Goal: Task Accomplishment & Management: Manage account settings

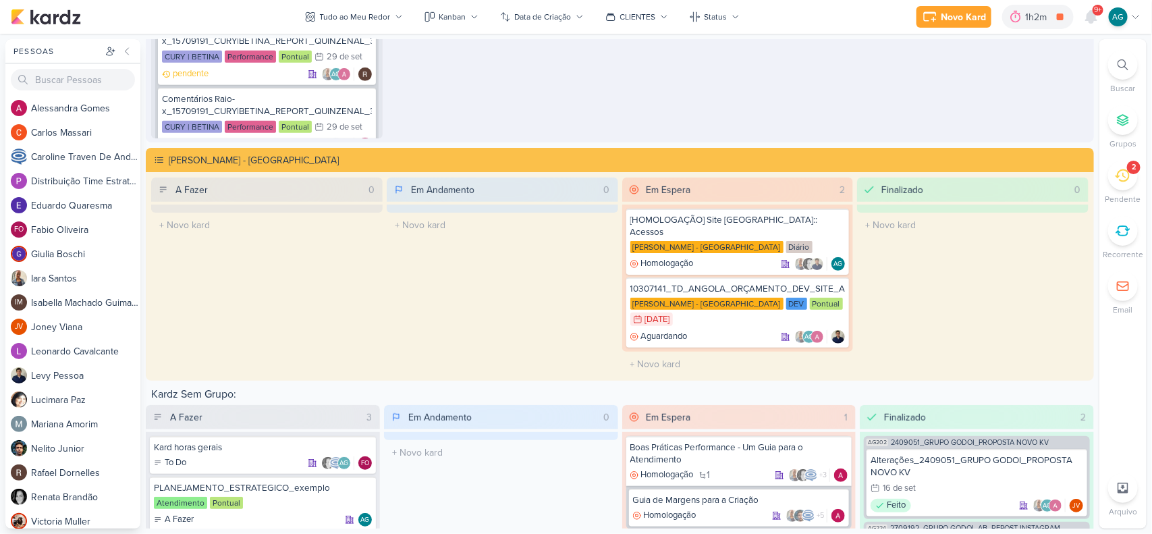
scroll to position [2531, 0]
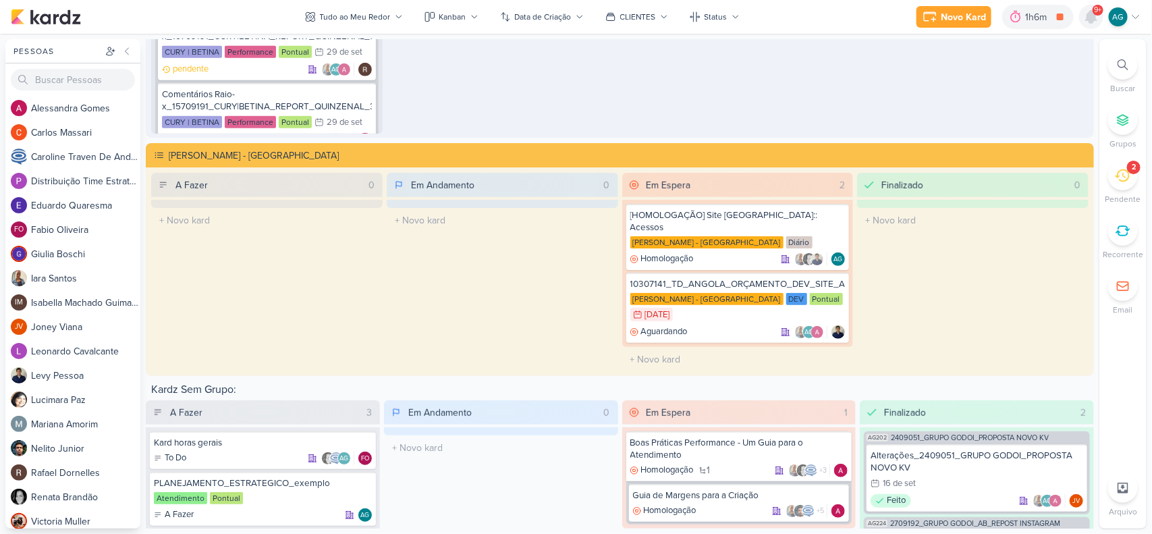
click at [1093, 16] on icon at bounding box center [1091, 17] width 11 height 12
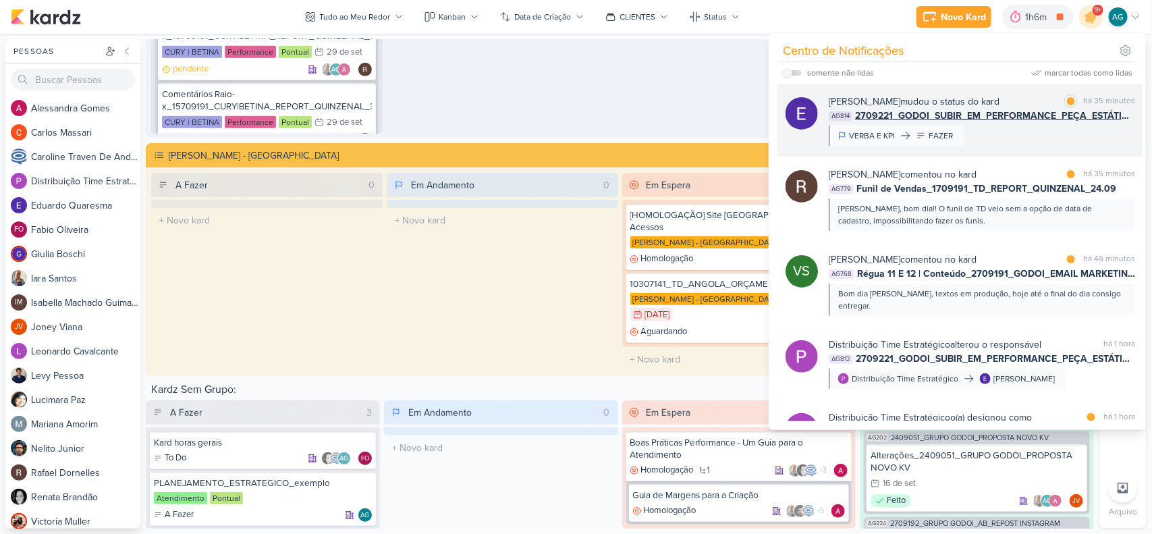
click at [1023, 142] on div "Eduardo Quaresma mudou o status do kard marcar como lida há 35 minutos AG814 27…" at bounding box center [982, 119] width 306 height 51
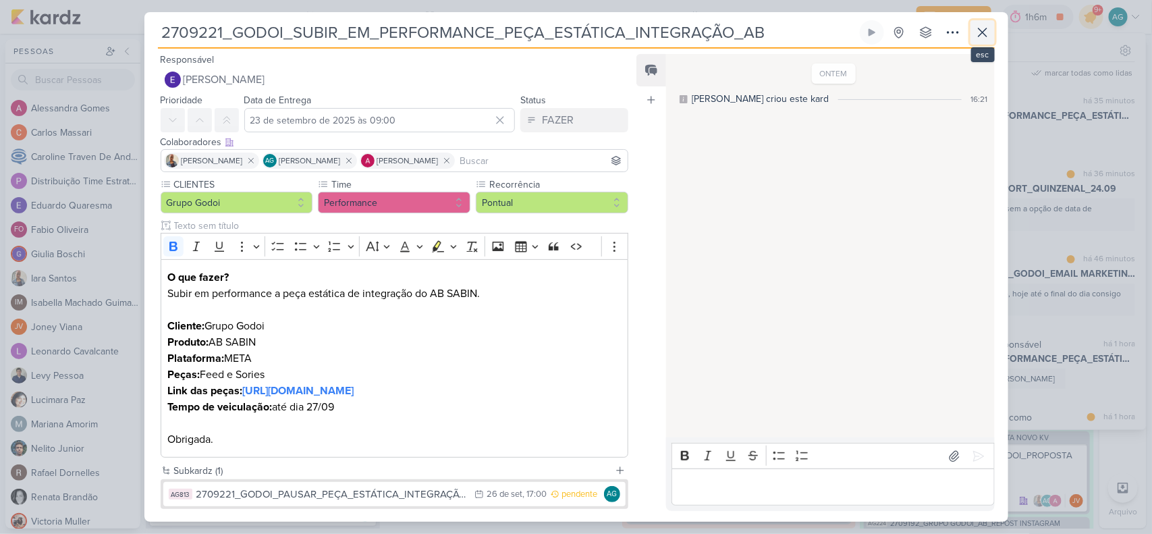
click at [985, 31] on icon at bounding box center [983, 32] width 16 height 16
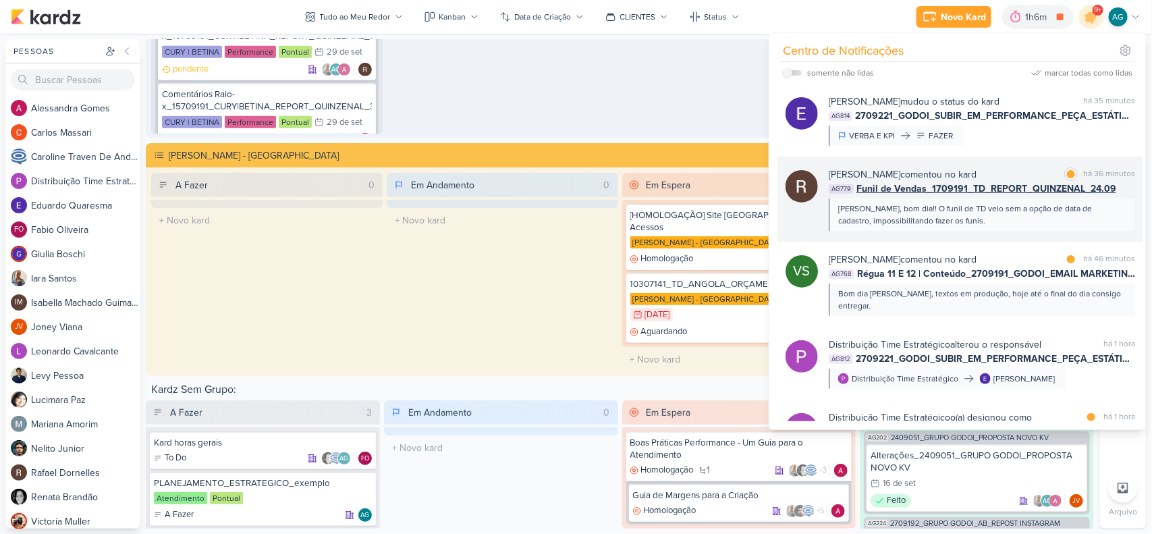
click at [1010, 228] on div "Oi Aline, bom dia!! O funil de TD veio sem a opção de data de cadastro, impossi…" at bounding box center [982, 214] width 306 height 32
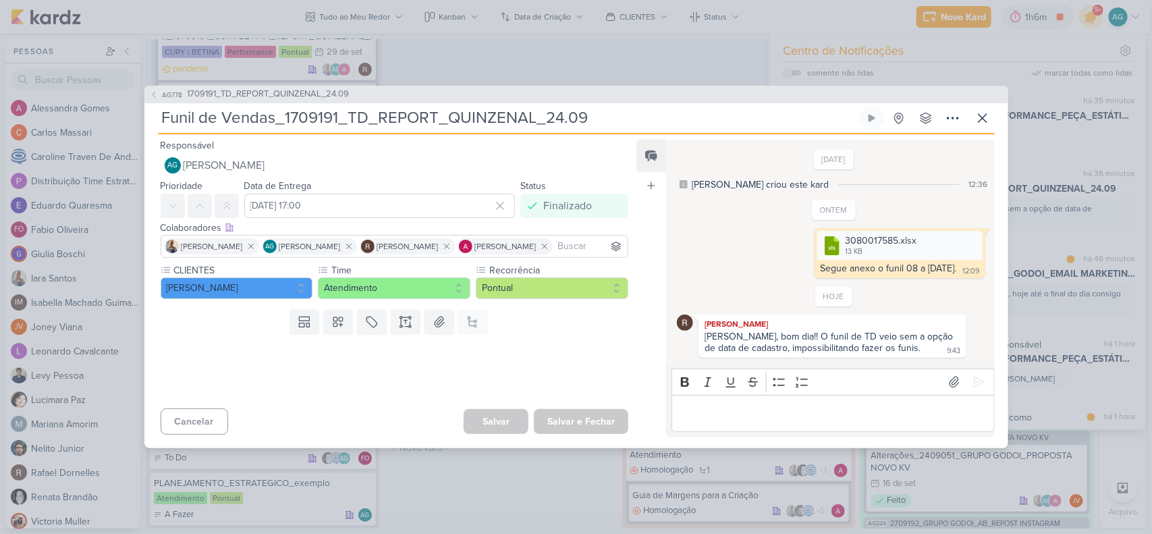
click at [798, 410] on p "Editor editing area: main" at bounding box center [833, 413] width 308 height 16
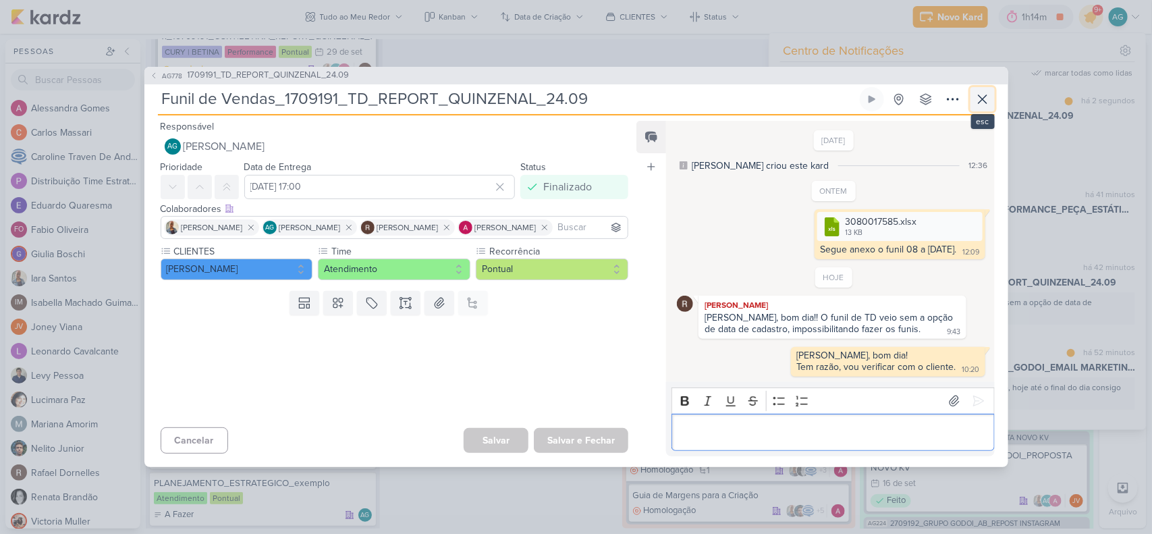
click at [982, 102] on icon at bounding box center [983, 99] width 16 height 16
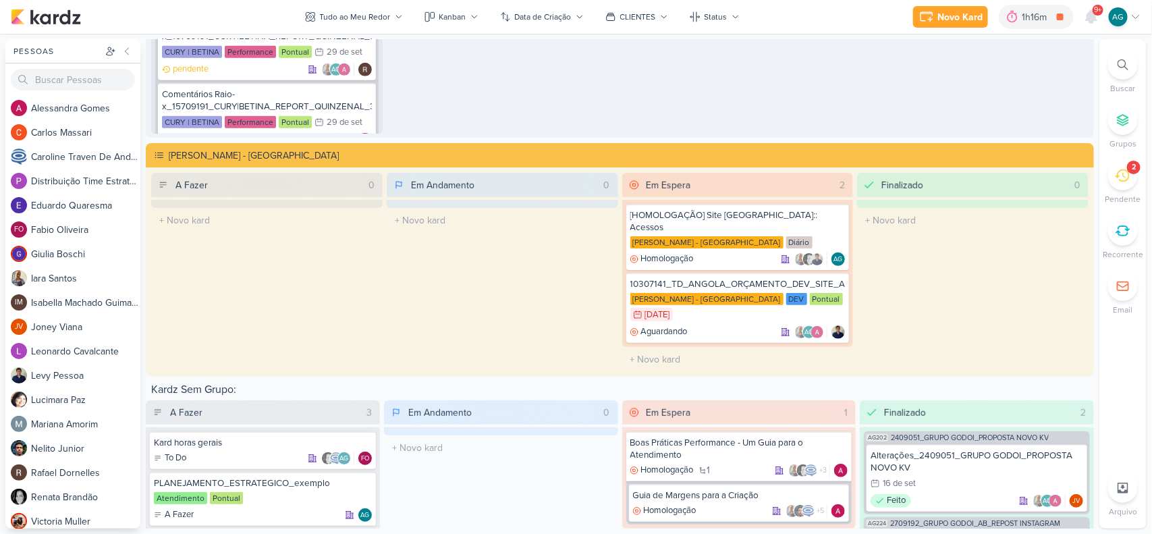
click at [1117, 66] on div at bounding box center [1123, 65] width 30 height 30
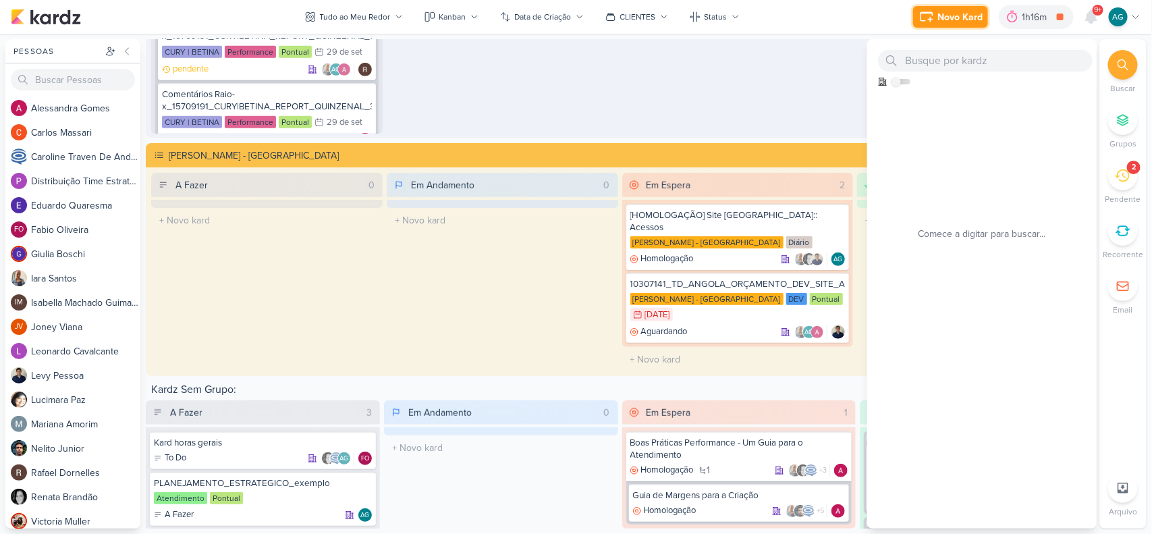
click at [930, 21] on icon at bounding box center [927, 17] width 16 height 16
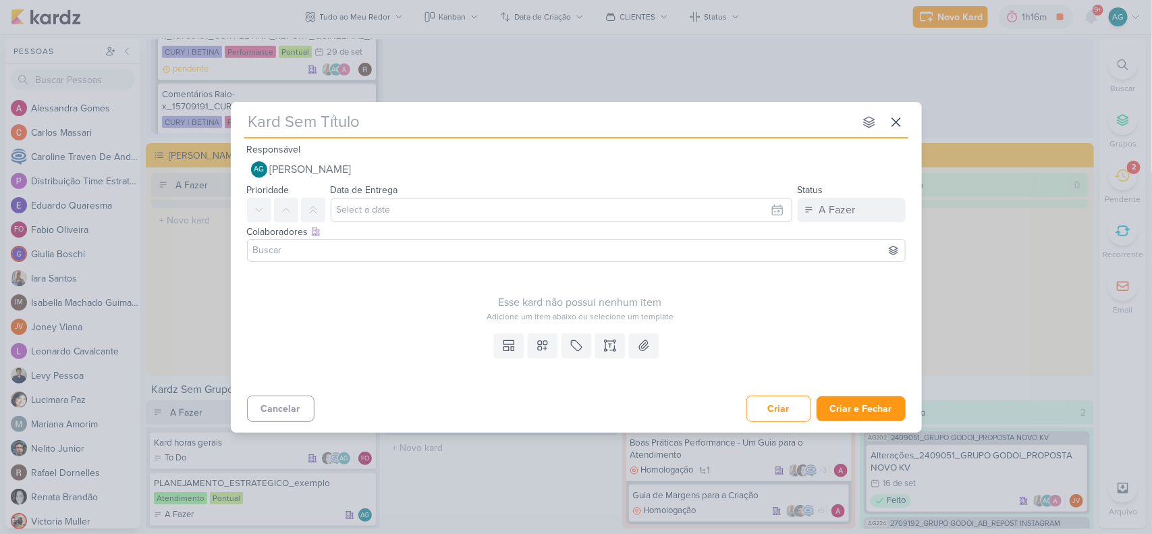
type input "2709231_GODOI_COMPROVANTE_CARTÃO_DE_CRÉDITO_VITAL"
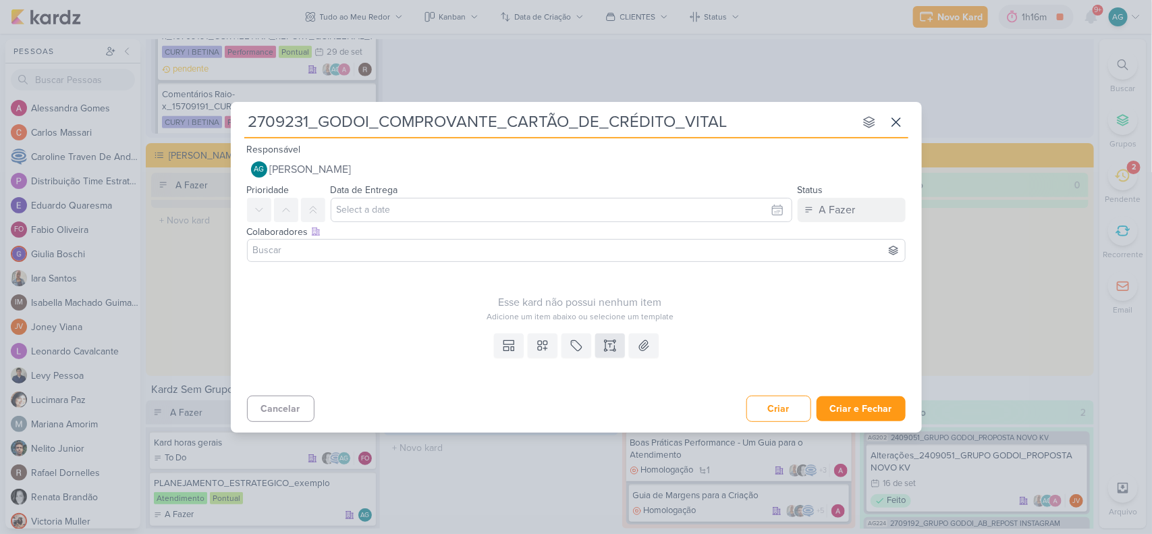
type input "2709231_GODOI_COMPROVANTE_CARTÃO_DE_CRÉDITO_VITAL"
click at [609, 350] on icon at bounding box center [609, 345] width 13 height 13
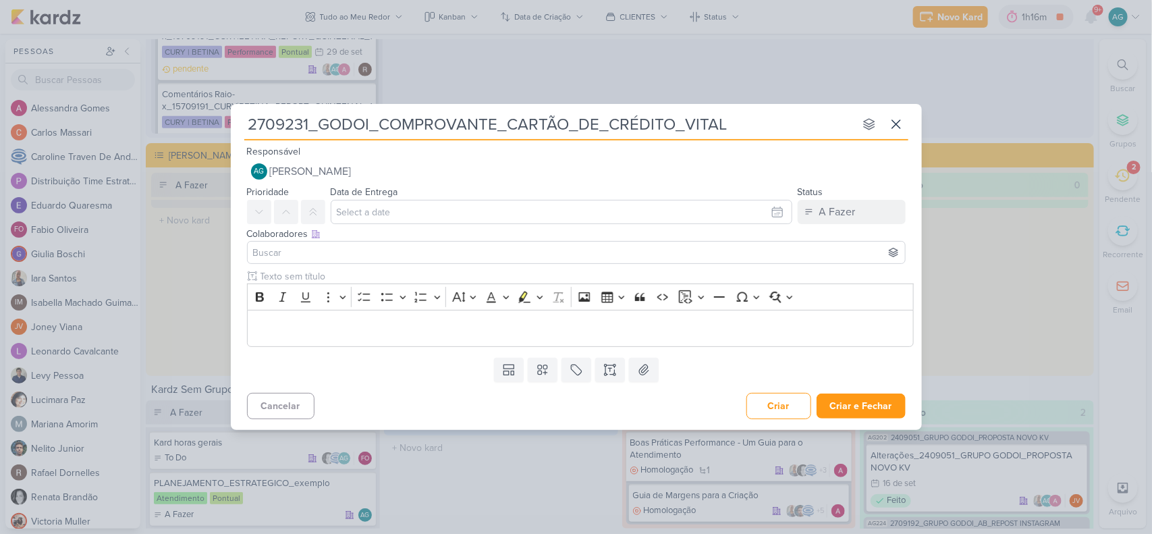
drag, startPoint x: 380, startPoint y: 126, endPoint x: 494, endPoint y: 127, distance: 114.1
click at [494, 127] on input "2709231_GODOI_COMPROVANTE_CARTÃO_DE_CRÉDITO_VITAL" at bounding box center [549, 124] width 610 height 24
drag, startPoint x: 740, startPoint y: 126, endPoint x: 216, endPoint y: 136, distance: 523.8
click at [216, 136] on div "2709231_GODOI_COMPROVANTE_CARTÃO_DE_CRÉDITO_VITAL nenhum grupo disponível esc R…" at bounding box center [576, 267] width 1152 height 534
paste input "text"
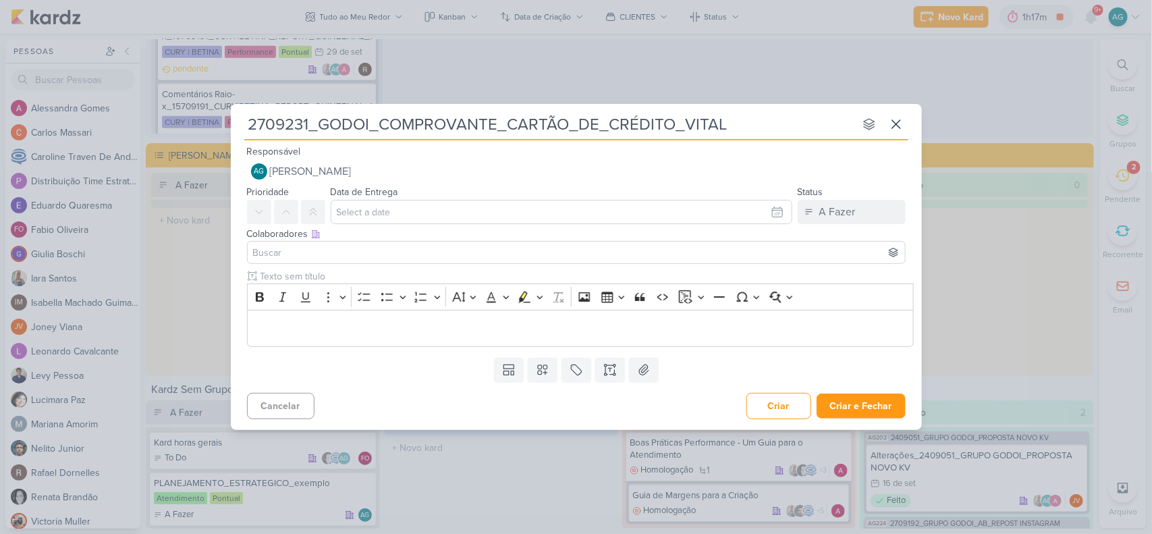
type input "2709231_GODOI_COMPROVANTE_CARTÃO_VITAL"
click at [613, 372] on icon at bounding box center [609, 369] width 13 height 13
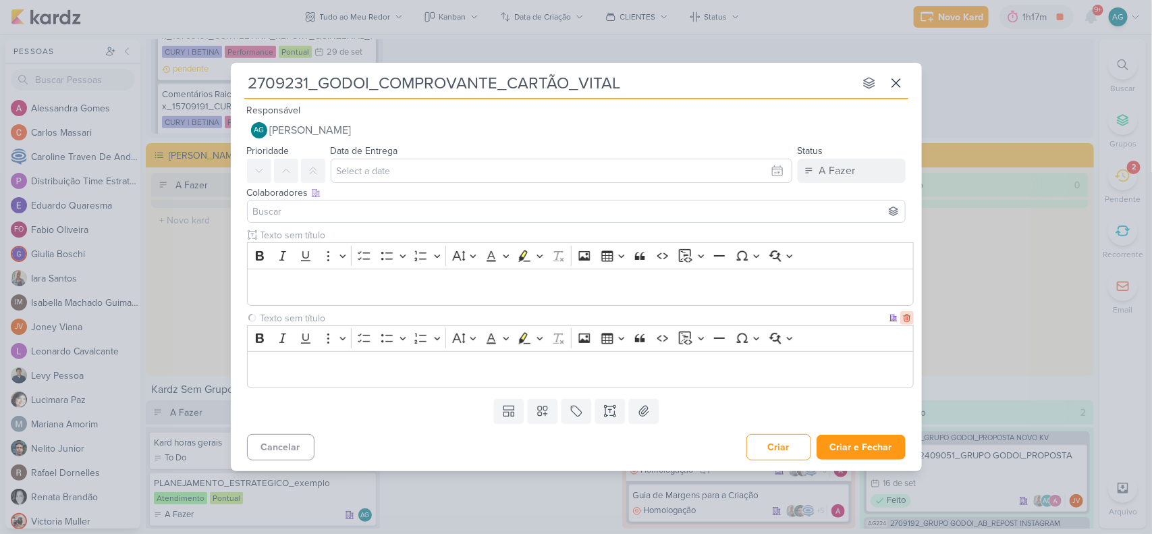
click at [906, 315] on icon at bounding box center [907, 318] width 6 height 7
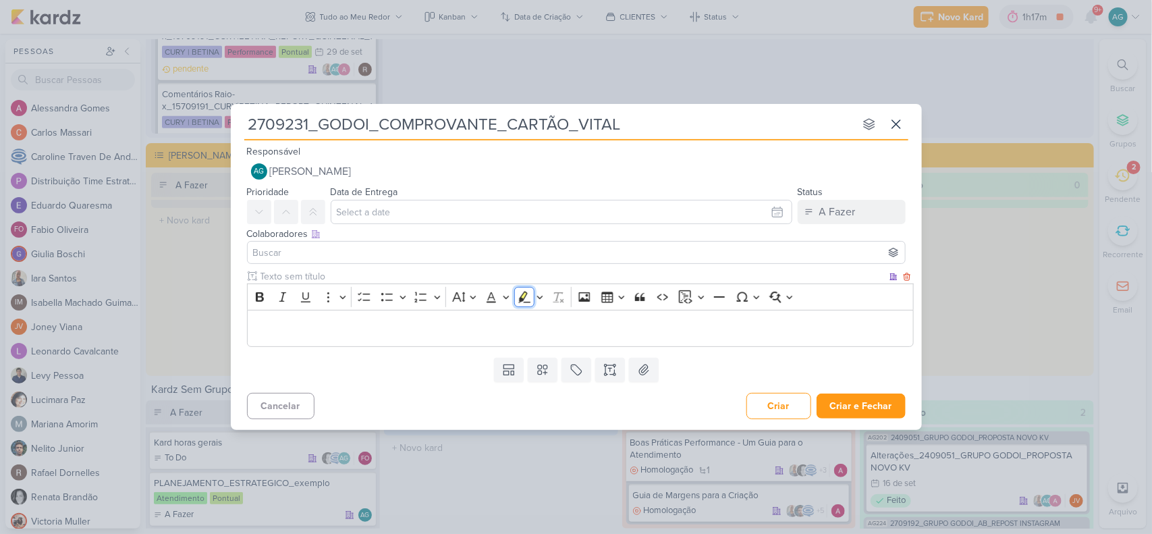
click at [520, 292] on icon "Editor toolbar" at bounding box center [524, 296] width 13 height 13
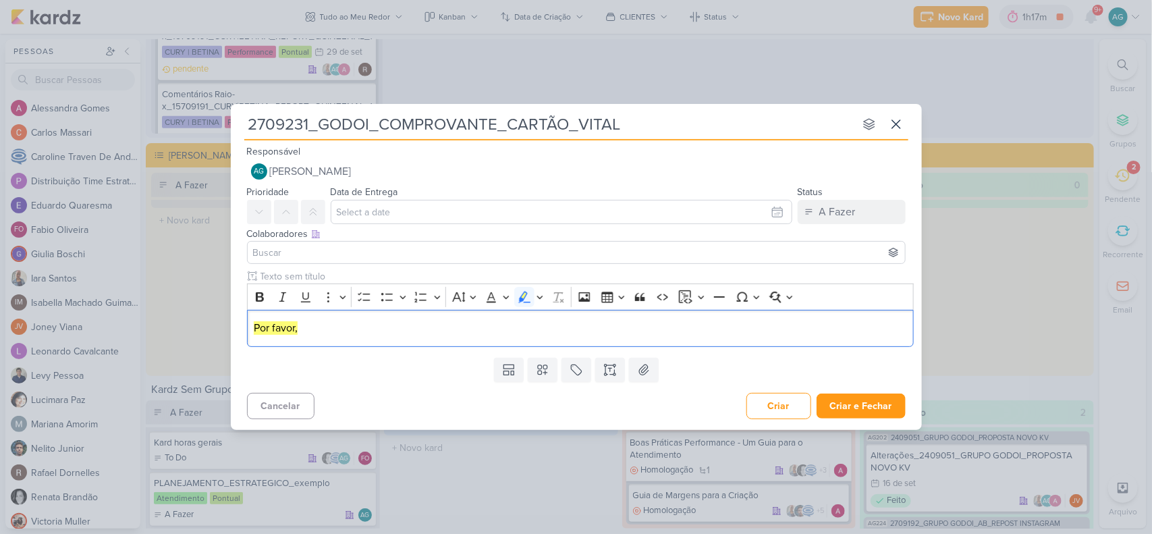
drag, startPoint x: 403, startPoint y: 319, endPoint x: 202, endPoint y: 323, distance: 200.5
click at [202, 323] on div "2709231_GODOI_COMPROVANTE_CARTÃO_VITAL nenhum grupo disponível esc Responsável …" at bounding box center [576, 267] width 1152 height 534
click at [541, 294] on icon "Editor toolbar" at bounding box center [540, 296] width 7 height 13
click at [530, 319] on icon "Text highlight toolbar" at bounding box center [532, 320] width 13 height 13
click at [537, 329] on p "Por favor," at bounding box center [580, 328] width 653 height 16
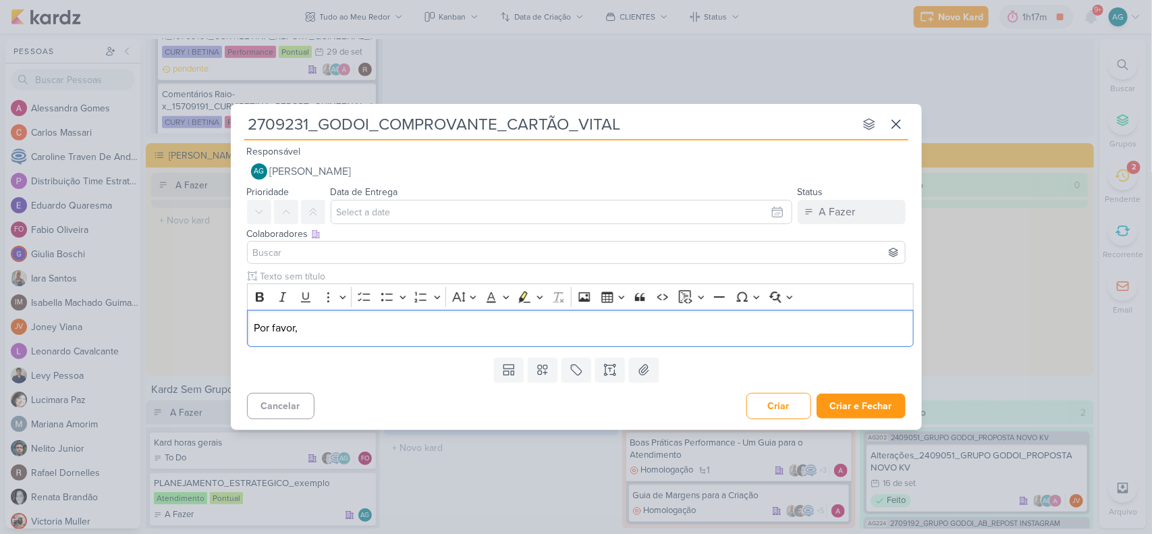
drag, startPoint x: 310, startPoint y: 329, endPoint x: 224, endPoint y: 321, distance: 86.7
click at [224, 321] on div "2709231_GODOI_COMPROVANTE_CARTÃO_VITAL nenhum grupo disponível esc Responsável …" at bounding box center [576, 267] width 1152 height 534
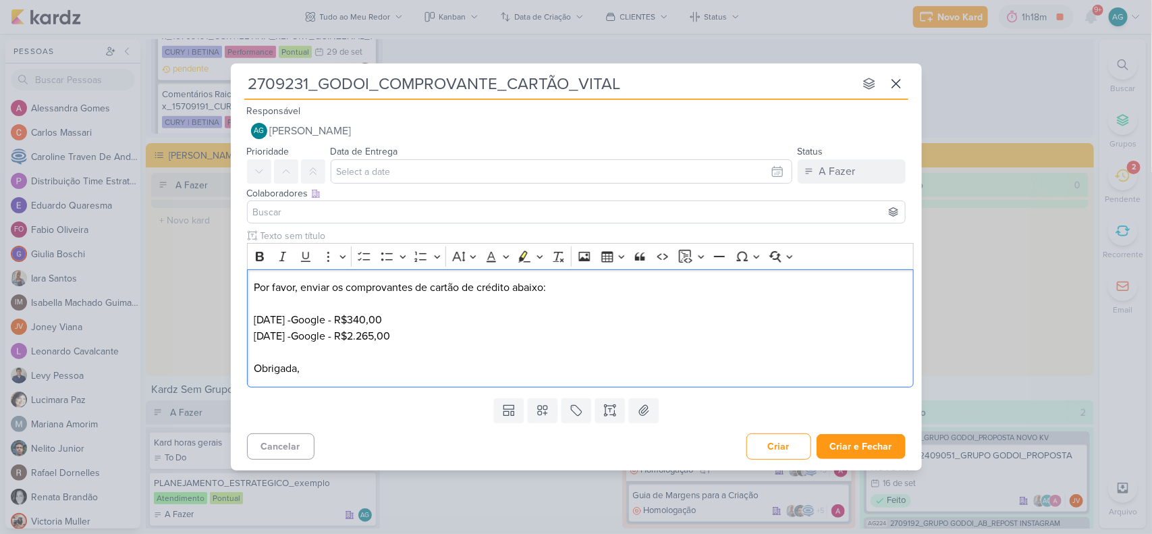
drag, startPoint x: 366, startPoint y: 332, endPoint x: 228, endPoint y: 319, distance: 139.0
click at [228, 319] on div "2709231_GODOI_COMPROVANTE_CARTÃO_VITAL nenhum grupo disponível esc Responsável …" at bounding box center [576, 267] width 1152 height 534
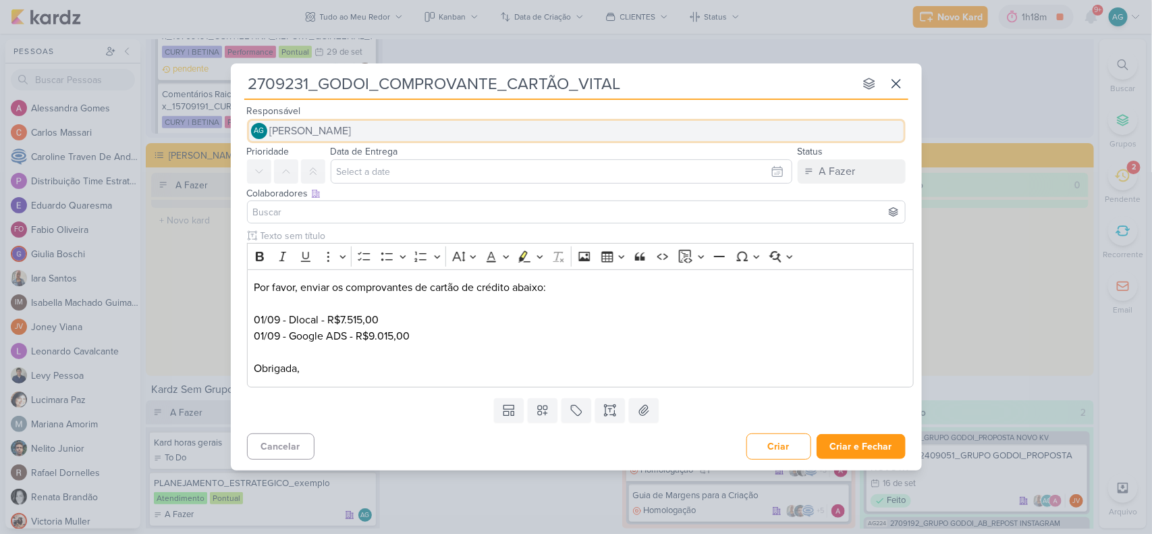
click at [343, 126] on span "[PERSON_NAME]" at bounding box center [311, 131] width 82 height 16
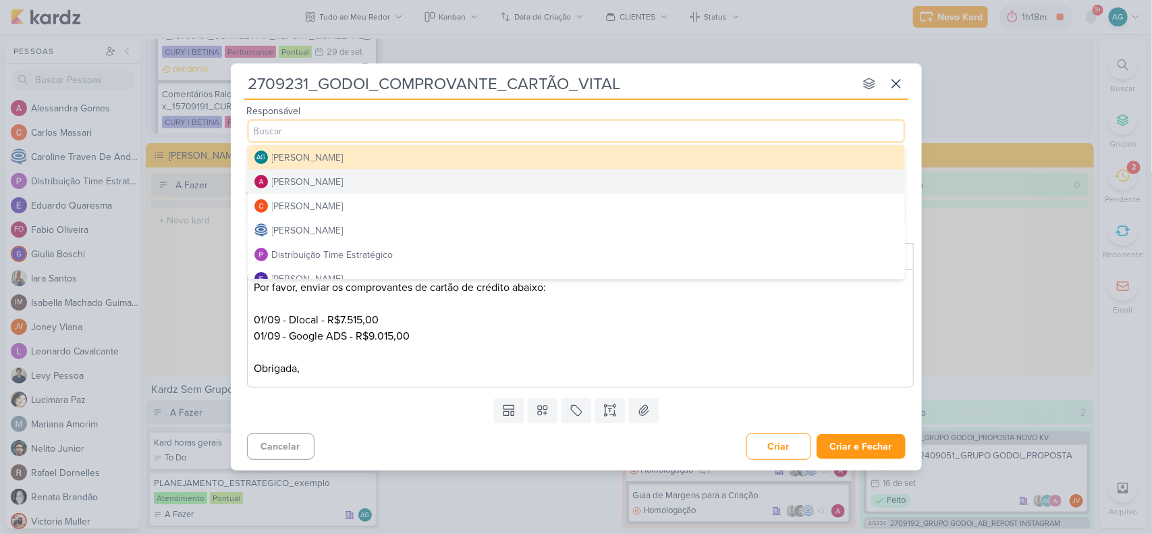
click at [344, 177] on div "[PERSON_NAME]" at bounding box center [308, 182] width 72 height 14
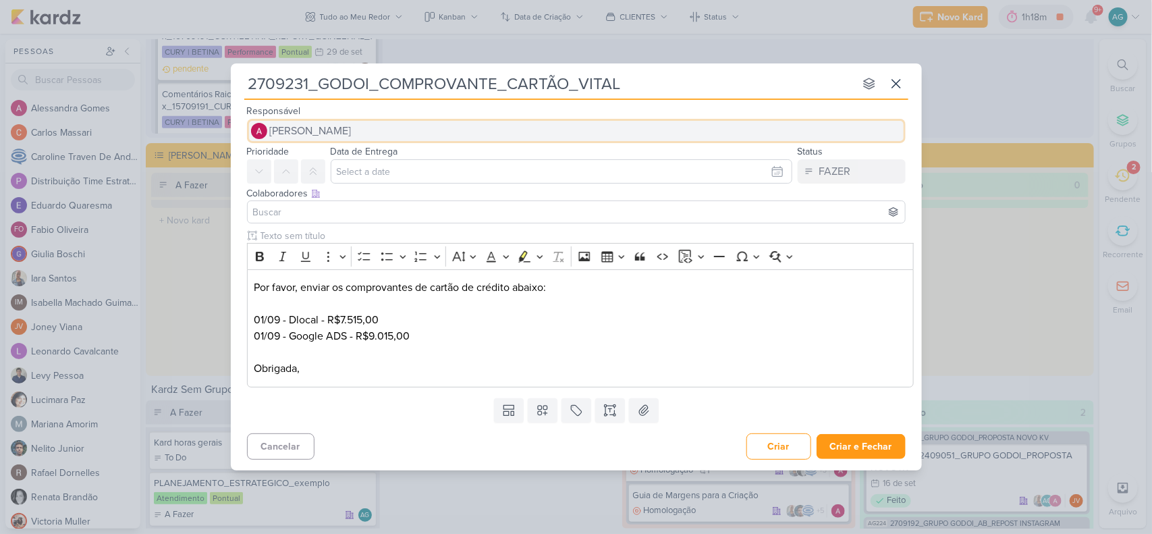
click at [375, 127] on button "[PERSON_NAME]" at bounding box center [576, 131] width 659 height 24
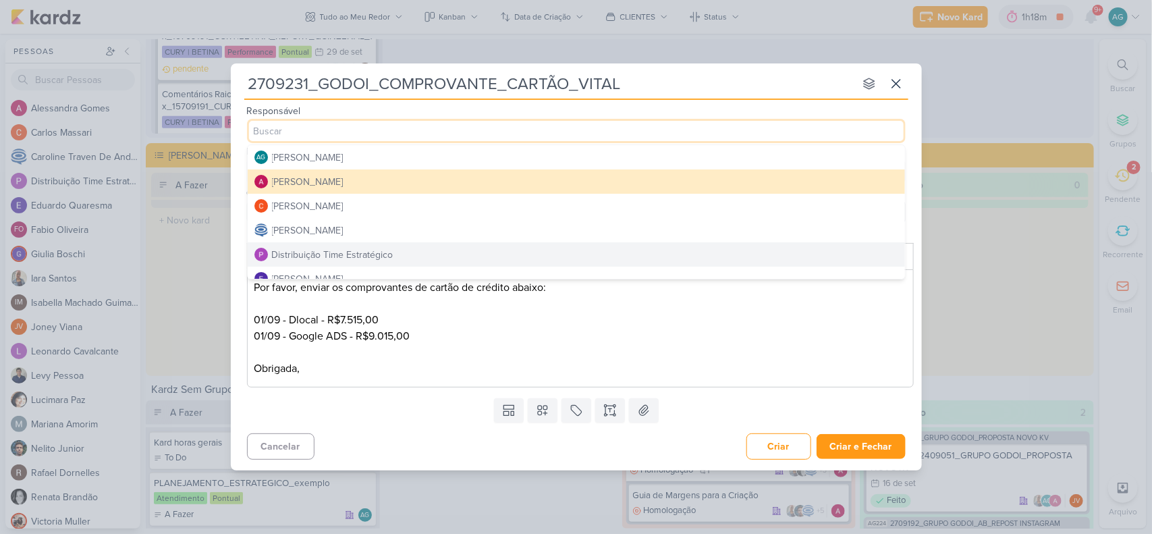
click at [370, 250] on div "Distribuição Time Estratégico" at bounding box center [332, 255] width 121 height 14
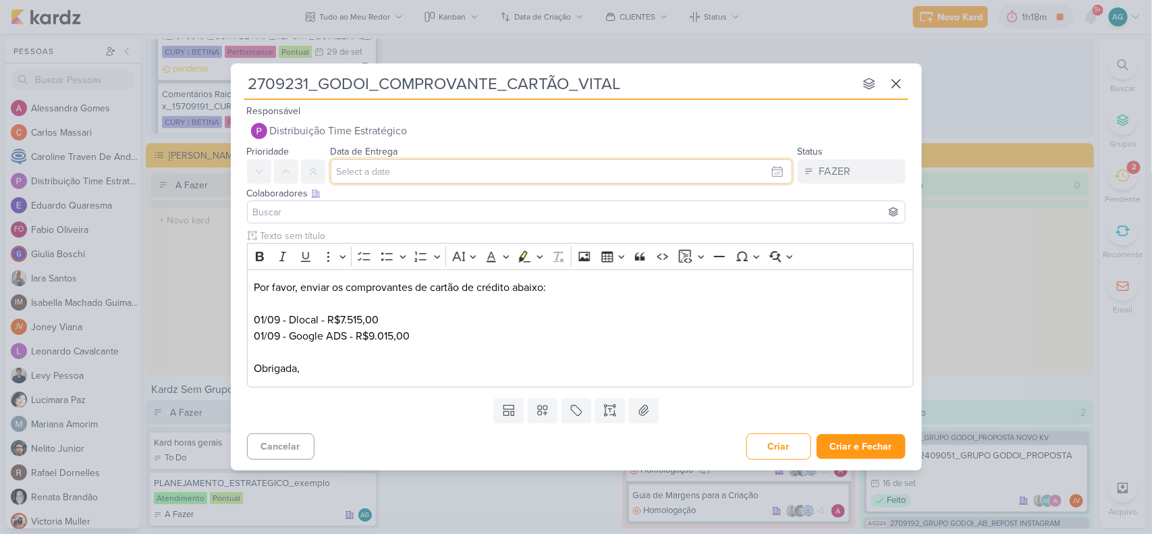
click at [370, 169] on input "text" at bounding box center [562, 171] width 462 height 24
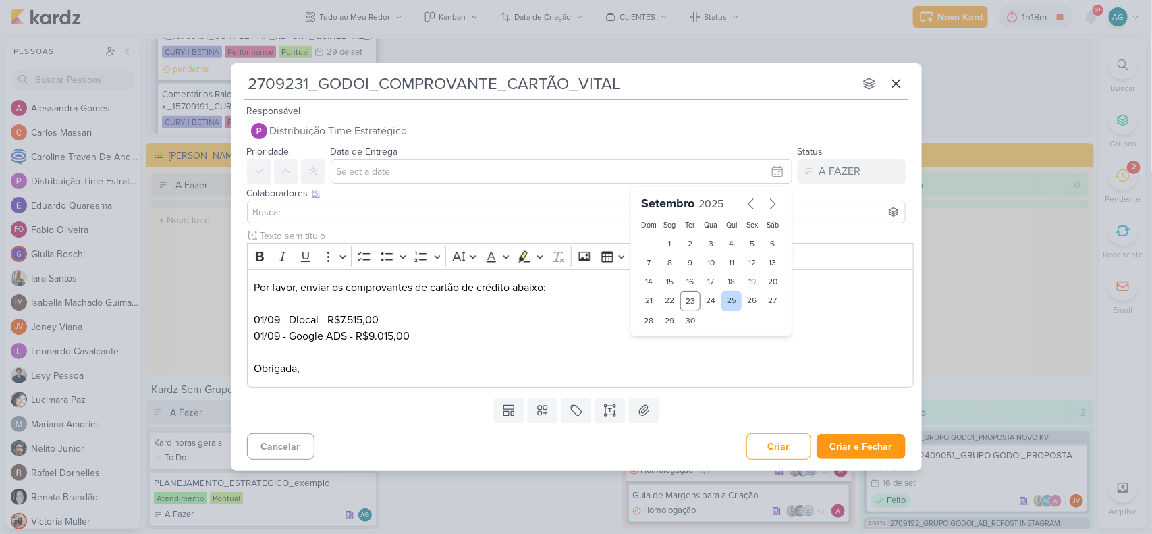
click at [726, 298] on div "25" at bounding box center [732, 301] width 21 height 20
type input "25 de setembro de 2025 às 23:59"
click at [672, 339] on select "00 01 02 03 04 05 06 07 08 09 10 11 12 13 14 15 16 17 18 19 20 21 22 23" at bounding box center [670, 343] width 19 height 16
select select "12"
click at [661, 335] on select "00 01 02 03 04 05 06 07 08 09 10 11 12 13 14 15 16 17 18 19 20 21 22 23" at bounding box center [670, 343] width 19 height 16
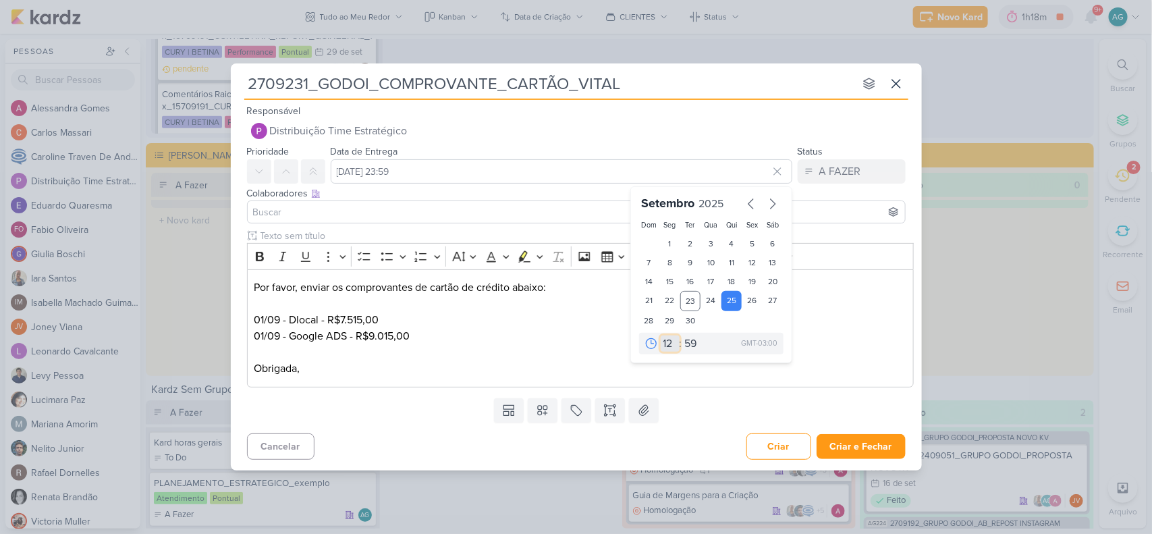
type input "25 de setembro de 2025 às 12:59"
click at [694, 342] on select "00 05 10 15 20 25 30 35 40 45 50 55 59" at bounding box center [691, 343] width 19 height 16
select select "0"
click at [682, 335] on select "00 05 10 15 20 25 30 35 40 45 50 55 59" at bounding box center [691, 343] width 19 height 16
type input "25 de setembro de 2025 às 12:00"
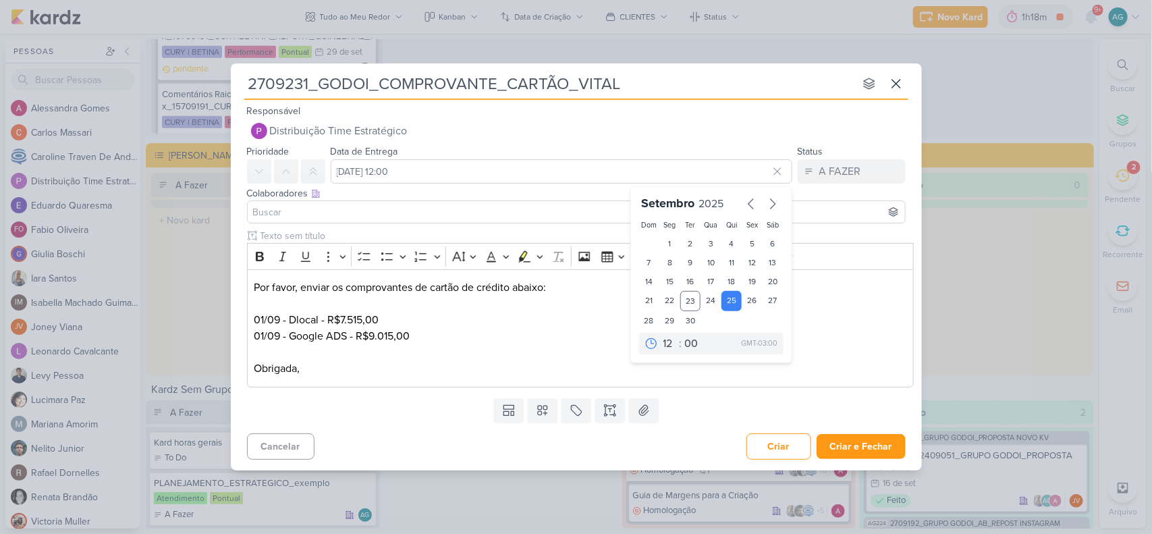
click at [338, 211] on input at bounding box center [576, 212] width 652 height 16
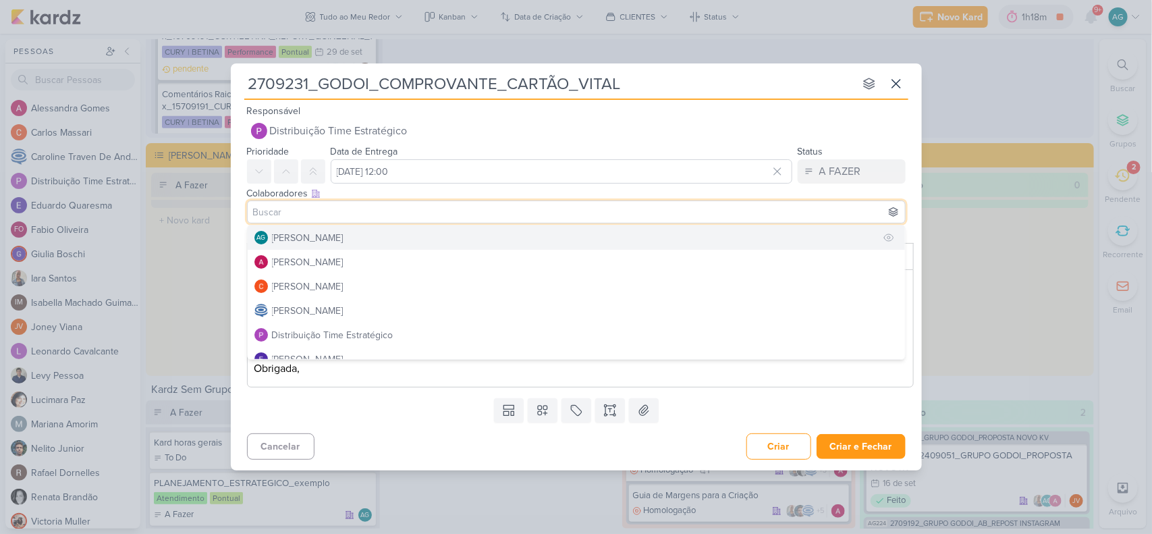
click at [332, 242] on div "[PERSON_NAME]" at bounding box center [308, 238] width 72 height 14
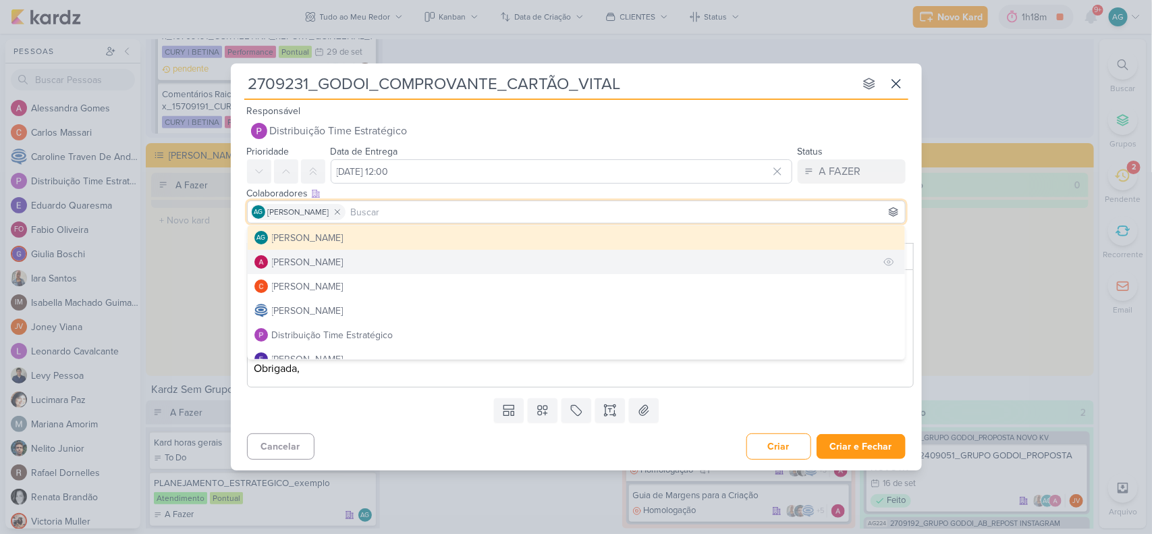
click at [333, 261] on div "[PERSON_NAME]" at bounding box center [308, 262] width 72 height 14
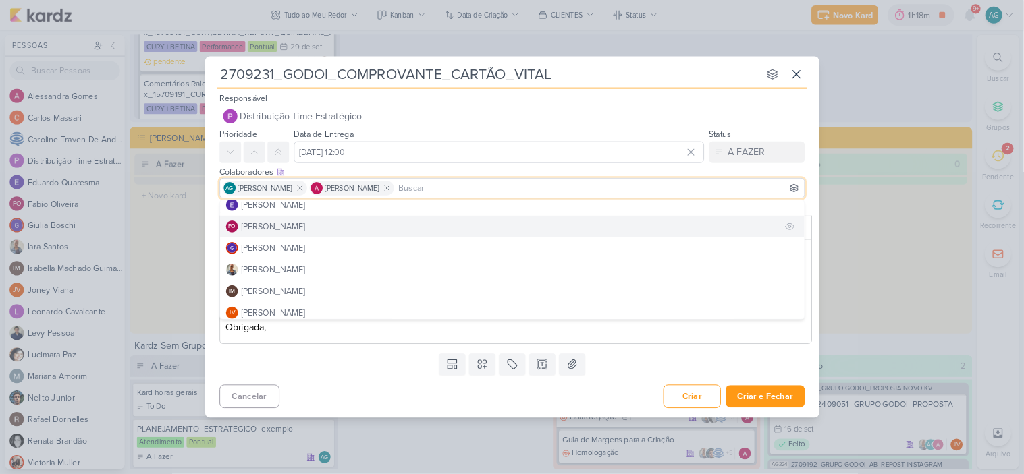
scroll to position [169, 0]
click at [315, 269] on div "[PERSON_NAME]" at bounding box center [308, 263] width 72 height 14
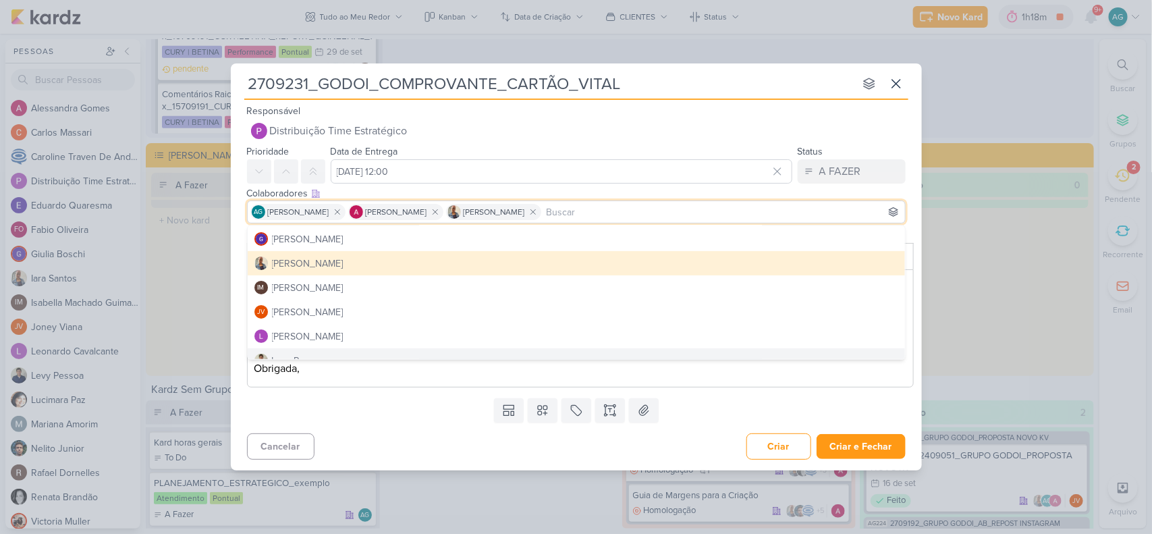
click at [373, 427] on div "Templates Campos Personalizados Marcadores Caixa De Texto Anexo" at bounding box center [576, 410] width 691 height 35
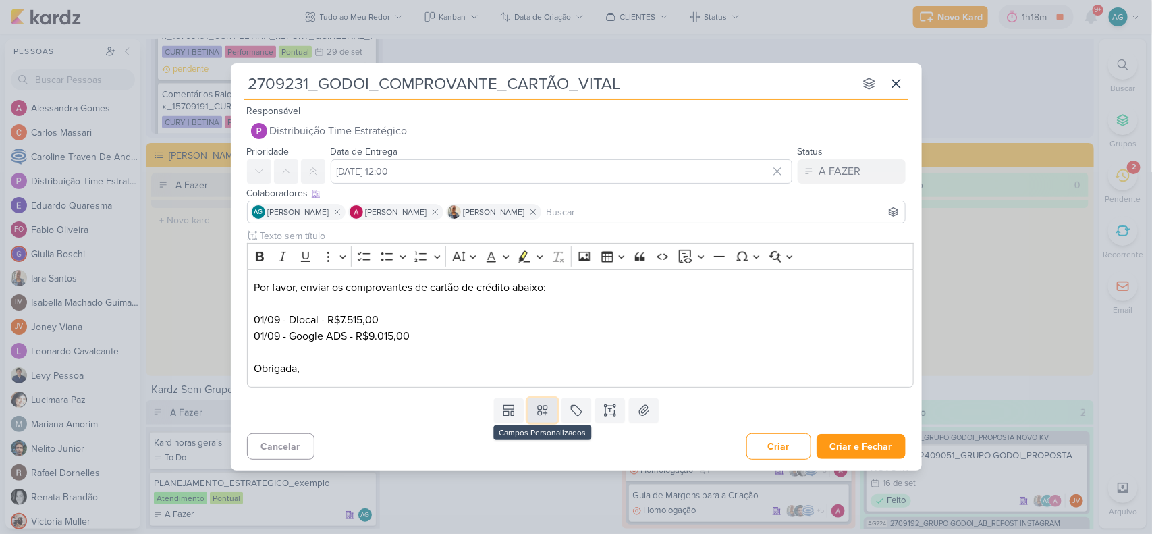
click at [540, 407] on icon at bounding box center [542, 410] width 13 height 13
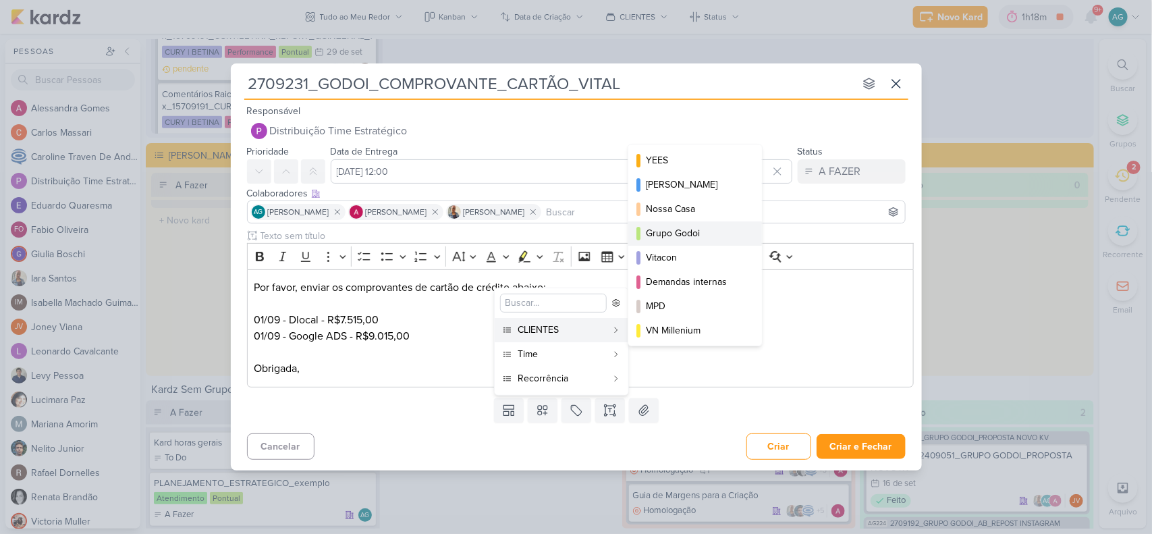
click at [676, 224] on button "Grupo Godoi" at bounding box center [695, 233] width 134 height 24
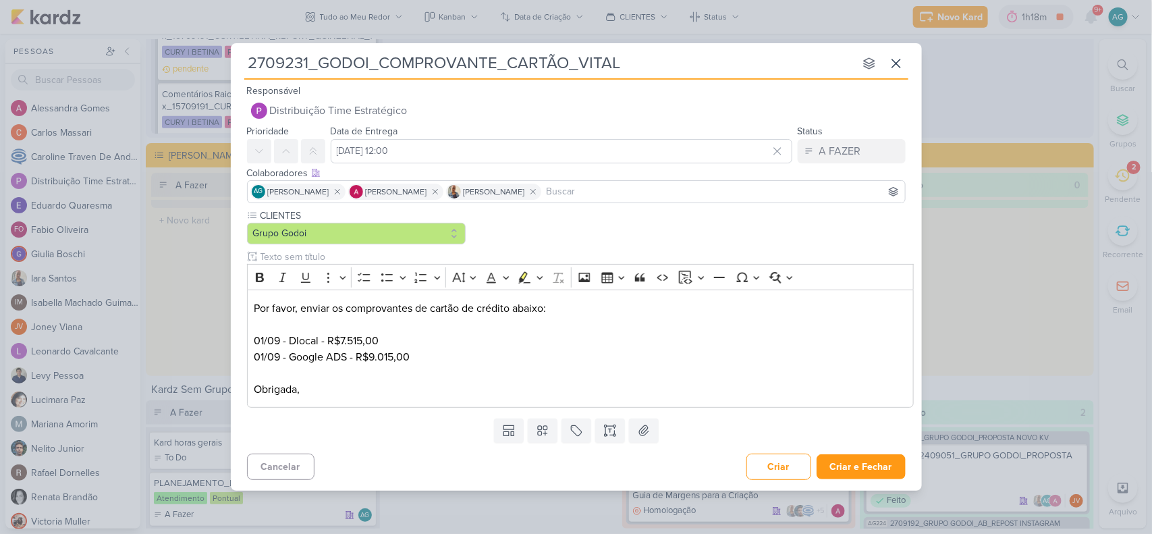
click at [547, 417] on div "Templates Campos Personalizados CLIENTES YEES" at bounding box center [576, 430] width 691 height 35
click at [547, 429] on icon at bounding box center [542, 430] width 13 height 13
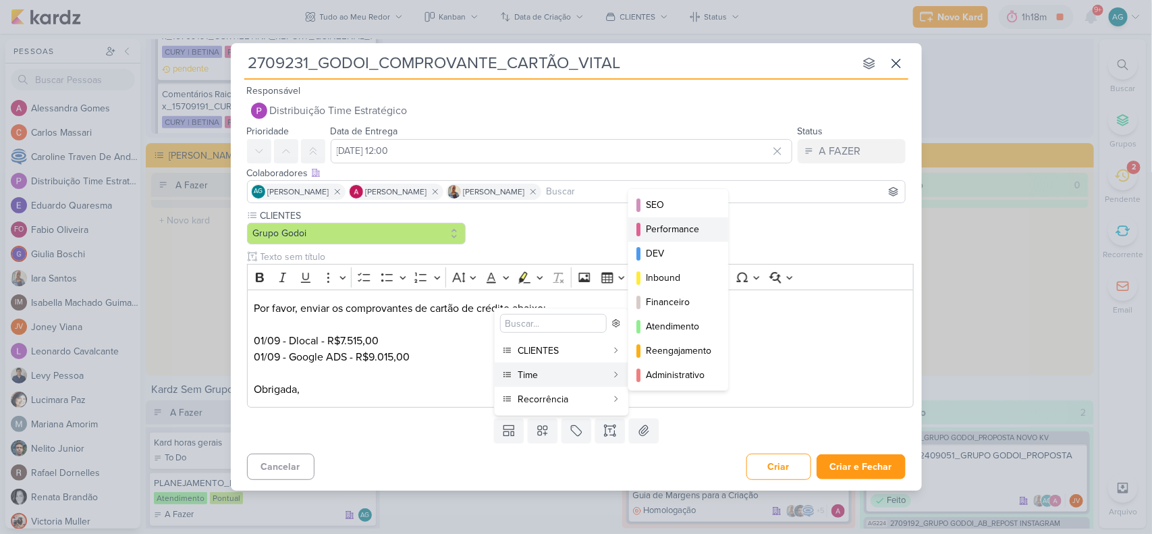
click at [682, 229] on div "Performance" at bounding box center [679, 229] width 66 height 14
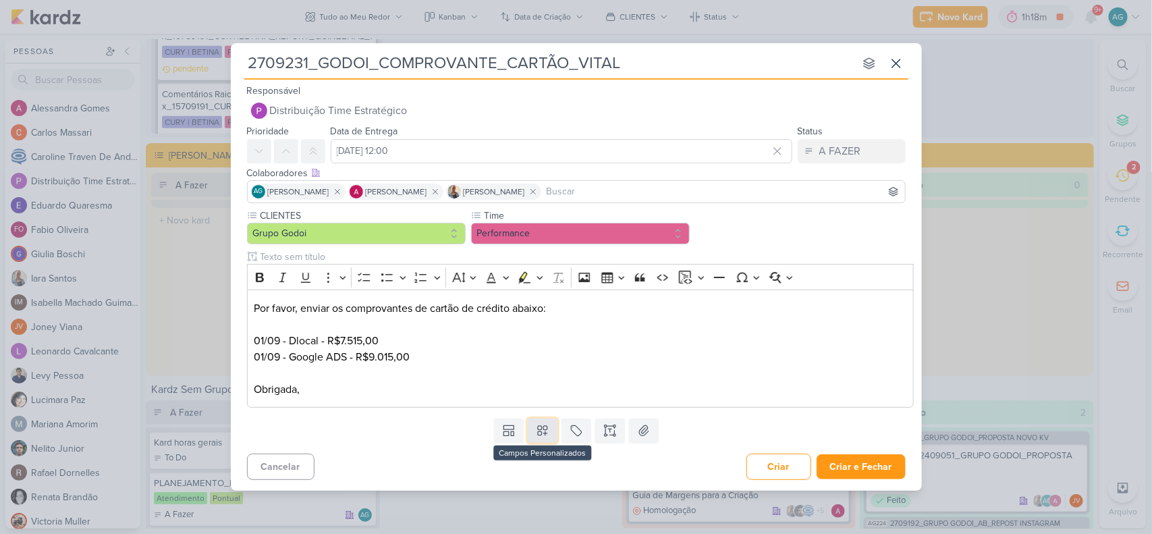
click at [551, 437] on button at bounding box center [543, 430] width 30 height 24
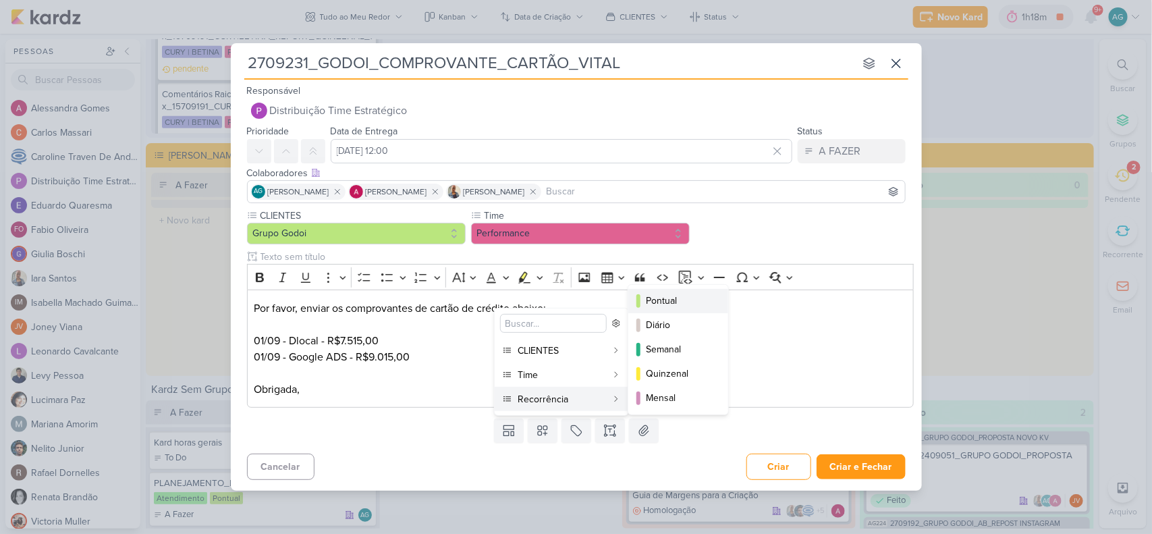
click at [690, 295] on div "Pontual" at bounding box center [679, 301] width 66 height 14
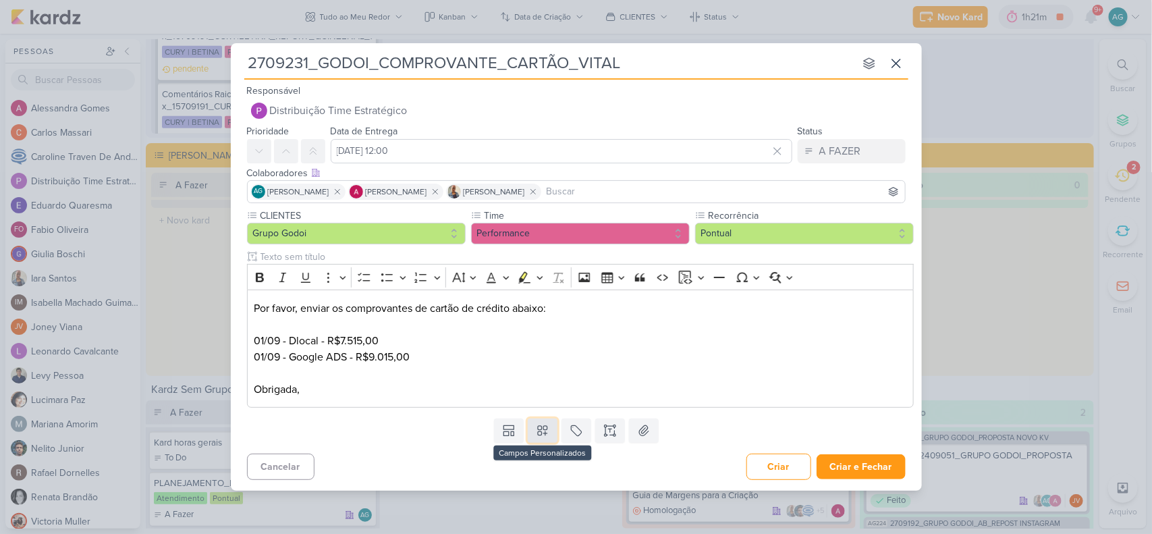
click at [548, 430] on icon at bounding box center [542, 430] width 13 height 13
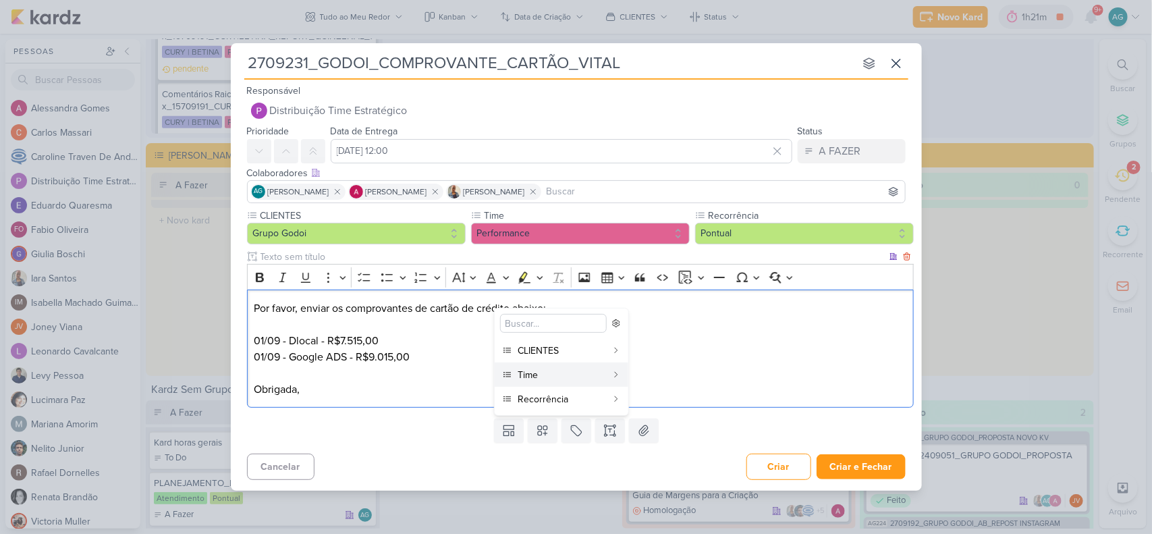
click at [803, 366] on p "01/09 - Google ADS - R$9.015,00 Obrigada," at bounding box center [580, 373] width 653 height 49
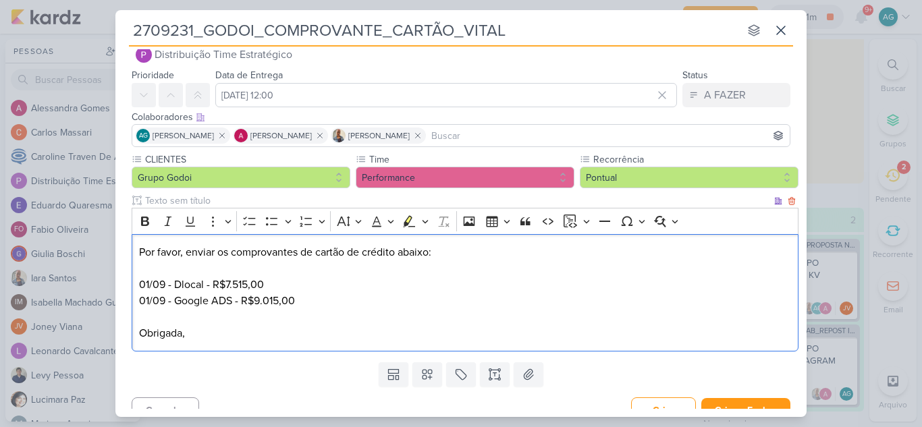
scroll to position [40, 0]
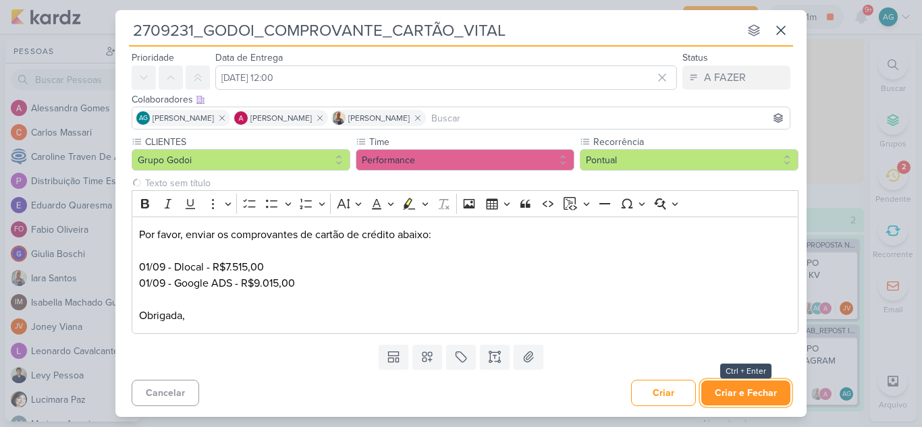
click at [740, 391] on button "Criar e Fechar" at bounding box center [745, 393] width 89 height 25
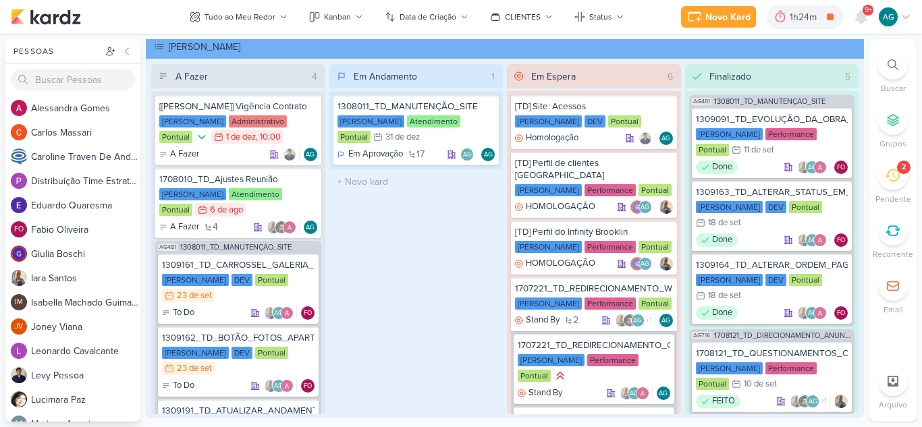
scroll to position [0, 0]
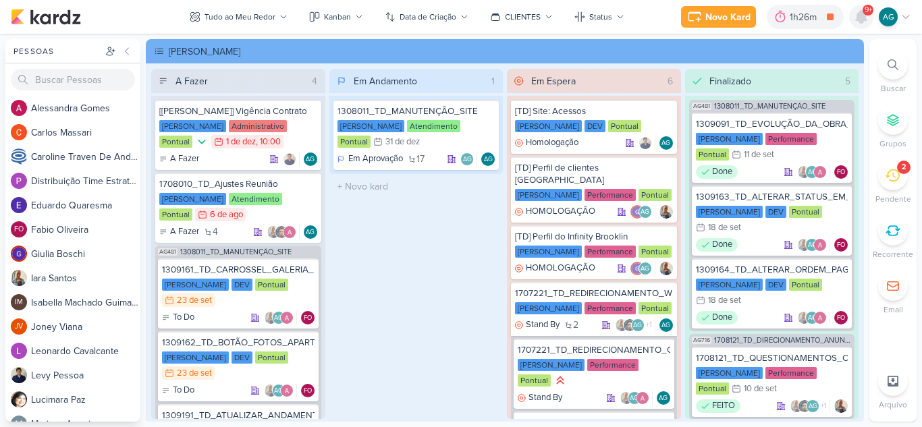
click at [861, 18] on icon at bounding box center [861, 17] width 11 height 12
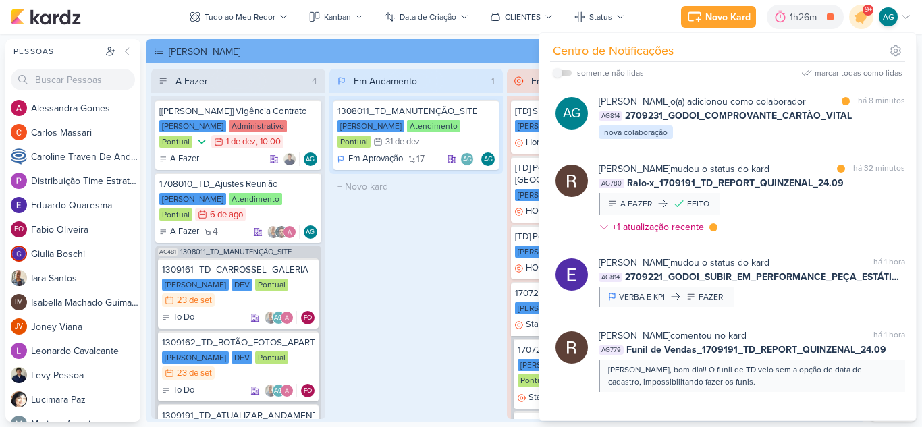
click at [388, 251] on div "Em Andamento 1 1308011_TD_MANUTENÇÃO_SITE Teixeira Duarte Atendimento Pontual 3…" at bounding box center [416, 244] width 174 height 350
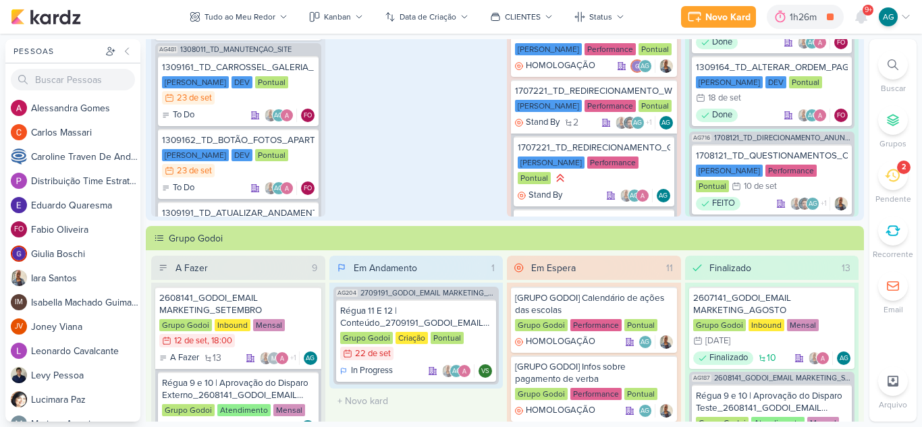
scroll to position [270, 0]
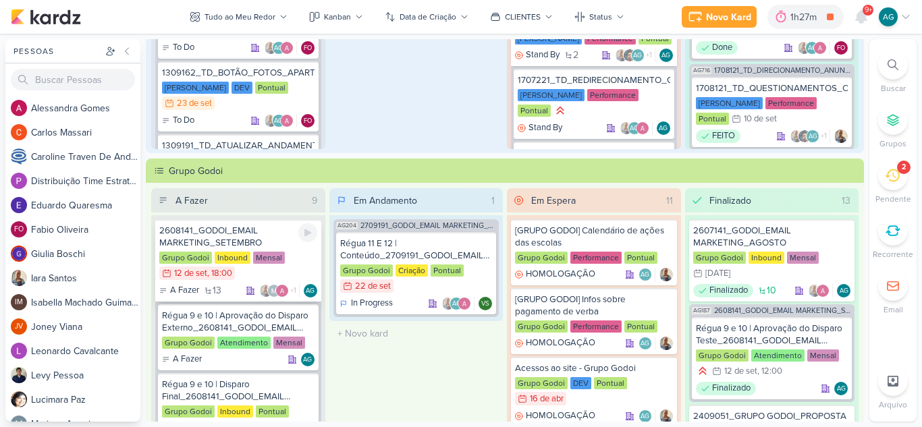
click at [215, 233] on div "2608141_GODOI_EMAIL MARKETING_SETEMBRO" at bounding box center [238, 237] width 158 height 24
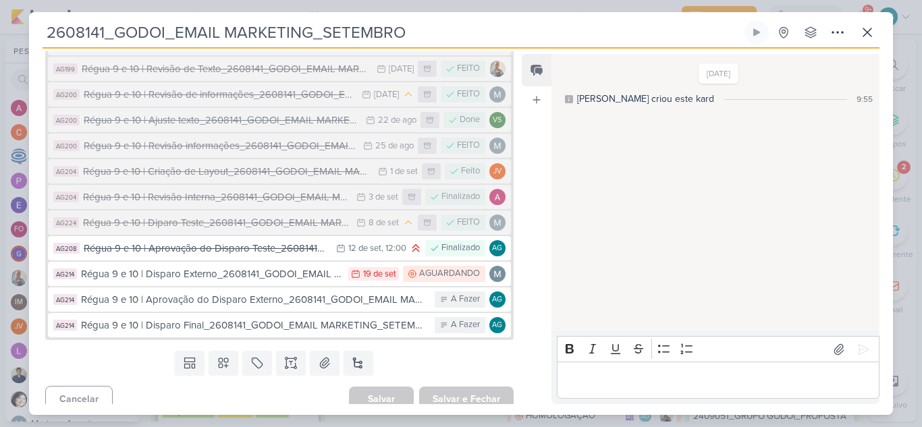
scroll to position [243, 0]
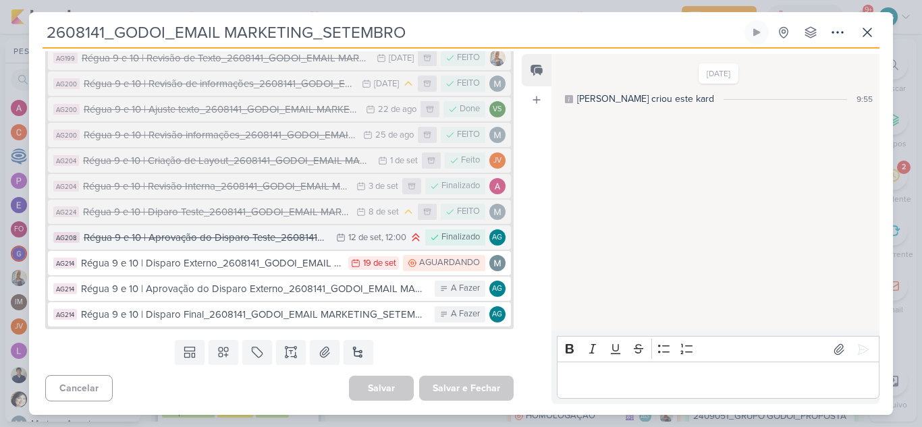
click at [249, 244] on div "Régua 9 e 10 | Aprovação do Disparo Teste_2608141_GODOI_EMAIL MARKETING_SETEMBRO" at bounding box center [207, 238] width 246 height 16
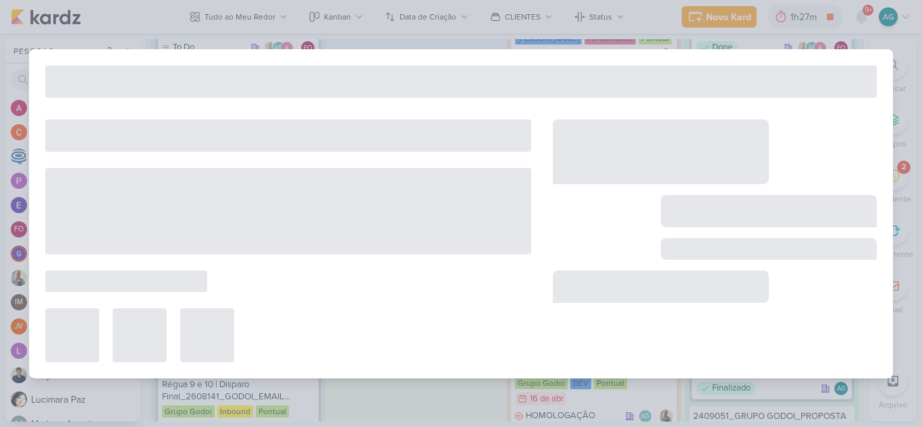
type input "Régua 9 e 10 | Aprovação do Disparo Teste_2608141_GODOI_EMAIL MARKETING_SETEMBRO"
type input "12 de setembro de 2025 às 12:00"
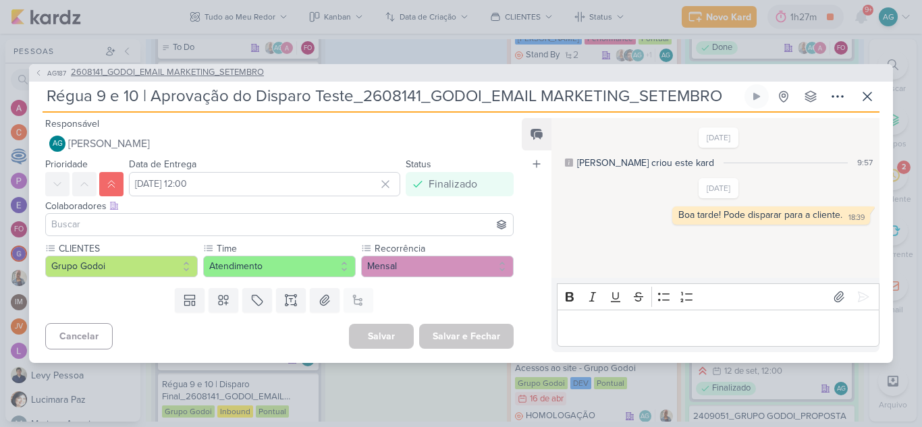
click at [86, 74] on span "2608141_GODOI_EMAIL MARKETING_SETEMBRO" at bounding box center [167, 72] width 193 height 13
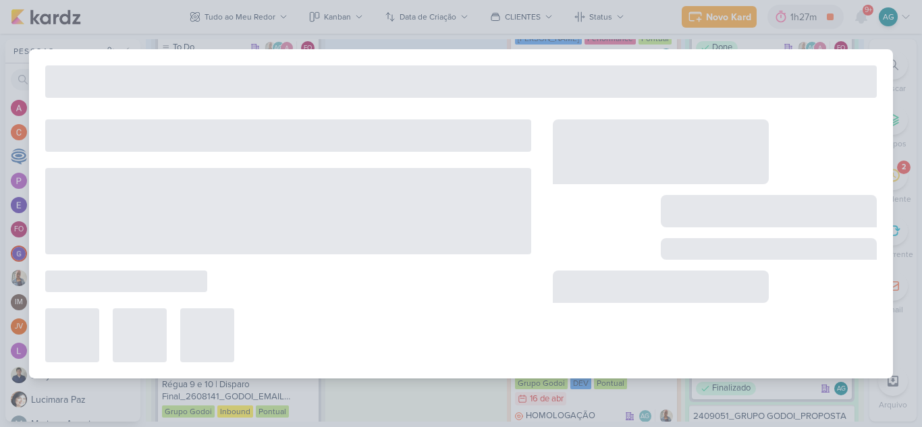
type input "2608141_GODOI_EMAIL MARKETING_SETEMBRO"
type input "12 de setembro de 2025 às 18:00"
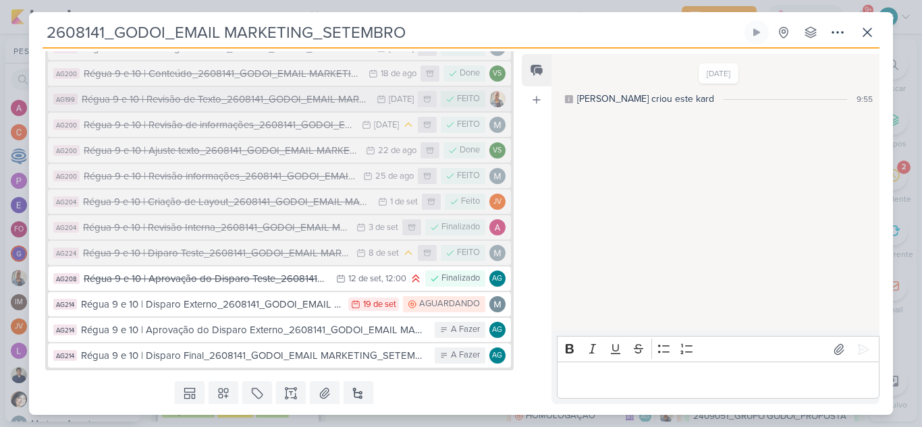
scroll to position [202, 0]
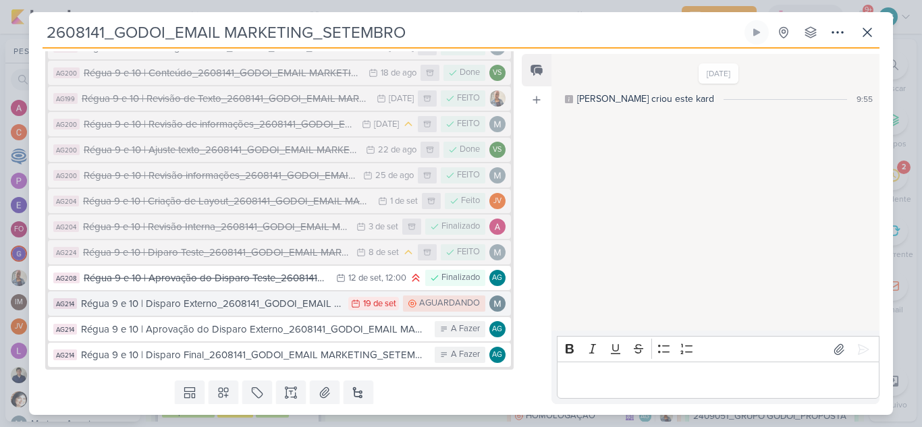
click at [225, 309] on div "Régua 9 e 10 | Disparo Externo_2608141_GODOI_EMAIL MARKETING_SETEMBRO" at bounding box center [211, 304] width 261 height 16
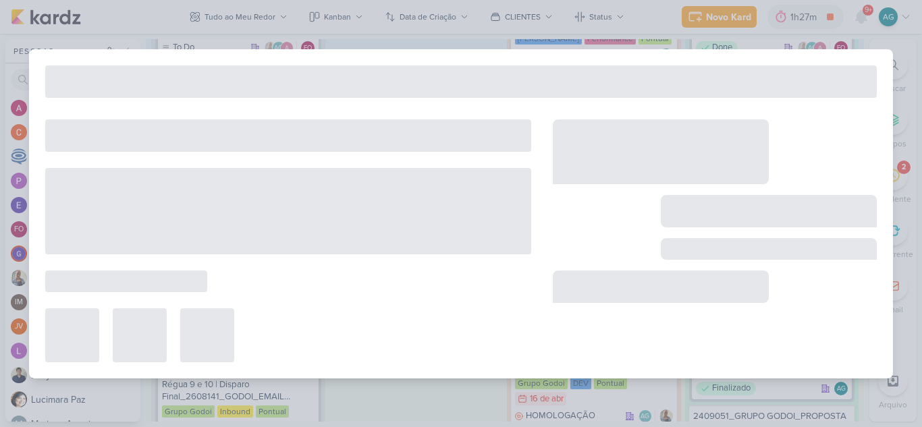
type input "Régua 9 e 10 | Disparo Externo_2608141_GODOI_EMAIL MARKETING_SETEMBRO"
type input "19 de setembro de 2025 às 23:59"
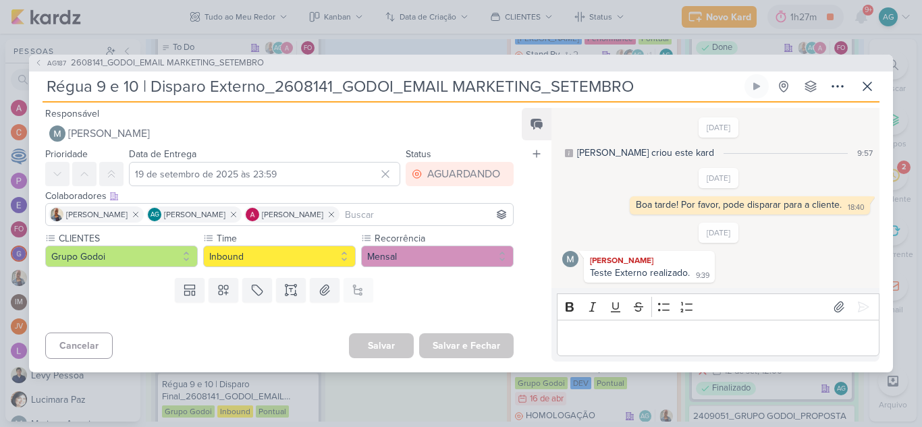
click at [616, 337] on p "Editor editing area: main" at bounding box center [718, 338] width 308 height 16
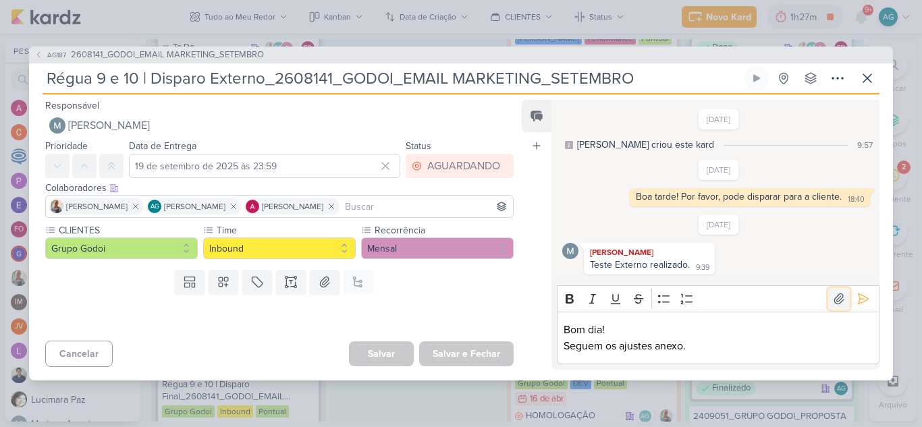
click at [835, 304] on icon at bounding box center [838, 298] width 13 height 13
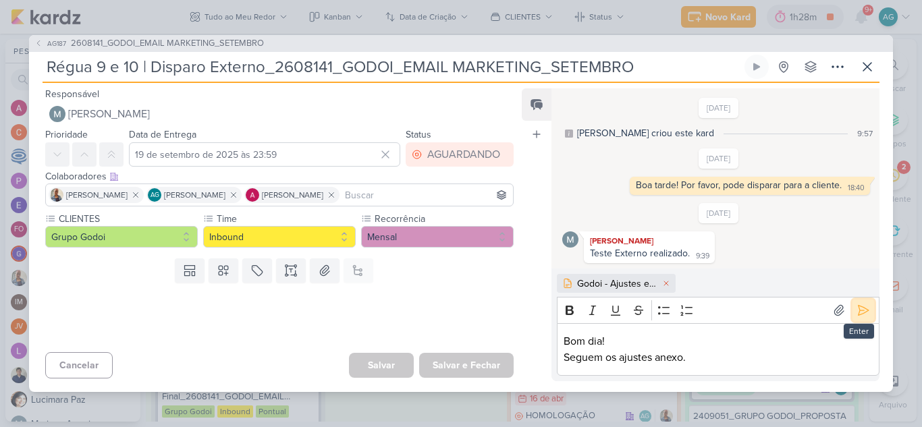
click at [859, 307] on icon at bounding box center [864, 311] width 10 height 10
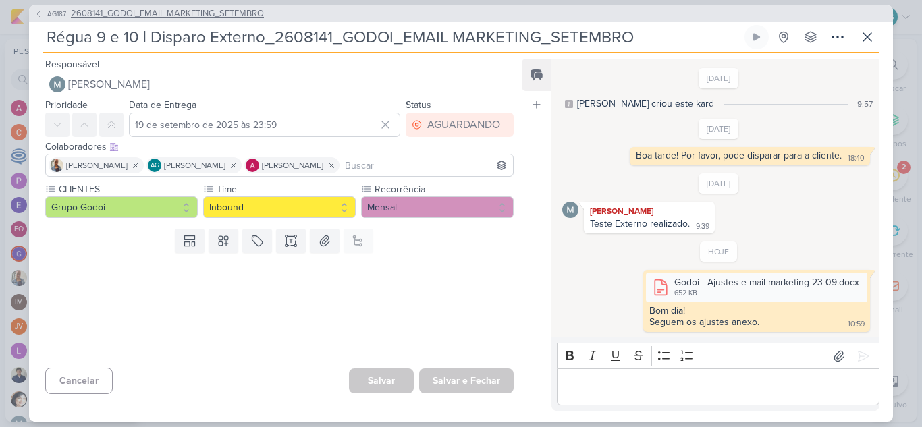
click at [231, 9] on span "2608141_GODOI_EMAIL MARKETING_SETEMBRO" at bounding box center [167, 13] width 193 height 13
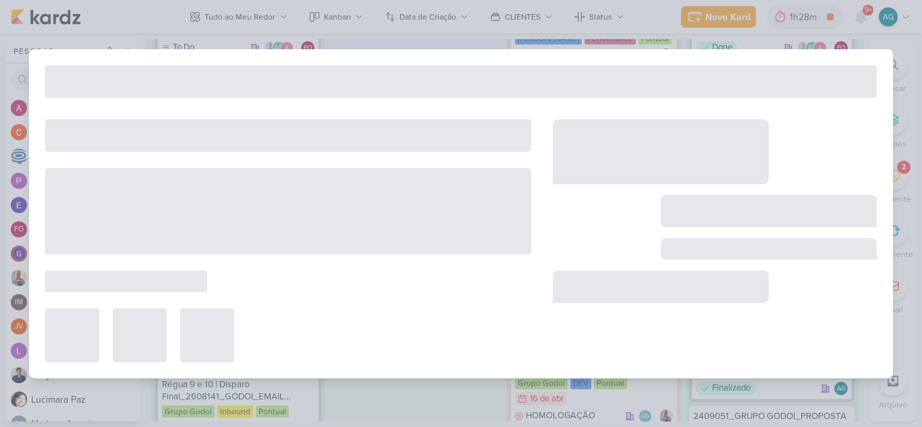
type input "2608141_GODOI_EMAIL MARKETING_SETEMBRO"
type input "12 de setembro de 2025 às 18:00"
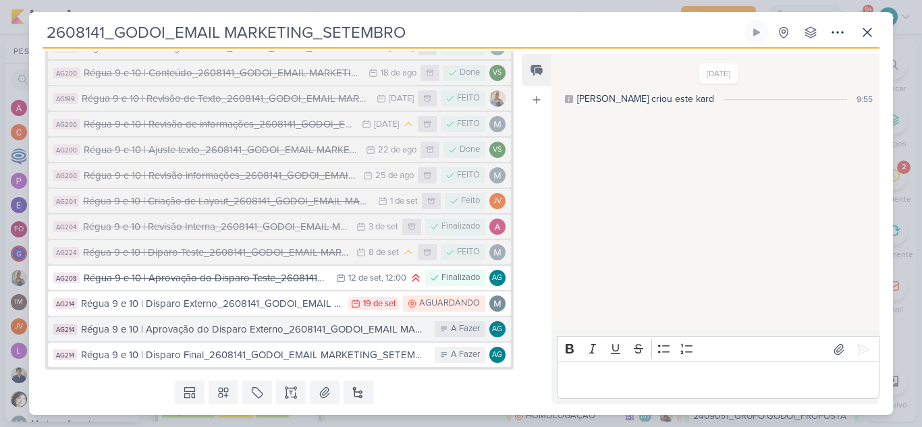
click at [275, 331] on div "Régua 9 e 10 | Aprovação do Disparo Externo_2608141_GODOI_EMAIL MARKETING_SETEM…" at bounding box center [254, 330] width 347 height 16
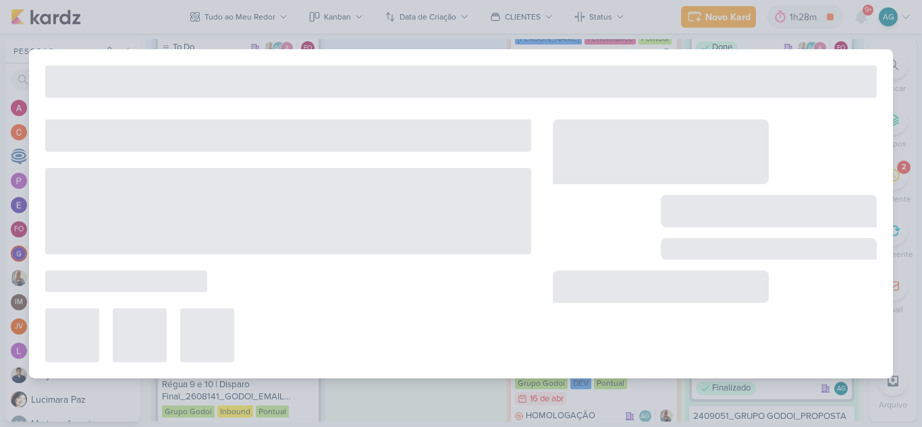
type input "Régua 9 e 10 | Aprovação do Disparo Externo_2608141_GODOI_EMAIL MARKETING_SETEM…"
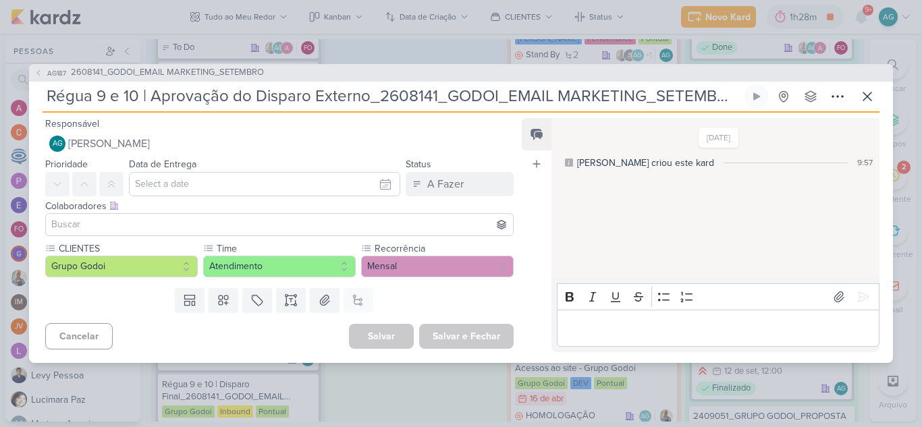
click at [636, 329] on p "Editor editing area: main" at bounding box center [718, 328] width 308 height 16
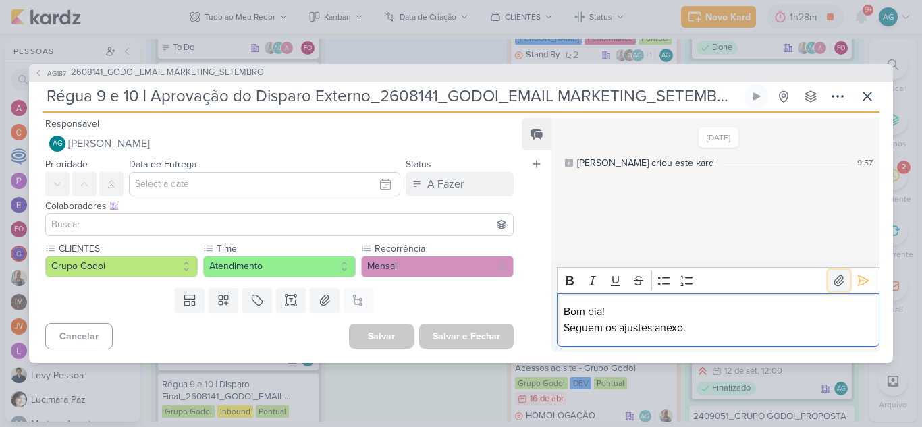
click at [832, 281] on icon at bounding box center [838, 280] width 13 height 13
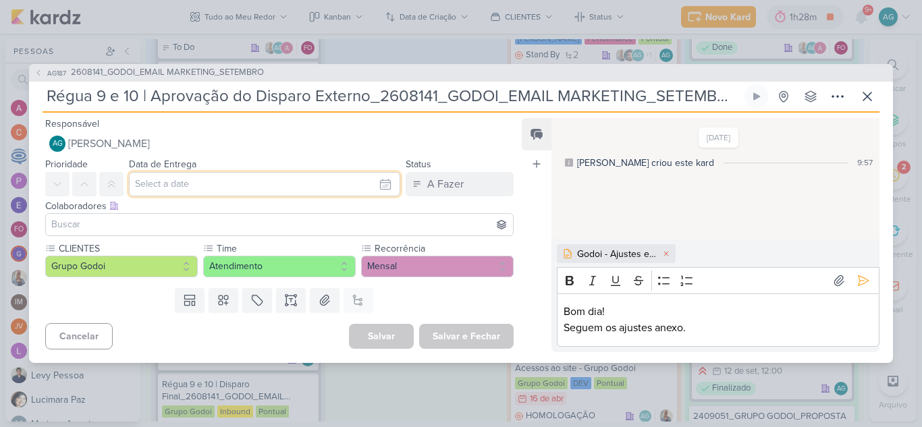
click at [313, 184] on input "text" at bounding box center [264, 184] width 271 height 24
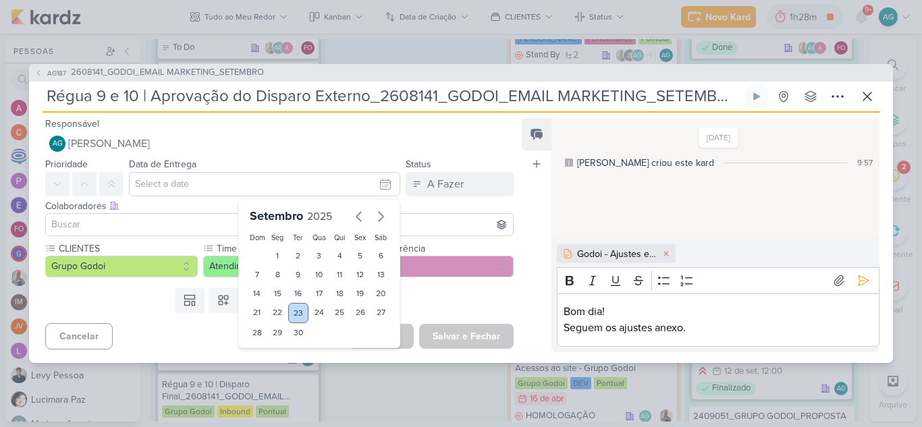
click at [295, 314] on div "23" at bounding box center [298, 313] width 21 height 20
type input "23 de setembro de 2025 às 23:59"
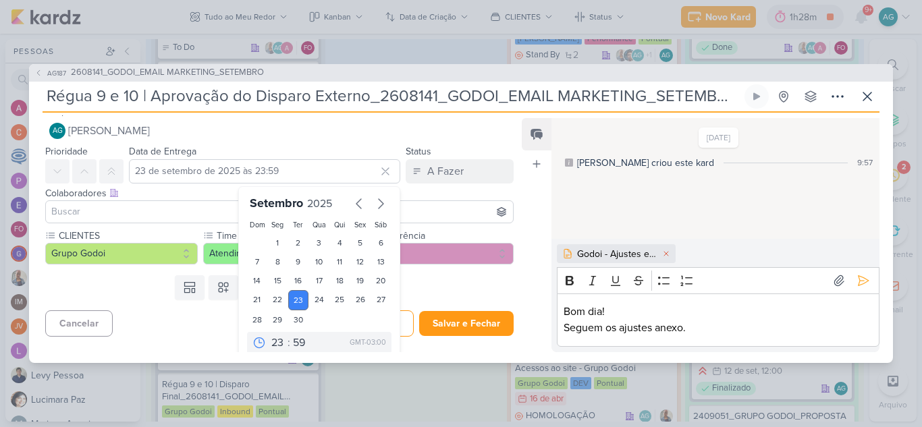
scroll to position [23, 0]
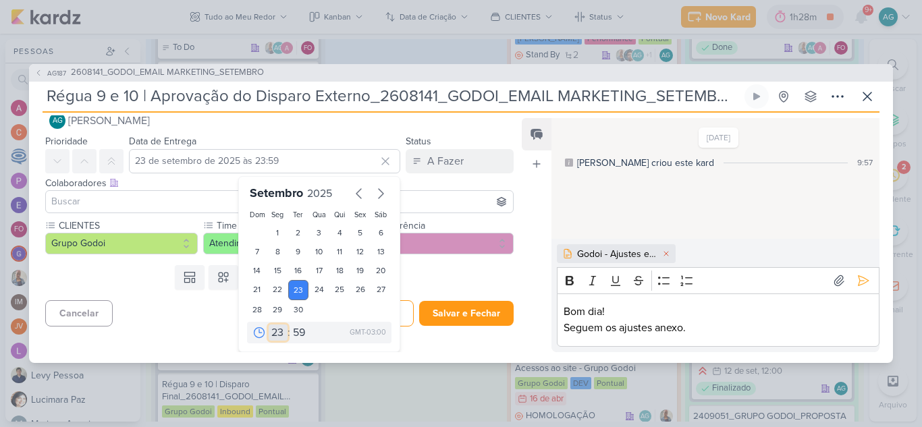
click at [277, 335] on select "00 01 02 03 04 05 06 07 08 09 10 11 12 13 14 15 16 17 18 19 20 21 22 23" at bounding box center [278, 333] width 19 height 16
select select "12"
click at [269, 325] on select "00 01 02 03 04 05 06 07 08 09 10 11 12 13 14 15 16 17 18 19 20 21 22 23" at bounding box center [278, 333] width 19 height 16
type input "23 de setembro de 2025 às 12:59"
click at [271, 337] on select "00 01 02 03 04 05 06 07 08 09 10 11 12 13 14 15 16 17 18 19 20 21 22 23" at bounding box center [278, 333] width 19 height 16
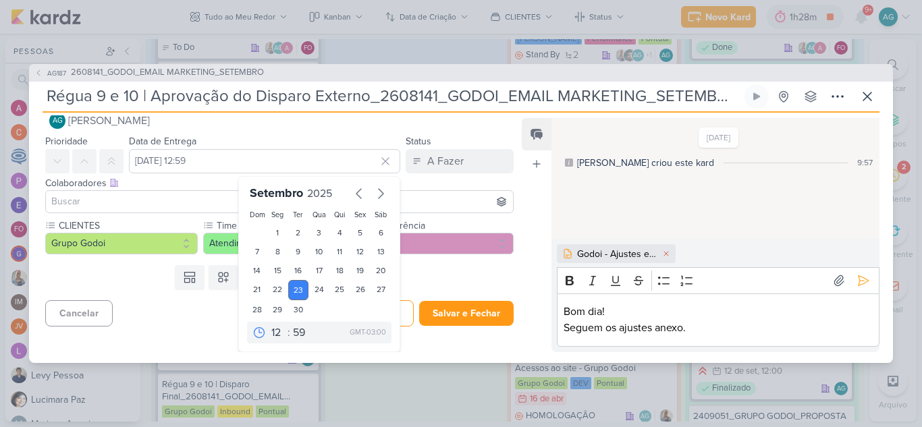
click at [321, 348] on div "Setembro 2025 Dom Seg Ter Qua Qui Sex Sáb 1 2 3 4 5 6 7 8 9 10 11 12 13 14 15 1…" at bounding box center [319, 264] width 162 height 176
click at [382, 162] on icon at bounding box center [385, 161] width 7 height 7
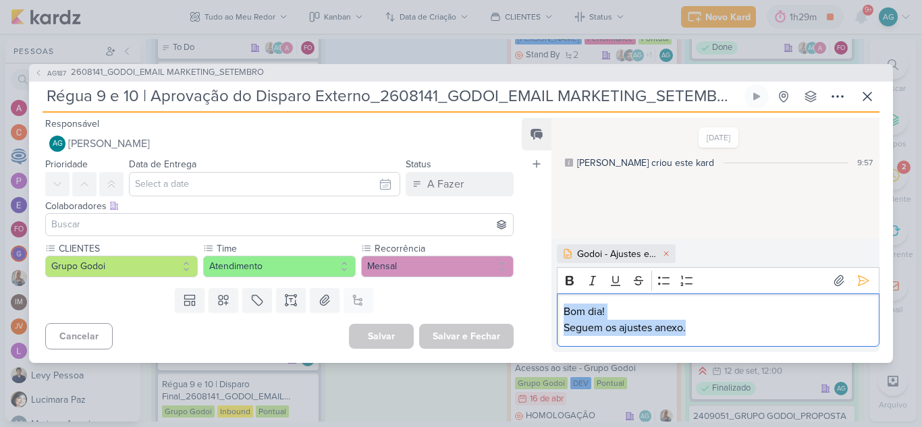
drag, startPoint x: 703, startPoint y: 330, endPoint x: 549, endPoint y: 296, distance: 158.2
click at [549, 296] on div "Feed Atrelar email Solte o email para atrelar ao kard 14/8/25 Alessandra criou …" at bounding box center [701, 235] width 358 height 234
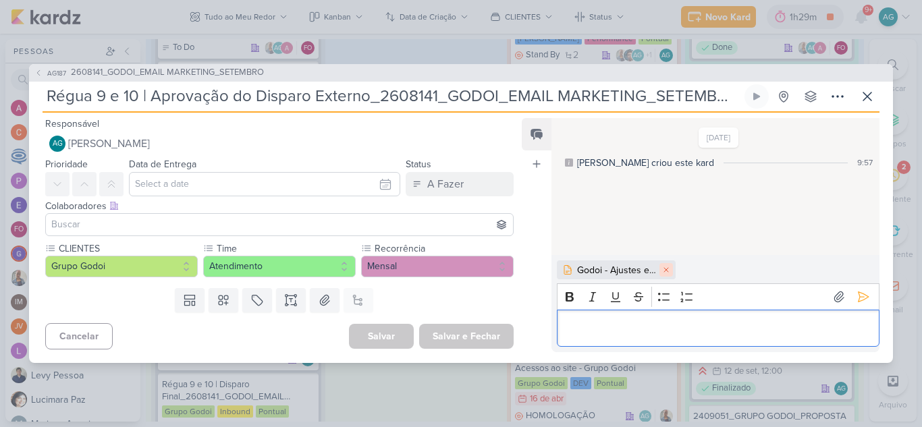
click at [666, 271] on icon at bounding box center [666, 270] width 4 height 4
click at [106, 71] on span "2608141_GODOI_EMAIL MARKETING_SETEMBRO" at bounding box center [167, 72] width 193 height 13
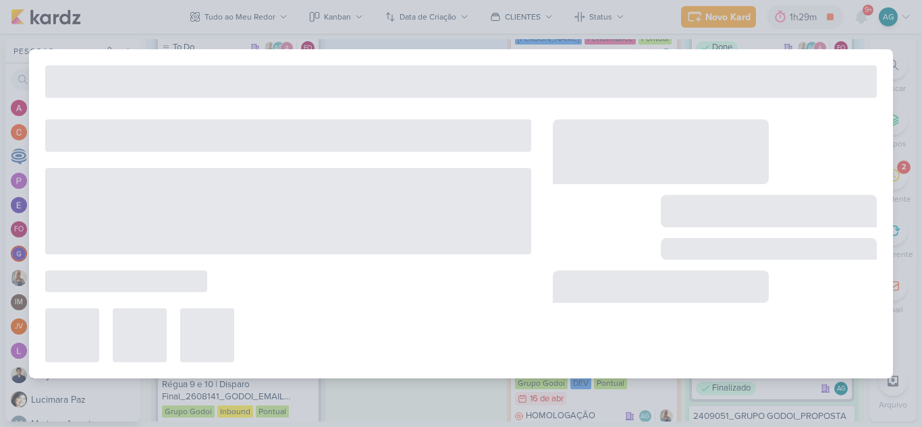
type input "2608141_GODOI_EMAIL MARKETING_SETEMBRO"
type input "12 de setembro de 2025 às 18:00"
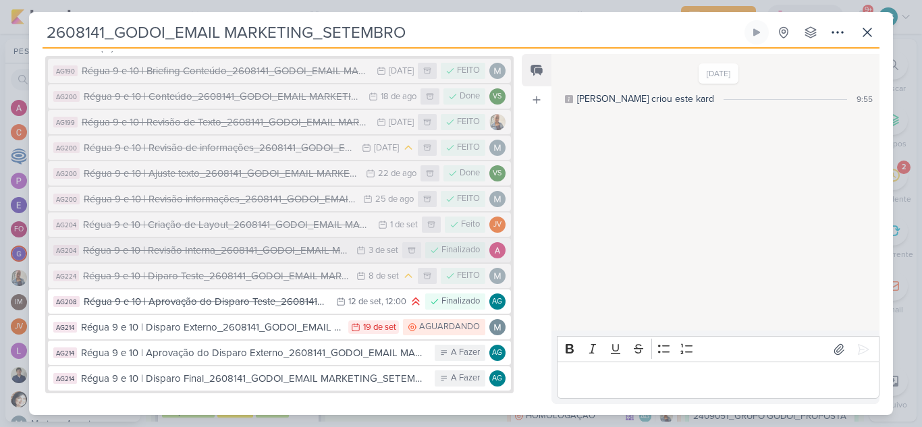
scroll to position [202, 0]
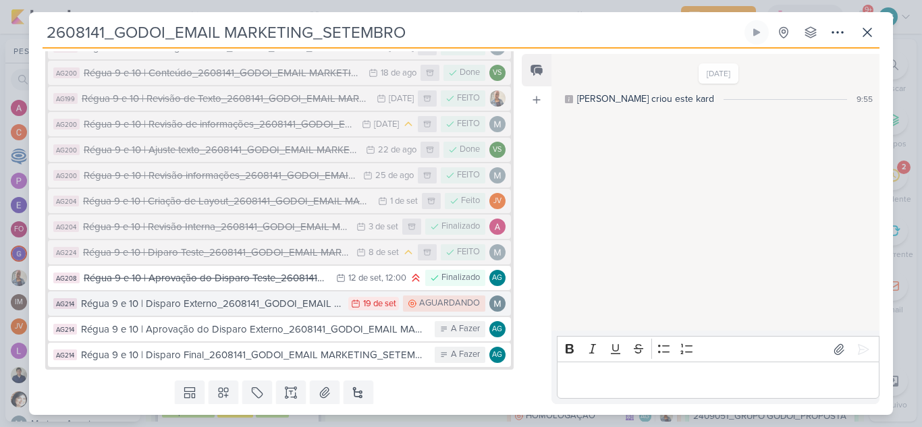
click at [181, 309] on div "Régua 9 e 10 | Disparo Externo_2608141_GODOI_EMAIL MARKETING_SETEMBRO" at bounding box center [211, 304] width 261 height 16
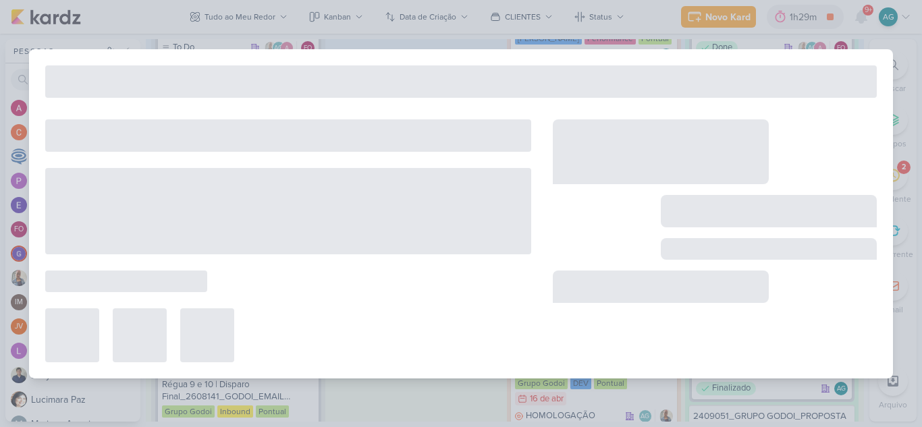
type input "Régua 9 e 10 | Disparo Externo_2608141_GODOI_EMAIL MARKETING_SETEMBRO"
type input "19 de setembro de 2025 às 23:59"
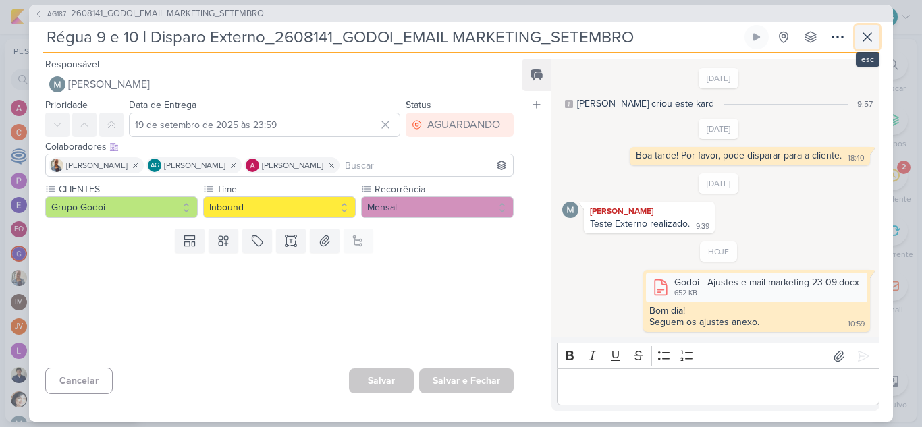
click at [870, 34] on icon at bounding box center [867, 37] width 8 height 8
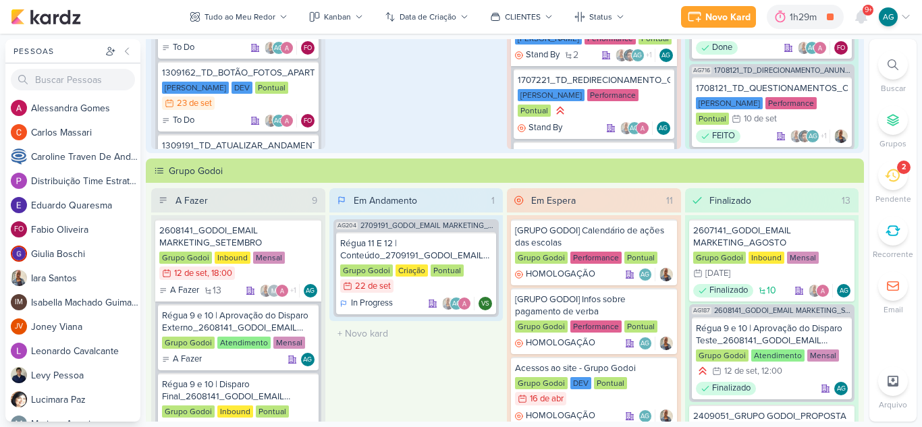
click at [900, 176] on div "2" at bounding box center [893, 176] width 30 height 30
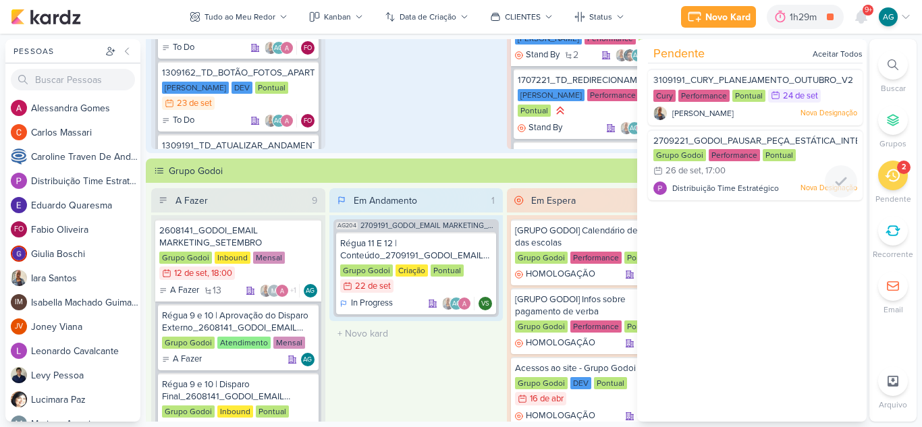
click at [799, 136] on span "2709221_GODOI_PAUSAR_PEÇA_ESTÁTICA_INTEGRAÇÃO_AB" at bounding box center [783, 141] width 261 height 11
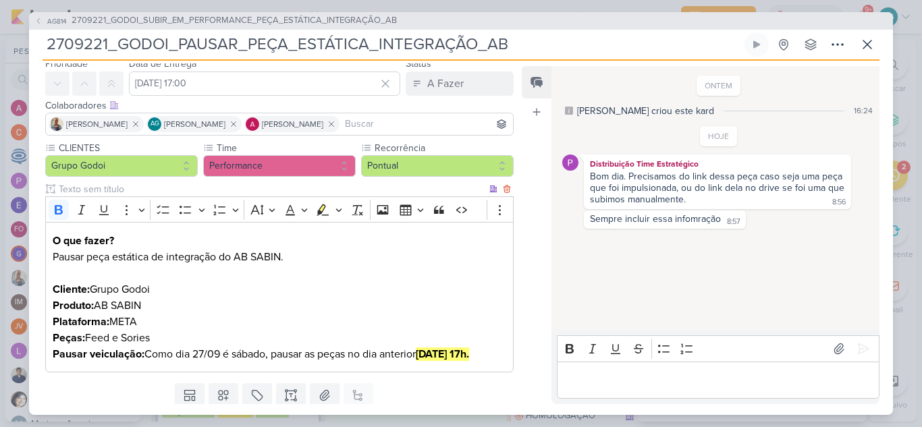
scroll to position [0, 0]
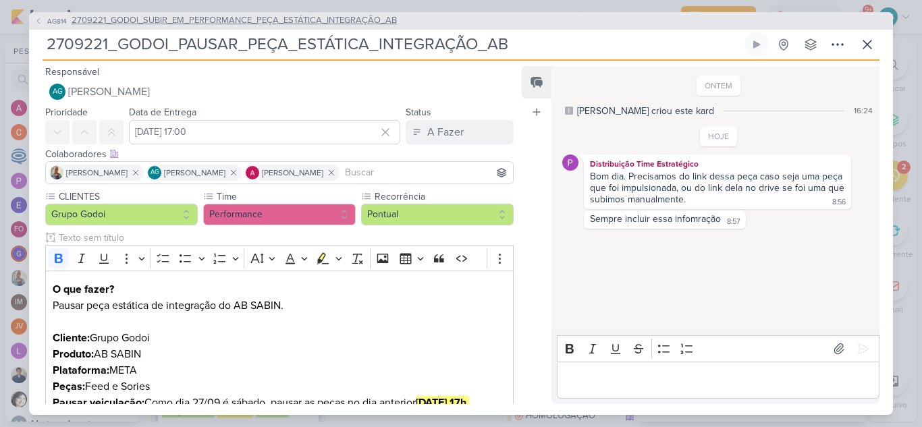
click at [318, 21] on span "2709221_GODOI_SUBIR_EM_PERFORMANCE_PEÇA_ESTÁTICA_INTEGRAÇÃO_AB" at bounding box center [234, 20] width 325 height 13
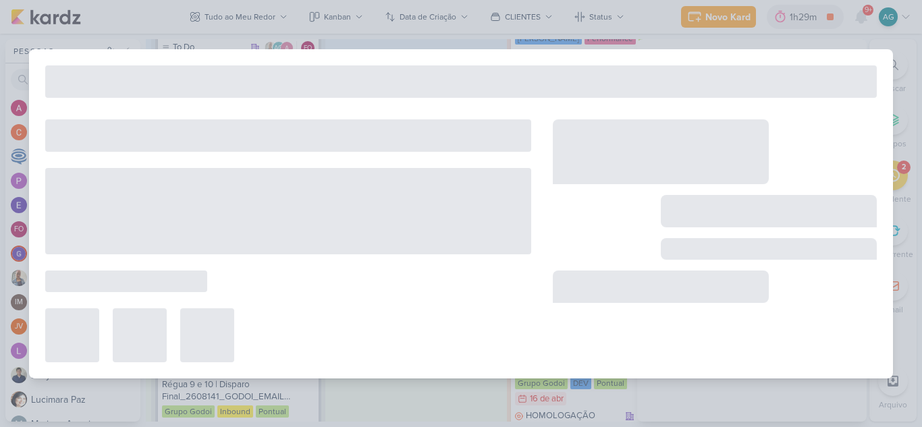
type input "2709221_GODOI_SUBIR_EM_PERFORMANCE_PEÇA_ESTÁTICA_INTEGRAÇÃO_AB"
type input "23 de setembro de 2025 às 09:00"
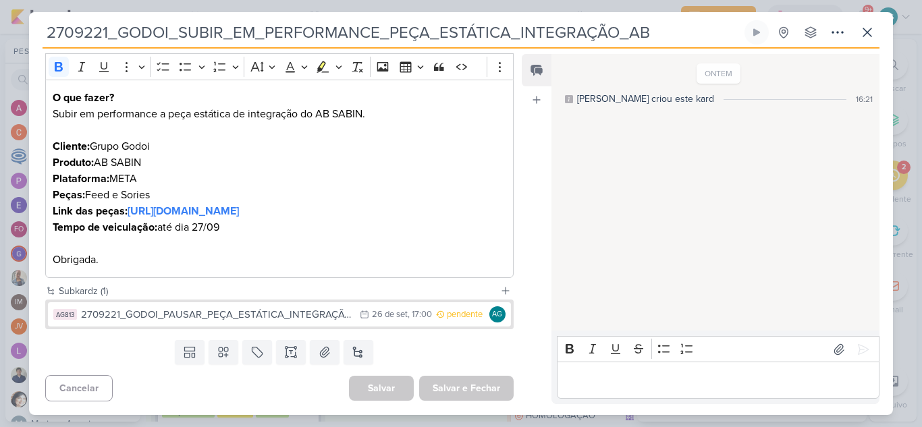
scroll to position [196, 0]
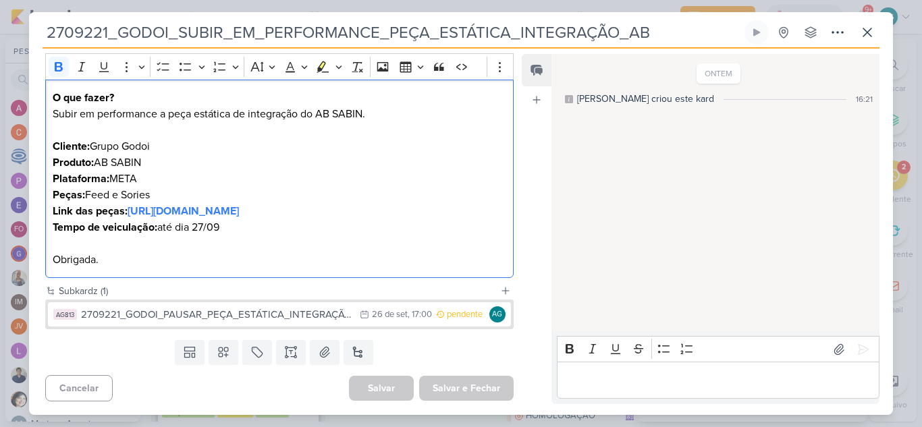
drag, startPoint x: 51, startPoint y: 196, endPoint x: 469, endPoint y: 215, distance: 418.2
click at [469, 215] on div "O que fazer? Subir em performance a peça estática de integração do AB SABIN. Cl…" at bounding box center [279, 179] width 468 height 199
copy p "Link das peças: https://drive.google.com/drive/folders/1IDpzkeJ7C9ZEQuF5FDWtaFI…"
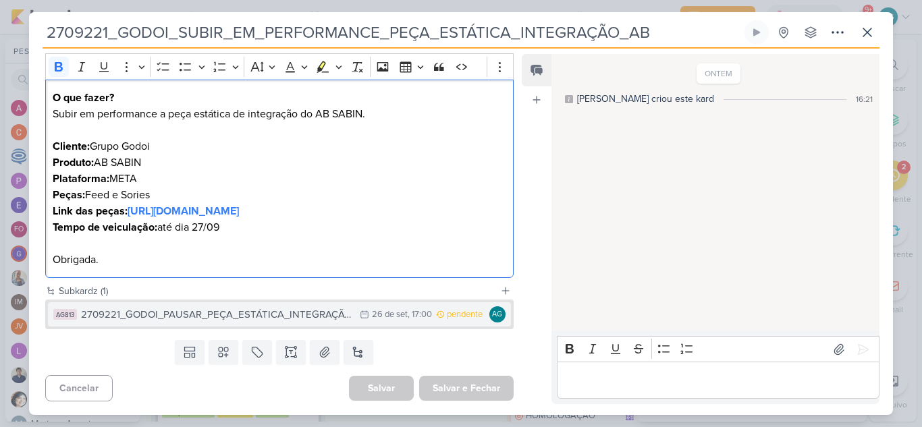
click at [241, 308] on div "2709221_GODOI_PAUSAR_PEÇA_ESTÁTICA_INTEGRAÇÃO_AB" at bounding box center [217, 315] width 272 height 16
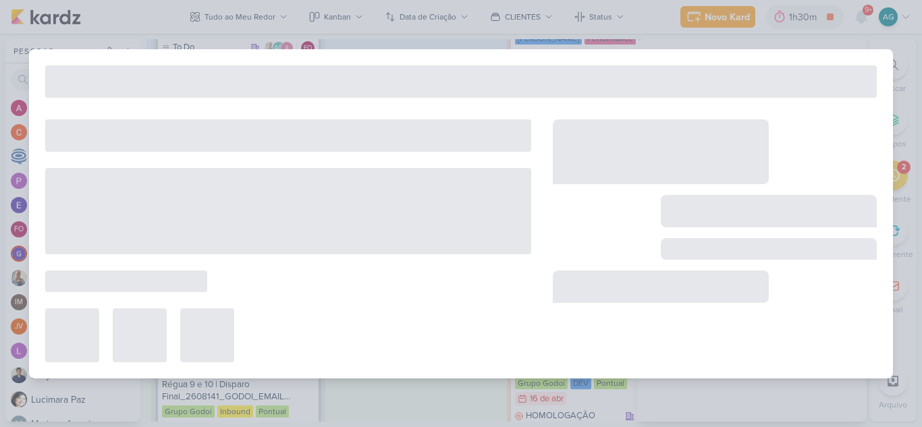
type input "2709221_GODOI_PAUSAR_PEÇA_ESTÁTICA_INTEGRAÇÃO_AB"
type input "26 de setembro de 2025 às 17:00"
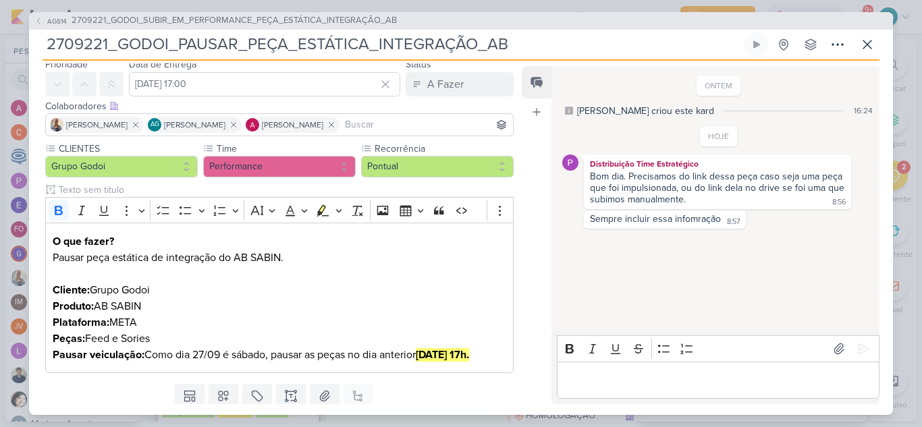
scroll to position [92, 0]
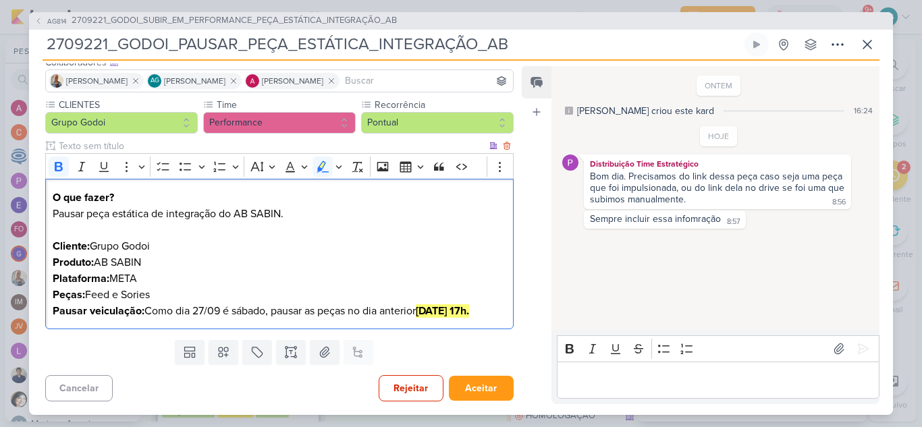
click at [496, 313] on p "O que fazer? Pausar peça estática de integração do AB SABIN. Cliente: Grupo God…" at bounding box center [280, 255] width 454 height 130
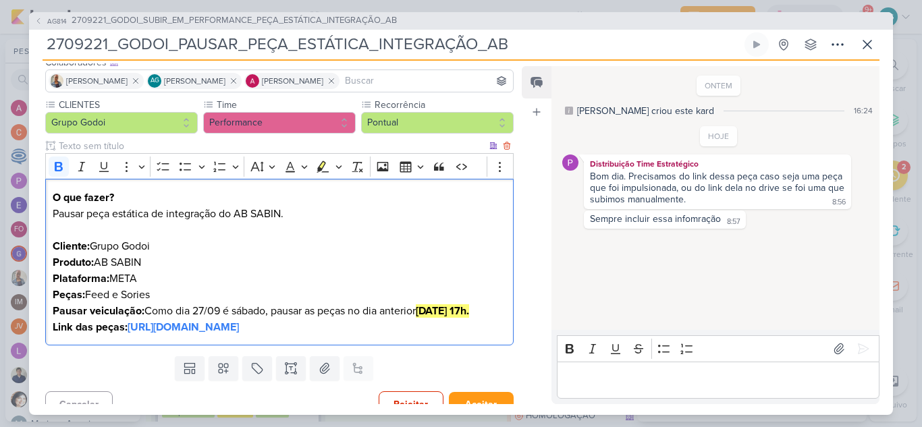
scroll to position [124, 0]
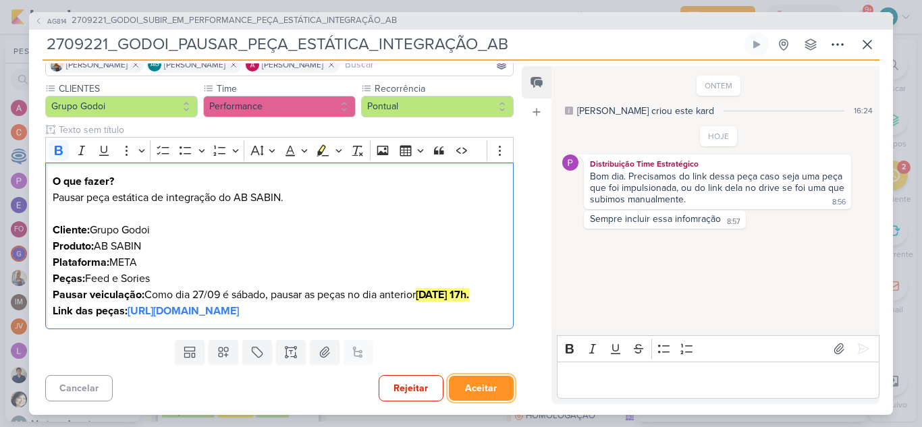
click at [491, 385] on button "Aceitar" at bounding box center [481, 388] width 65 height 25
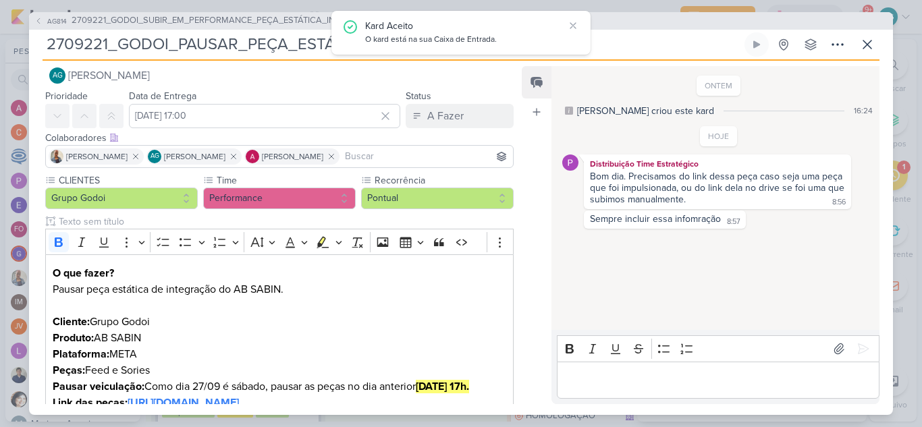
scroll to position [0, 0]
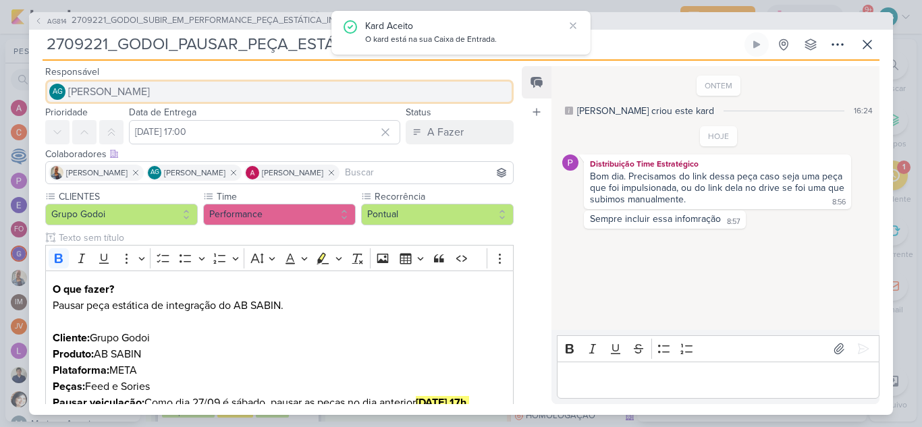
click at [191, 87] on button "AG Aline Gimenez Graciano" at bounding box center [279, 92] width 468 height 24
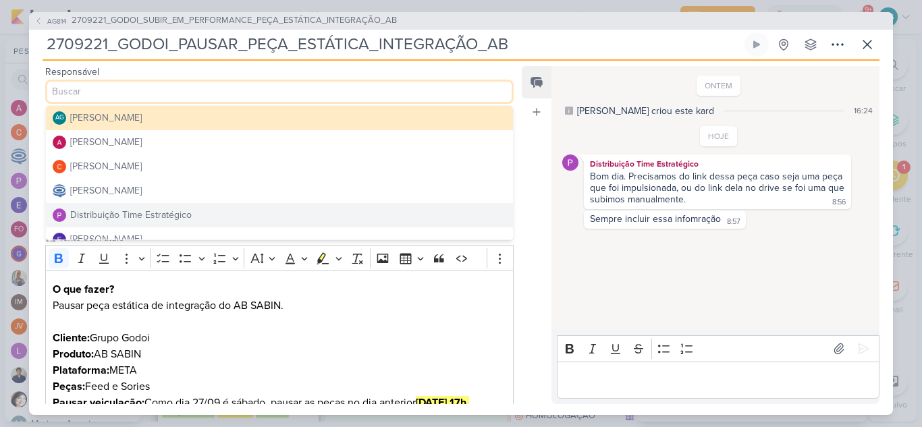
click at [160, 211] on div "Distribuição Time Estratégico" at bounding box center [130, 215] width 121 height 14
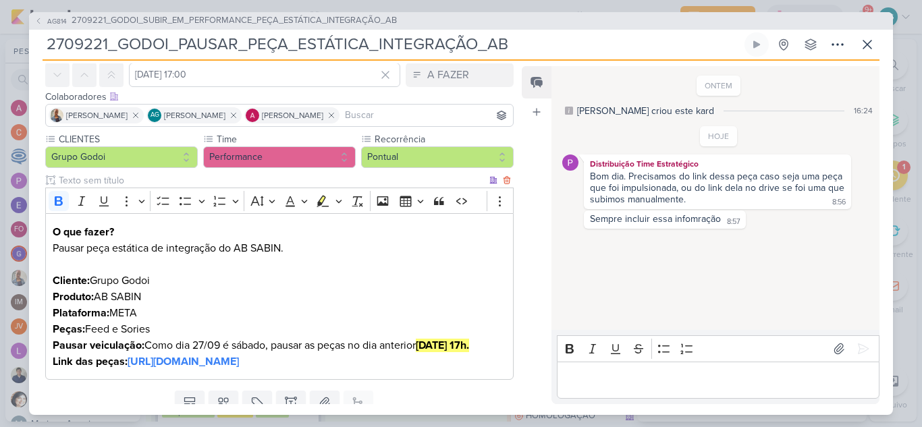
scroll to position [124, 0]
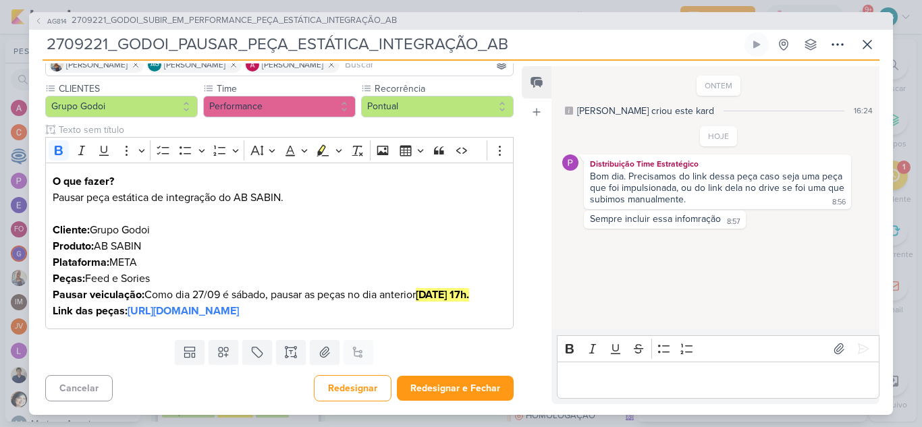
click at [666, 380] on p "Editor editing area: main" at bounding box center [718, 380] width 308 height 16
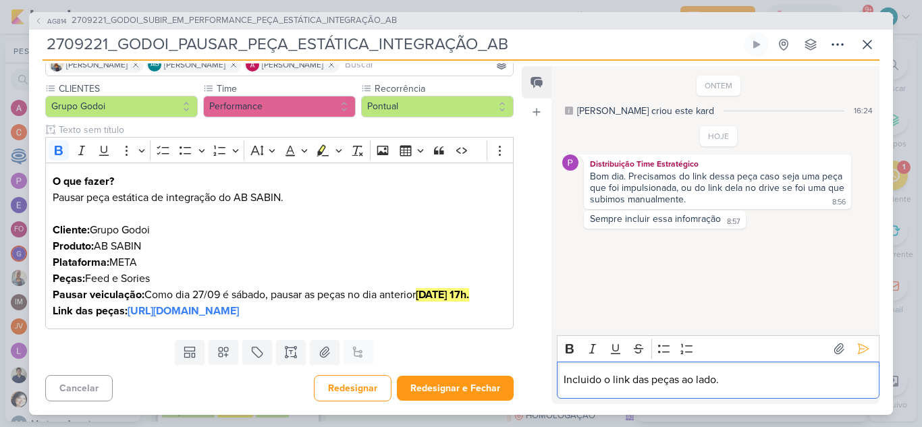
click at [562, 378] on div "Incluido o link das peças ao lado." at bounding box center [718, 380] width 323 height 37
click at [857, 345] on icon at bounding box center [862, 348] width 13 height 13
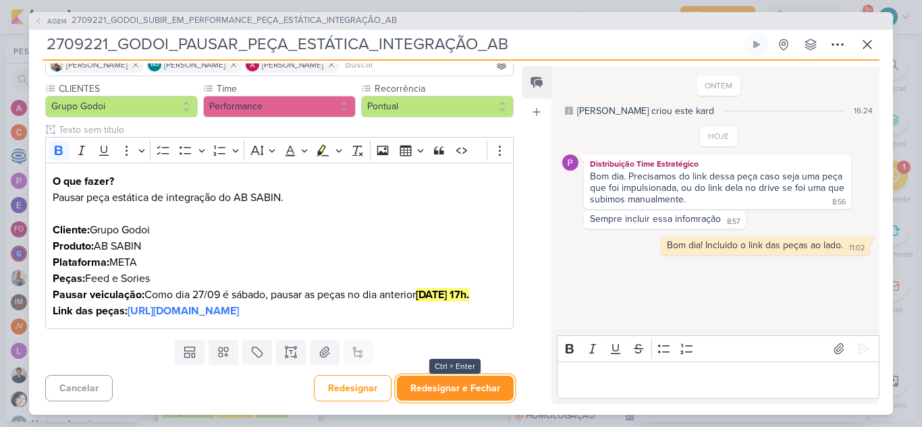
click at [463, 386] on button "Redesignar e Fechar" at bounding box center [455, 388] width 117 height 25
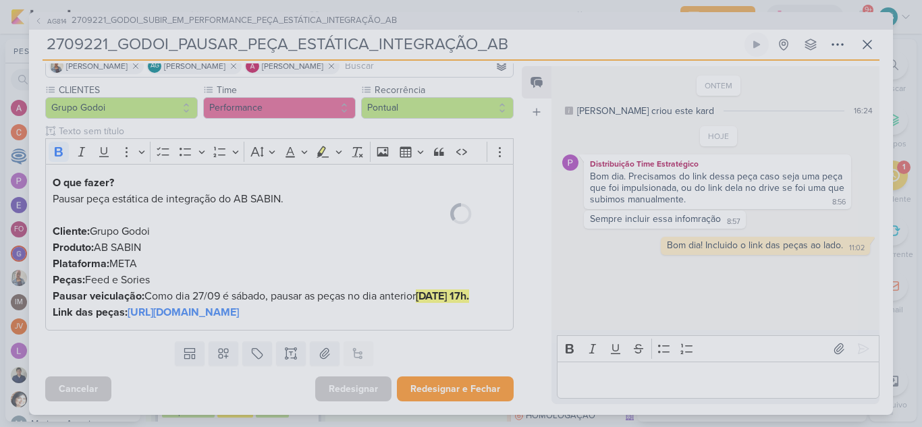
scroll to position [123, 0]
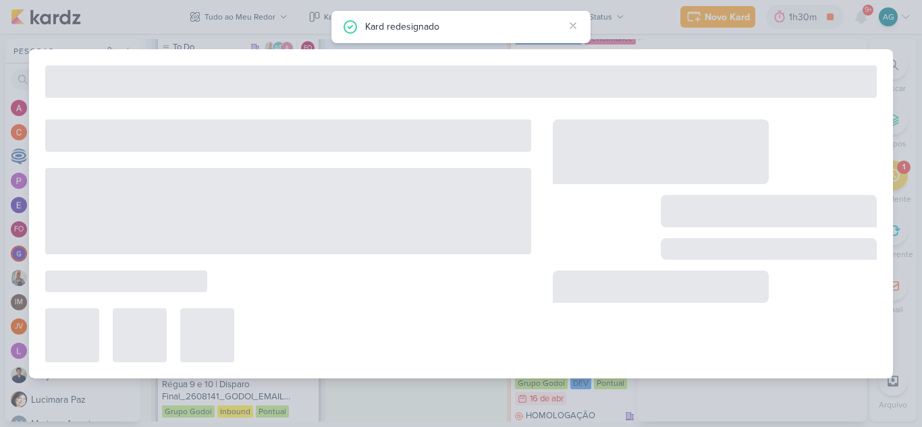
type input "2709221_GODOI_SUBIR_EM_PERFORMANCE_PEÇA_ESTÁTICA_INTEGRAÇÃO_AB"
type input "23 de setembro de 2025 às 09:00"
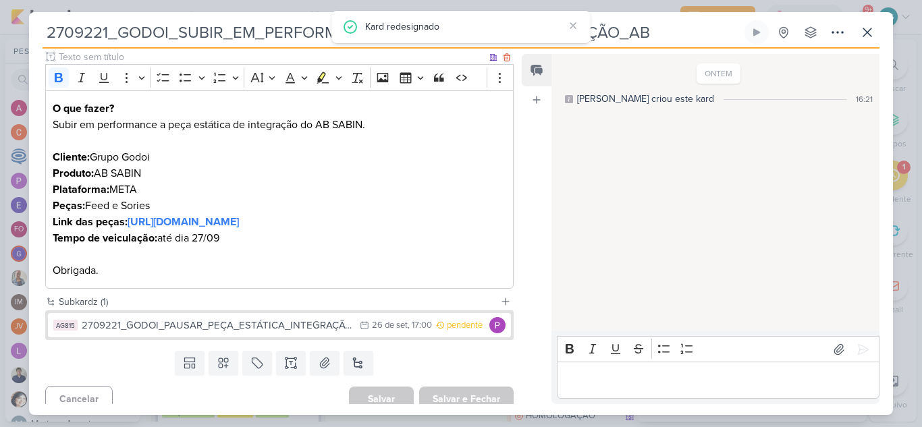
scroll to position [196, 0]
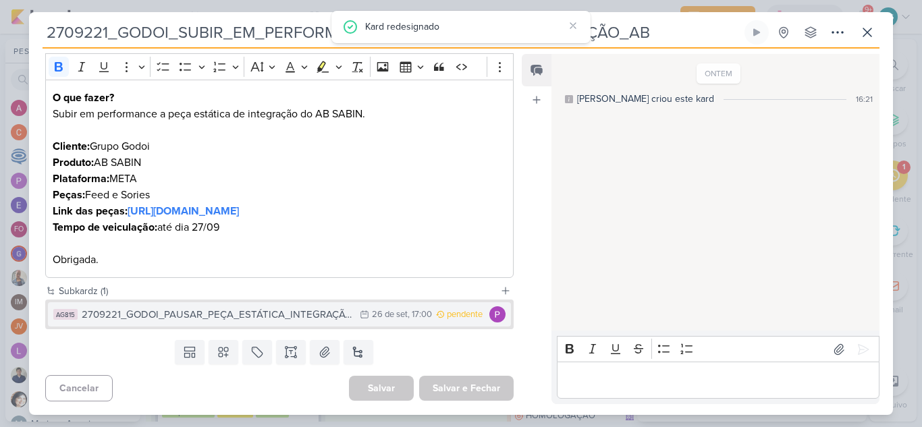
click at [270, 321] on div "2709221_GODOI_PAUSAR_PEÇA_ESTÁTICA_INTEGRAÇÃO_AB" at bounding box center [217, 315] width 271 height 16
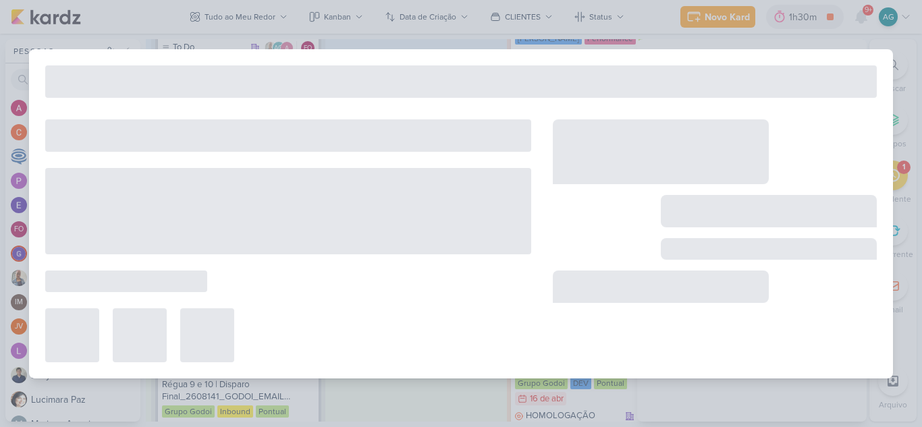
type input "2709221_GODOI_PAUSAR_PEÇA_ESTÁTICA_INTEGRAÇÃO_AB"
type input "26 de setembro de 2025 às 17:00"
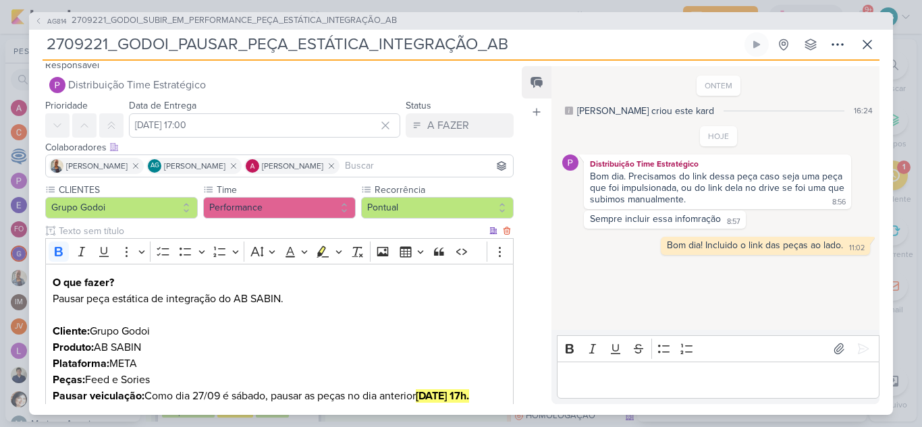
scroll to position [0, 0]
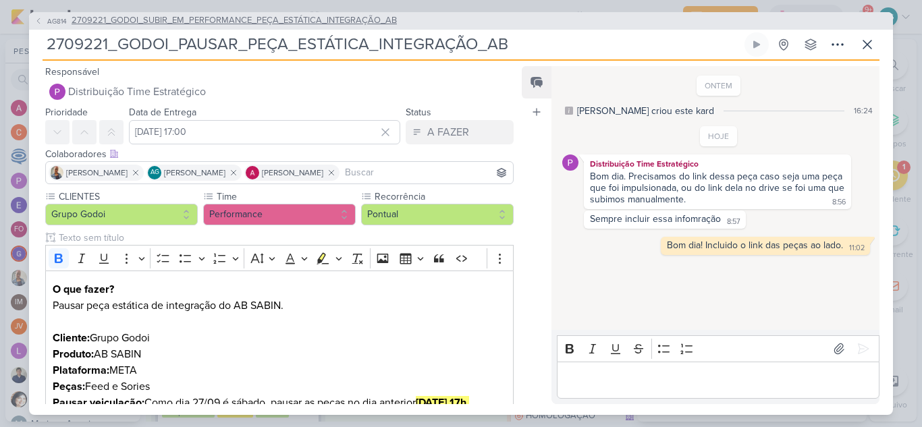
click at [371, 22] on span "2709221_GODOI_SUBIR_EM_PERFORMANCE_PEÇA_ESTÁTICA_INTEGRAÇÃO_AB" at bounding box center [234, 20] width 325 height 13
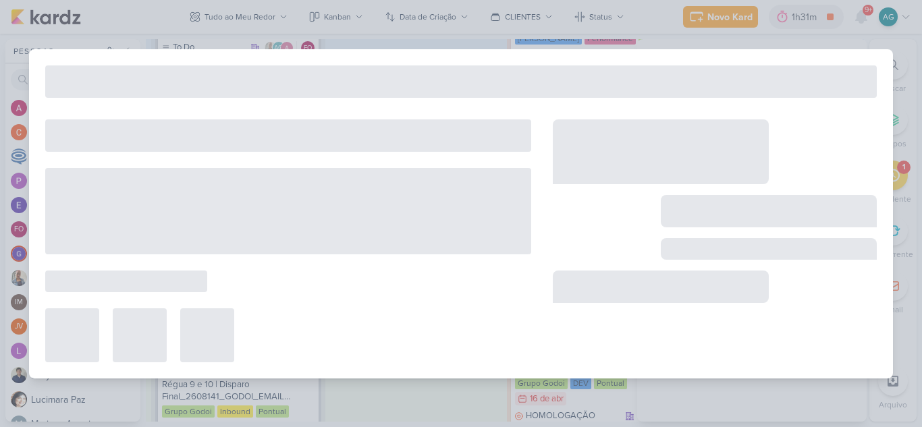
type input "2709221_GODOI_SUBIR_EM_PERFORMANCE_PEÇA_ESTÁTICA_INTEGRAÇÃO_AB"
type input "23 de setembro de 2025 às 09:00"
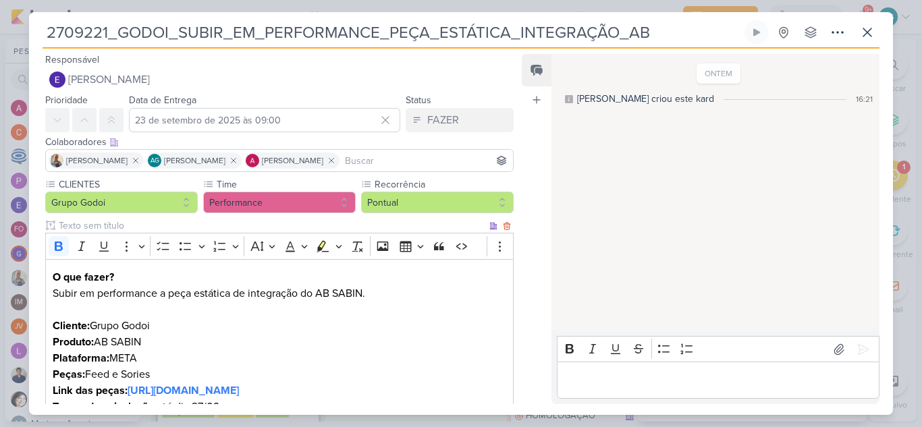
scroll to position [196, 0]
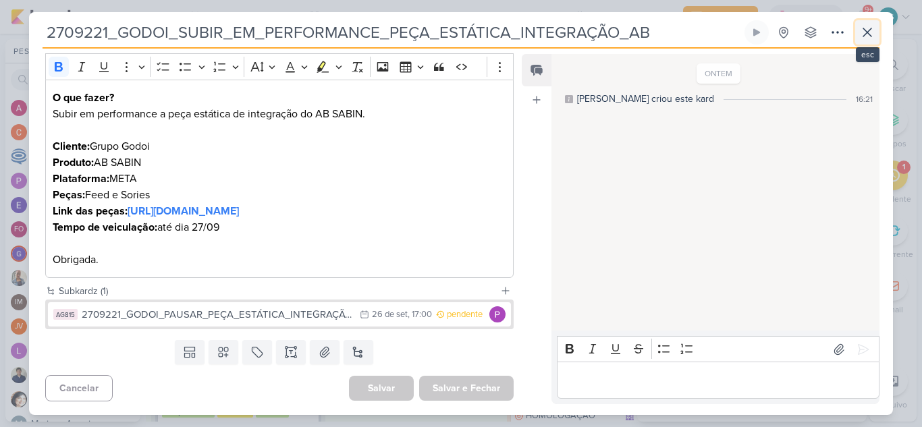
click at [871, 29] on icon at bounding box center [867, 32] width 16 height 16
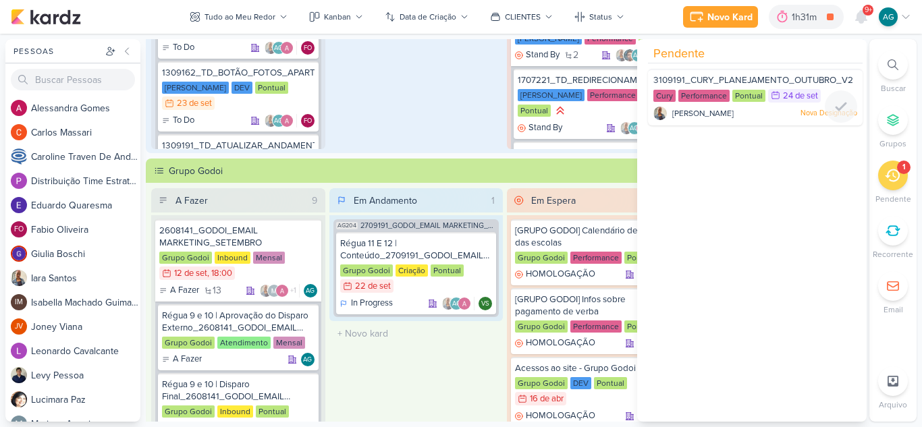
click at [744, 119] on div at bounding box center [755, 122] width 215 height 11
click at [728, 115] on div "Iara Santos Nova Designação" at bounding box center [755, 113] width 204 height 13
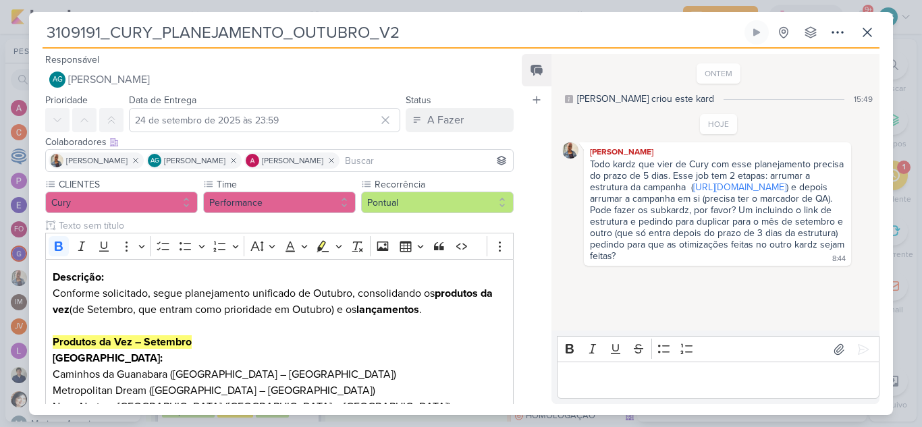
drag, startPoint x: 415, startPoint y: 32, endPoint x: 42, endPoint y: 48, distance: 373.6
click at [42, 48] on div "3109191_CURY_PLANEJAMENTO_OUTUBRO_V2 Criado por mim nenhum grupo disponível" at bounding box center [461, 217] width 864 height 395
click at [873, 34] on icon at bounding box center [867, 32] width 16 height 16
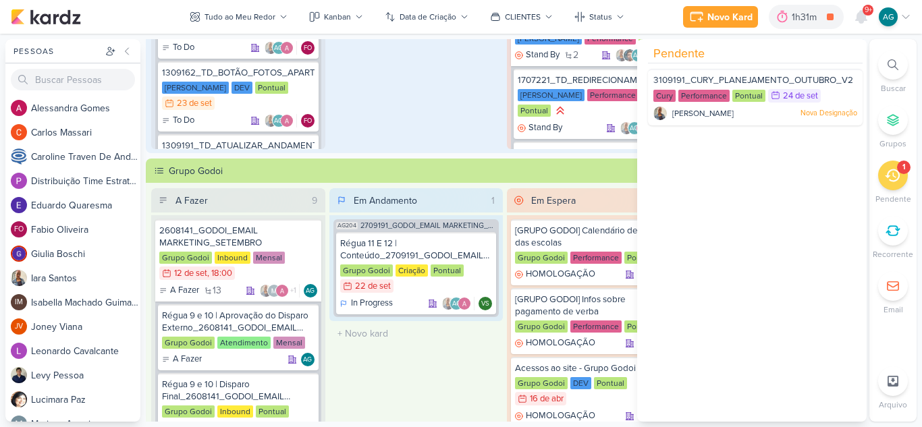
click at [422, 400] on div "Em Andamento 1 AG204 2709191_GODOI_EMAIL MARKETING_OUTUBRO Régua 11 E 12 | Cont…" at bounding box center [416, 363] width 174 height 350
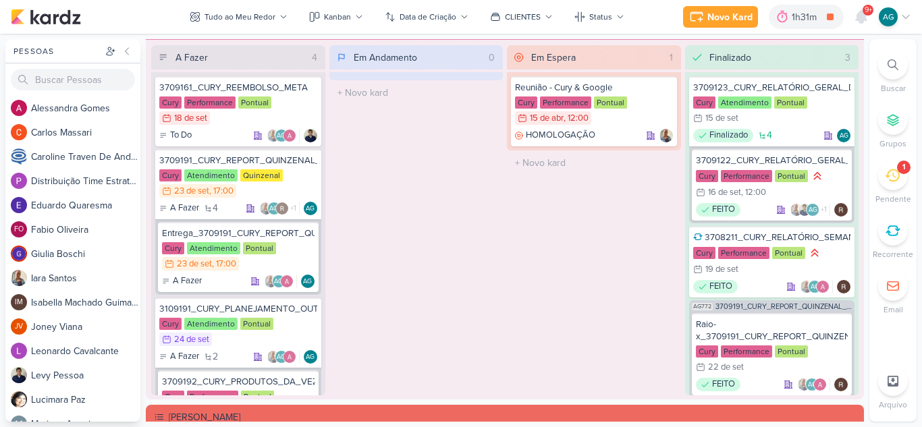
scroll to position [1215, 0]
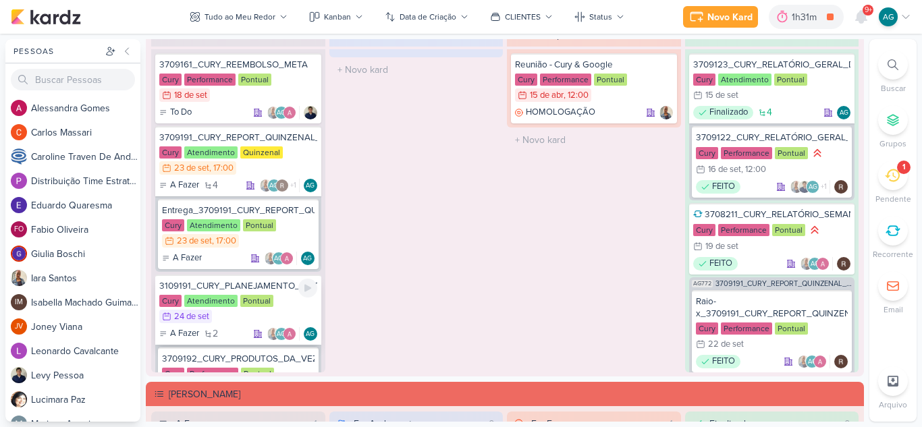
click at [258, 289] on div "3109191_CURY_PLANEJAMENTO_OUTUBRO" at bounding box center [238, 286] width 158 height 12
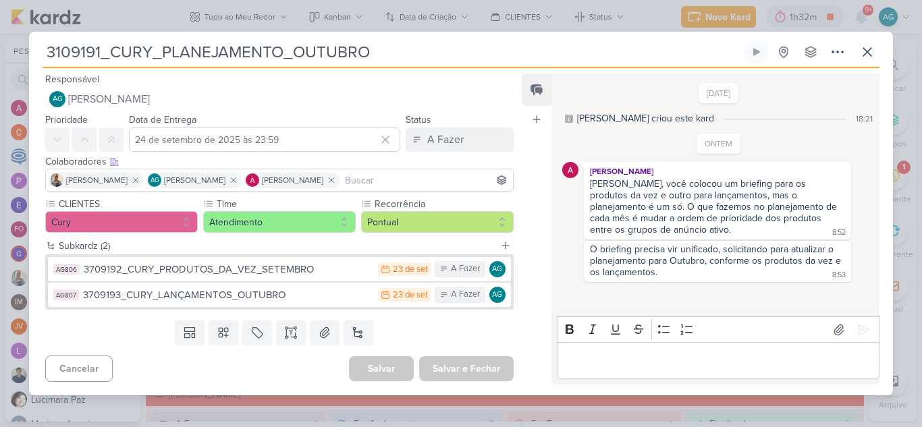
click at [688, 366] on p "Editor editing area: main" at bounding box center [718, 361] width 308 height 16
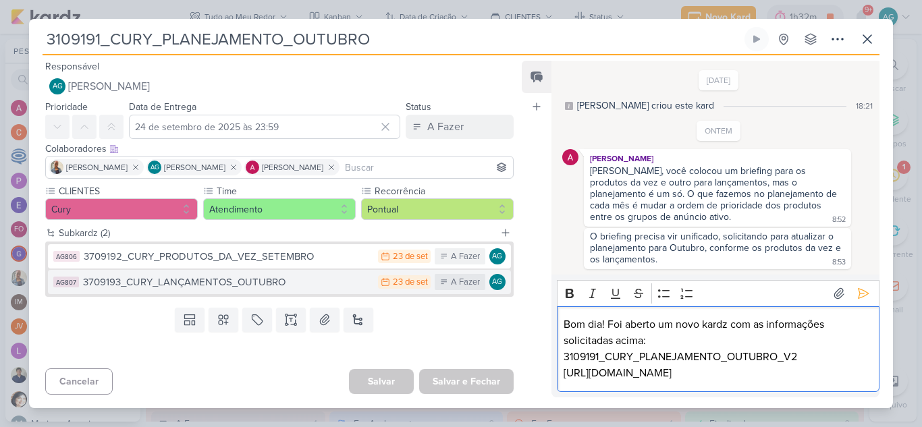
scroll to position [32, 0]
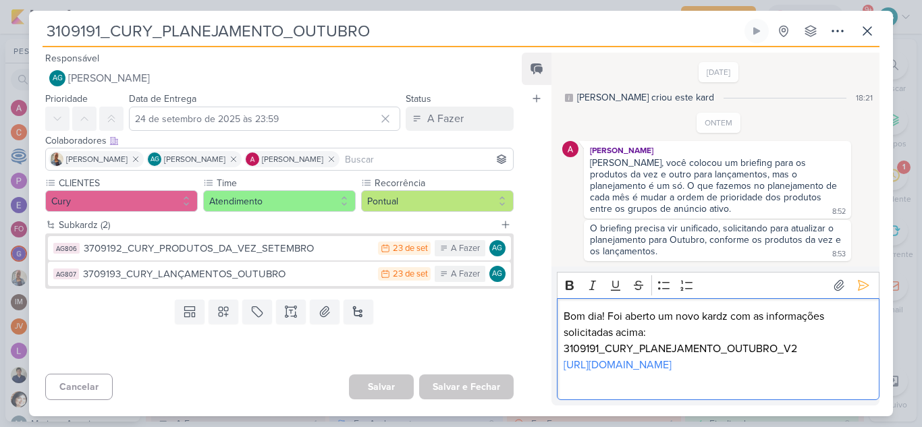
click at [668, 308] on p "Bom dia! Foi aberto um novo kardz com as informações solicitadas acima:" at bounding box center [718, 324] width 308 height 32
drag, startPoint x: 803, startPoint y: 315, endPoint x: 560, endPoint y: 319, distance: 243.0
click at [560, 323] on div "Bom dia! Foi aberto um novo kardz com as informações solicitadas acima: 3109191…" at bounding box center [718, 349] width 323 height 102
click at [568, 279] on icon "Editor toolbar" at bounding box center [569, 285] width 13 height 13
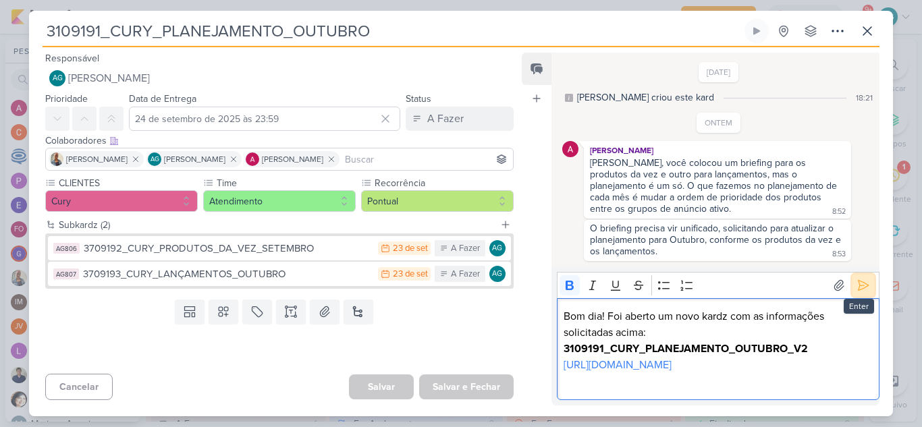
click at [860, 281] on icon at bounding box center [864, 286] width 10 height 10
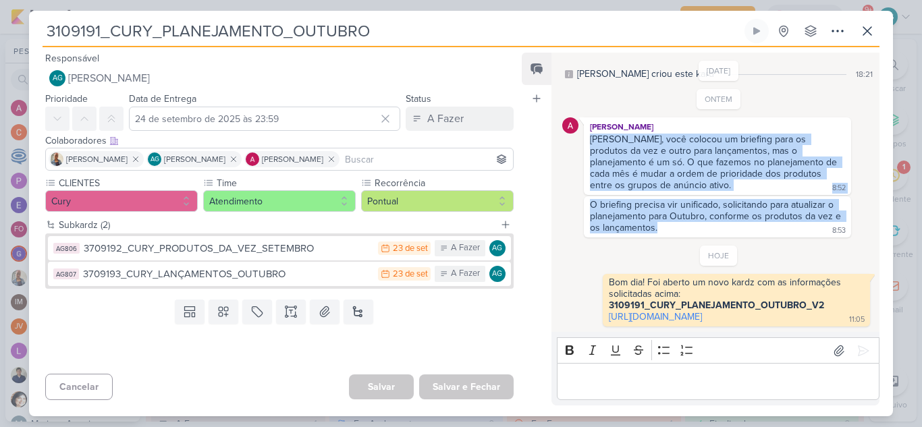
drag, startPoint x: 591, startPoint y: 117, endPoint x: 657, endPoint y: 204, distance: 108.4
click at [657, 204] on div "ONTEM Alessandra Gomes Aline, você colocou um briefing para os produtos da vez …" at bounding box center [718, 163] width 313 height 148
copy div "Aline, você colocou um briefing para os produtos da vez e outro para lançamento…"
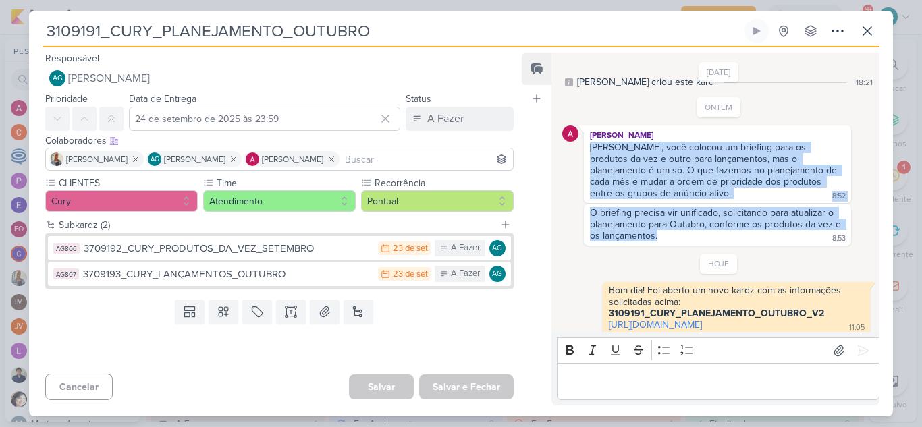
scroll to position [0, 0]
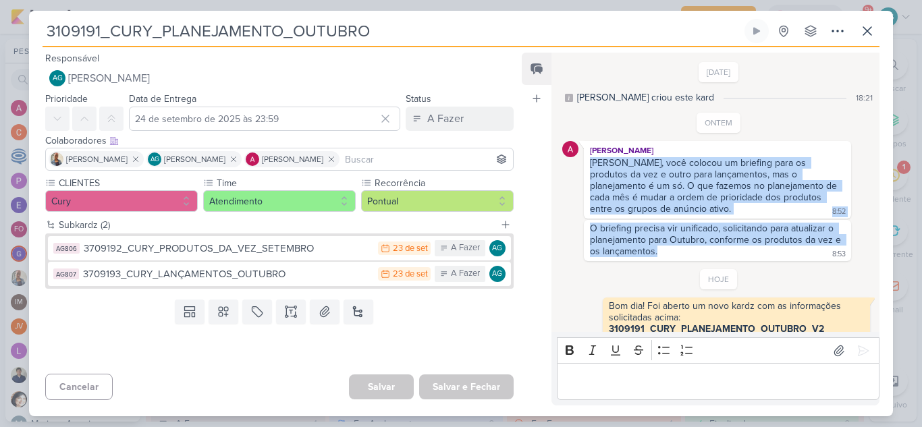
click at [719, 238] on div "O briefing precisa vir unificado, solicitando para atualizar o planejamento par…" at bounding box center [717, 240] width 254 height 34
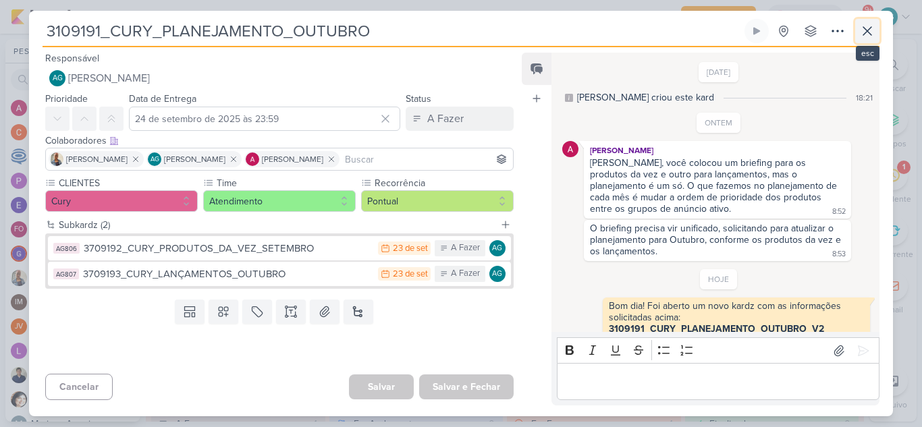
click at [867, 36] on icon at bounding box center [867, 31] width 16 height 16
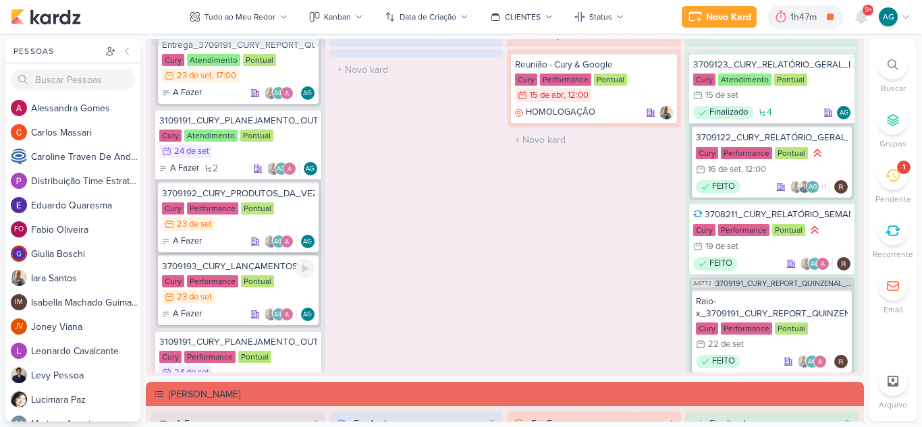
scroll to position [135, 0]
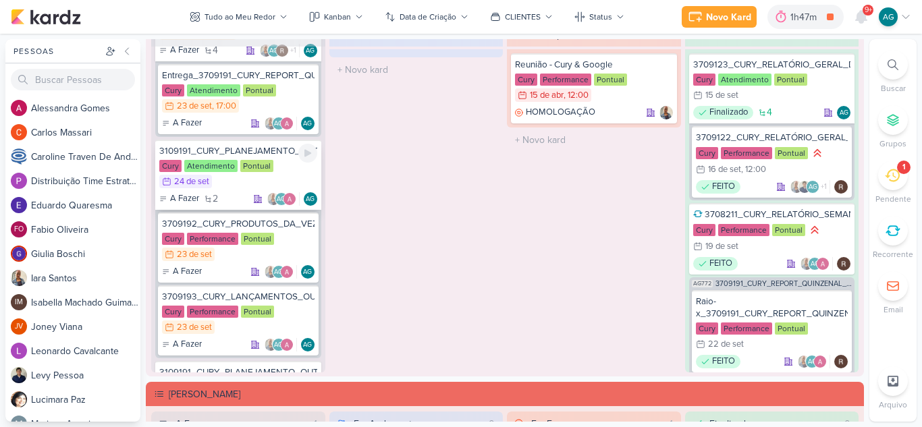
click at [267, 150] on div "3109191_CURY_PLANEJAMENTO_OUTUBRO" at bounding box center [238, 151] width 158 height 12
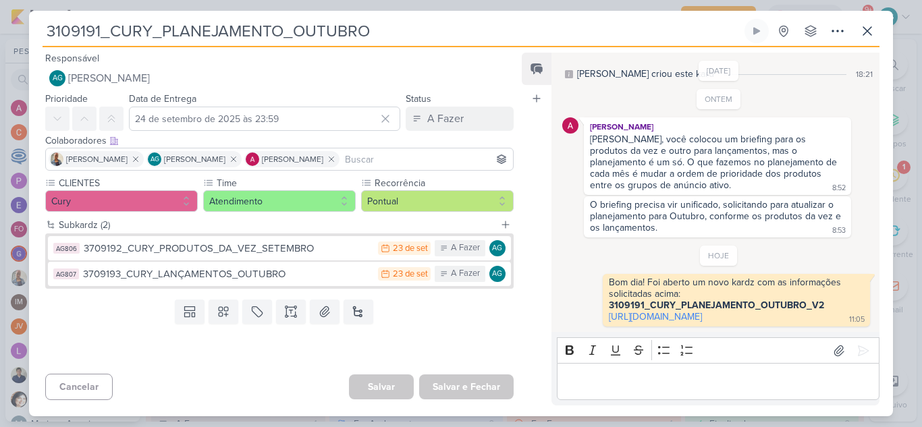
scroll to position [47, 0]
click at [834, 31] on icon at bounding box center [837, 31] width 16 height 16
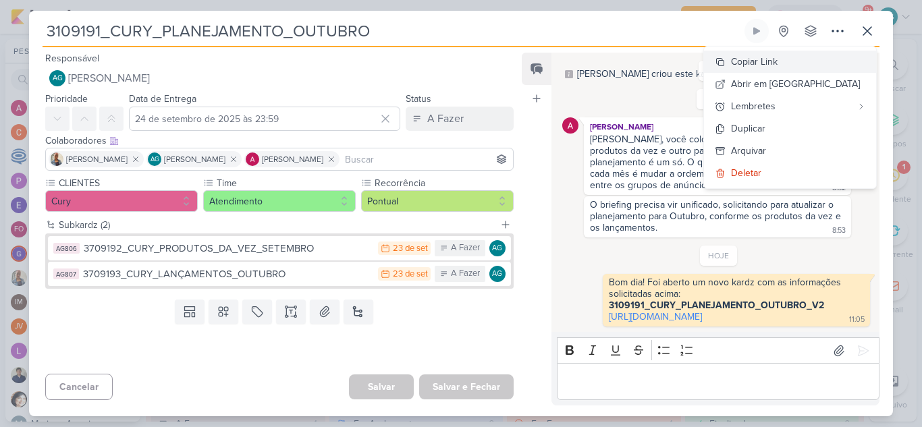
click at [817, 54] on button "Copiar Link" at bounding box center [790, 62] width 172 height 22
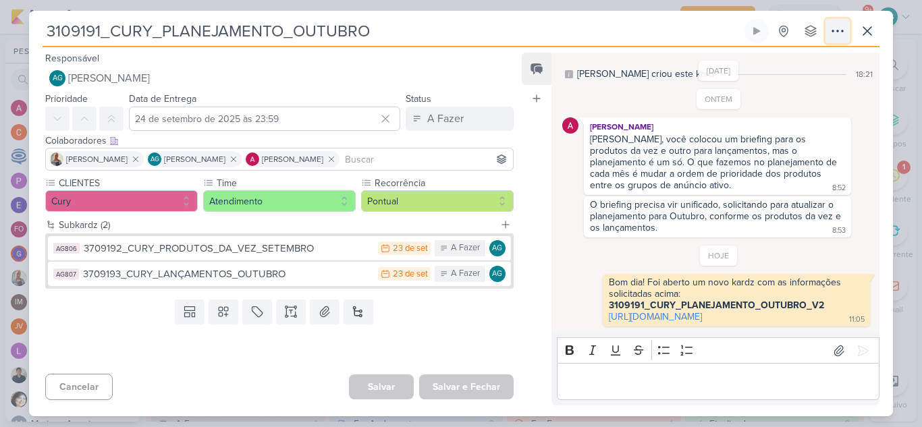
click at [834, 28] on icon at bounding box center [837, 31] width 16 height 16
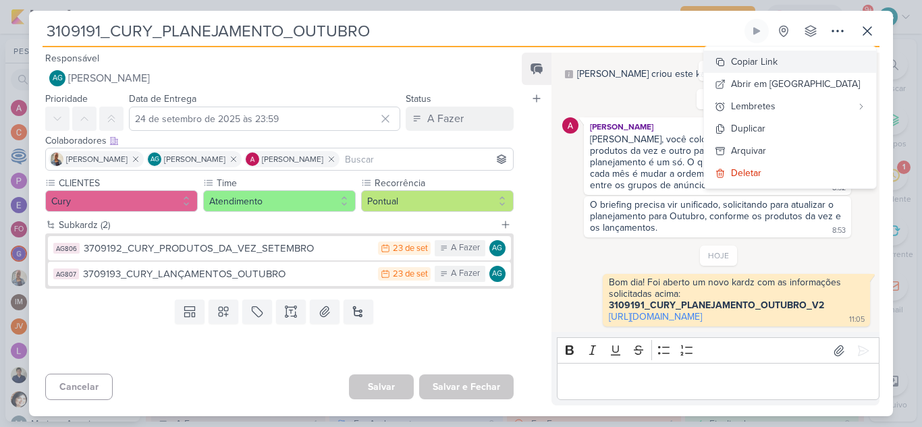
click at [823, 69] on button "Copiar Link" at bounding box center [790, 62] width 172 height 22
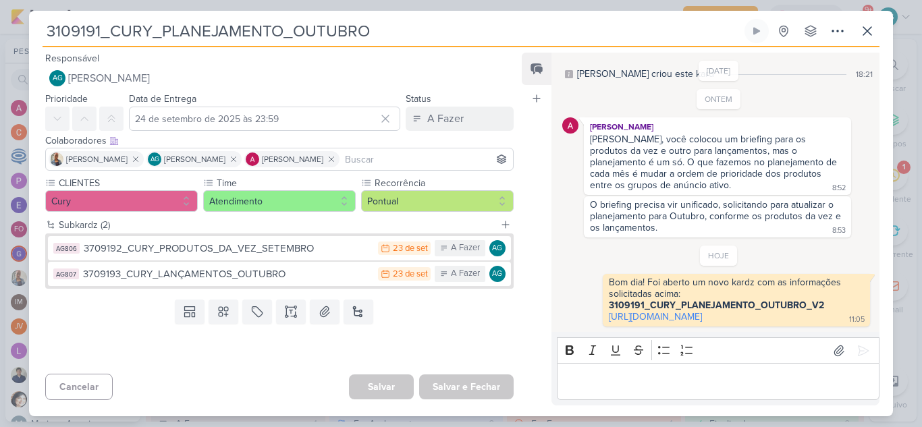
scroll to position [0, 0]
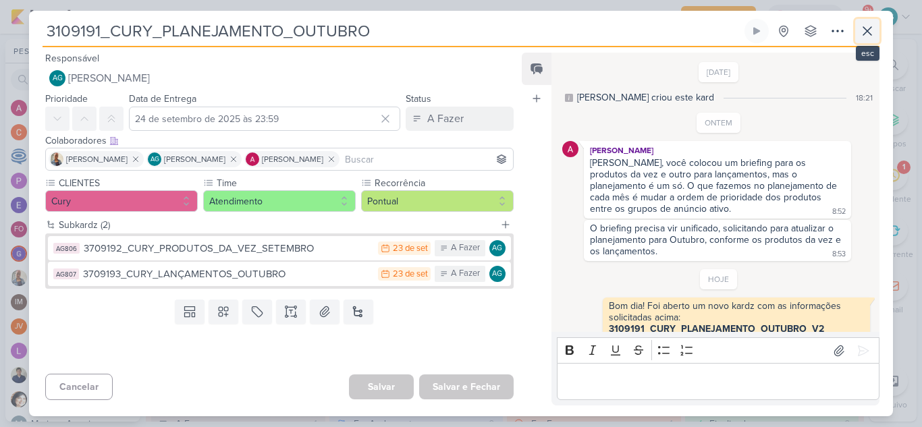
click at [864, 31] on icon at bounding box center [867, 31] width 16 height 16
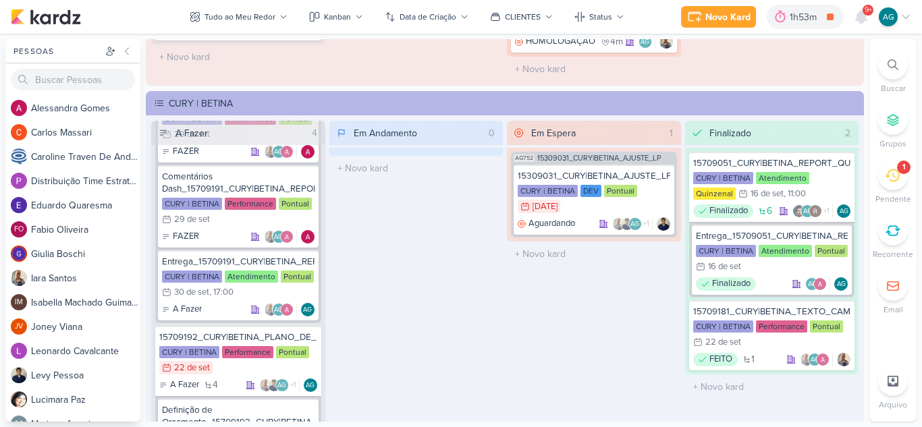
scroll to position [607, 0]
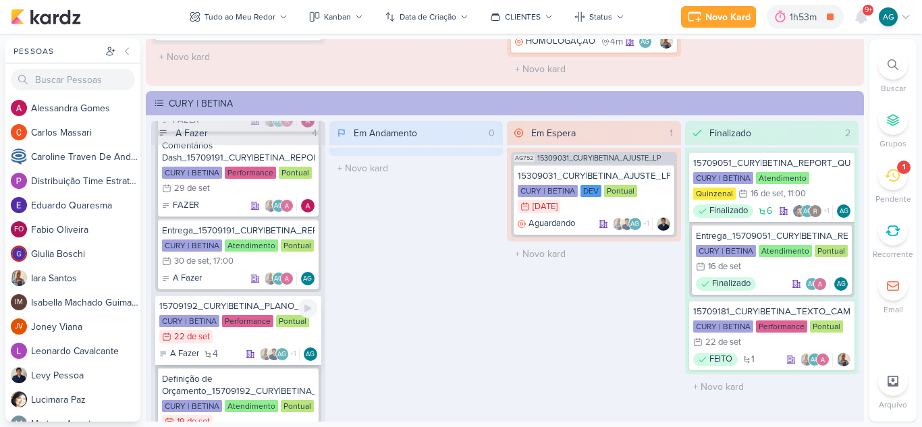
click at [240, 308] on div "15709192_CURY|BETINA_PLANO_DE_MIDIA_OUTUBRO" at bounding box center [238, 306] width 158 height 12
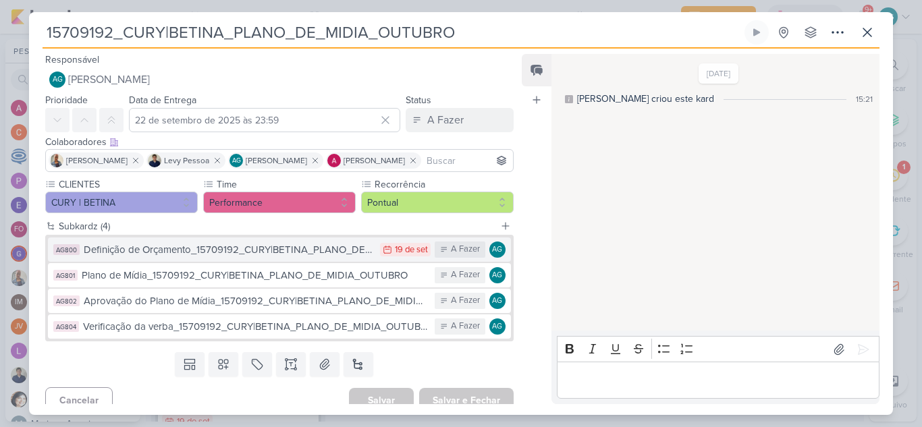
click at [248, 252] on div "Definição de Orçamento_15709192_CURY|BETINA_PLANO_DE_MIDIA_OUTUBRO" at bounding box center [229, 250] width 290 height 16
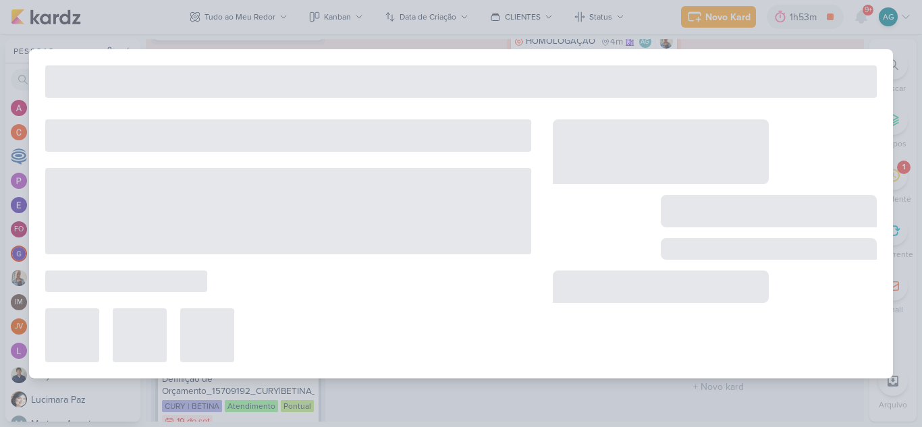
type input "Definição de Orçamento_15709192_CURY|BETINA_PLANO_DE_MIDIA_OUTUBRO"
type input "19 de setembro de 2025 às 23:59"
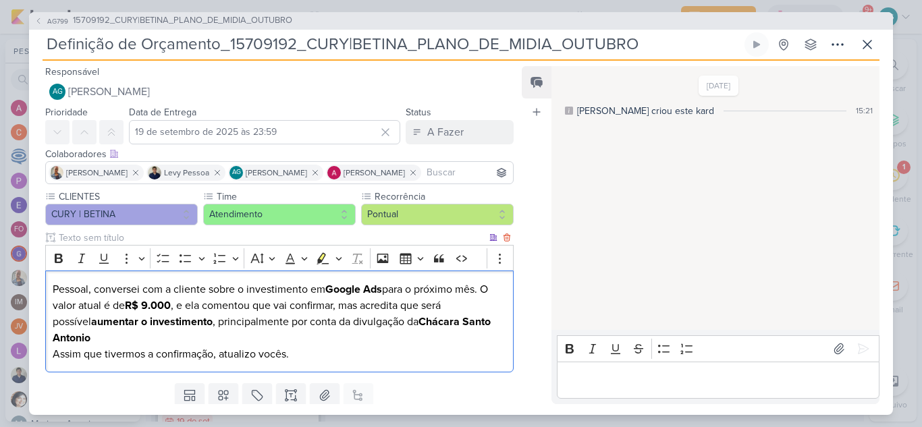
click at [351, 346] on p "Assim que tivermos a confirmação, atualizo vocês." at bounding box center [280, 354] width 454 height 16
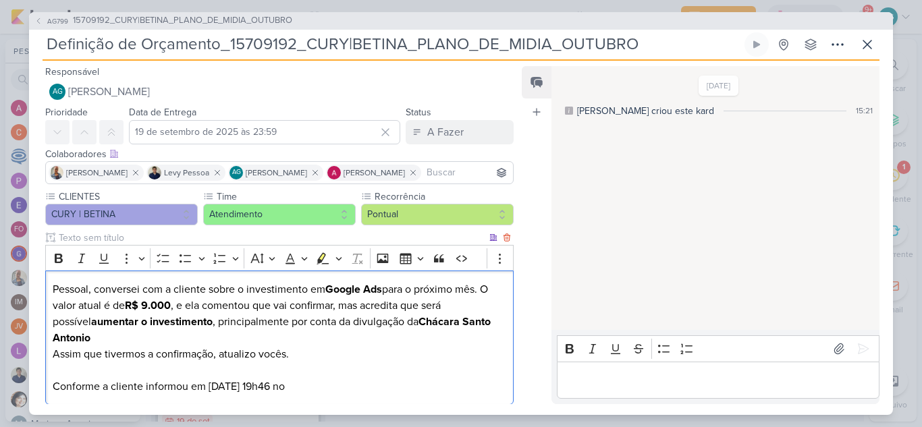
click at [53, 290] on p "Pessoal, conversei com a cliente sobre o investimento em Google Ads para o próx…" at bounding box center [280, 313] width 454 height 65
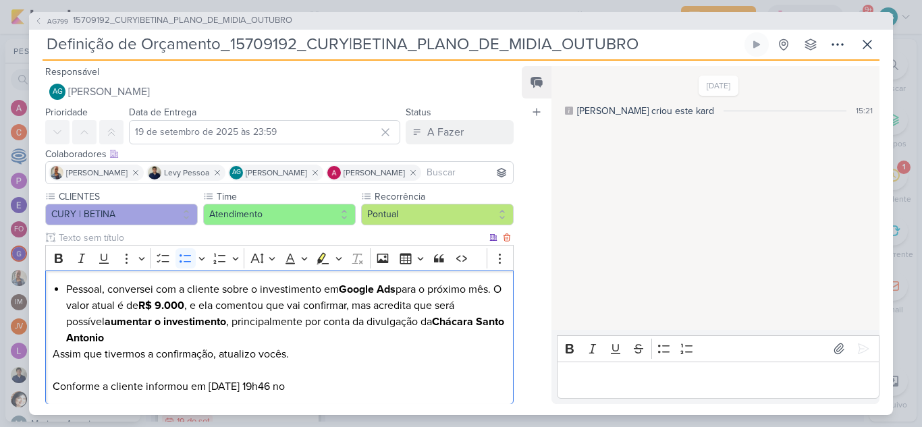
click at [188, 345] on li "Pessoal, conversei com a cliente sobre o investimento em Google Ads para o próx…" at bounding box center [286, 313] width 440 height 65
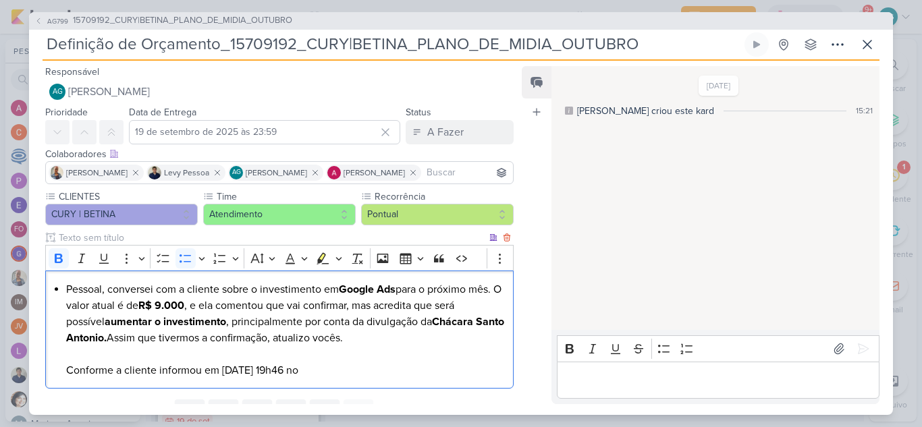
click at [428, 333] on li "Pessoal, conversei com a cliente sobre o investimento em Google Ads para o próx…" at bounding box center [286, 329] width 440 height 97
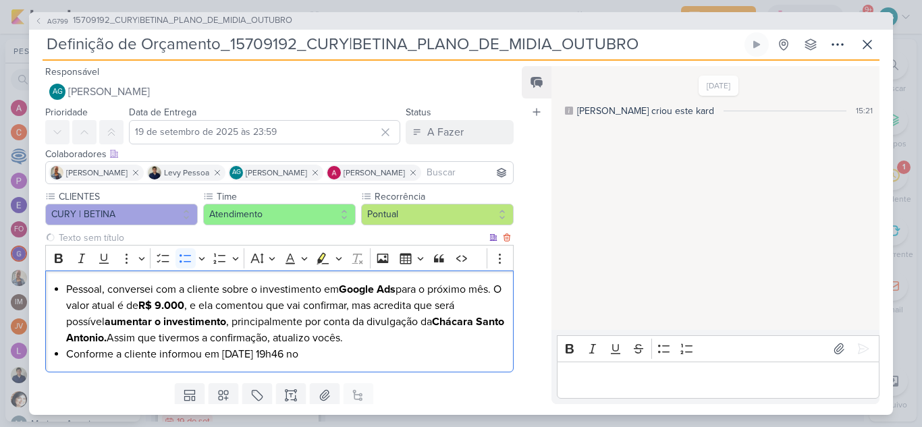
click at [435, 335] on li "Pessoal, conversei com a cliente sobre o investimento em Google Ads para o próx…" at bounding box center [286, 313] width 440 height 65
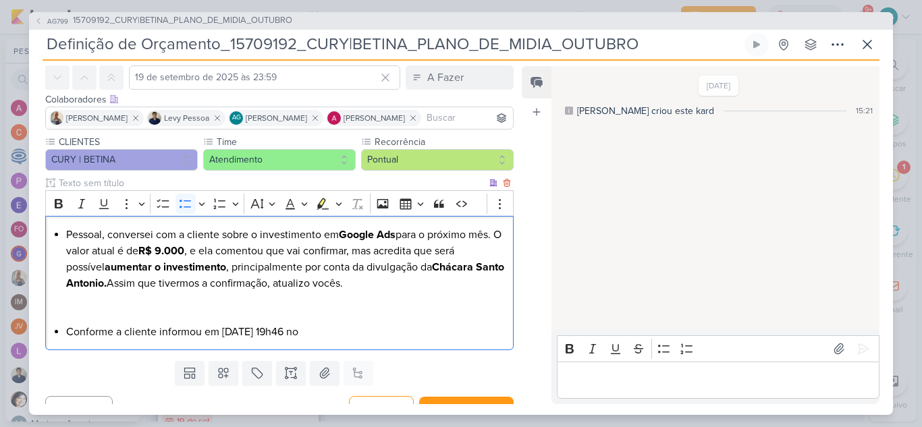
scroll to position [67, 0]
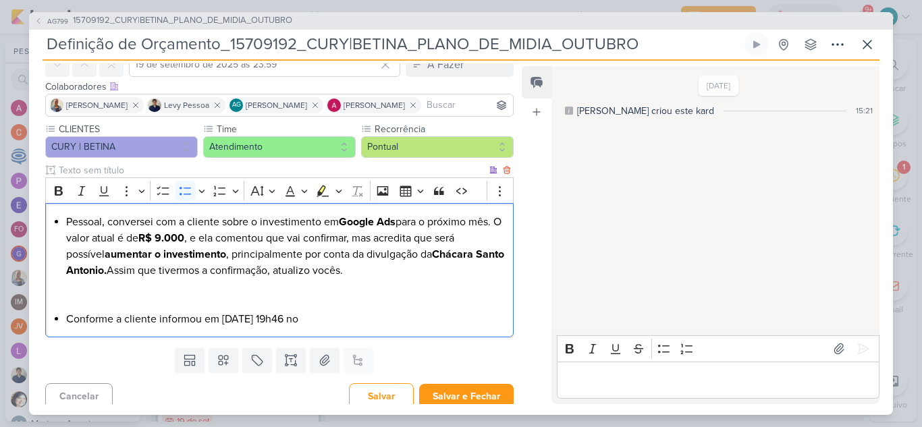
click at [354, 316] on li "Conforme a cliente informou em 22/09 às 19h46 no" at bounding box center [286, 319] width 440 height 16
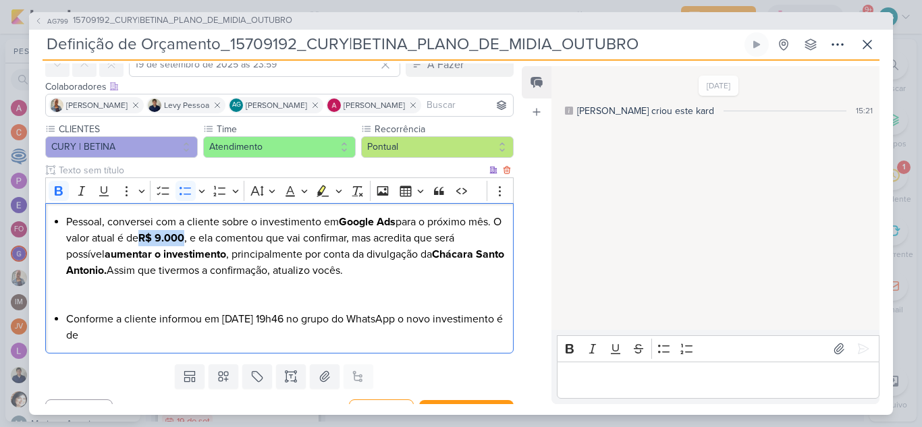
drag, startPoint x: 153, startPoint y: 232, endPoint x: 198, endPoint y: 234, distance: 44.6
click at [198, 234] on li "Pessoal, conversei com a cliente sobre o investimento em Google Ads para o próx…" at bounding box center [286, 262] width 440 height 97
copy strong "R$ 9.000"
click at [194, 337] on li "Conforme a cliente informou em 22/09 às 19h46 no grupo do WhatsApp o novo inves…" at bounding box center [286, 327] width 440 height 32
click at [124, 335] on strong "R$ 9.000" at bounding box center [101, 335] width 46 height 13
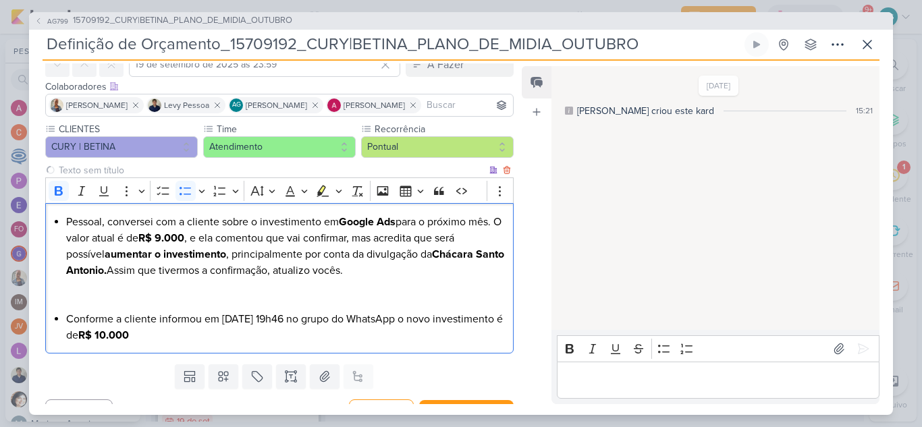
click at [258, 333] on li "Conforme a cliente informou em 22/09 às 19h46 no grupo do WhatsApp o novo inves…" at bounding box center [286, 327] width 440 height 32
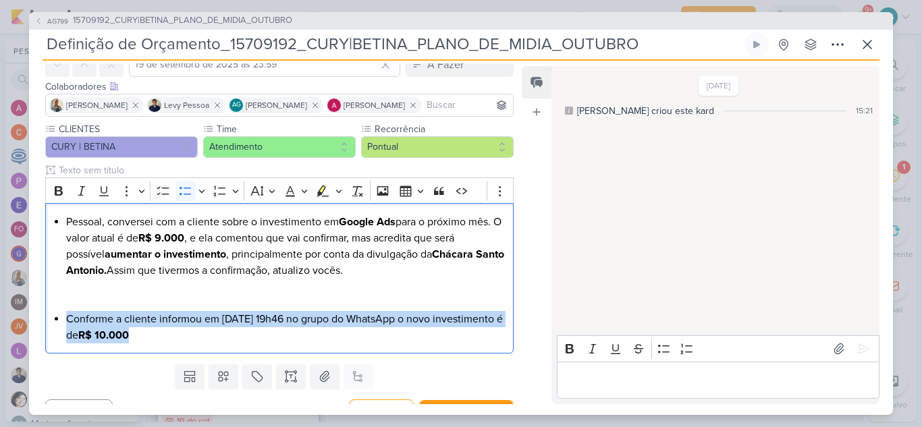
drag, startPoint x: 253, startPoint y: 334, endPoint x: 33, endPoint y: 316, distance: 220.8
click at [33, 316] on div "CLIENTES CURY | BETINA Time" at bounding box center [274, 240] width 490 height 237
click at [324, 186] on icon "Editor toolbar" at bounding box center [322, 190] width 13 height 13
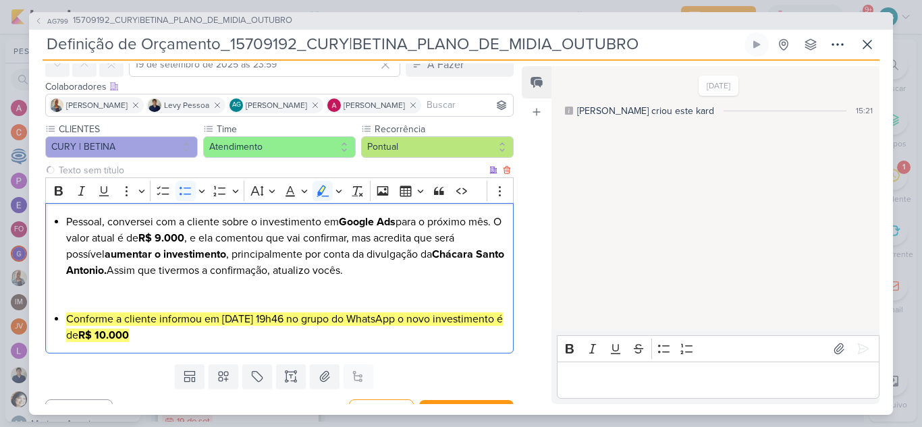
click at [278, 342] on li "Conforme a cliente informou em 22/09 às 19h46 no grupo do WhatsApp o novo inves…" at bounding box center [286, 327] width 440 height 32
click at [447, 319] on li "Conforme a cliente informou em 22/09 às 19h46 no grupo do WhatsApp o novo inves…" at bounding box center [286, 327] width 440 height 32
click at [334, 338] on li "Conforme a cliente informou em 22/09 às 19h46 no grupo do WhatsApp o novo valor…" at bounding box center [286, 327] width 440 height 32
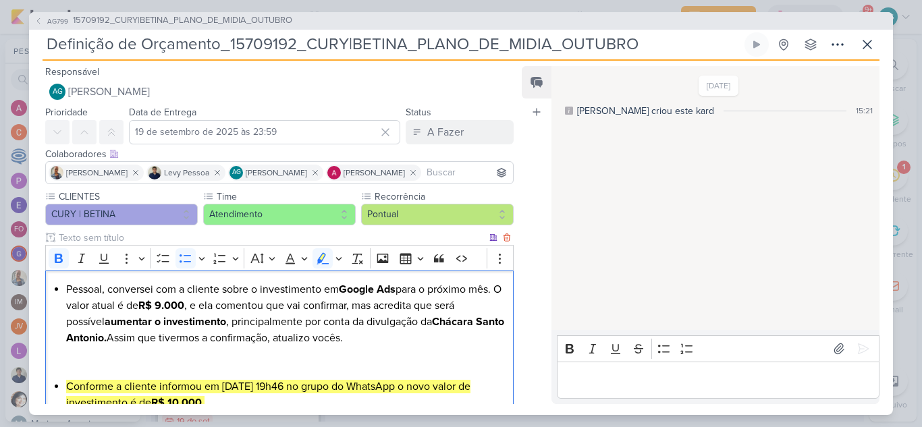
scroll to position [92, 0]
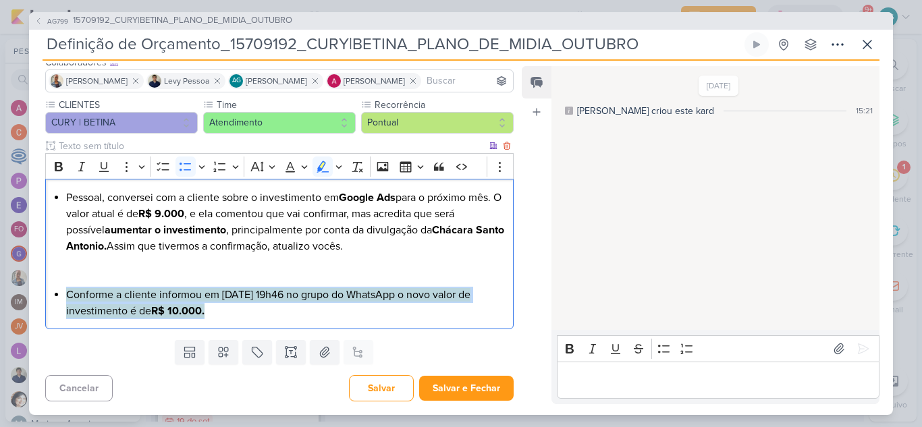
drag, startPoint x: 223, startPoint y: 312, endPoint x: 67, endPoint y: 296, distance: 156.1
click at [67, 296] on li "Conforme a cliente informou em 22/09 às 19h46 no grupo do WhatsApp o novo valor…" at bounding box center [286, 303] width 440 height 32
copy mark "Conforme a cliente informou em 22/09 às 19h46 no grupo do WhatsApp o novo valor…"
click at [278, 315] on li "Conforme a cliente informou em 22/09 às 19h46 no grupo do WhatsApp o novo valor…" at bounding box center [286, 303] width 440 height 32
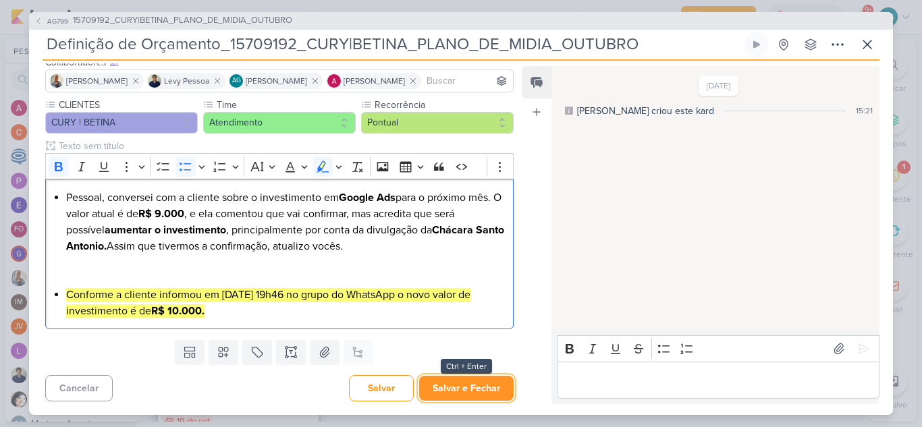
click at [454, 390] on button "Salvar e Fechar" at bounding box center [466, 388] width 94 height 25
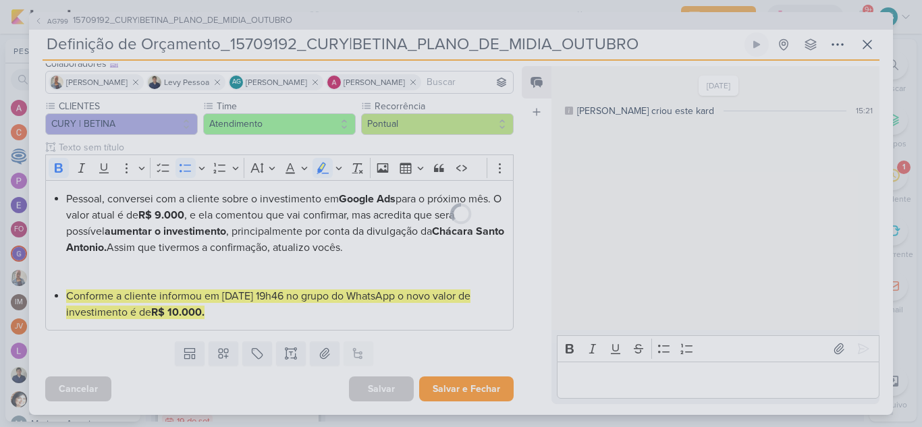
scroll to position [90, 0]
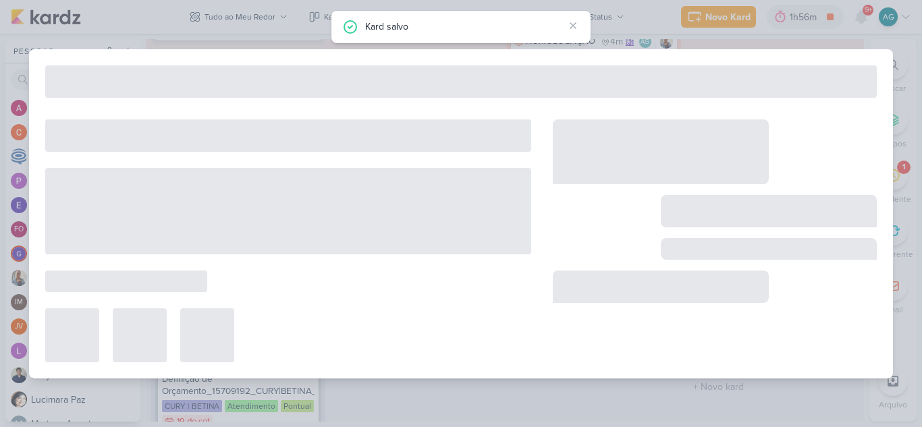
type input "15709192_CURY|BETINA_PLANO_DE_MIDIA_OUTUBRO"
type input "22 de setembro de 2025 às 23:59"
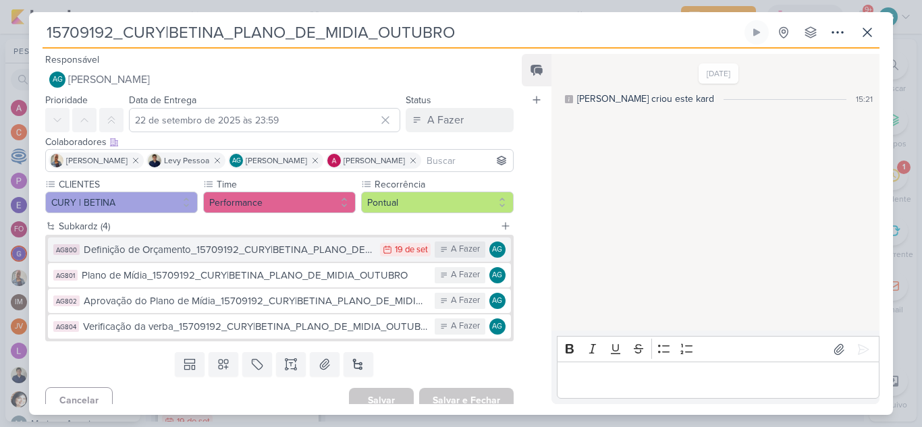
click at [339, 252] on div "Definição de Orçamento_15709192_CURY|BETINA_PLANO_DE_MIDIA_OUTUBRO" at bounding box center [229, 250] width 290 height 16
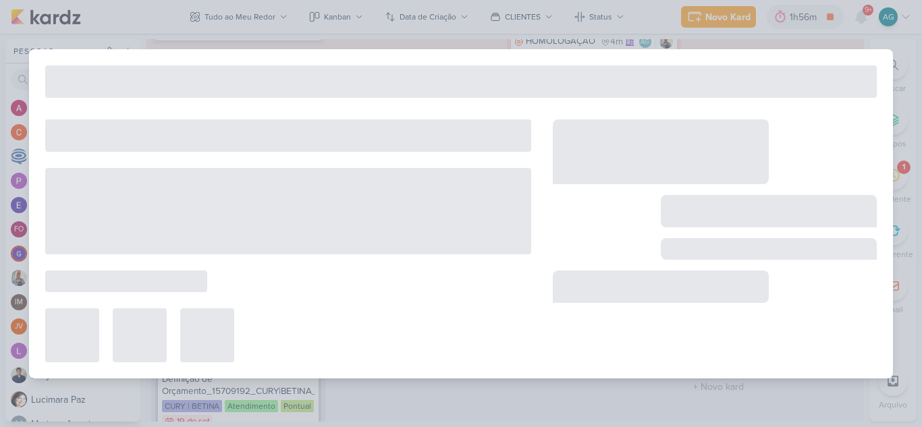
type input "Definição de Orçamento_15709192_CURY|BETINA_PLANO_DE_MIDIA_OUTUBRO"
type input "19 de setembro de 2025 às 23:59"
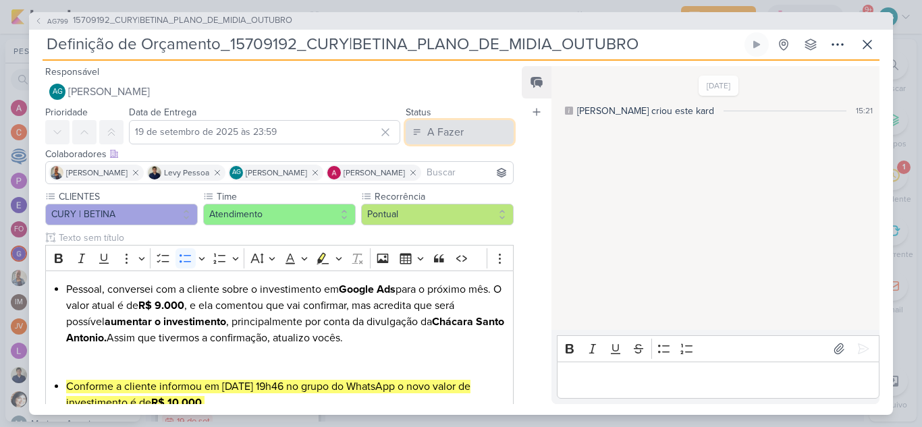
click at [480, 128] on button "A Fazer" at bounding box center [460, 132] width 108 height 24
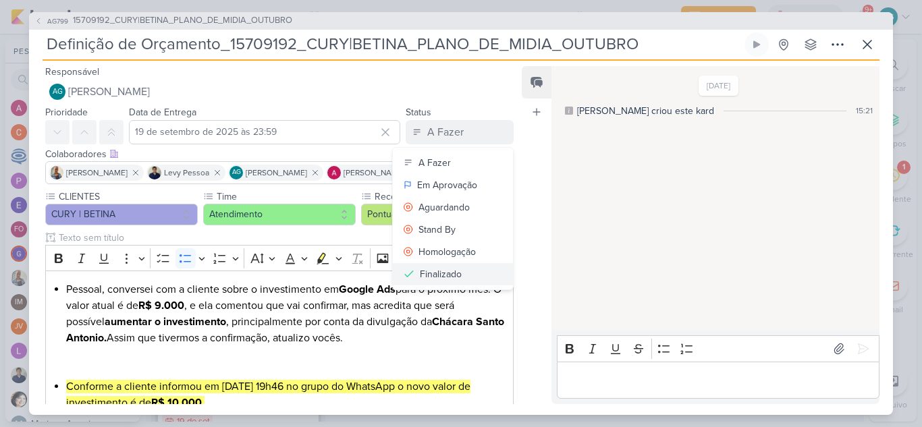
click at [465, 279] on button "Finalizado" at bounding box center [453, 274] width 120 height 22
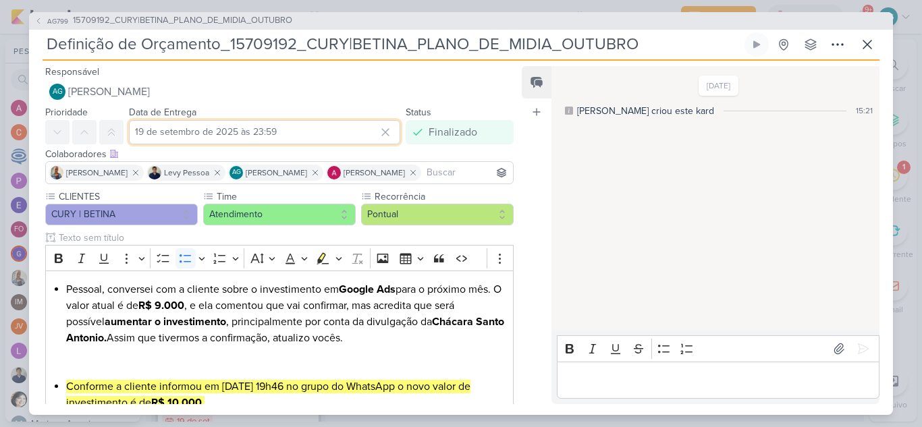
click at [190, 138] on input "19 de setembro de 2025 às 23:59" at bounding box center [264, 132] width 271 height 24
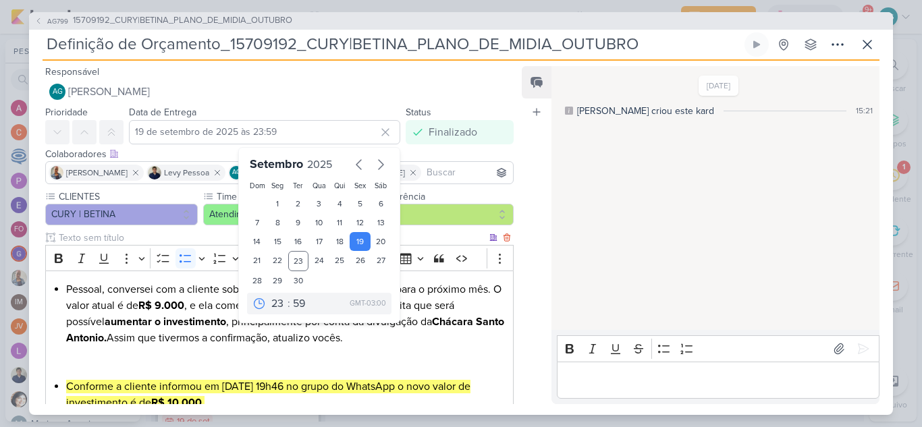
click at [496, 321] on li "Pessoal, conversei com a cliente sobre o investimento em Google Ads para o próx…" at bounding box center [286, 329] width 440 height 97
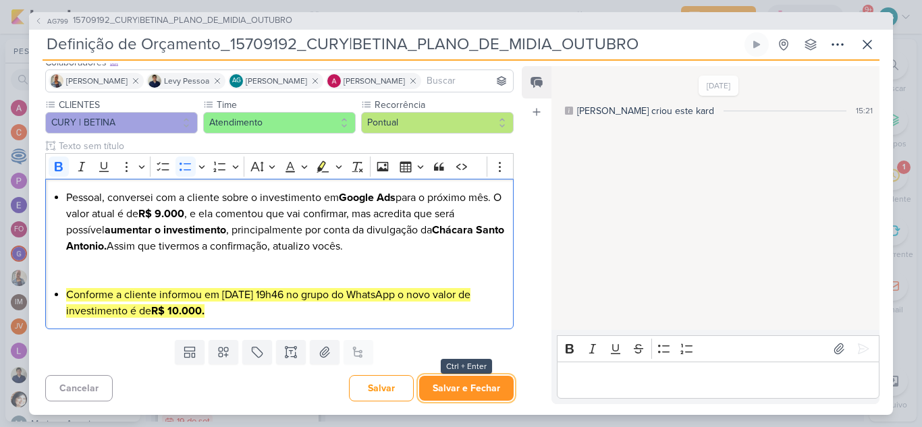
click at [488, 383] on button "Salvar e Fechar" at bounding box center [466, 388] width 94 height 25
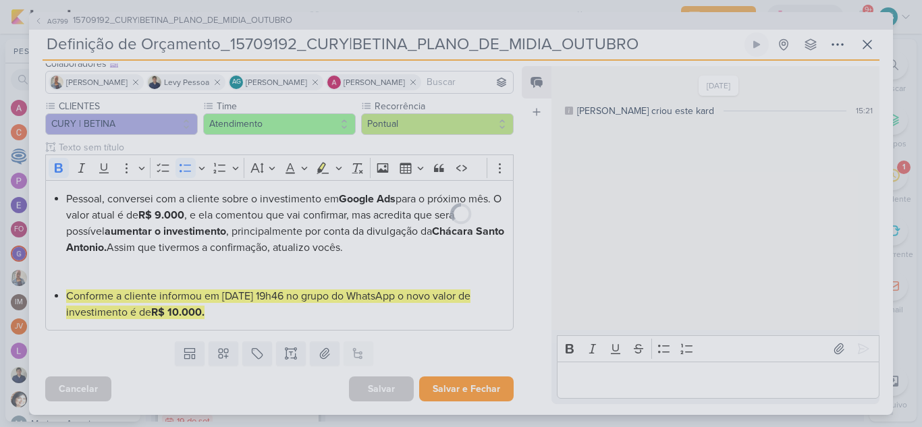
scroll to position [90, 0]
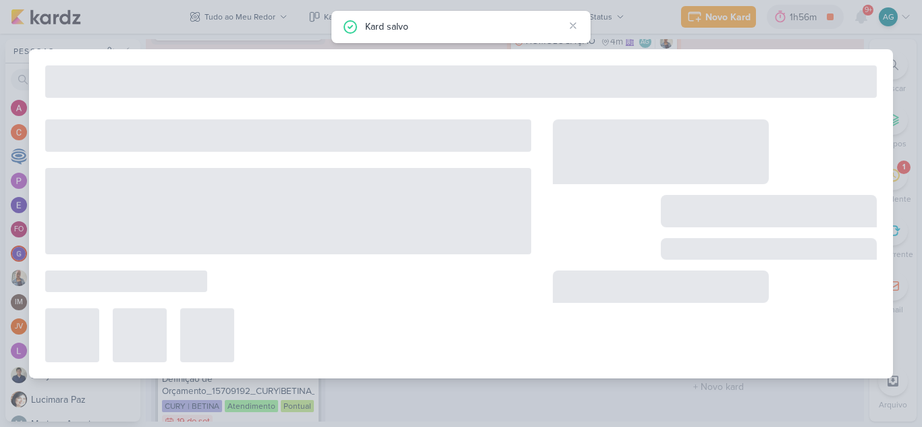
type input "15709192_CURY|BETINA_PLANO_DE_MIDIA_OUTUBRO"
type input "22 de setembro de 2025 às 23:59"
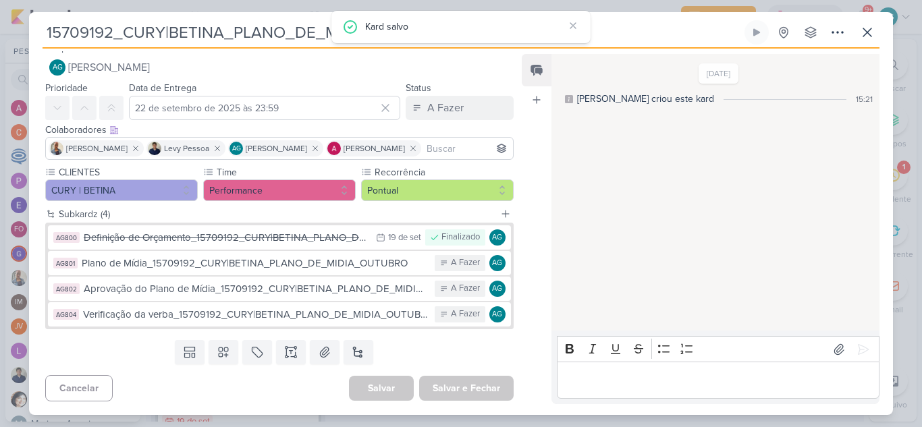
scroll to position [0, 0]
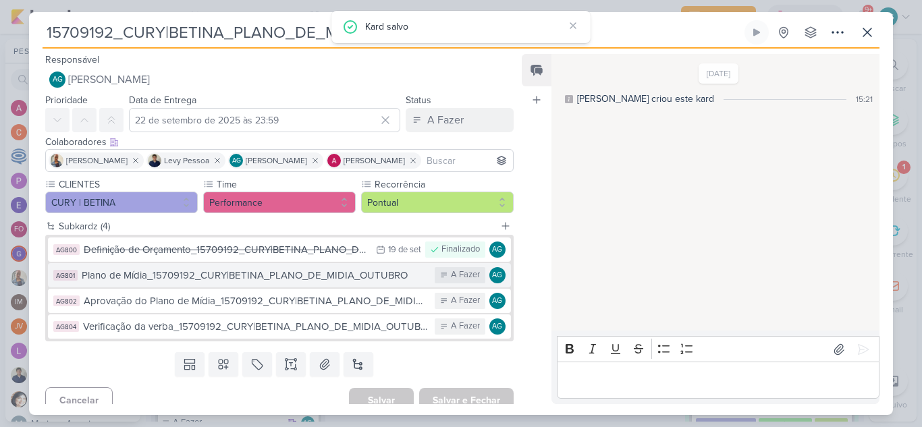
click at [310, 279] on div "Plano de Mídia_15709192_CURY|BETINA_PLANO_DE_MIDIA_OUTUBRO" at bounding box center [255, 276] width 346 height 16
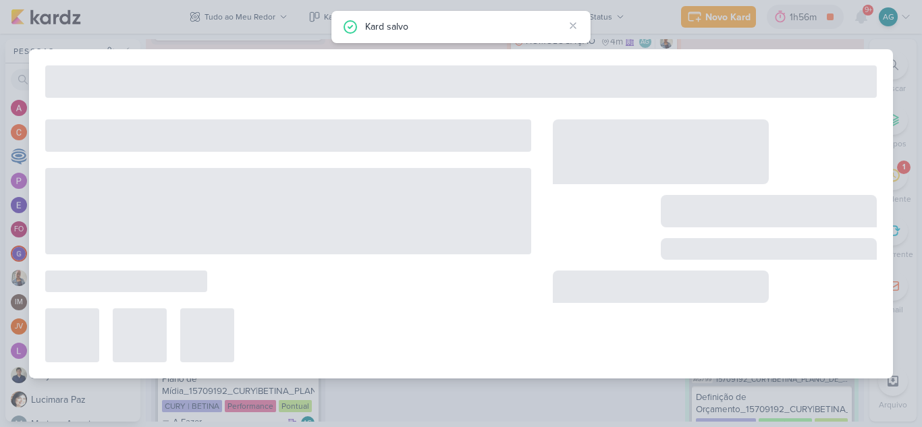
type input "Plano de Mídia_15709192_CURY|BETINA_PLANO_DE_MIDIA_OUTUBRO"
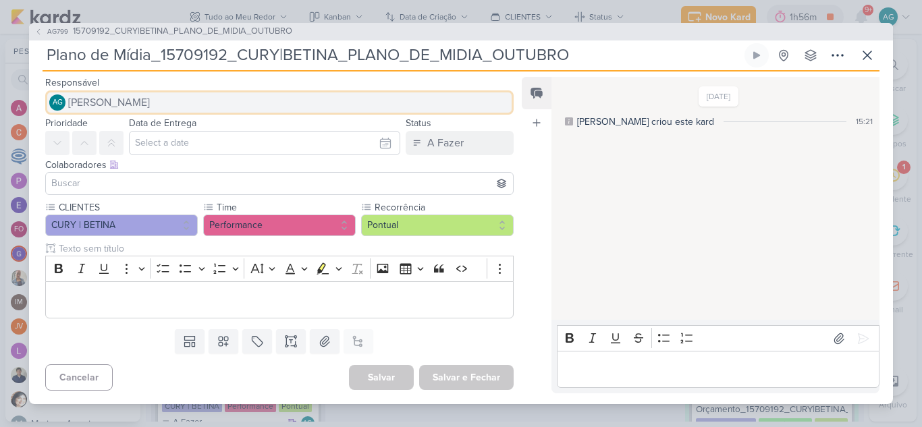
click at [150, 101] on span "[PERSON_NAME]" at bounding box center [109, 102] width 82 height 16
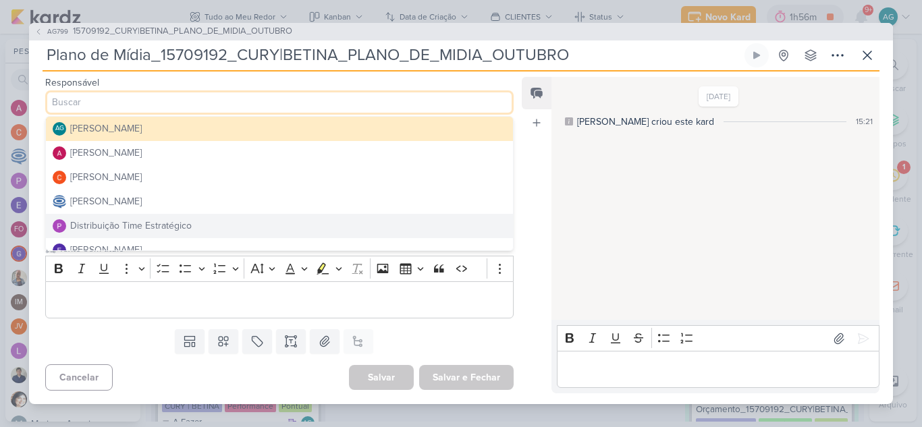
click at [165, 227] on div "Distribuição Time Estratégico" at bounding box center [130, 226] width 121 height 14
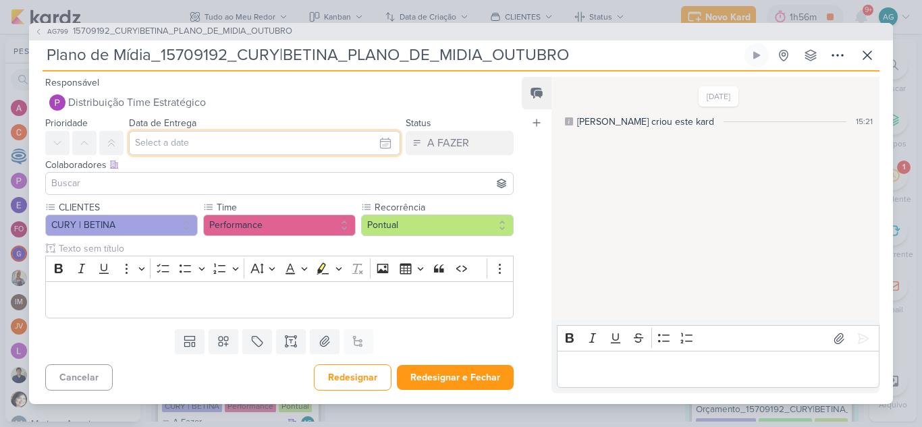
click at [202, 144] on input "text" at bounding box center [264, 143] width 271 height 24
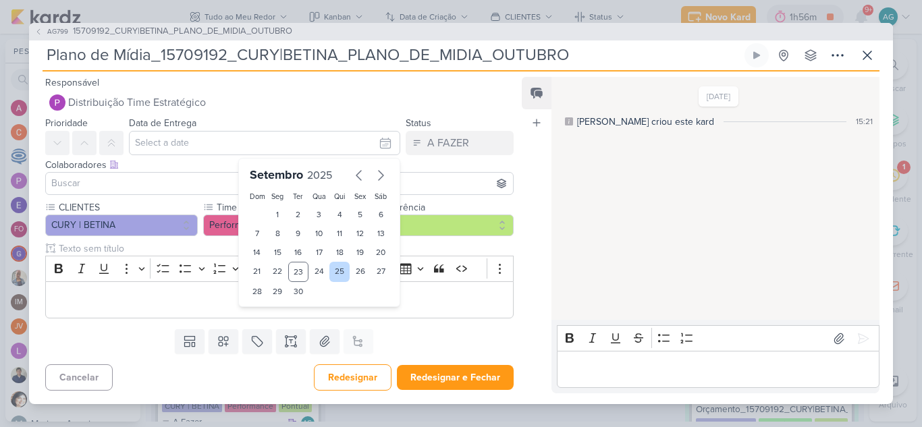
click at [329, 275] on div "25" at bounding box center [339, 272] width 21 height 20
type input "25 de setembro de 2025 às 23:59"
click at [103, 186] on input at bounding box center [280, 183] width 462 height 16
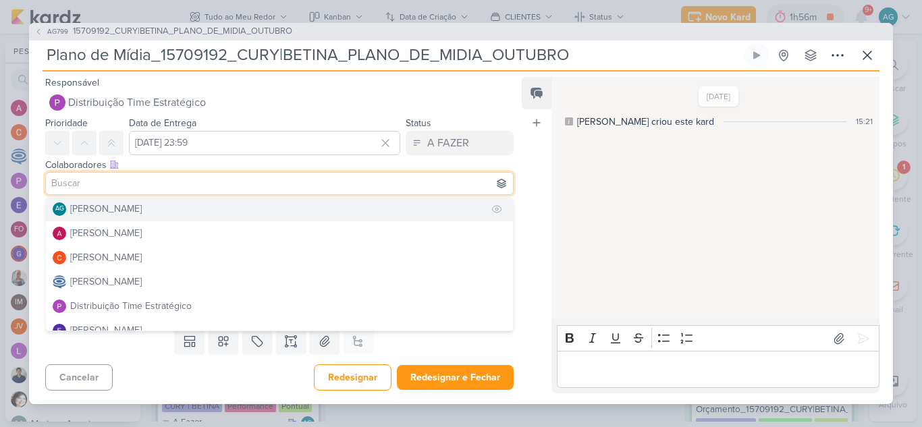
click at [109, 207] on div "[PERSON_NAME]" at bounding box center [106, 209] width 72 height 14
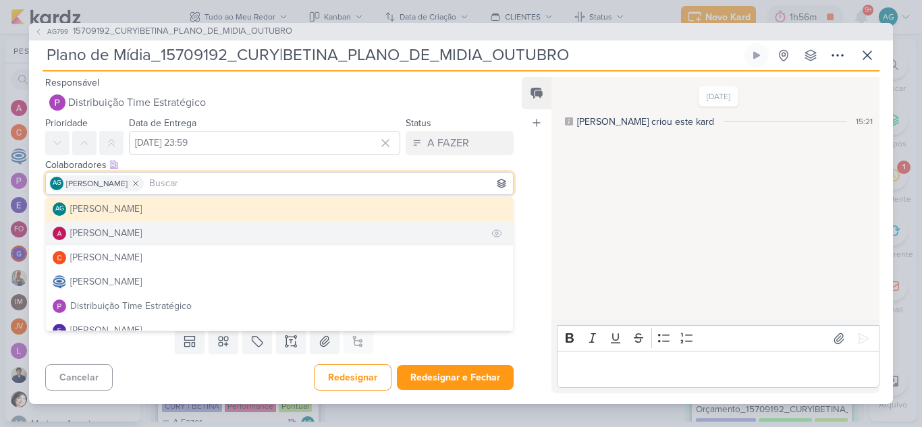
click at [115, 232] on div "[PERSON_NAME]" at bounding box center [106, 233] width 72 height 14
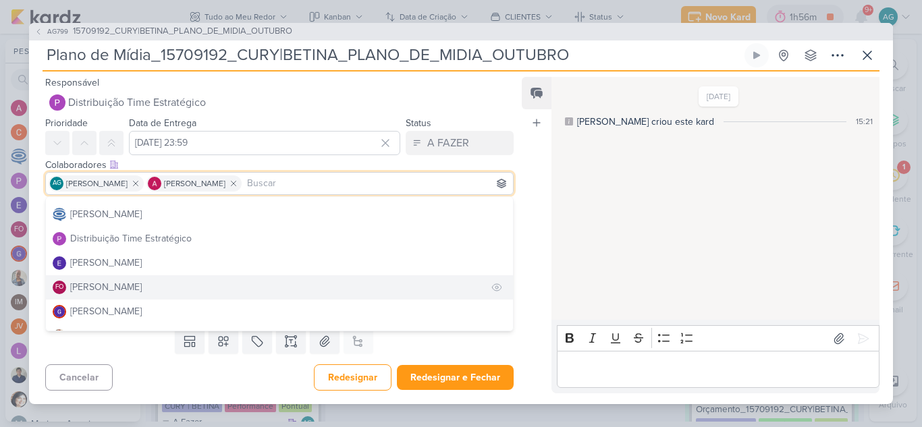
scroll to position [135, 0]
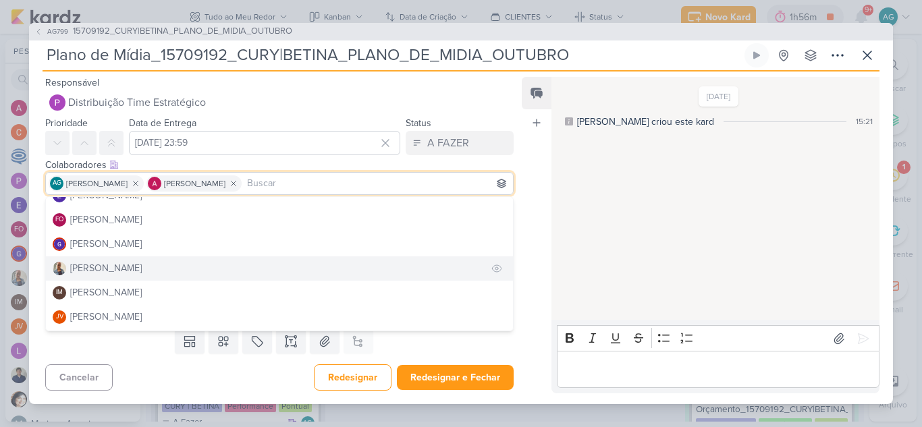
click at [113, 273] on div "[PERSON_NAME]" at bounding box center [106, 268] width 72 height 14
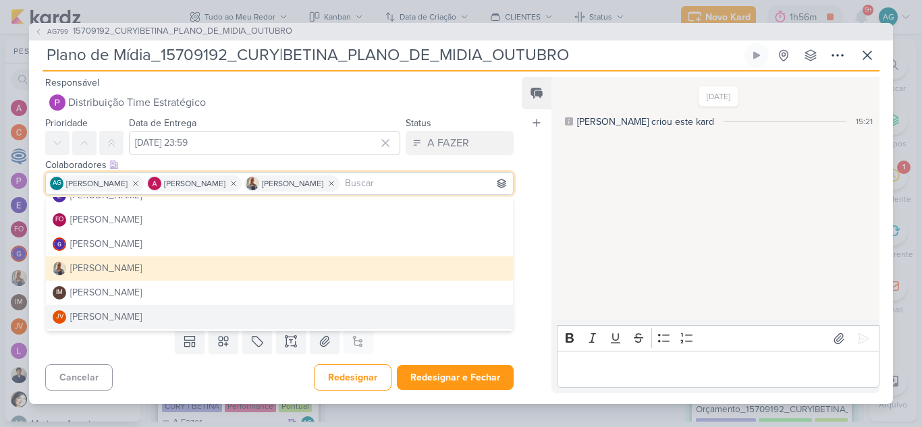
click at [155, 379] on div "Cancelar Redesignar Redesignar e Fechar Ctrl + Enter" at bounding box center [274, 376] width 490 height 34
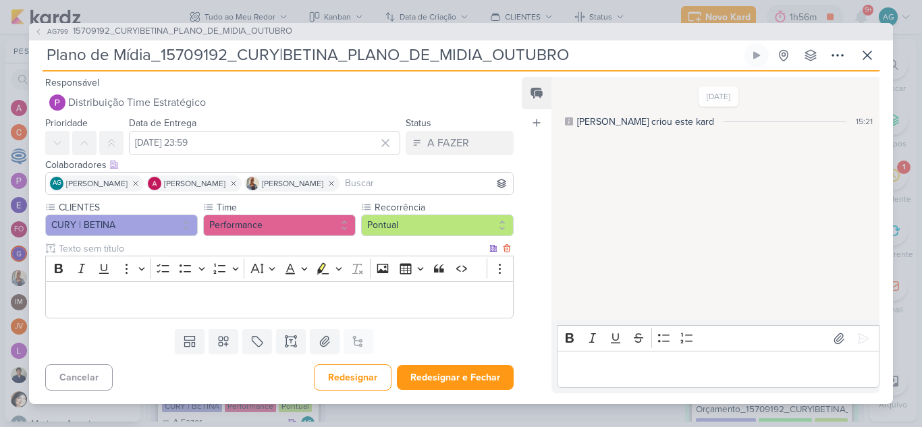
click at [153, 308] on p "Editor editing area: main" at bounding box center [280, 300] width 454 height 16
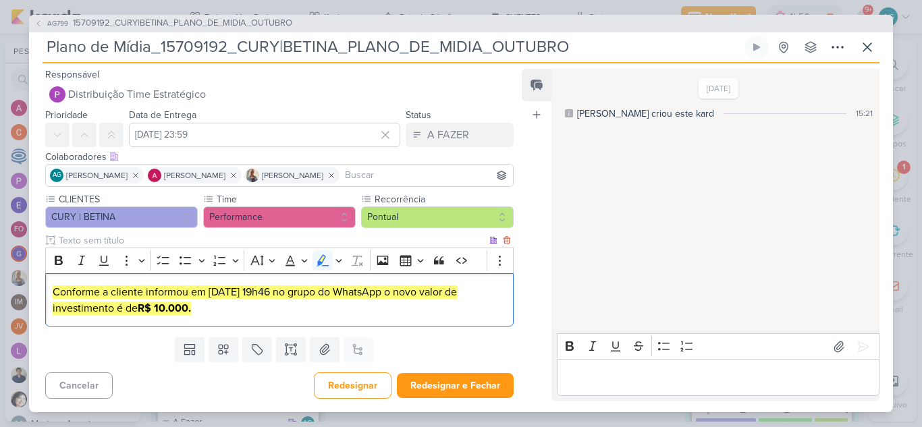
click at [53, 292] on mark "Conforme a cliente informou em 22/09 às 19h46 no grupo do WhatsApp o novo valor…" at bounding box center [255, 300] width 404 height 30
click at [205, 311] on p "Conforme a cliente informou em 22/09 às 19h46 no grupo do WhatsApp o novo valor…" at bounding box center [280, 300] width 454 height 32
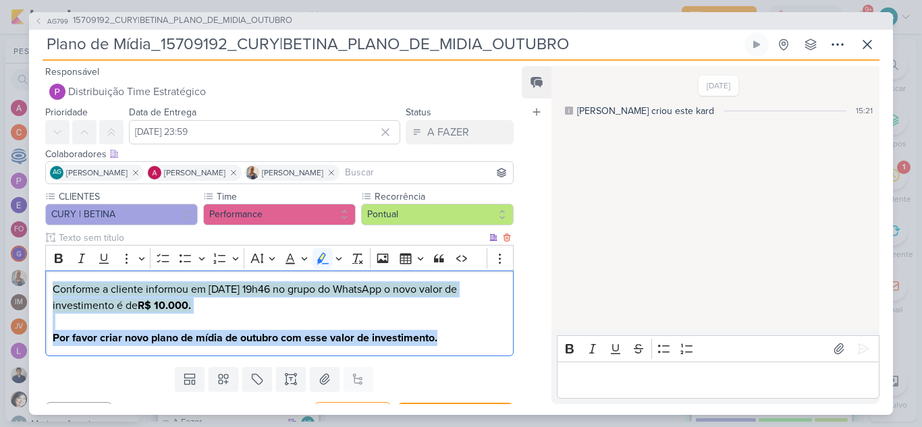
drag, startPoint x: 453, startPoint y: 337, endPoint x: 49, endPoint y: 269, distance: 410.0
click at [49, 269] on div "Rich Text Editor Bold Italic Underline More To-do List Bulleted List Bulleted L…" at bounding box center [279, 300] width 468 height 111
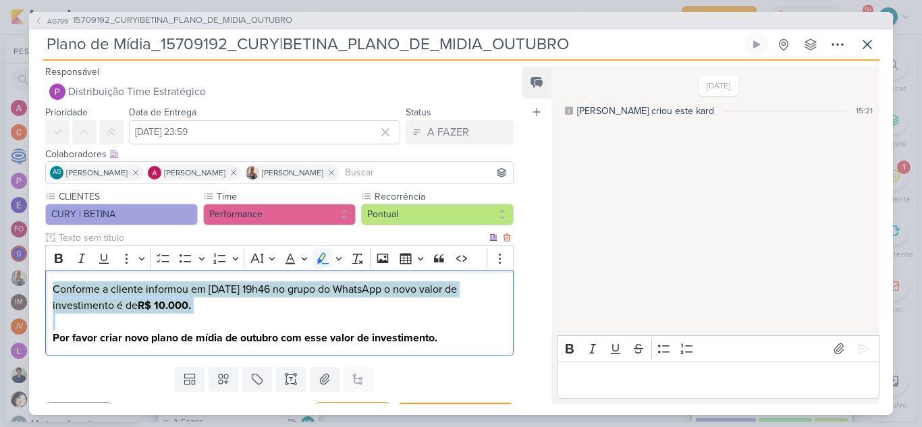
copy p "Conforme a cliente informou em 22/09 às 19h46 no grupo do WhatsApp o novo valor…"
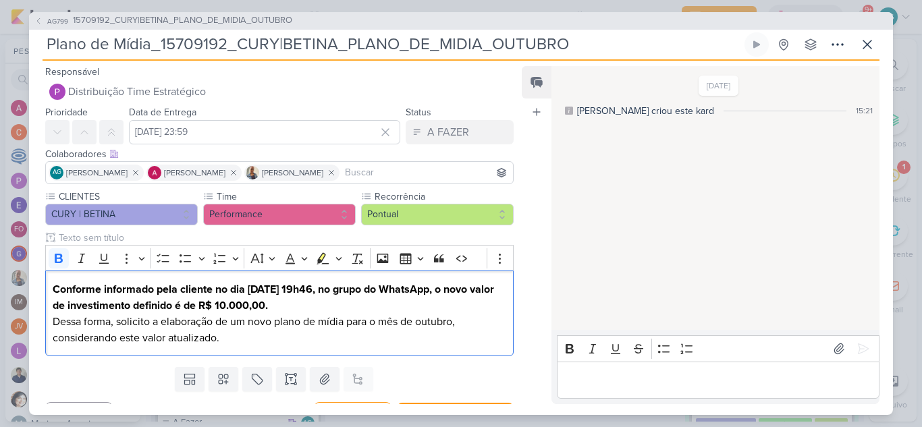
drag, startPoint x: 309, startPoint y: 306, endPoint x: 20, endPoint y: 290, distance: 289.3
click at [20, 290] on div "AG799 15709192_CURY|BETINA_PLANO_DE_MIDIA_OUTUBRO Plano de Mídia_15709192_CURY|…" at bounding box center [461, 213] width 922 height 427
click at [60, 256] on icon "Editor toolbar" at bounding box center [58, 258] width 13 height 13
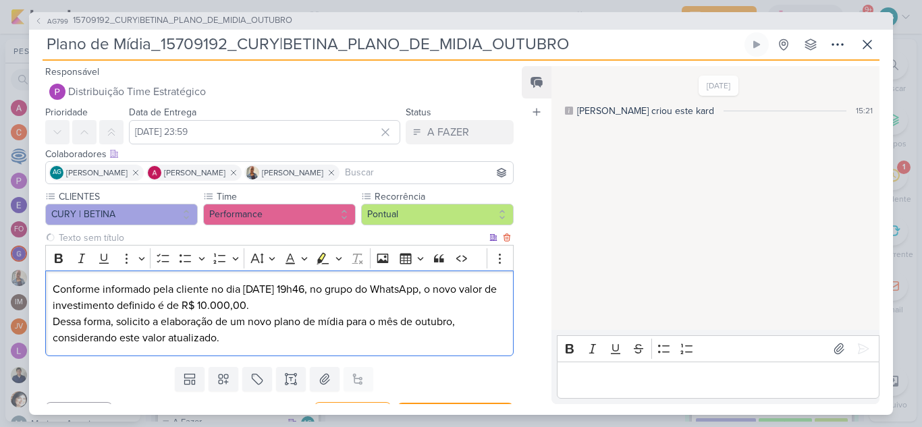
click at [53, 288] on p "Conforme informado pela cliente no dia 22/09, às 19h46, no grupo do WhatsApp, o…" at bounding box center [280, 297] width 454 height 32
drag, startPoint x: 269, startPoint y: 308, endPoint x: 197, endPoint y: 304, distance: 71.6
click at [197, 304] on p "Conforme informado pela cliente no dia 22/09, às 19h46, no grupo do WhatsApp, o…" at bounding box center [280, 297] width 454 height 32
click at [59, 265] on icon "Editor toolbar" at bounding box center [58, 258] width 13 height 13
click at [219, 346] on p "Dessa forma, solicito a elaboração de um novo plano de mídia para o mês de outu…" at bounding box center [280, 330] width 454 height 32
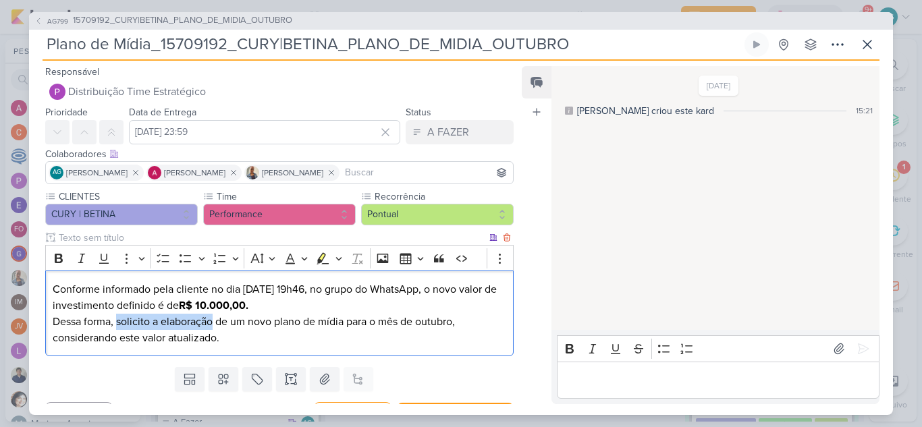
drag, startPoint x: 118, startPoint y: 322, endPoint x: 215, endPoint y: 321, distance: 97.2
click at [215, 321] on p "Dessa forma, solicito a elaboração de um novo plano de mídia para o mês de outu…" at bounding box center [280, 330] width 454 height 32
click at [213, 334] on p "Dessa forma, por favor elaborar um novo plano de mídia para o mês de outubro, c…" at bounding box center [280, 330] width 454 height 32
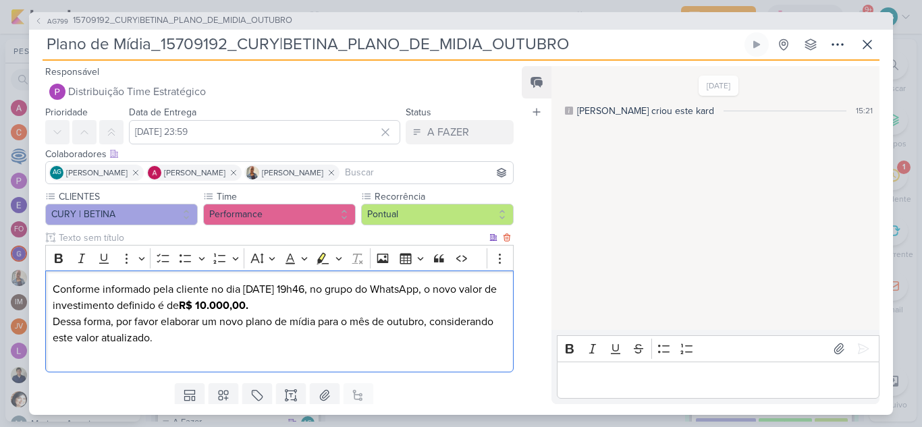
click at [56, 325] on p "Dessa forma, por favor elaborar um novo plano de mídia para o mês de outubro, c…" at bounding box center [280, 338] width 454 height 49
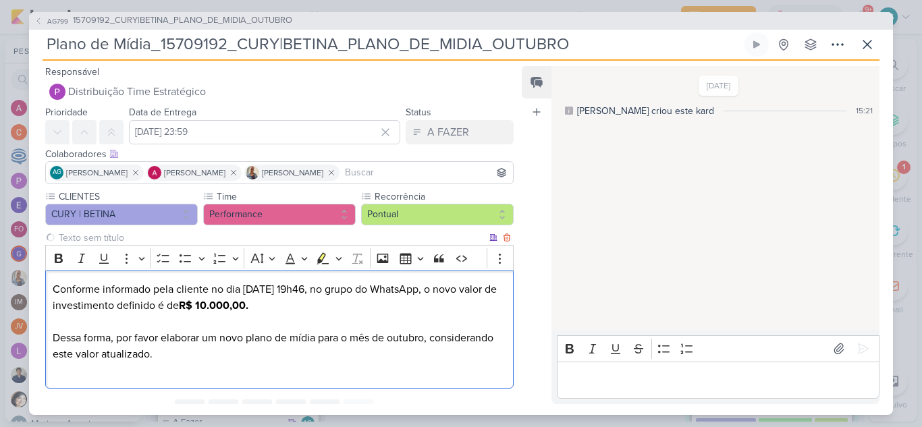
click at [165, 357] on p "Dessa forma, por favor elaborar um novo plano de mídia para o mês de outubro, c…" at bounding box center [280, 346] width 454 height 65
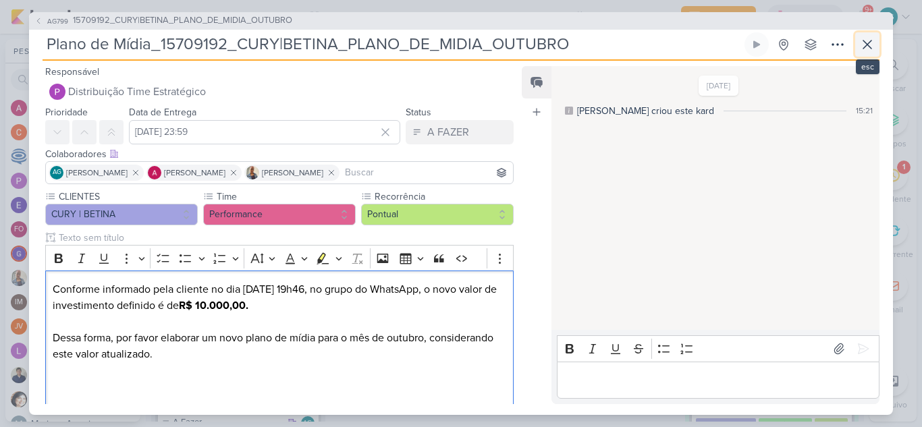
click at [869, 52] on icon at bounding box center [867, 44] width 16 height 16
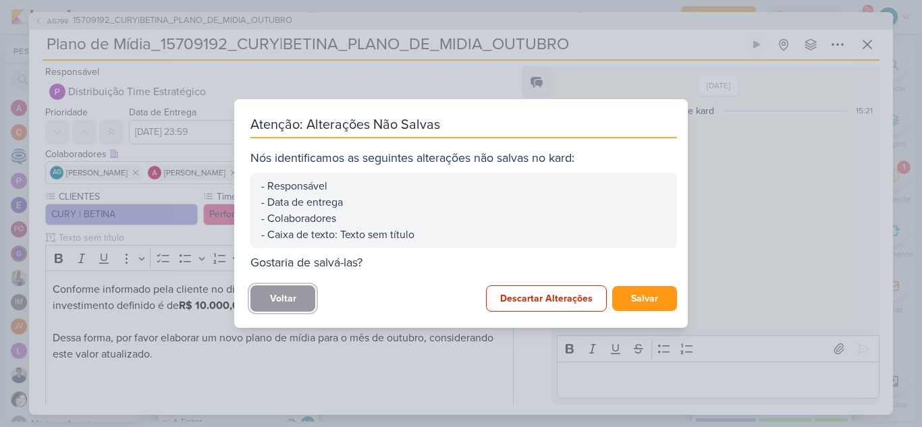
click at [309, 298] on button "Voltar" at bounding box center [282, 298] width 65 height 26
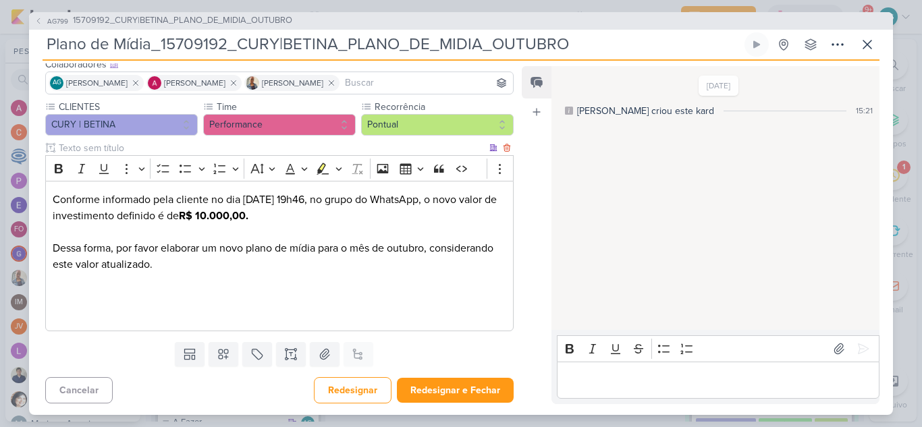
scroll to position [92, 0]
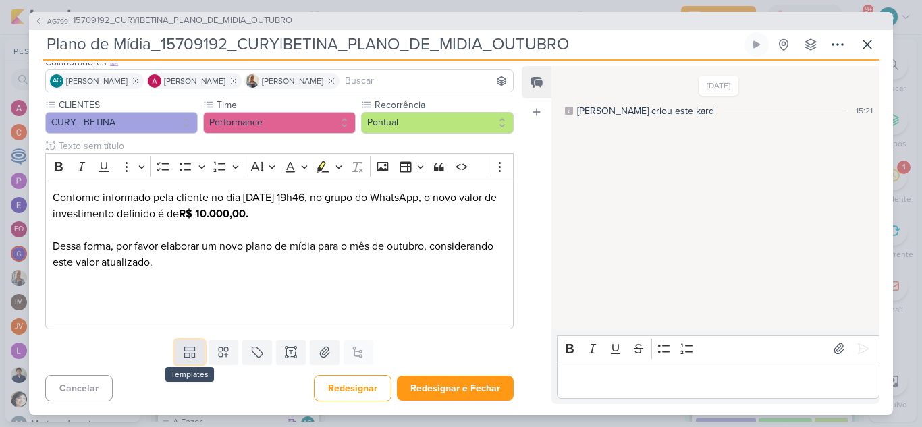
click at [192, 358] on icon at bounding box center [193, 356] width 3 height 4
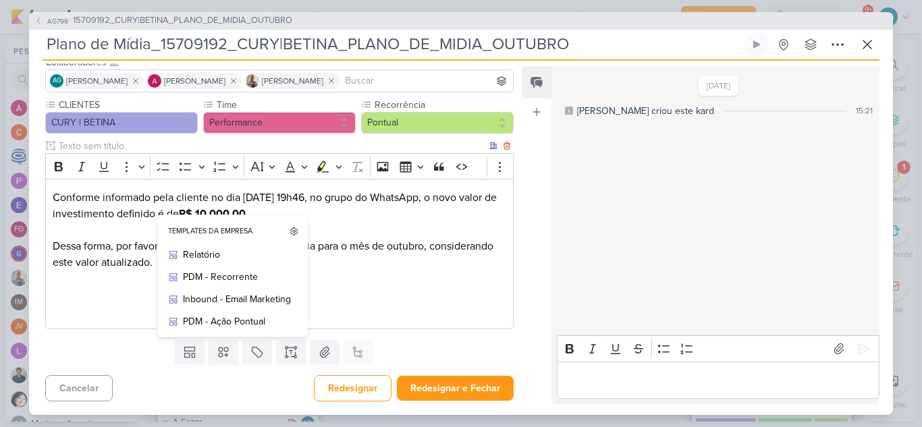
click at [84, 296] on p "Dessa forma, por favor elaborar um novo plano de mídia para o mês de outubro, c…" at bounding box center [280, 270] width 454 height 97
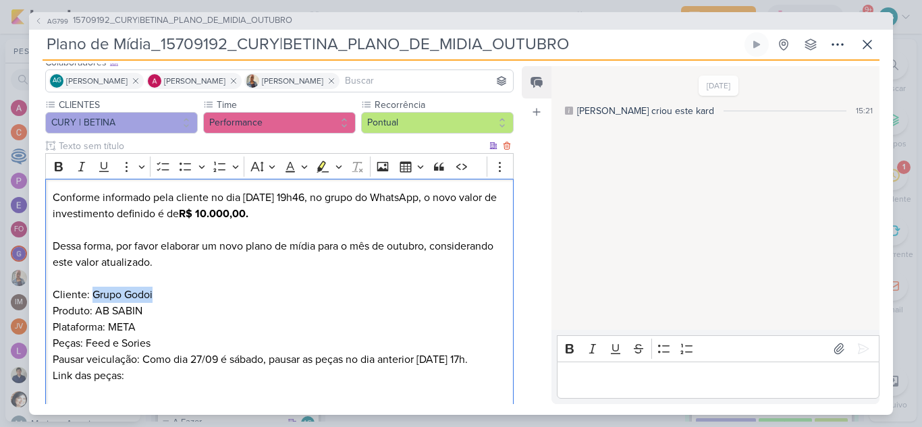
drag, startPoint x: 178, startPoint y: 295, endPoint x: 92, endPoint y: 290, distance: 85.9
click at [92, 290] on p "Dessa forma, por favor elaborar um novo plano de mídia para o mês de outubro, c…" at bounding box center [280, 295] width 454 height 146
drag, startPoint x: 96, startPoint y: 310, endPoint x: 165, endPoint y: 311, distance: 69.5
click at [165, 311] on p "Dessa forma, por favor elaborar um novo plano de mídia para o mês de outubro, c…" at bounding box center [280, 295] width 454 height 146
click at [157, 322] on p "Dessa forma, por favor elaborar um novo plano de mídia para o mês de outubro, c…" at bounding box center [280, 295] width 454 height 146
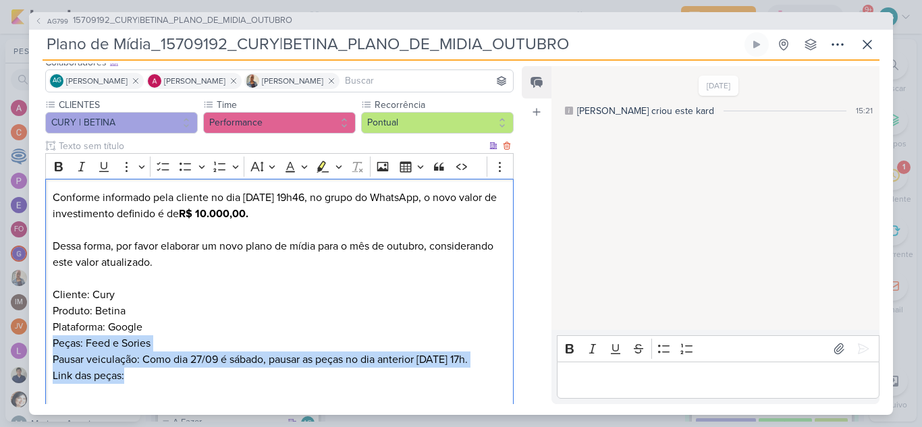
drag, startPoint x: 161, startPoint y: 383, endPoint x: 49, endPoint y: 342, distance: 118.5
click at [49, 342] on div "Conforme informado pela cliente no dia 22/09, às 19h46, no grupo do WhatsApp, o…" at bounding box center [279, 295] width 468 height 232
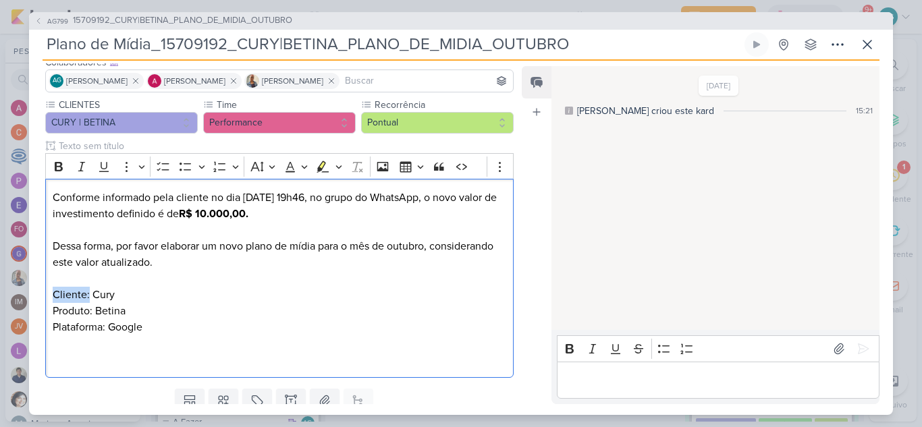
drag, startPoint x: 88, startPoint y: 297, endPoint x: 35, endPoint y: 294, distance: 52.8
click at [35, 294] on div "CLIENTES CURY | BETINA Time" at bounding box center [274, 240] width 490 height 285
click at [53, 167] on icon "Editor toolbar" at bounding box center [58, 166] width 13 height 13
drag, startPoint x: 93, startPoint y: 310, endPoint x: 43, endPoint y: 308, distance: 50.7
click at [43, 308] on div "CLIENTES CURY | BETINA Time" at bounding box center [274, 240] width 490 height 285
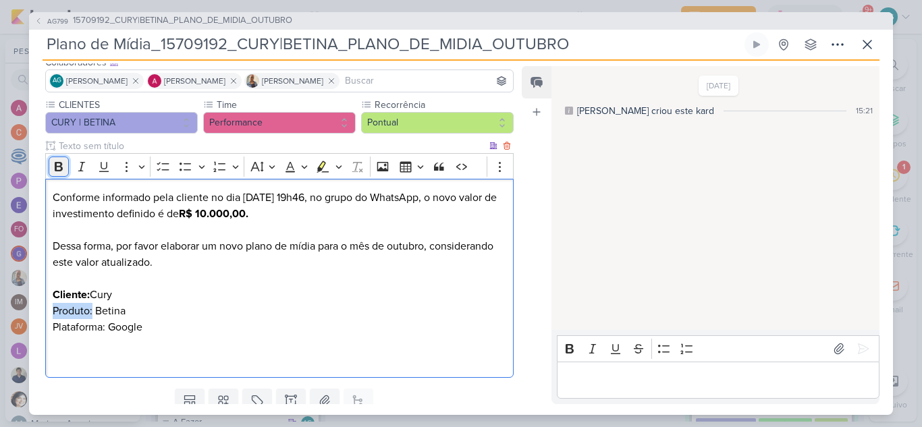
click at [59, 163] on icon "Editor toolbar" at bounding box center [59, 166] width 8 height 9
drag, startPoint x: 106, startPoint y: 328, endPoint x: 32, endPoint y: 321, distance: 73.9
click at [32, 321] on div "CLIENTES CURY | BETINA Time" at bounding box center [274, 240] width 490 height 285
click at [57, 170] on icon "Editor toolbar" at bounding box center [59, 166] width 8 height 9
click at [136, 296] on p "Dessa forma, por favor elaborar um novo plano de mídia para o mês de outubro, c…" at bounding box center [280, 295] width 454 height 146
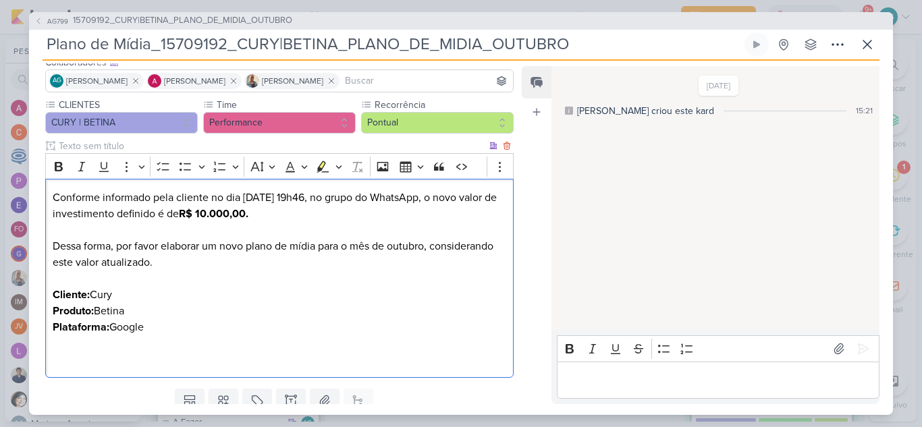
click at [133, 298] on p "Dessa forma, por favor elaborar um novo plano de mídia para o mês de outubro, c…" at bounding box center [280, 295] width 454 height 146
drag, startPoint x: 142, startPoint y: 308, endPoint x: 23, endPoint y: 304, distance: 118.8
click at [23, 304] on div "AG799 15709192_CURY|BETINA_PLANO_DE_MIDIA_OUTUBRO Plano de Mídia_15709192_CURY|…" at bounding box center [461, 213] width 922 height 427
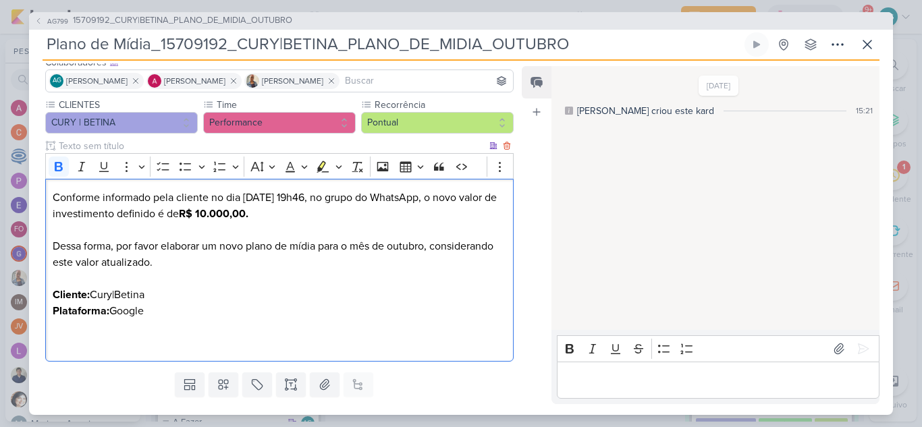
click at [87, 341] on p "Dessa forma, por favor elaborar um novo plano de mídia para o mês de outubro, c…" at bounding box center [280, 287] width 454 height 130
click at [302, 215] on p "Conforme informado pela cliente no dia 22/09, às 19h46, no grupo do WhatsApp, o…" at bounding box center [280, 206] width 454 height 32
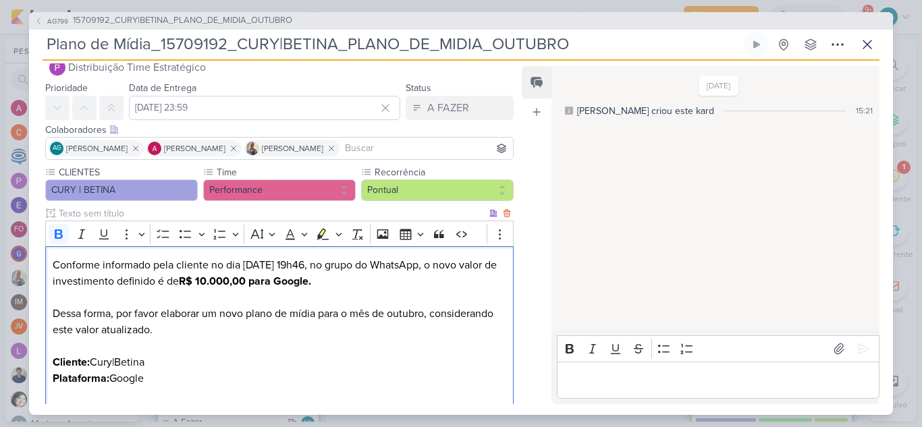
scroll to position [0, 0]
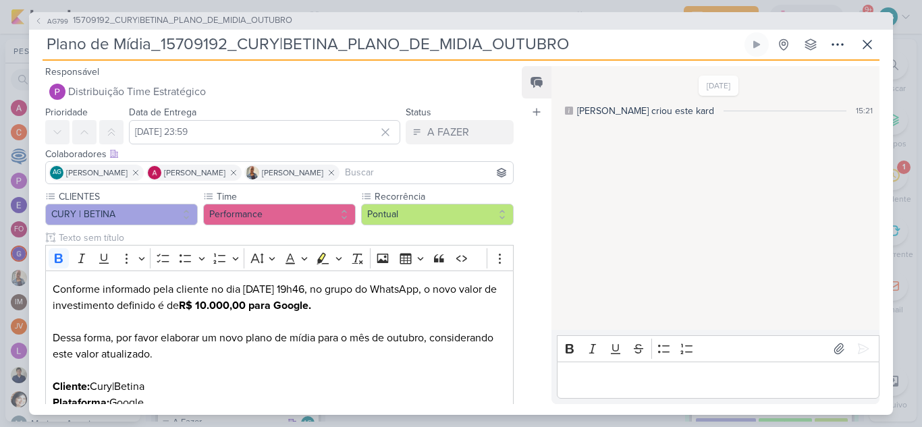
click at [370, 175] on input at bounding box center [426, 173] width 168 height 16
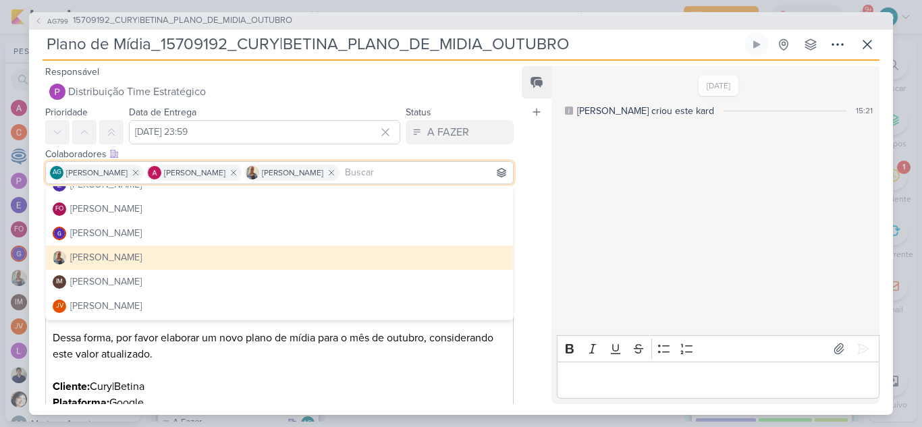
scroll to position [202, 0]
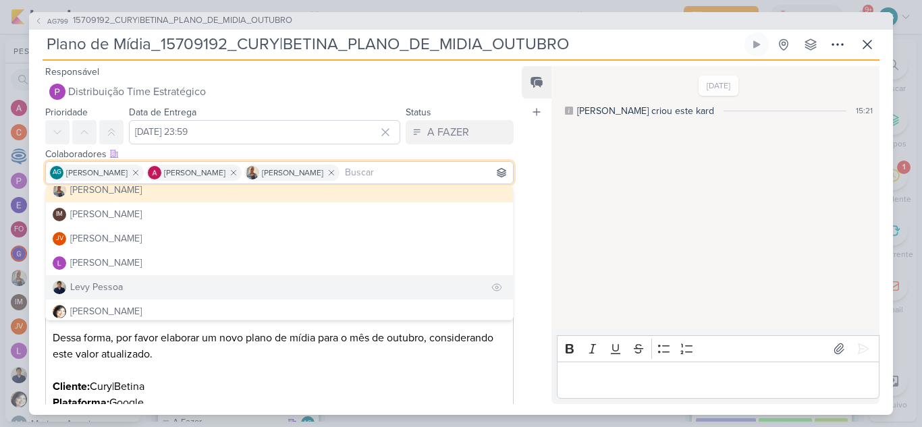
click at [151, 281] on button "Levy Pessoa" at bounding box center [279, 287] width 467 height 24
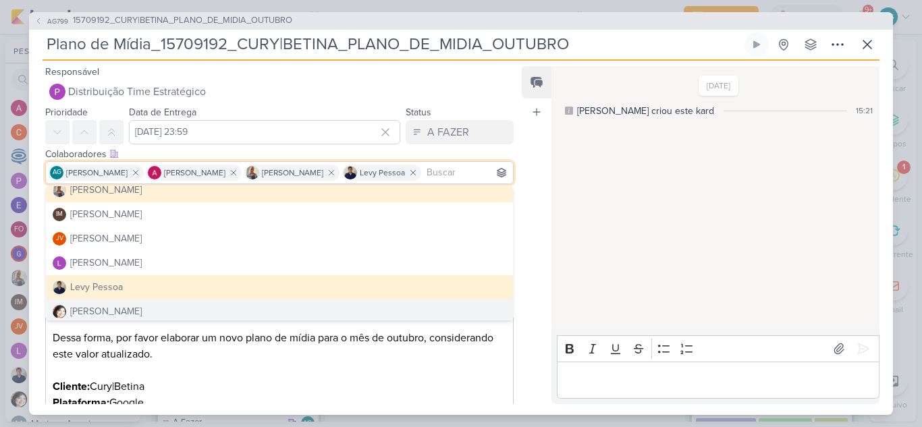
click at [321, 381] on p "Dessa forma, por favor elaborar um novo plano de mídia para o mês de outubro, c…" at bounding box center [280, 379] width 454 height 130
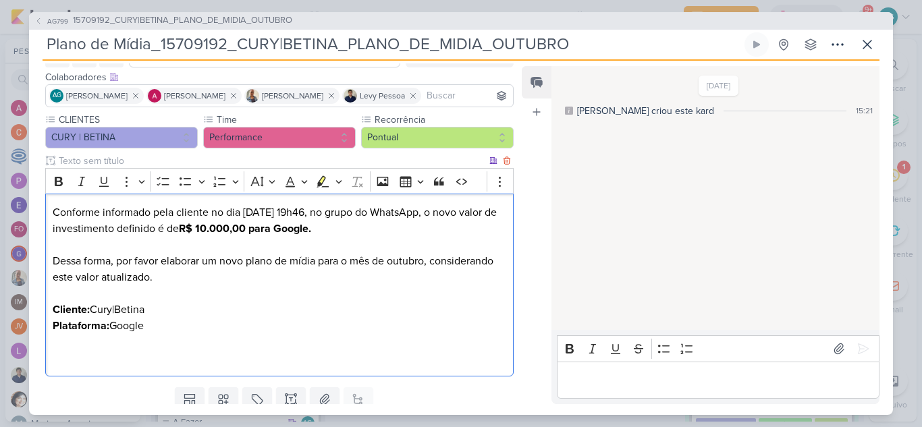
scroll to position [57, 0]
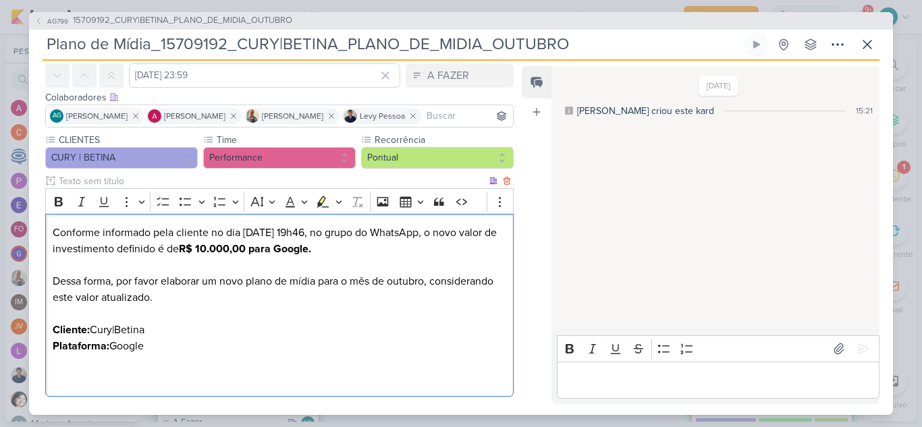
click at [226, 346] on p "Dessa forma, por favor elaborar um novo plano de mídia para o mês de outubro, c…" at bounding box center [280, 322] width 454 height 130
click at [99, 381] on p "Dessa forma, por favor elaborar um novo plano de mídia para o mês de outubro, c…" at bounding box center [280, 322] width 454 height 130
click at [50, 229] on div "Conforme informado pela cliente no dia 22/09, às 19h46, no grupo do WhatsApp, o…" at bounding box center [279, 305] width 468 height 183
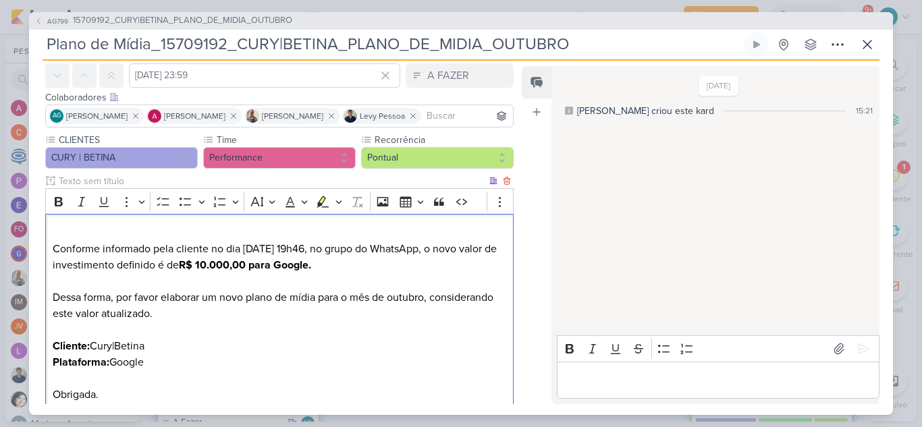
click at [50, 229] on div "Conforme informado pela cliente no dia 22/09, às 19h46, no grupo do WhatsApp, o…" at bounding box center [279, 313] width 468 height 199
drag, startPoint x: 110, startPoint y: 227, endPoint x: 26, endPoint y: 231, distance: 84.4
click at [26, 231] on div "AG799 15709192_CURY|BETINA_PLANO_DE_MIDIA_OUTUBRO Plano de Mídia_15709192_CURY|…" at bounding box center [461, 213] width 922 height 427
drag, startPoint x: 57, startPoint y: 200, endPoint x: 115, endPoint y: 223, distance: 62.7
click at [58, 200] on icon "Editor toolbar" at bounding box center [58, 201] width 13 height 13
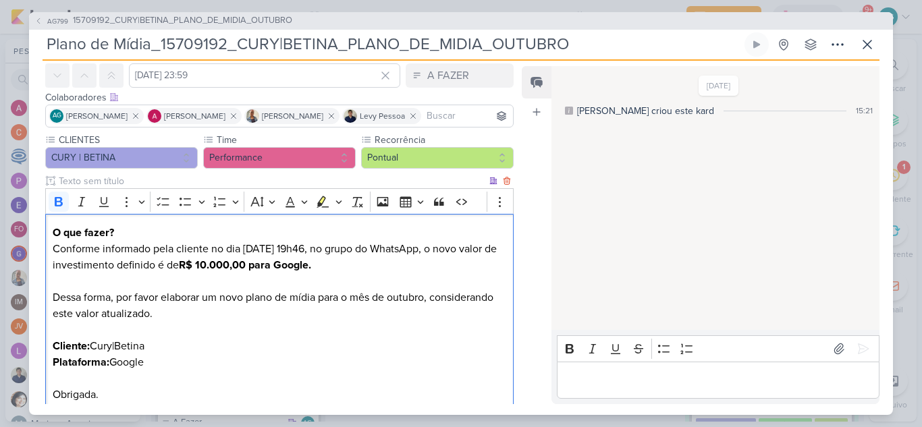
click at [304, 351] on p "Dessa forma, por favor elaborar um novo plano de mídia para o mês de outubro, c…" at bounding box center [280, 338] width 454 height 130
click at [385, 266] on p "O que fazer? Conforme informado pela cliente no dia 22/09, às 19h46, no grupo d…" at bounding box center [280, 249] width 454 height 49
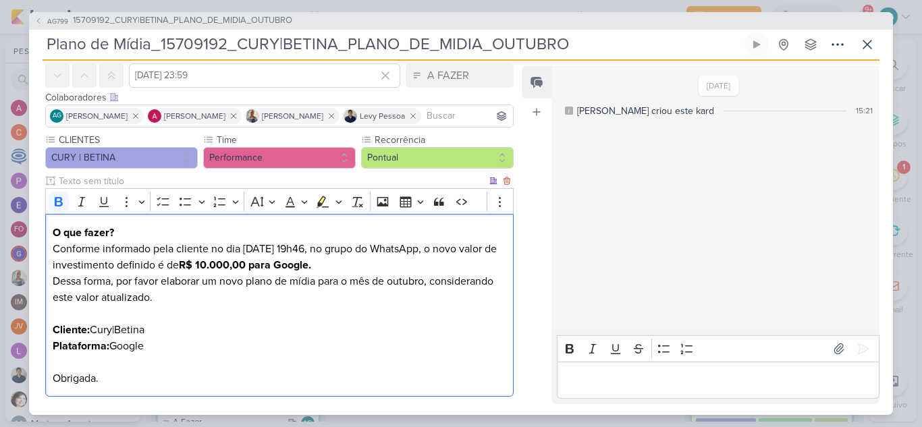
scroll to position [0, 0]
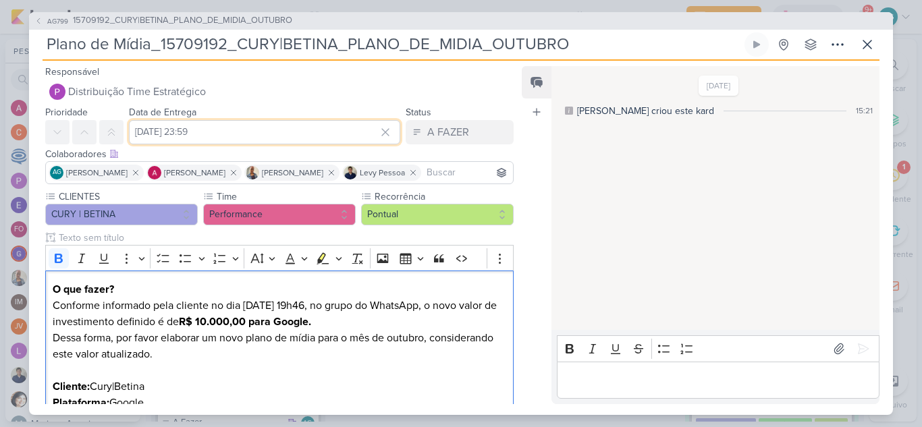
click at [262, 132] on input "25 de setembro de 2025 às 23:59" at bounding box center [264, 132] width 271 height 24
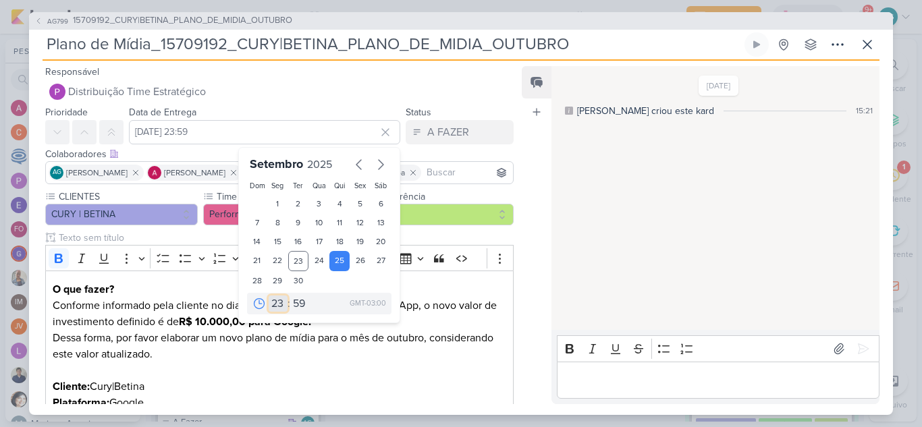
click at [273, 301] on select "00 01 02 03 04 05 06 07 08 09 10 11 12 13 14 15 16 17 18 19 20 21 22 23" at bounding box center [278, 304] width 19 height 16
select select "12"
click at [269, 296] on select "00 01 02 03 04 05 06 07 08 09 10 11 12 13 14 15 16 17 18 19 20 21 22 23" at bounding box center [278, 304] width 19 height 16
type input "25 de setembro de 2025 às 12:59"
click at [293, 302] on select "00 05 10 15 20 25 30 35 40 45 50 55 59" at bounding box center [299, 304] width 19 height 16
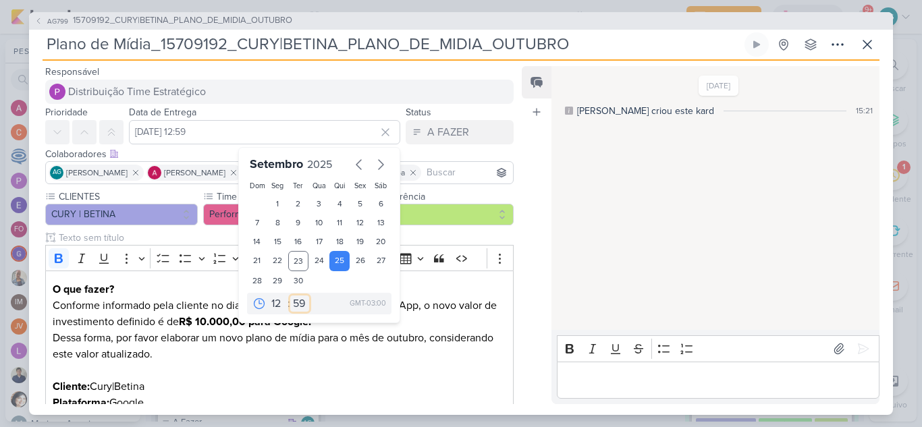
select select "0"
click at [290, 296] on select "00 05 10 15 20 25 30 35 40 45 50 55 59" at bounding box center [299, 304] width 19 height 16
type input "25 de setembro de 2025 às 12:00"
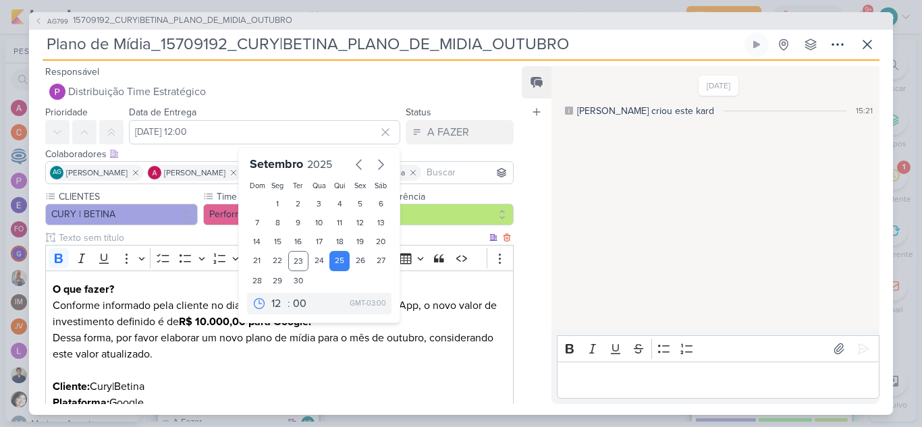
click at [346, 369] on p "O que fazer? Conforme informado pela cliente no dia 22/09, às 19h46, no grupo d…" at bounding box center [280, 362] width 454 height 162
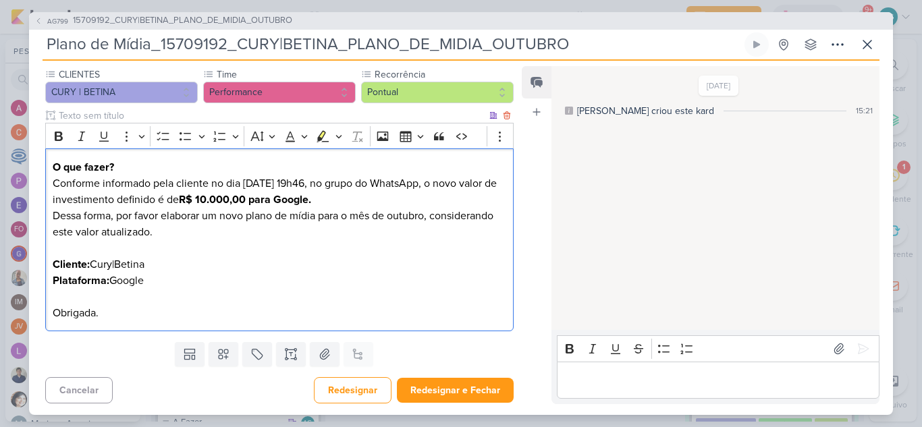
scroll to position [124, 0]
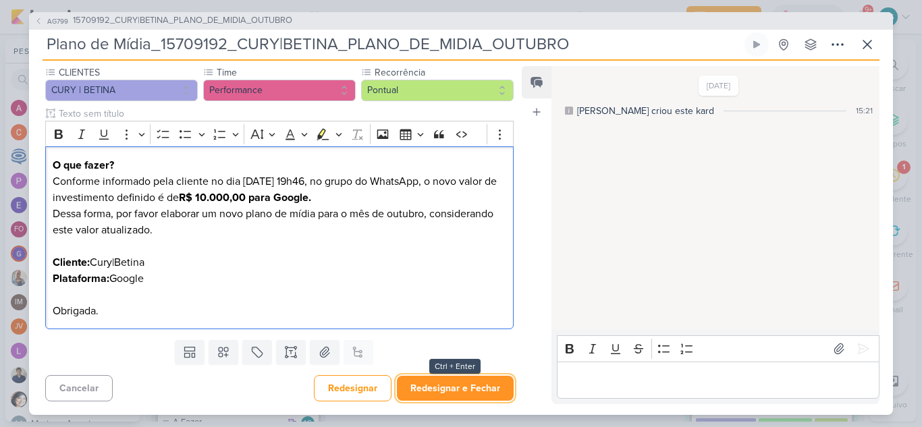
click at [460, 389] on button "Redesignar e Fechar" at bounding box center [455, 388] width 117 height 25
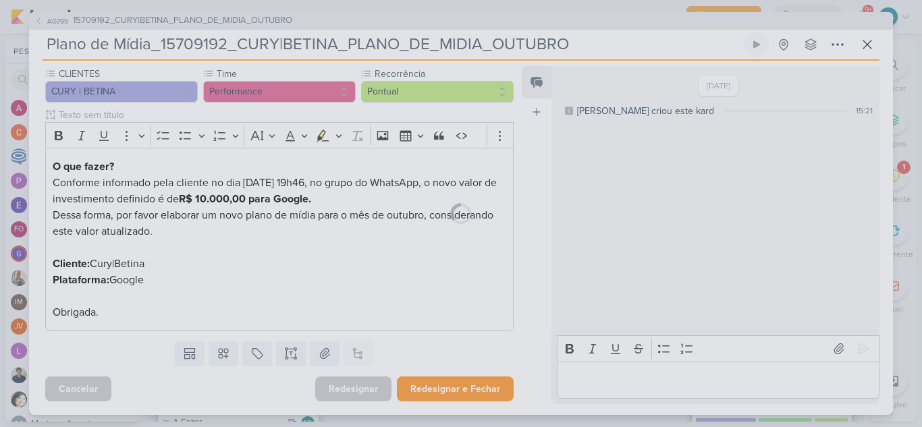
scroll to position [123, 0]
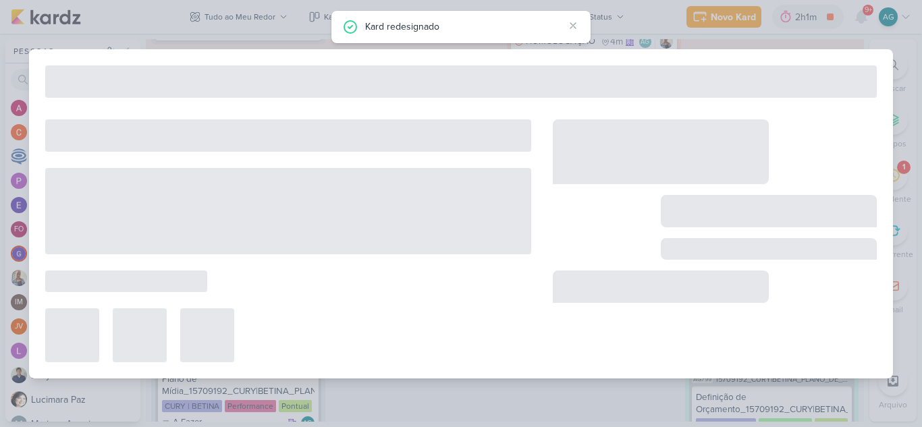
type input "15709192_CURY|BETINA_PLANO_DE_MIDIA_OUTUBRO"
type input "22 de setembro de 2025 às 23:59"
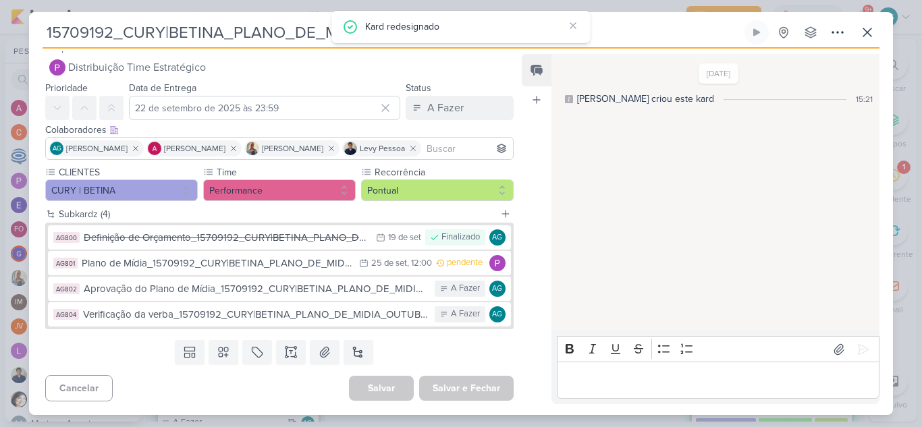
scroll to position [0, 0]
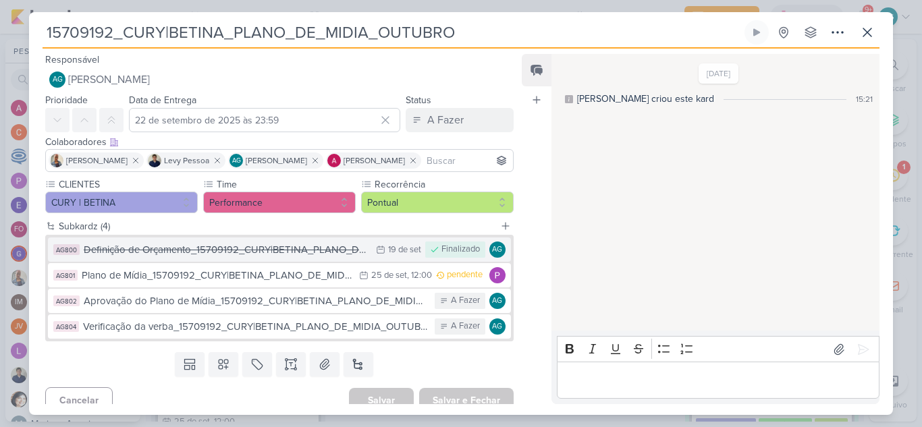
click at [199, 253] on div "Definição de Orçamento_15709192_CURY|BETINA_PLANO_DE_MIDIA_OUTUBRO" at bounding box center [226, 250] width 285 height 16
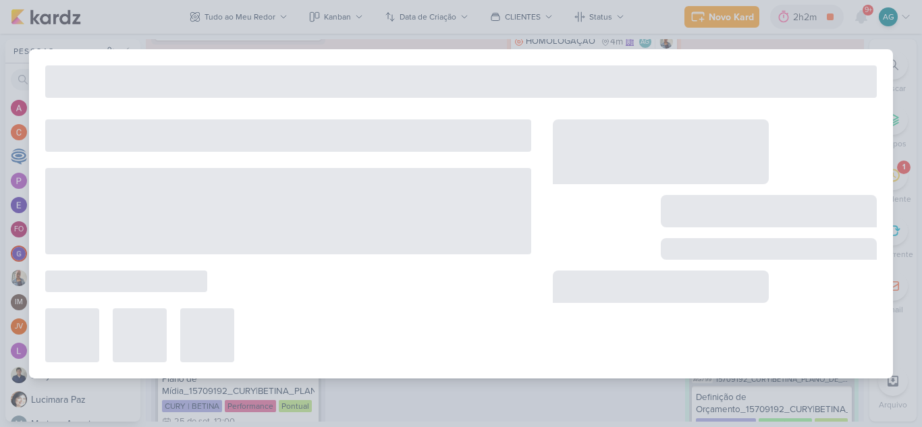
type input "Definição de Orçamento_15709192_CURY|BETINA_PLANO_DE_MIDIA_OUTUBRO"
type input "19 de setembro de 2025 às 23:59"
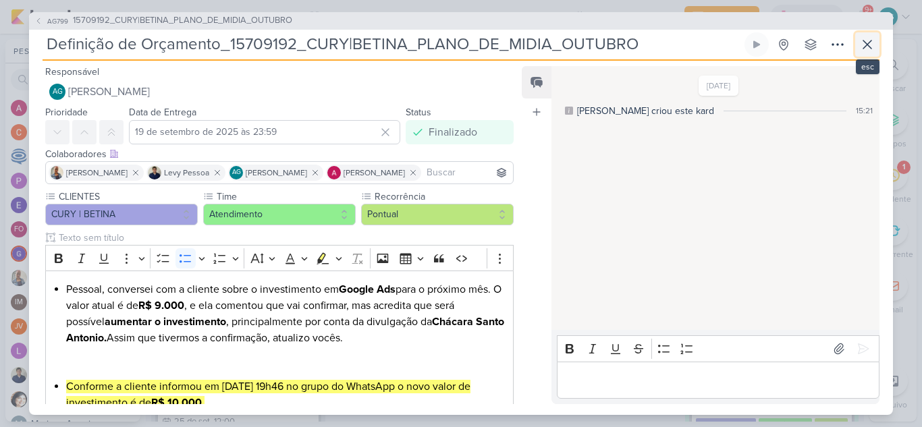
click at [870, 45] on icon at bounding box center [867, 44] width 16 height 16
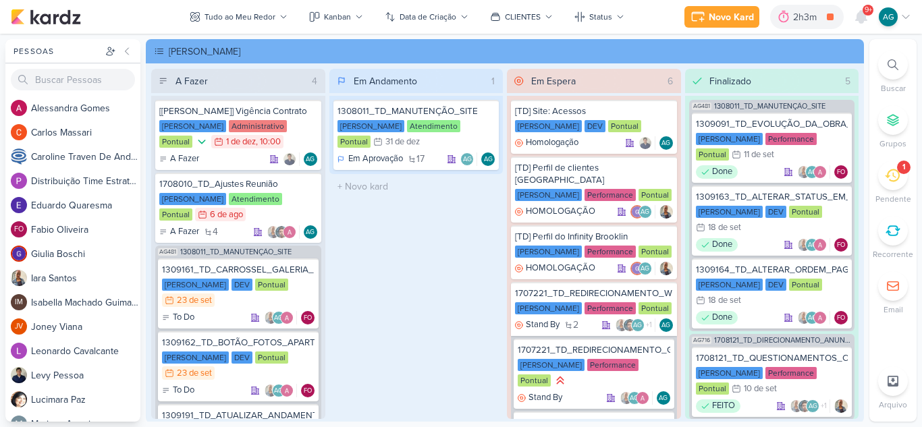
click at [891, 67] on icon at bounding box center [893, 64] width 11 height 11
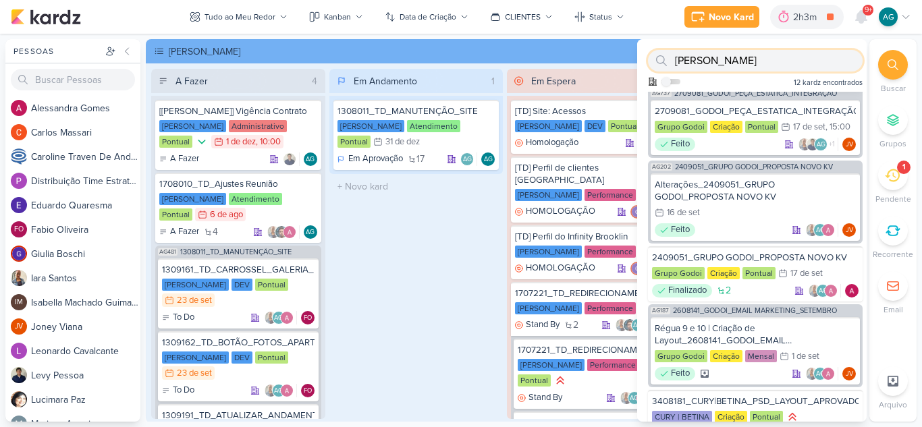
scroll to position [507, 0]
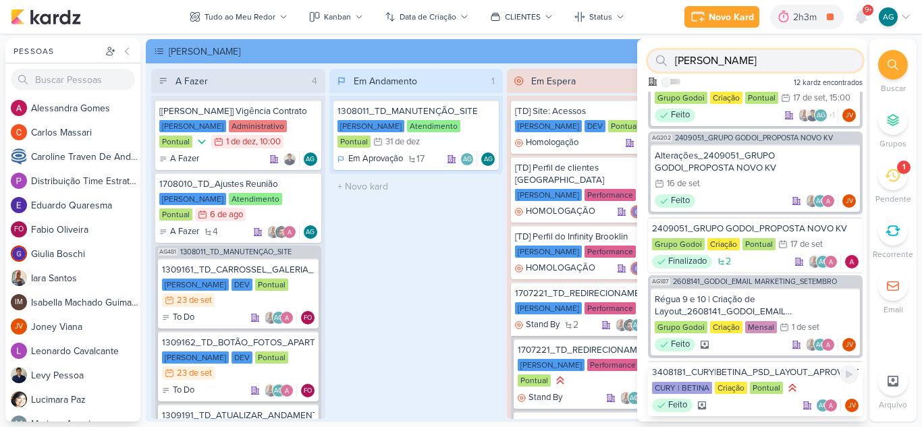
type input "joney"
click at [757, 365] on div "3408181_CURY|BETINA_PSD_LAYOUT_APROVADO_CRIAÇÃO CURY | BETINA Criação Pontual F…" at bounding box center [755, 388] width 215 height 55
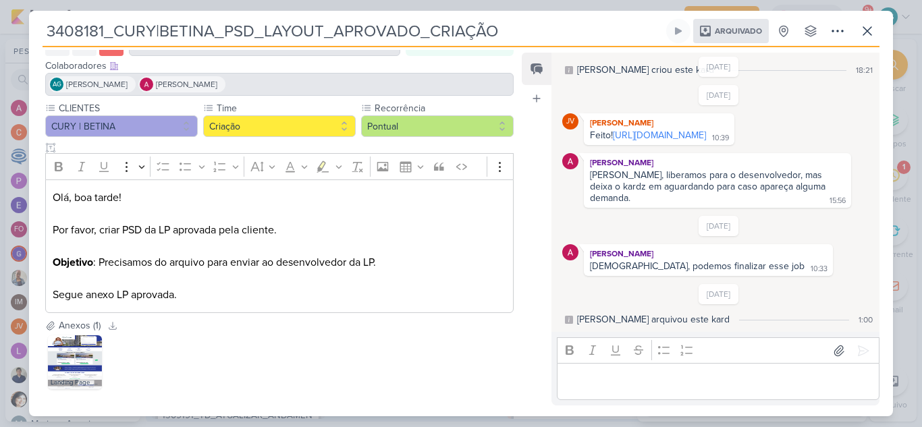
scroll to position [78, 0]
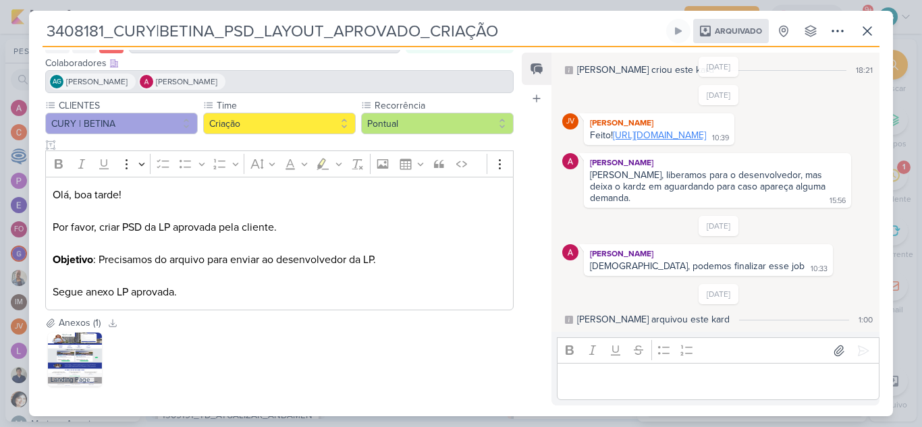
click at [636, 141] on link "https://drive.google.com/drive/folders/110Akc53j52T6qbfUKRA-CJ-VNrahz2XM?usp=sh…" at bounding box center [659, 135] width 93 height 11
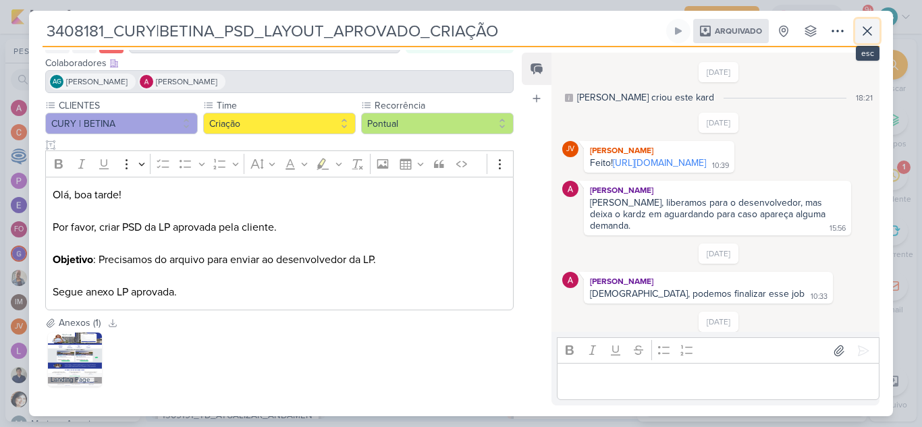
click at [870, 32] on icon at bounding box center [867, 31] width 16 height 16
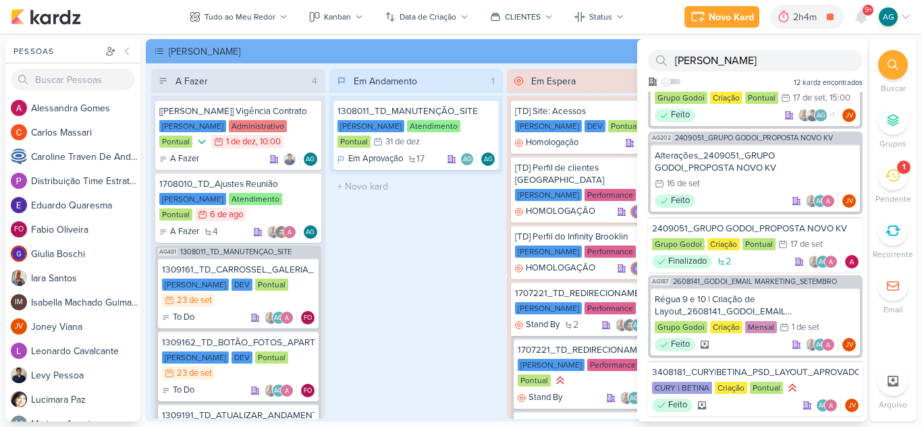
click at [388, 315] on div "Em Andamento 1 1308011_TD_MANUTENÇÃO_SITE Teixeira Duarte Atendimento Pontual 3…" at bounding box center [416, 244] width 174 height 350
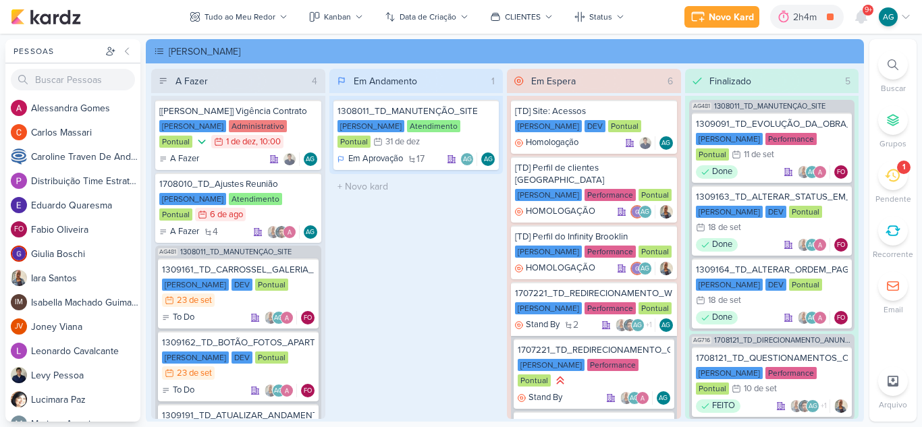
click at [452, 269] on div "Em Andamento 1 1308011_TD_MANUTENÇÃO_SITE Teixeira Duarte Atendimento Pontual 3…" at bounding box center [416, 244] width 174 height 350
click at [884, 179] on div "1" at bounding box center [893, 176] width 30 height 30
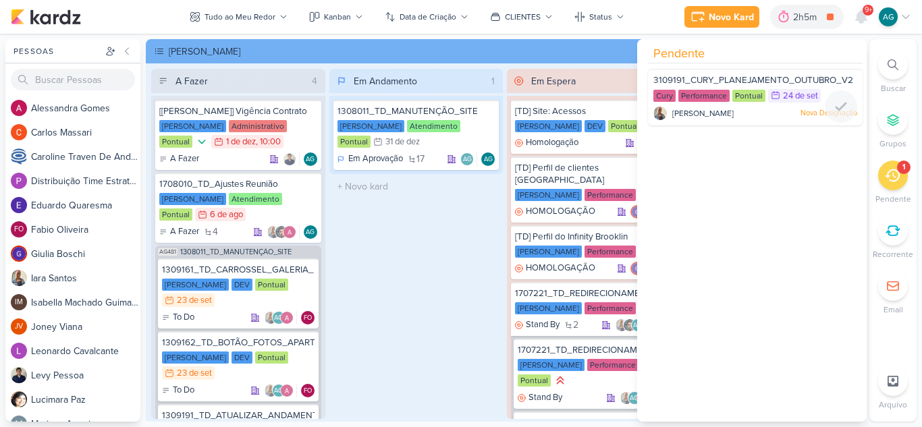
click at [751, 113] on div "Iara Santos Nova Designação" at bounding box center [755, 113] width 204 height 13
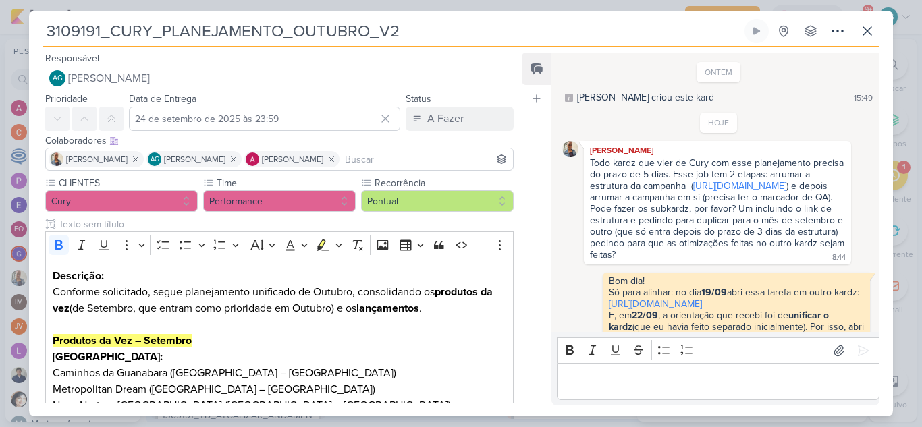
scroll to position [182, 0]
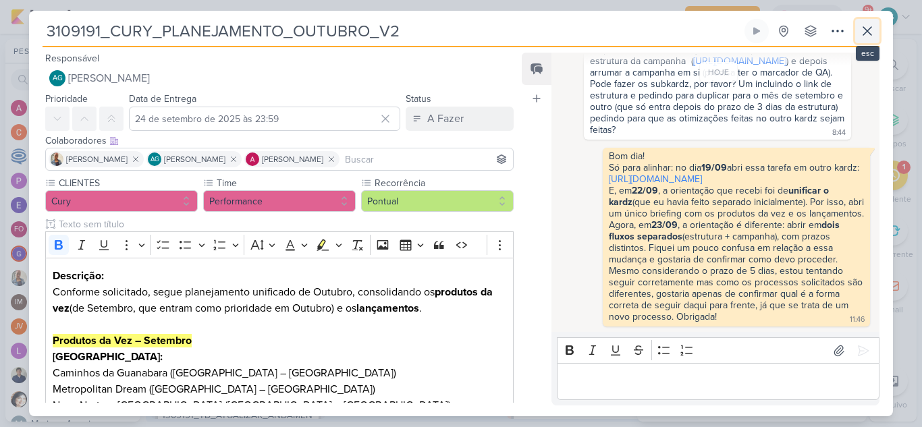
click at [869, 32] on icon at bounding box center [867, 31] width 16 height 16
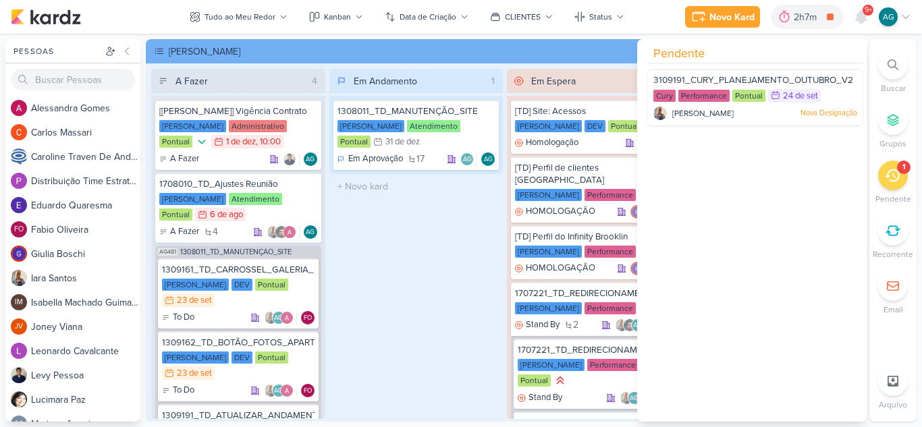
click at [415, 259] on div "Em Andamento 1 1308011_TD_MANUTENÇÃO_SITE Teixeira Duarte Atendimento Pontual 3…" at bounding box center [416, 244] width 174 height 350
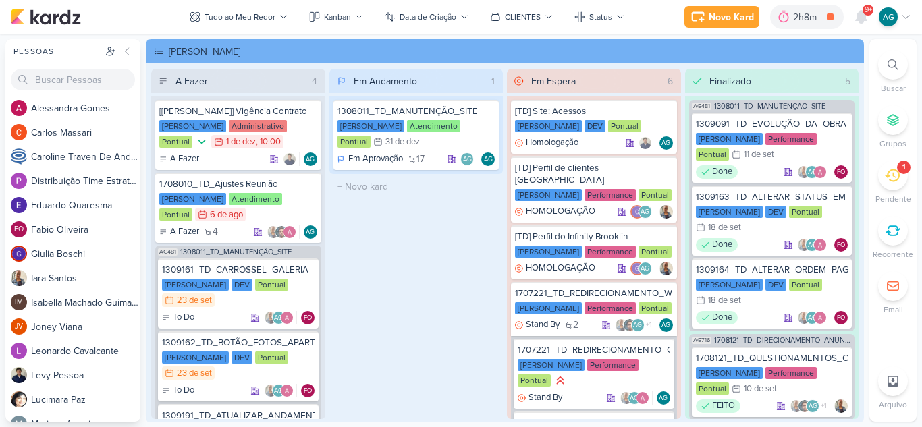
click at [867, 12] on span "9+" at bounding box center [868, 10] width 7 height 11
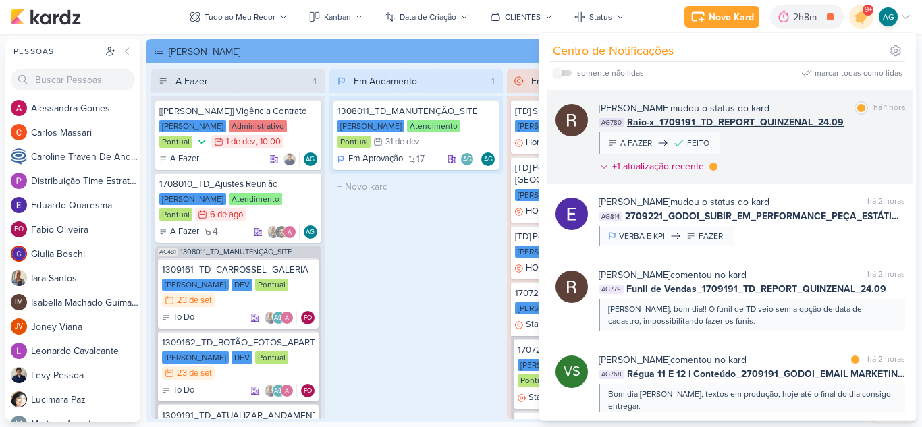
scroll to position [337, 0]
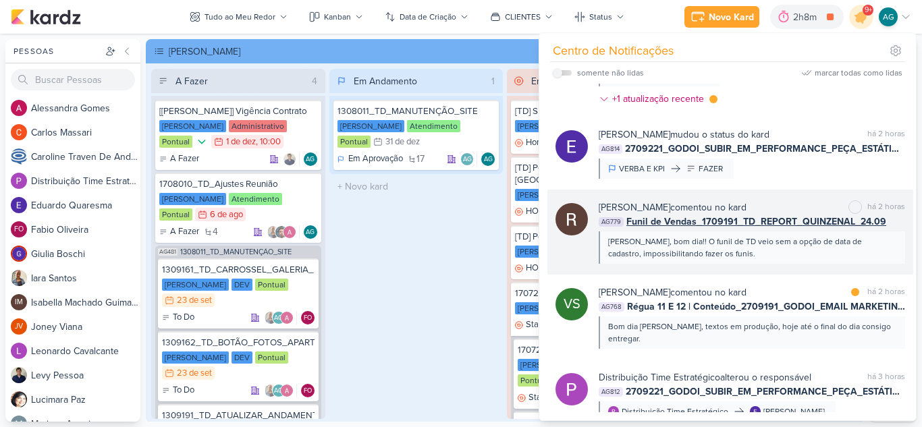
click at [819, 264] on div "Rafael Dornelles comentou no kard marcar como não lida há 2 horas AG779 Funil d…" at bounding box center [730, 232] width 366 height 85
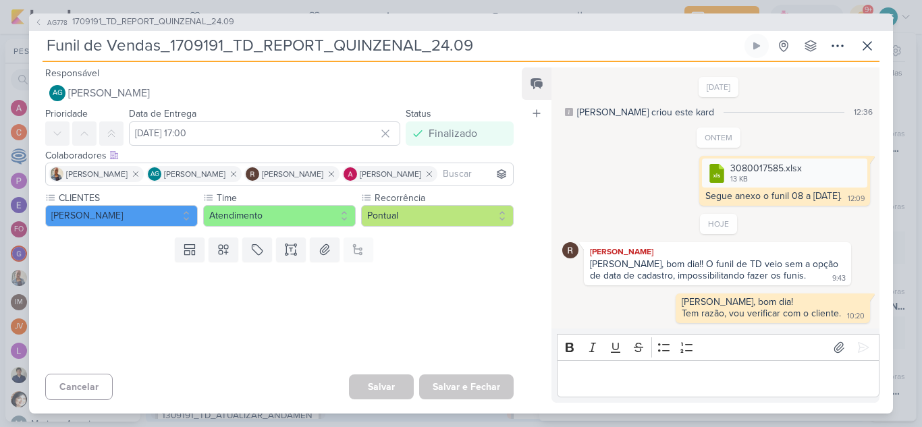
click at [753, 398] on div "Rich Text Editor Bold Italic Underline Strikethrough Bulleted List Numbered Lis…" at bounding box center [715, 366] width 328 height 74
click at [754, 375] on p "Editor editing area: main" at bounding box center [718, 379] width 308 height 16
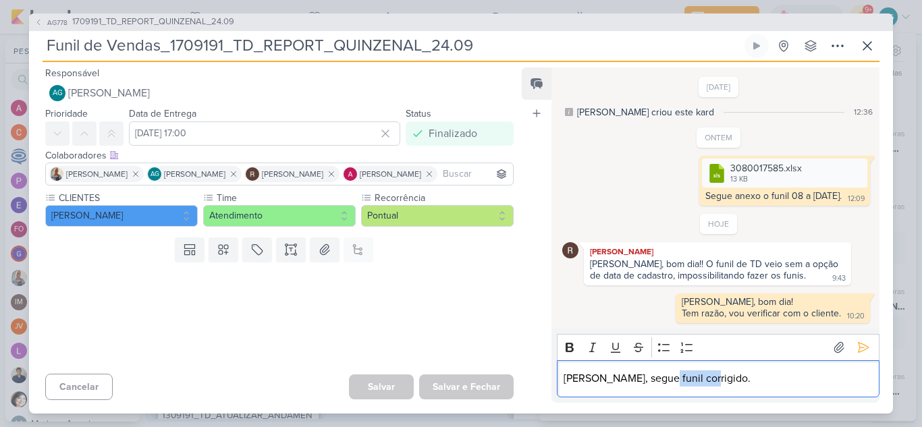
drag, startPoint x: 701, startPoint y: 378, endPoint x: 653, endPoint y: 377, distance: 47.9
click at [653, 377] on p "Rafael, segue funil corrigido." at bounding box center [718, 379] width 308 height 16
click at [678, 380] on p "Rafael, segue funil ajustado anexo." at bounding box center [718, 379] width 308 height 16
click at [834, 350] on icon at bounding box center [838, 347] width 13 height 13
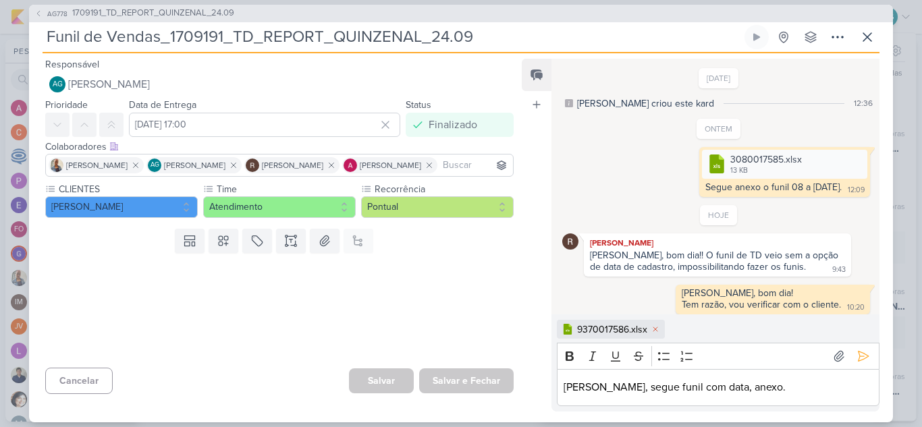
scroll to position [5, 0]
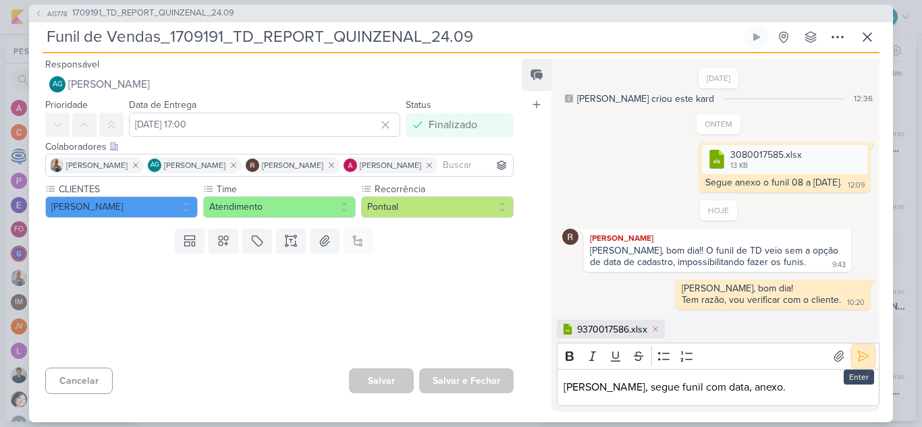
click at [863, 358] on icon at bounding box center [862, 356] width 13 height 13
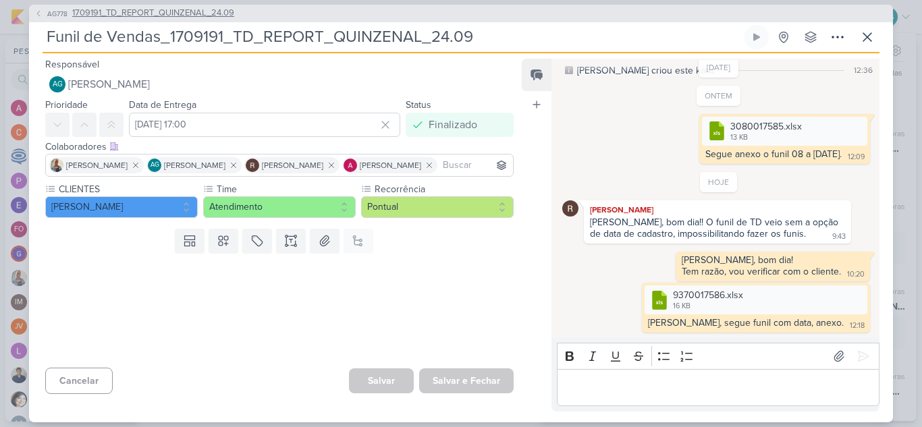
click at [179, 8] on span "1709191_TD_REPORT_QUINZENAL_24.09" at bounding box center [153, 13] width 162 height 13
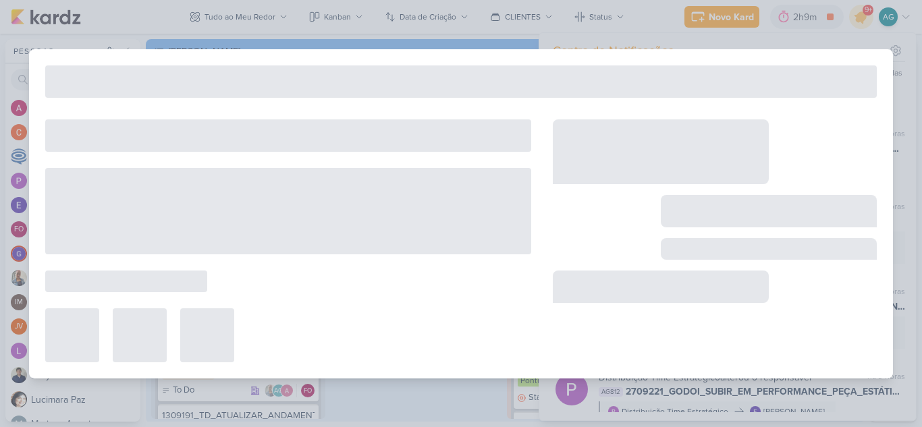
type input "1709191_TD_REPORT_QUINZENAL_24.09"
type input "24 de setembro de 2025 às 17:00"
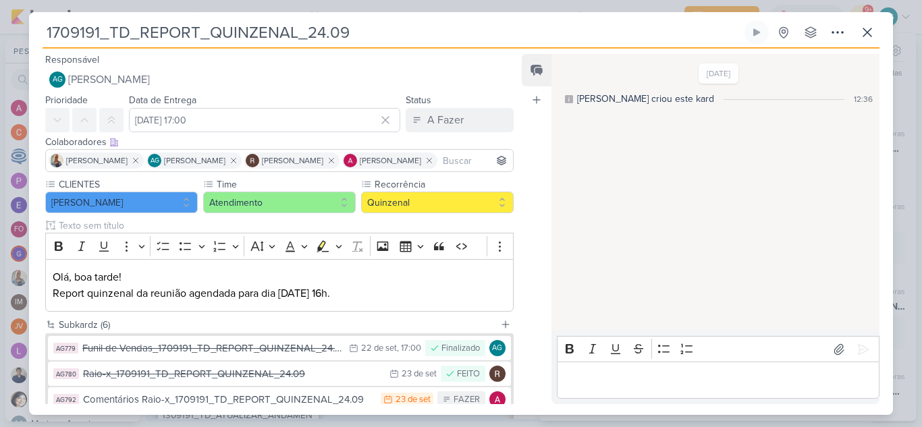
scroll to position [67, 0]
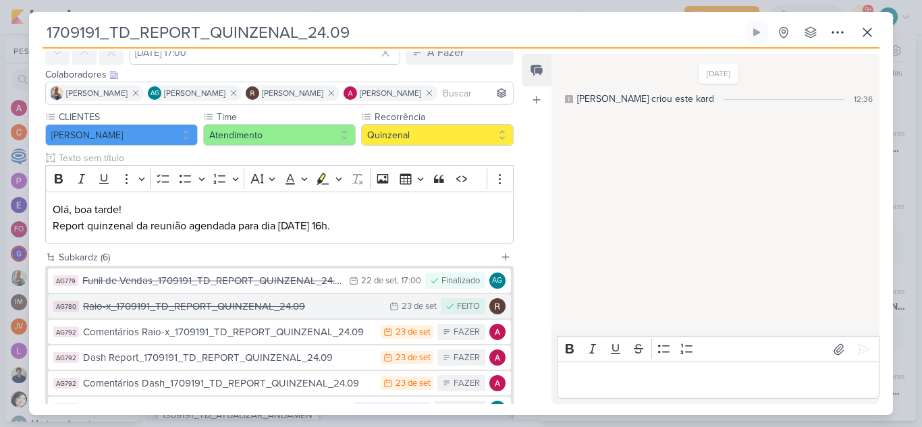
click at [238, 312] on div "Raio-x_1709191_TD_REPORT_QUINZENAL_24.09" at bounding box center [233, 307] width 300 height 16
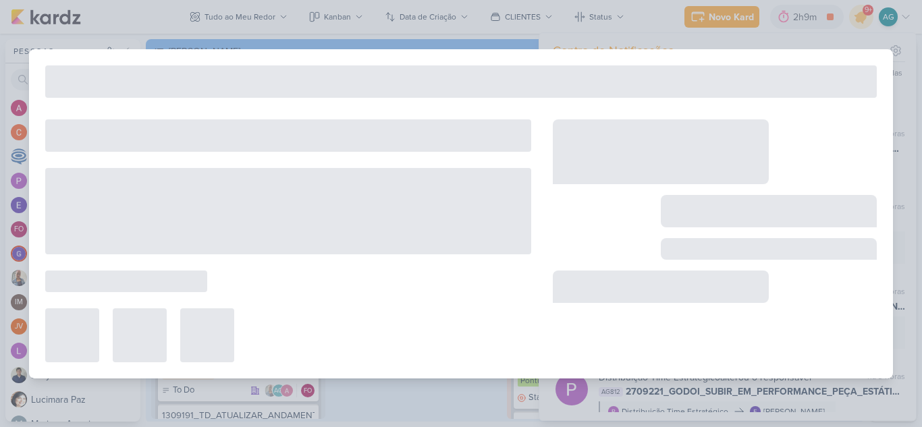
type input "Raio-x_1709191_TD_REPORT_QUINZENAL_24.09"
type input "23 de setembro de 2025 às 23:59"
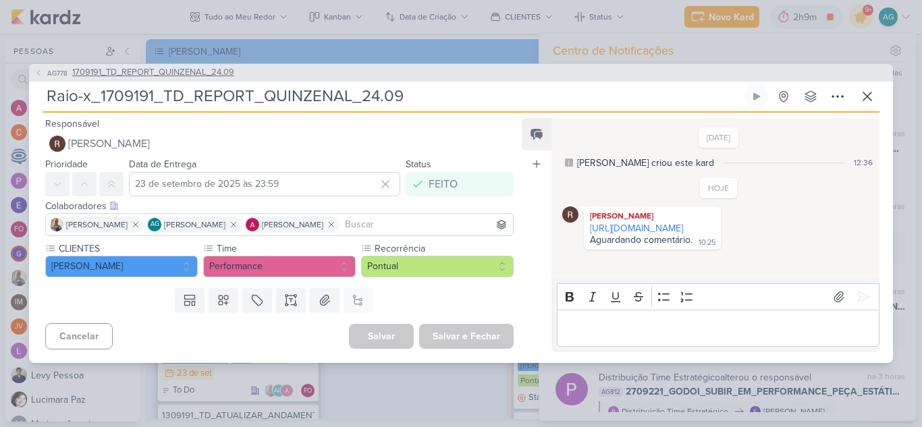
click at [161, 76] on span "1709191_TD_REPORT_QUINZENAL_24.09" at bounding box center [153, 72] width 162 height 13
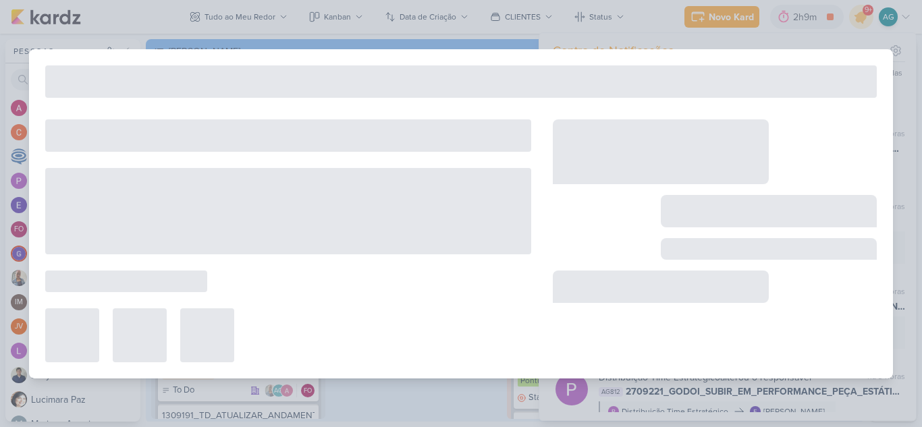
type input "1709191_TD_REPORT_QUINZENAL_24.09"
type input "24 de setembro de 2025 às 17:00"
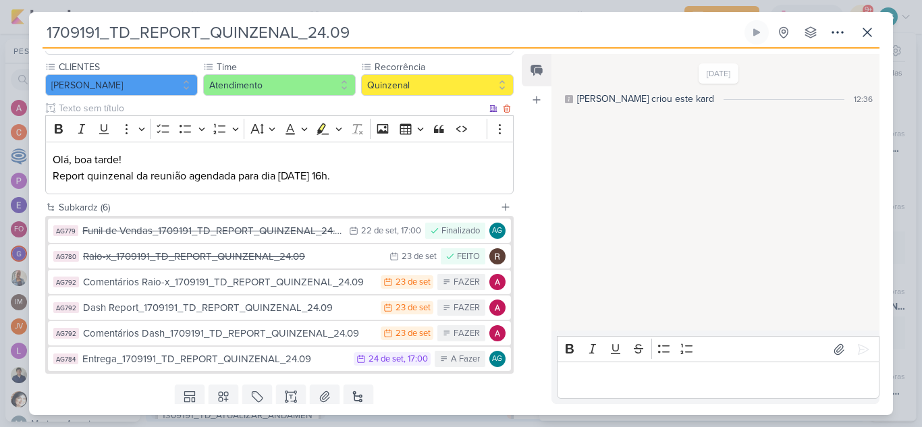
scroll to position [135, 0]
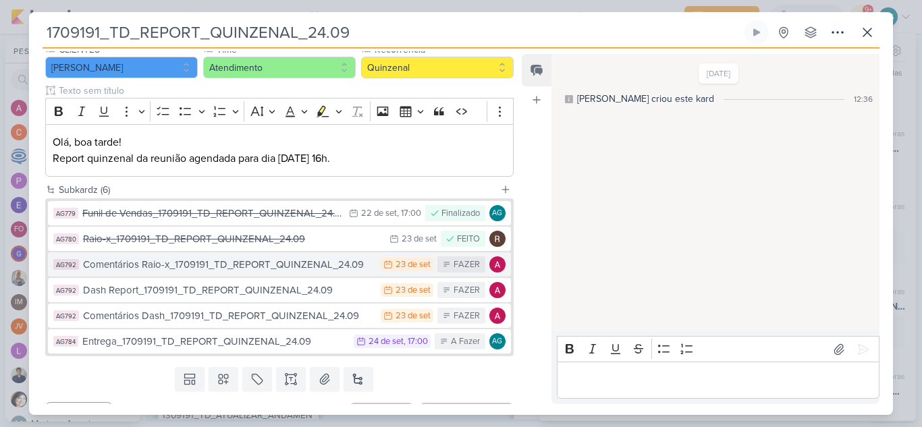
click at [135, 272] on div "Comentários Raio-x_1709191_TD_REPORT_QUINZENAL_24.09" at bounding box center [228, 265] width 291 height 16
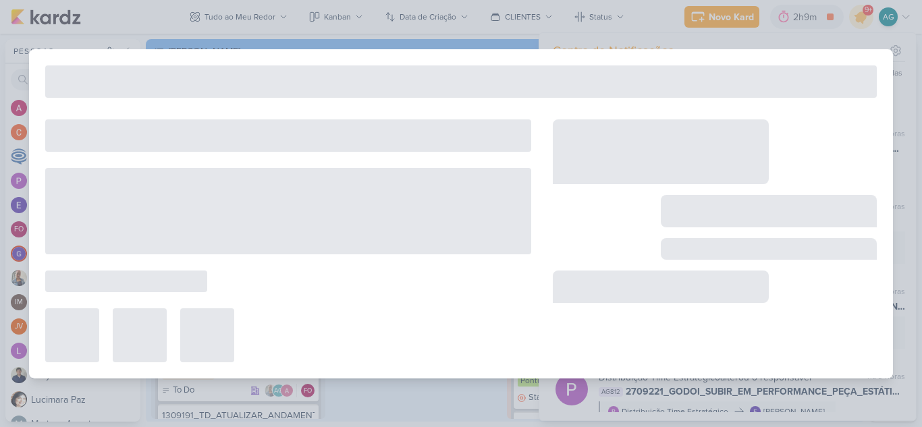
type input "Comentários Raio-x_1709191_TD_REPORT_QUINZENAL_24.09"
type input "23 de setembro de 2025 às 23:59"
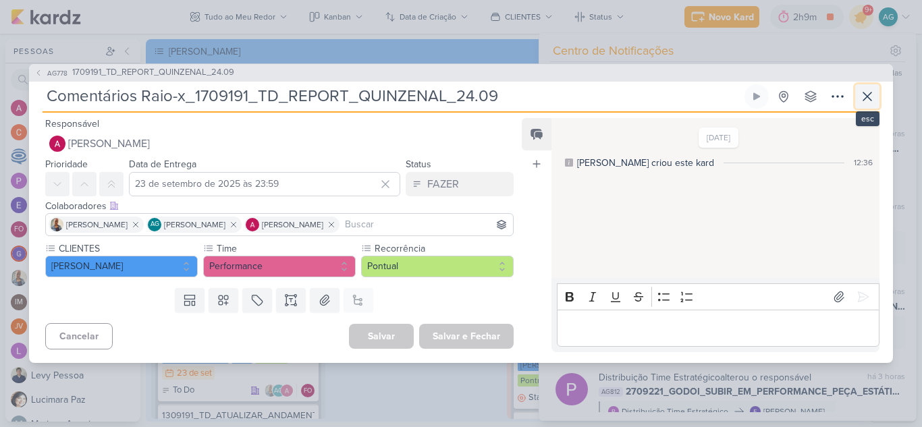
click at [871, 104] on icon at bounding box center [867, 96] width 16 height 16
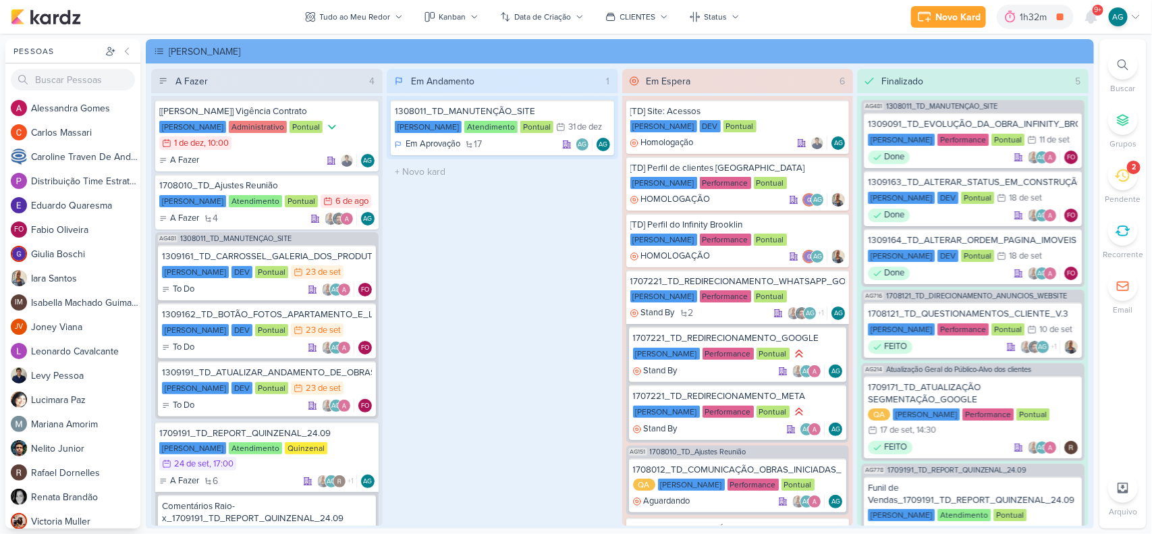
click at [1122, 67] on icon at bounding box center [1123, 64] width 11 height 11
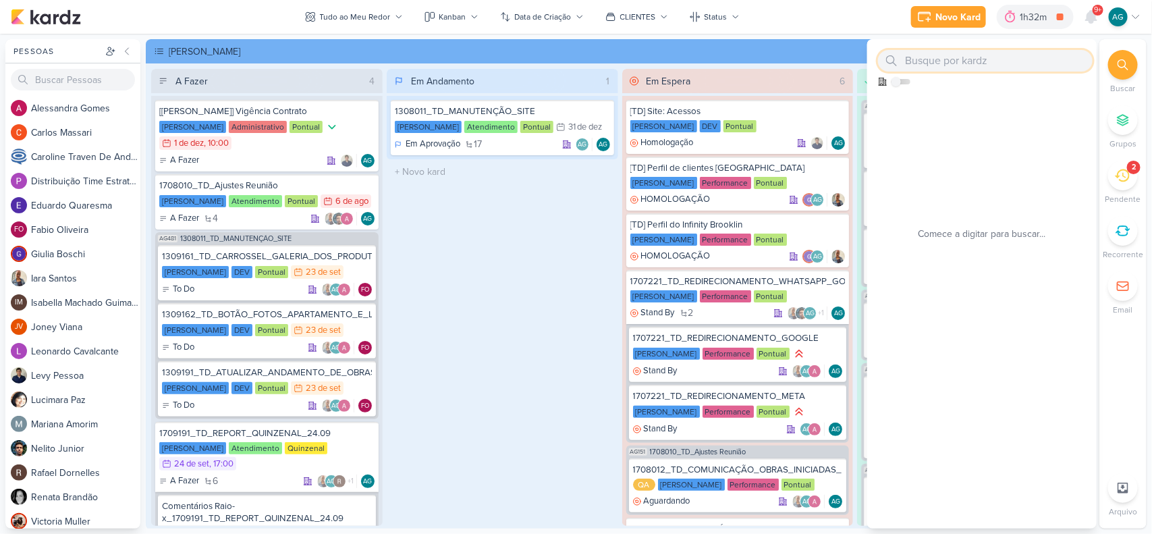
paste input "COMPROVANTE"
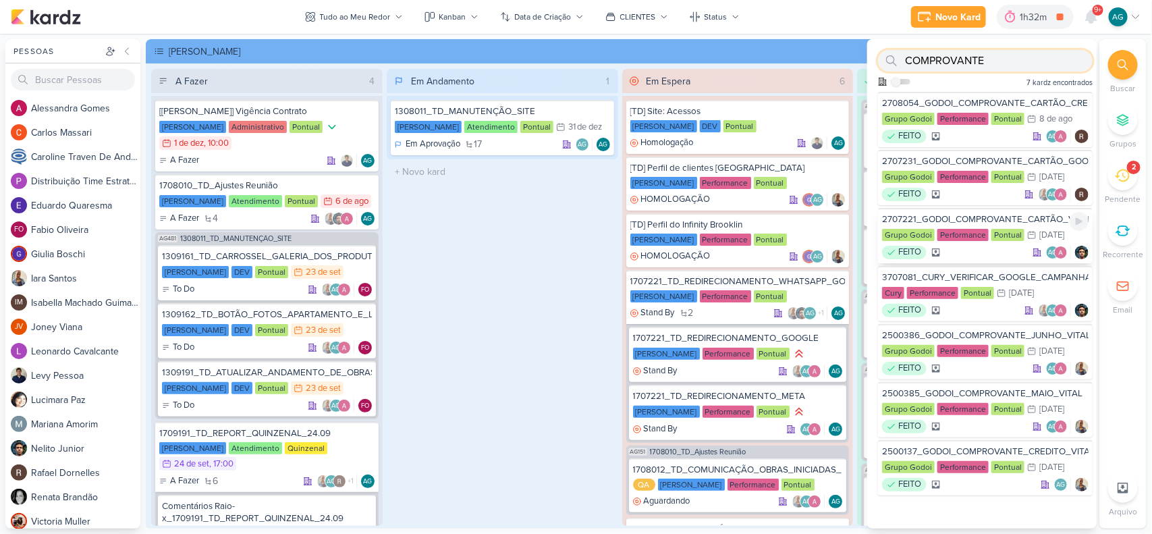
type input "COMPROVANTE"
click at [977, 210] on div "2707221_GODOI_COMPROVANTE_CARTÃO_VITAL Grupo Godoi Performance Pontual 23/7 23 …" at bounding box center [985, 235] width 215 height 55
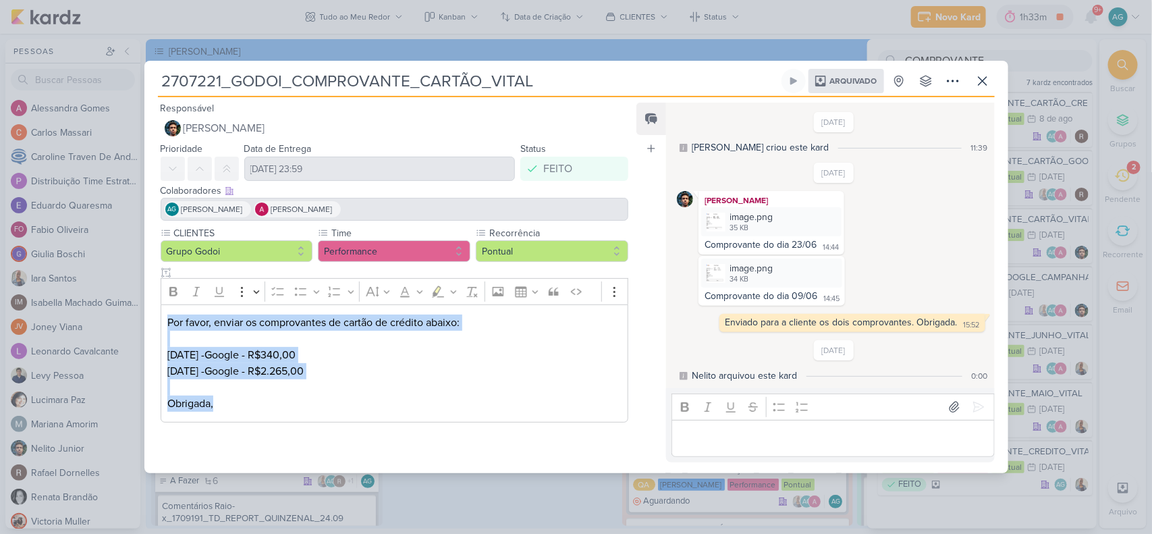
drag, startPoint x: 166, startPoint y: 315, endPoint x: 219, endPoint y: 392, distance: 93.6
click at [219, 392] on div "Por favor, enviar os comprovantes de cartão de crédito abaixo: 09/06/2025 -Goog…" at bounding box center [395, 363] width 468 height 118
copy div "Por favor, enviar os comprovantes de cartão de crédito abaixo: 09/06/2025 -Goog…"
click at [349, 380] on p "23/06/2025 -Google - R$2.265,00 Obrigada," at bounding box center [394, 387] width 454 height 49
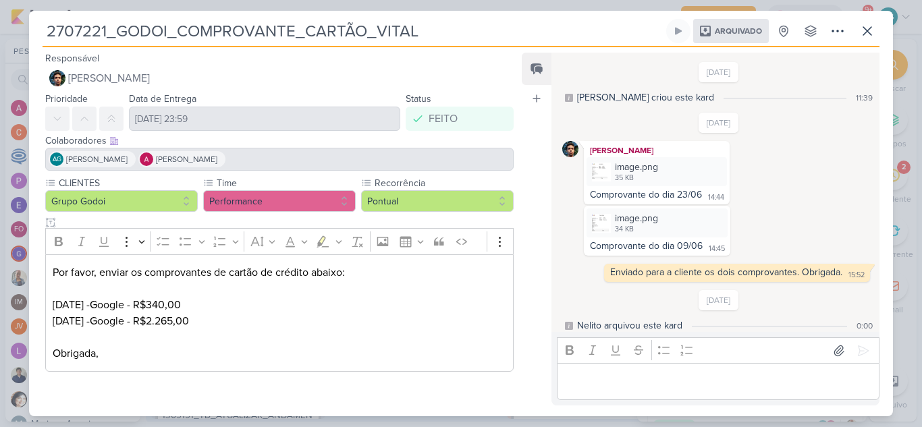
scroll to position [18, 0]
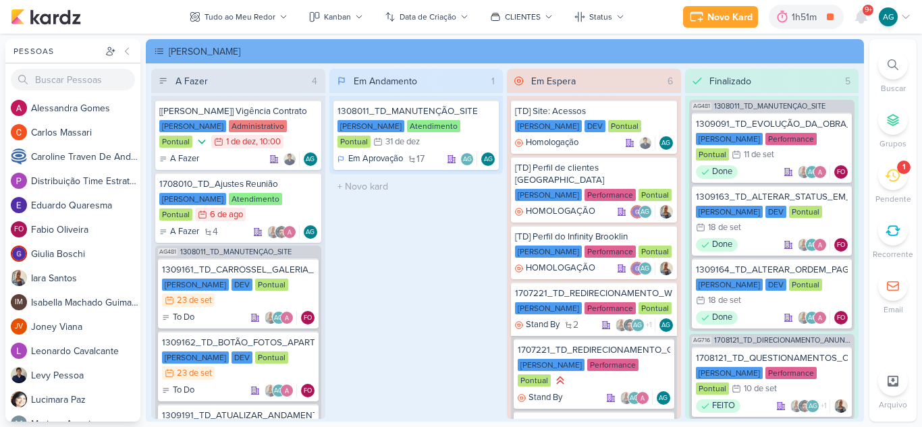
click at [886, 171] on icon at bounding box center [892, 175] width 15 height 15
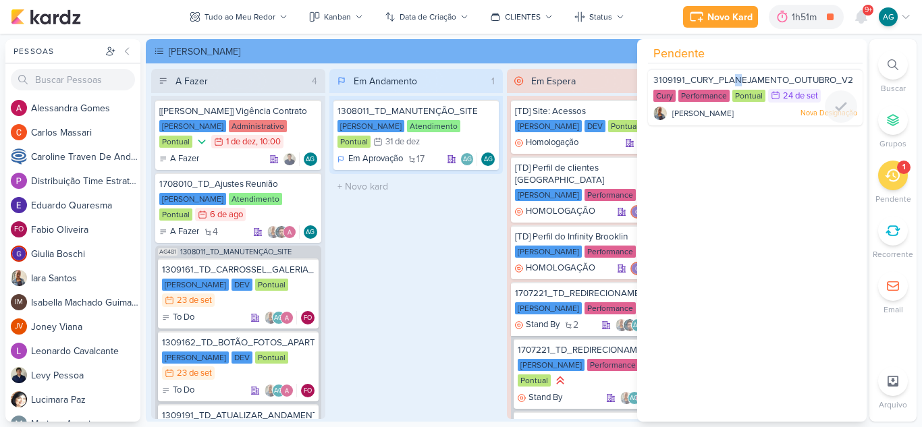
click at [738, 79] on span "3109191_CURY_PLANEJAMENTO_OUTUBRO_V2" at bounding box center [753, 80] width 200 height 11
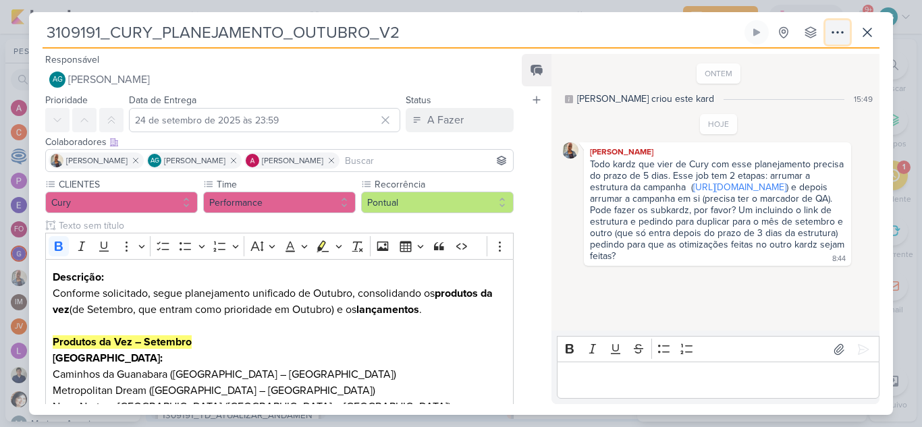
click at [842, 34] on icon at bounding box center [837, 32] width 16 height 16
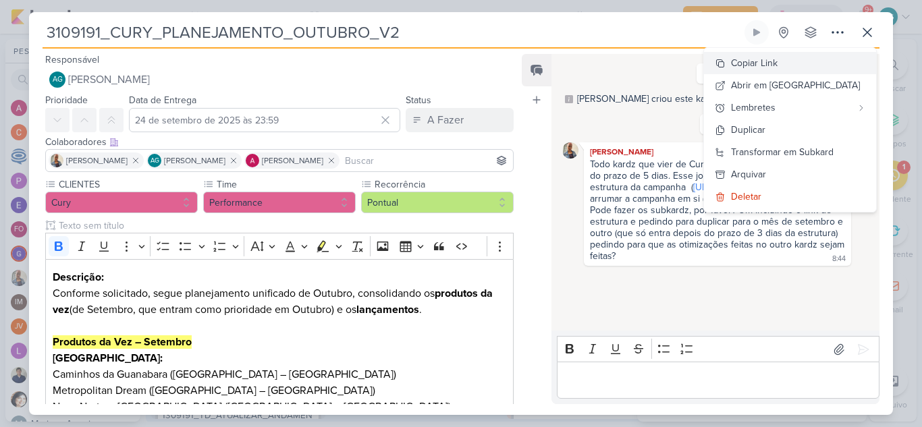
click at [807, 59] on button "Copiar Link" at bounding box center [790, 63] width 172 height 22
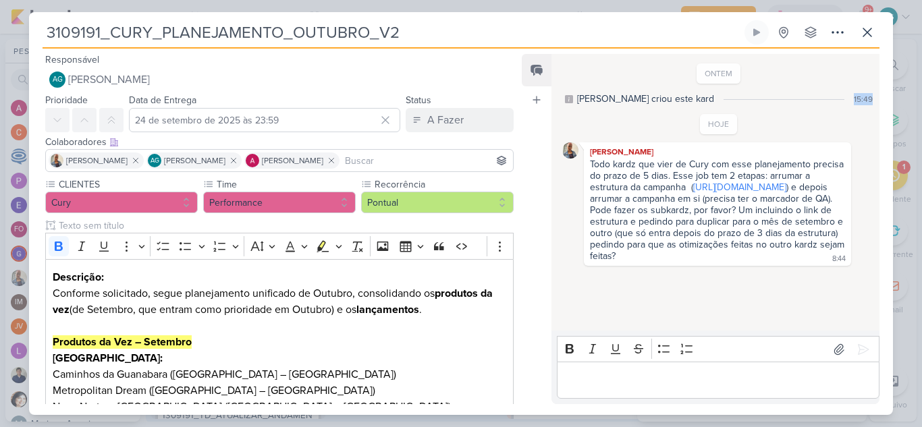
drag, startPoint x: 849, startPoint y: 99, endPoint x: 871, endPoint y: 100, distance: 21.6
click at [871, 100] on div "ONTEM Aline criou este kard 15:49 HOJE Iara Santos 8:44" at bounding box center [714, 192] width 327 height 275
copy div "15:49"
click at [702, 382] on p "Editor editing area: main" at bounding box center [718, 381] width 308 height 16
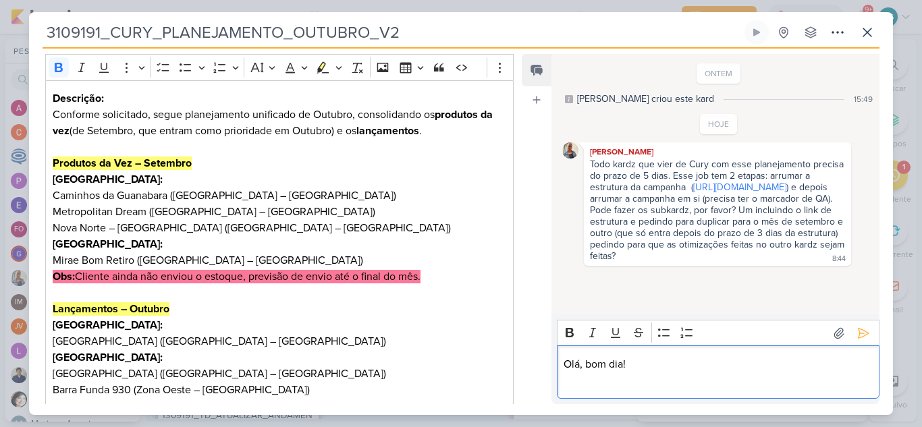
scroll to position [202, 0]
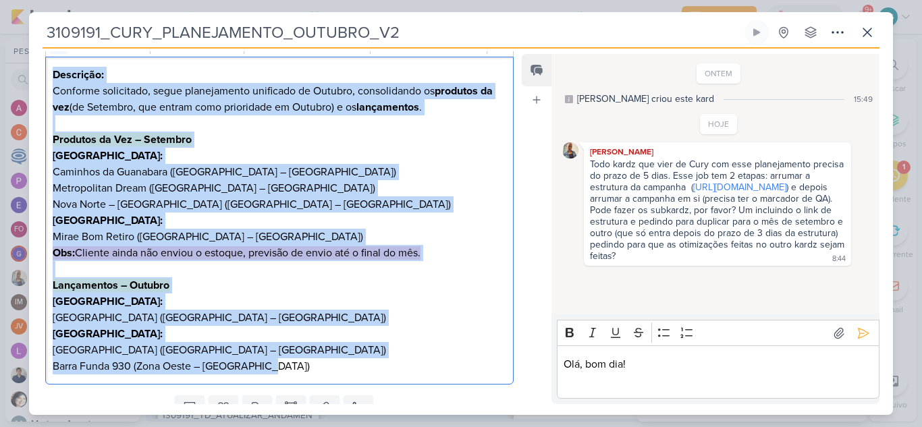
drag, startPoint x: 51, startPoint y: 76, endPoint x: 338, endPoint y: 364, distance: 407.1
click at [338, 364] on div "Descrição: Conforme solicitado, segue planejamento unificado de Outubro, consol…" at bounding box center [279, 221] width 468 height 329
copy div "Descrição: Conforme solicitado, segue planejamento unificado de Outubro, consol…"
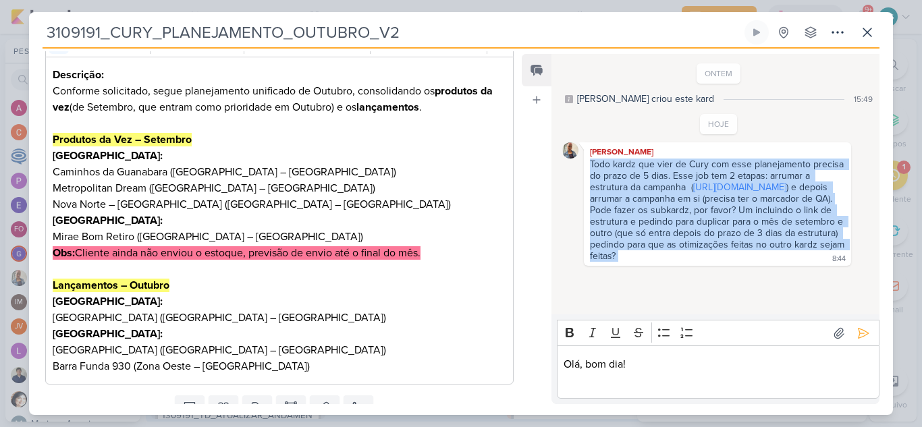
drag, startPoint x: 591, startPoint y: 164, endPoint x: 656, endPoint y: 296, distance: 147.6
click at [656, 263] on div "Todo kardz que vier de Cury com esse planejamento precisa do prazo de 5 dias. E…" at bounding box center [718, 211] width 262 height 105
copy div "Todo kardz que vier de Cury com esse planejamento precisa do prazo de 5 dias. E…"
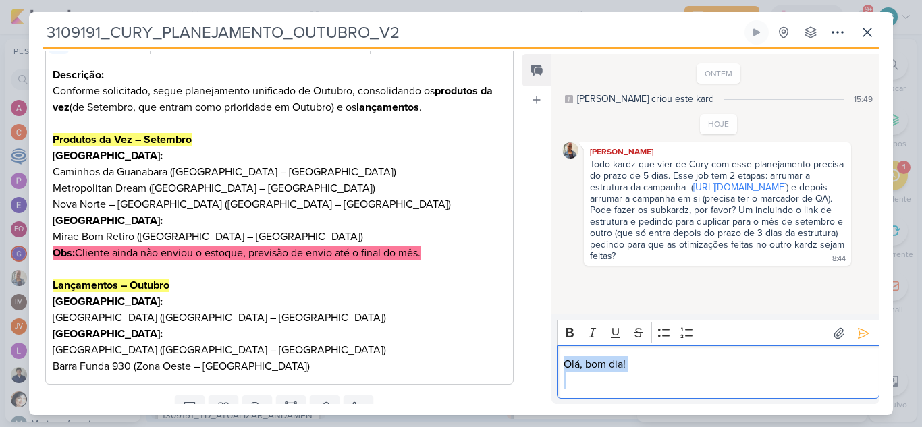
drag, startPoint x: 638, startPoint y: 375, endPoint x: 551, endPoint y: 362, distance: 88.7
click at [551, 362] on div "Rich Text Editor Bold Italic Underline Strikethrough Bulleted List Numbered Lis…" at bounding box center [715, 360] width 328 height 90
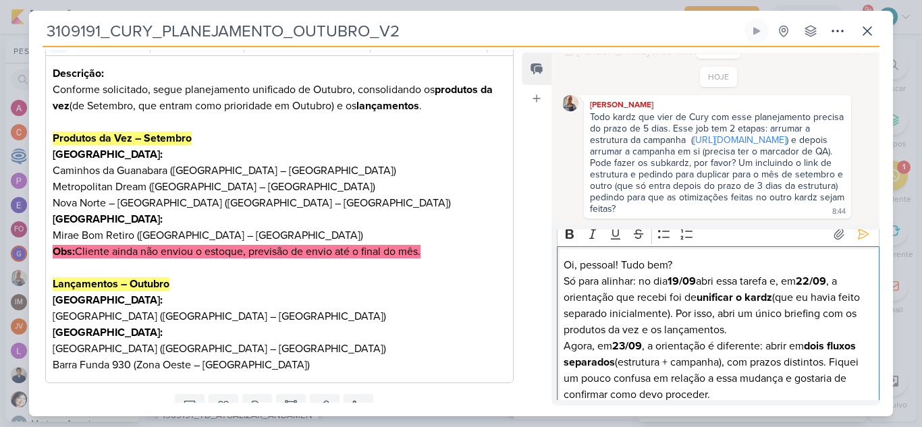
scroll to position [0, 0]
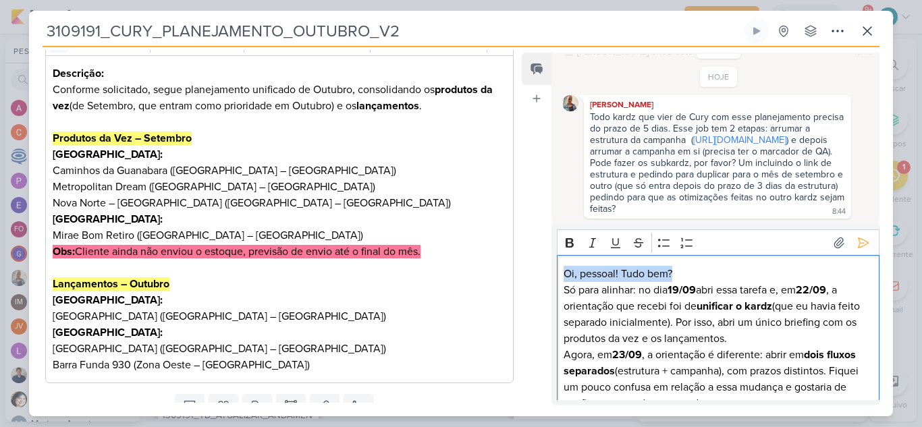
drag, startPoint x: 658, startPoint y: 275, endPoint x: 535, endPoint y: 279, distance: 123.6
click at [535, 279] on div "Feed Atrelar email Solte o email para atrelar ao kard ONTEM Aline criou este ka…" at bounding box center [701, 229] width 358 height 353
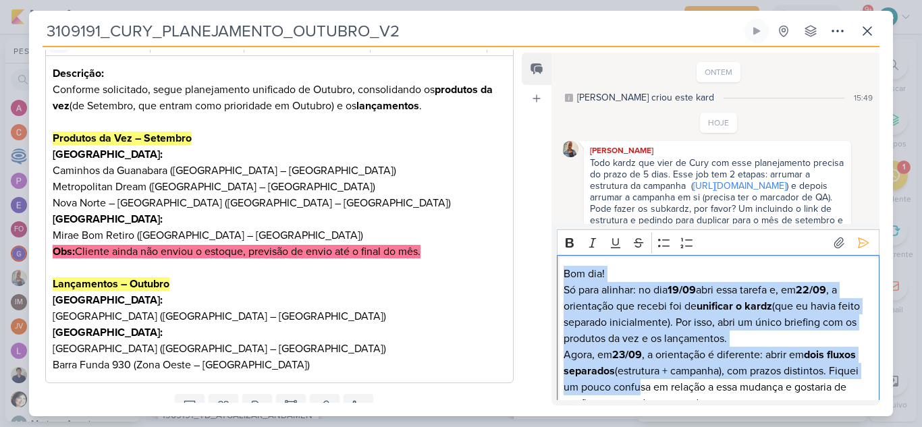
scroll to position [119, 0]
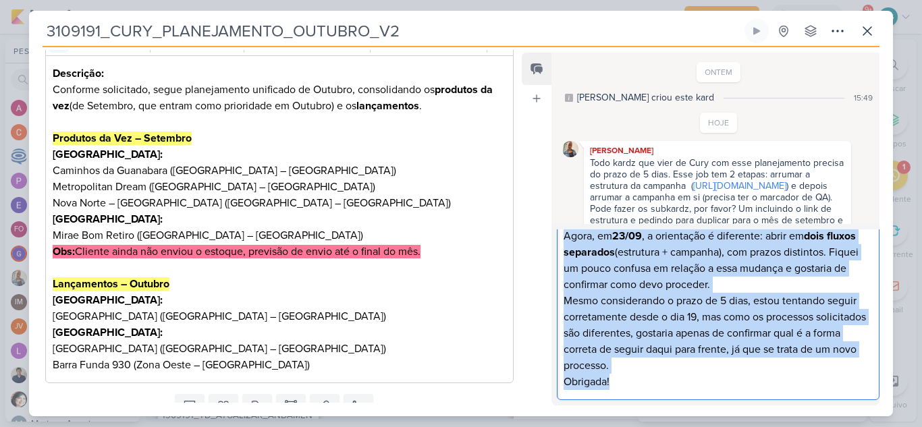
drag, startPoint x: 564, startPoint y: 273, endPoint x: 661, endPoint y: 448, distance: 199.7
click at [661, 427] on html "1.99.0 Novo Kard Ctrl + k 2h6m DEMANDAS ATENDIMENTO 0h14m Hoje 2h6m Semana 0h14…" at bounding box center [461, 213] width 922 height 427
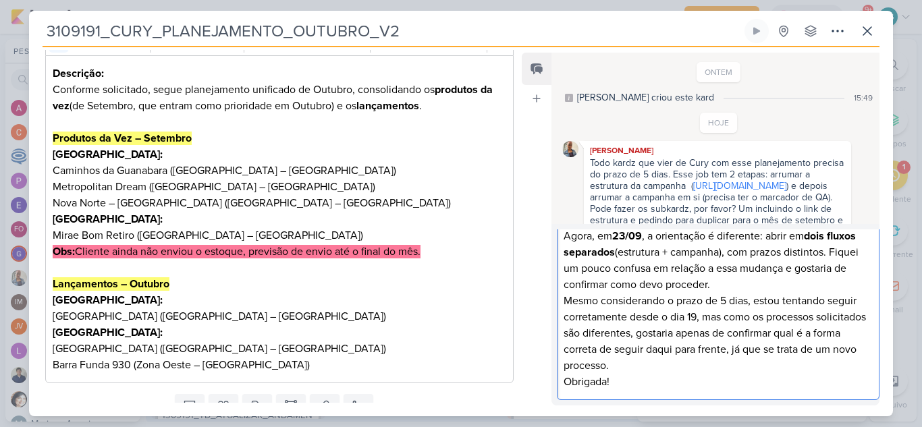
scroll to position [0, 0]
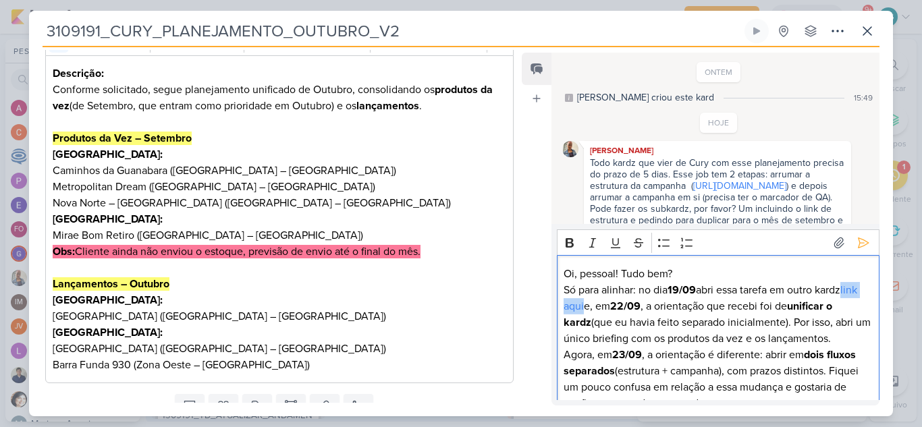
drag, startPoint x: 604, startPoint y: 304, endPoint x: 551, endPoint y: 304, distance: 53.3
click at [551, 304] on div "Rich Text Editor Bold Italic Underline Strikethrough Bulleted List Numbered Lis…" at bounding box center [715, 315] width 328 height 182
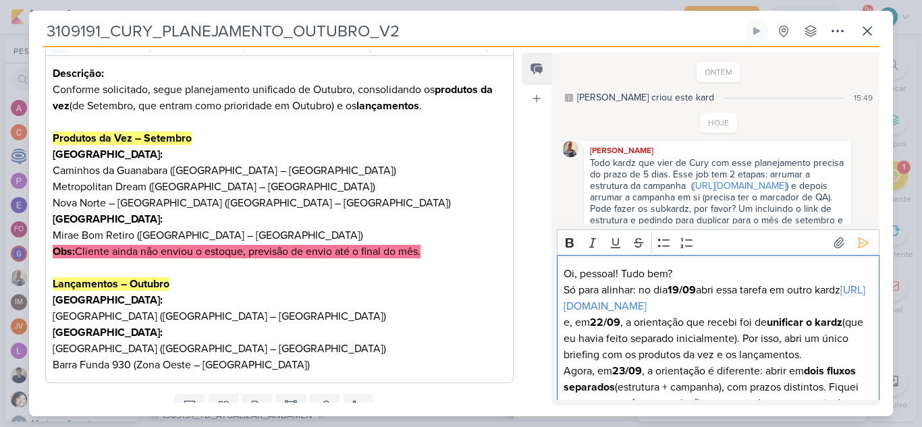
click at [848, 294] on p "Só para alinhar: no dia 19/09 abri essa tarefa em outro kardz https://app.kardz…" at bounding box center [718, 298] width 308 height 32
click at [567, 351] on p "e, em 22/09 , a orientação que recebi foi de unificar o kardz (que eu havia fei…" at bounding box center [718, 339] width 308 height 49
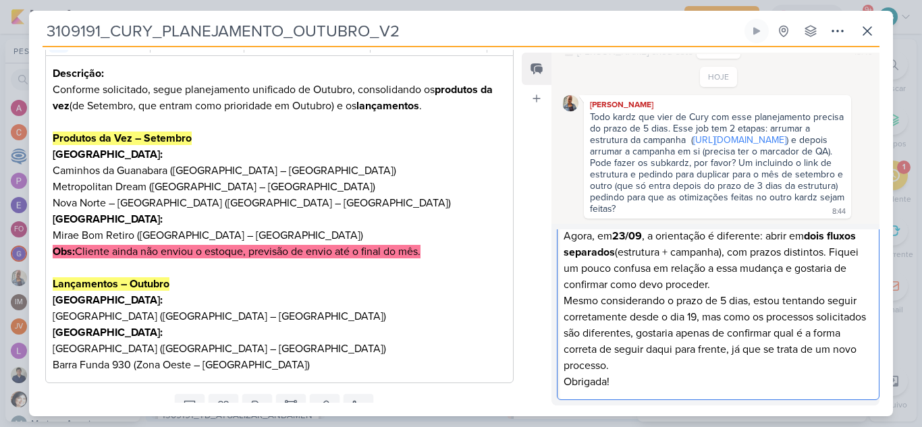
scroll to position [167, 0]
drag, startPoint x: 634, startPoint y: 380, endPoint x: 571, endPoint y: 382, distance: 62.8
click at [571, 382] on p "Obrigada!" at bounding box center [718, 382] width 308 height 16
click at [699, 375] on p "Obrigada!" at bounding box center [718, 382] width 308 height 16
click at [693, 369] on p "Mesmo considerando o prazo de 5 dias, estou tentando seguir corretamente desde …" at bounding box center [718, 333] width 308 height 81
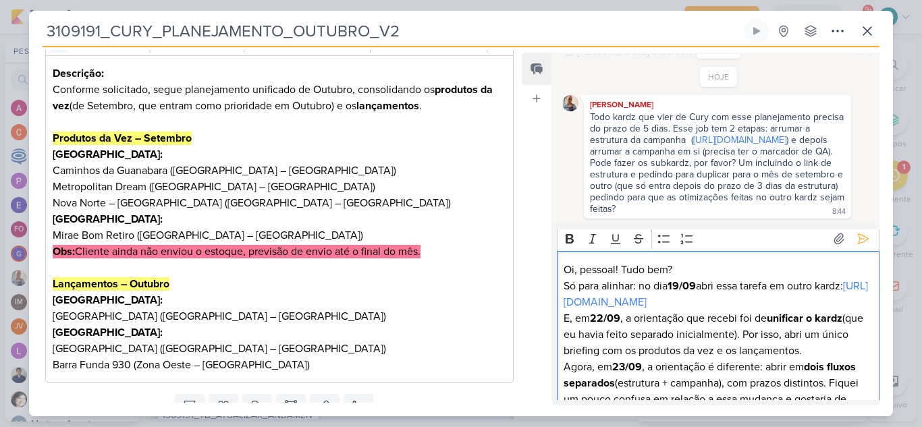
scroll to position [0, 0]
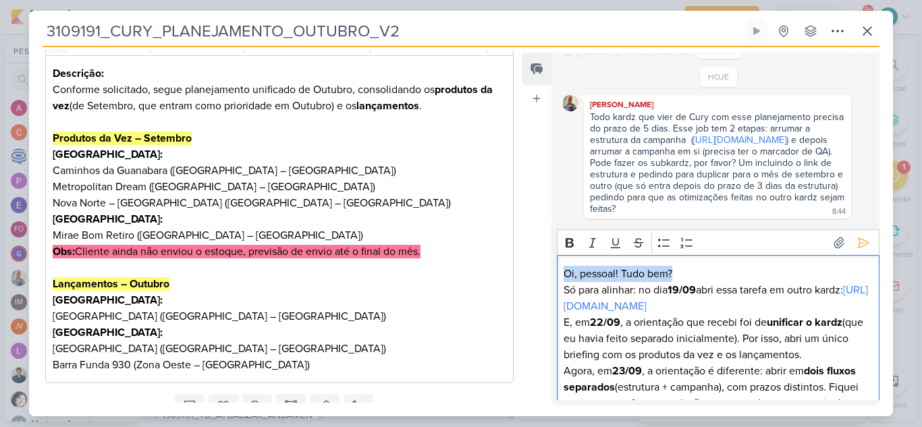
drag, startPoint x: 692, startPoint y: 277, endPoint x: 540, endPoint y: 270, distance: 152.0
click at [540, 270] on div "Feed Atrelar email Solte o email para atrelar ao kard ONTEM Aline criou este ka…" at bounding box center [701, 229] width 358 height 353
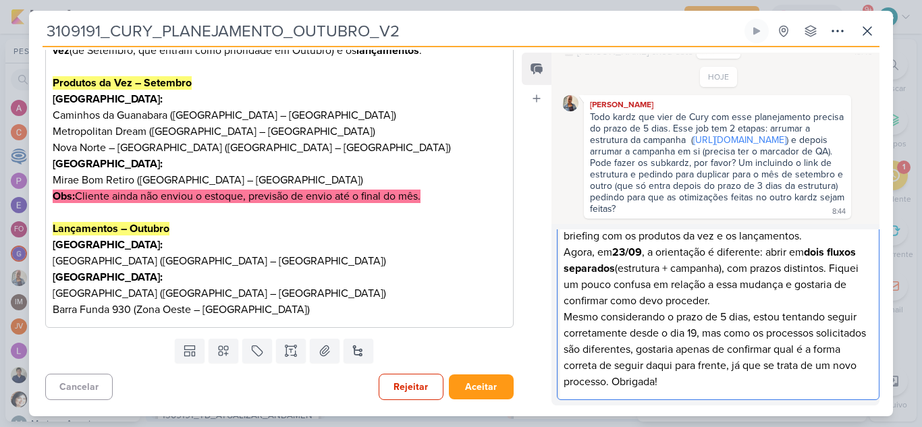
scroll to position [151, 0]
drag, startPoint x: 630, startPoint y: 330, endPoint x: 701, endPoint y: 329, distance: 70.2
click at [701, 329] on p "Mesmo considerando o prazo de 5 dias, estou tentando seguir corretamente desde …" at bounding box center [718, 349] width 308 height 81
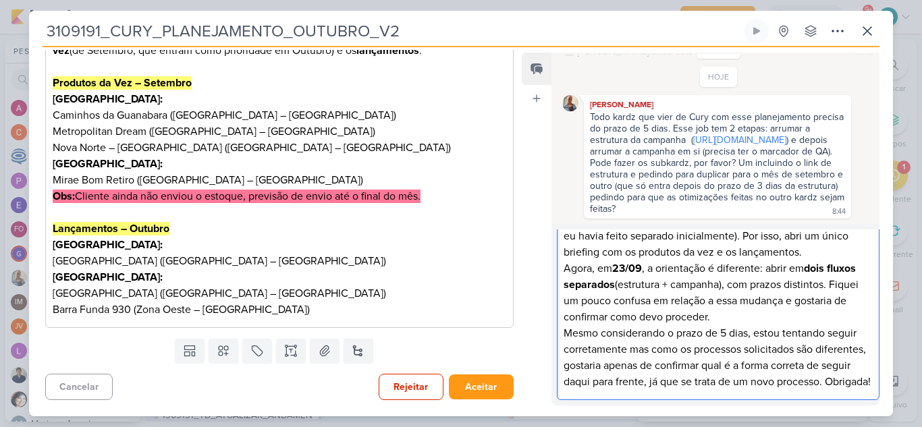
scroll to position [0, 0]
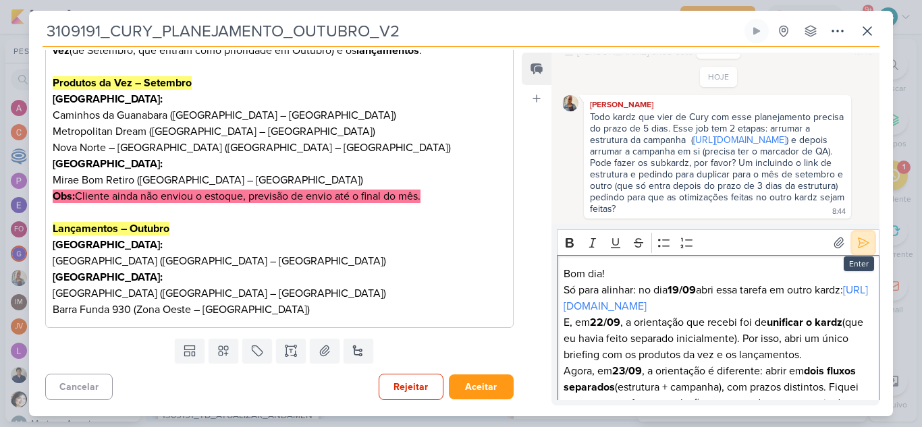
click at [859, 247] on icon at bounding box center [864, 243] width 10 height 10
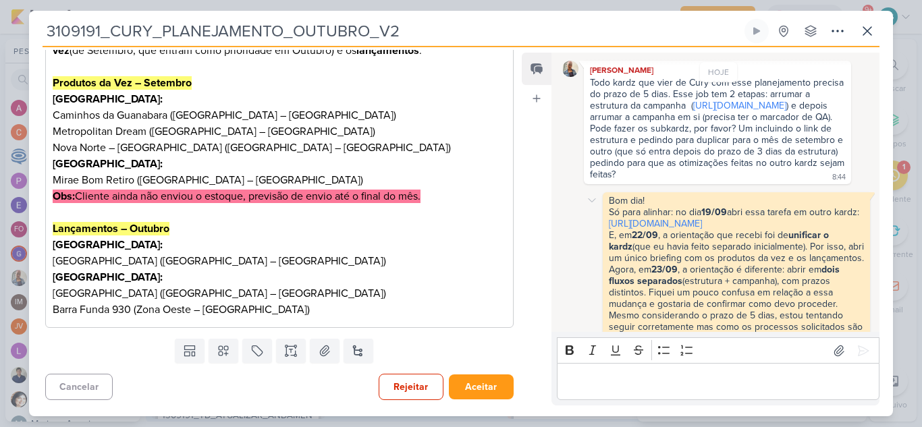
scroll to position [182, 0]
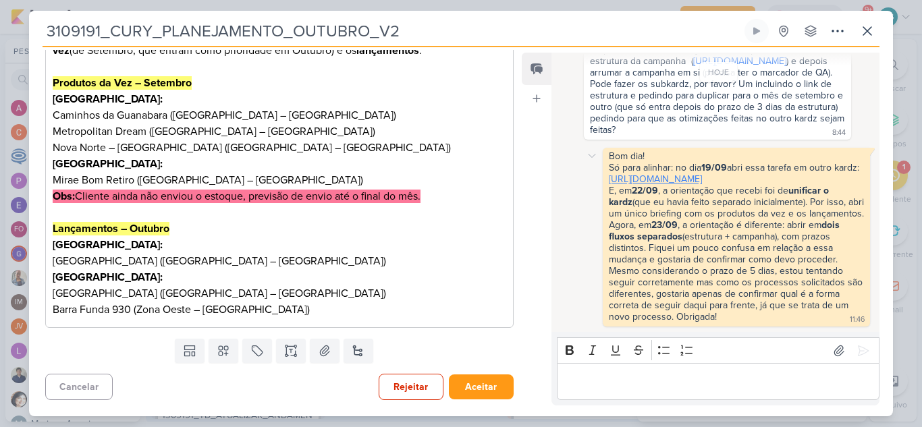
click at [700, 173] on link "[URL][DOMAIN_NAME]" at bounding box center [655, 178] width 93 height 11
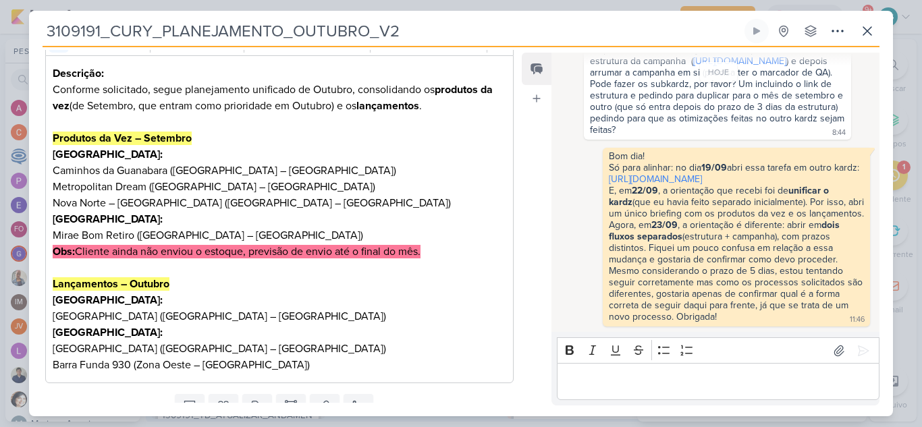
scroll to position [258, 0]
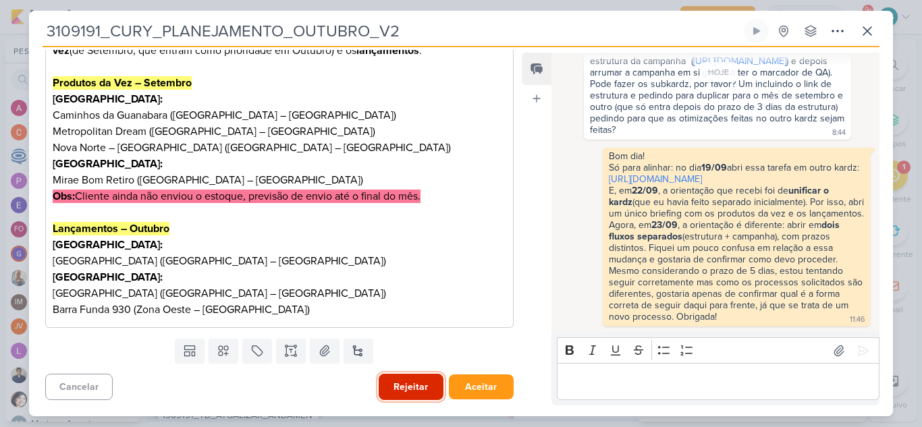
click at [412, 384] on button "Rejeitar" at bounding box center [411, 387] width 65 height 26
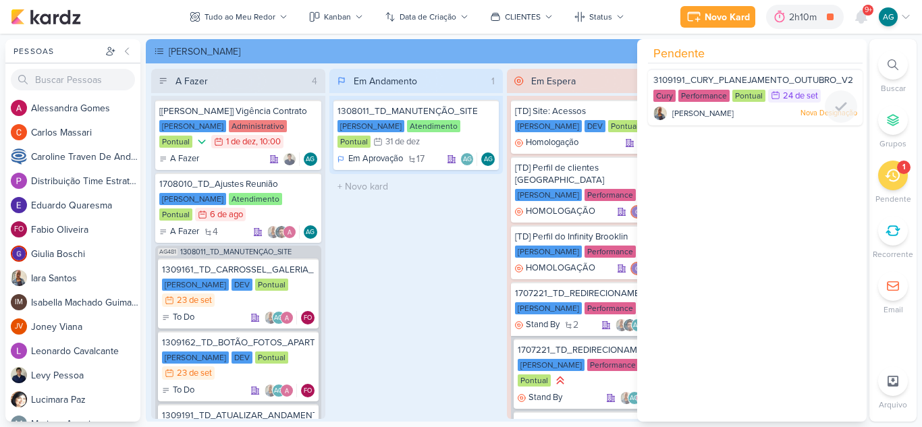
click at [748, 117] on div at bounding box center [755, 122] width 215 height 11
click at [741, 112] on div "Iara Santos Nova Designação" at bounding box center [755, 113] width 204 height 13
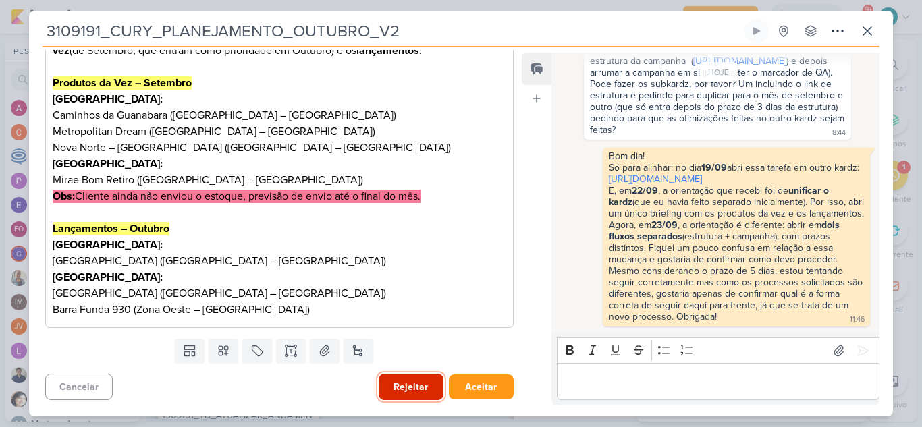
click at [391, 391] on button "Rejeitar" at bounding box center [411, 387] width 65 height 26
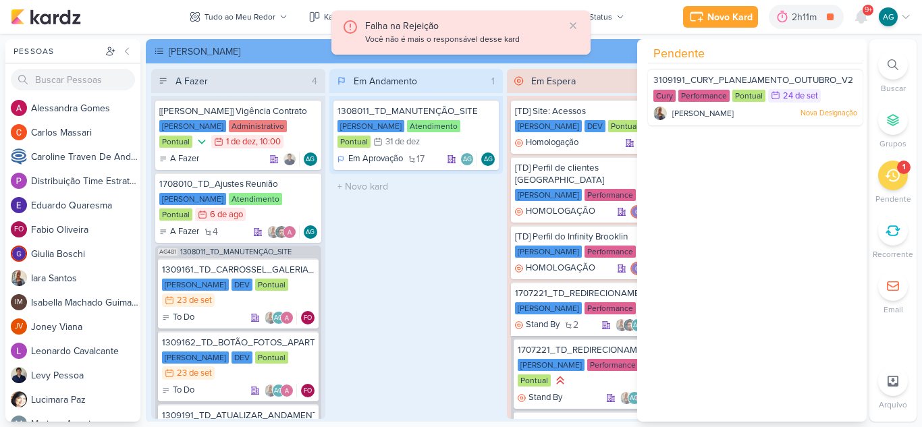
click at [406, 339] on div "Em Andamento 1 1308011_TD_MANUTENÇÃO_SITE Teixeira Duarte Atendimento Pontual 3…" at bounding box center [416, 244] width 174 height 350
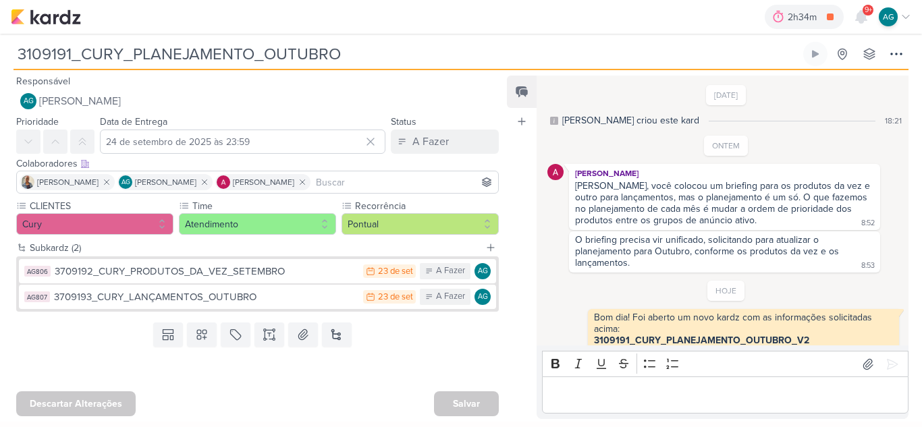
scroll to position [45, 0]
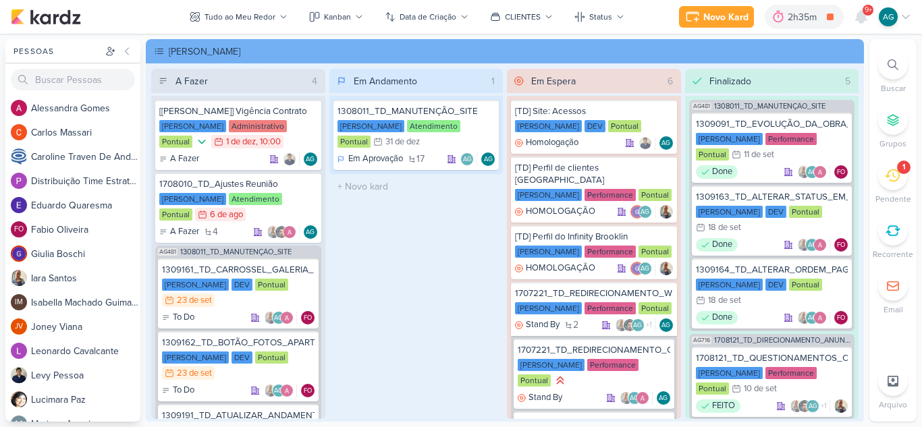
click at [893, 186] on div "1" at bounding box center [893, 176] width 30 height 30
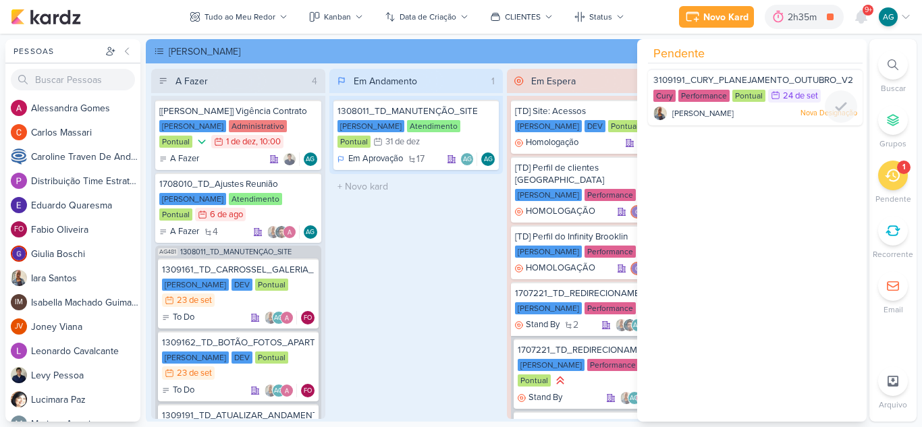
click at [757, 111] on div "Iara Santos Nova Designação" at bounding box center [755, 113] width 204 height 13
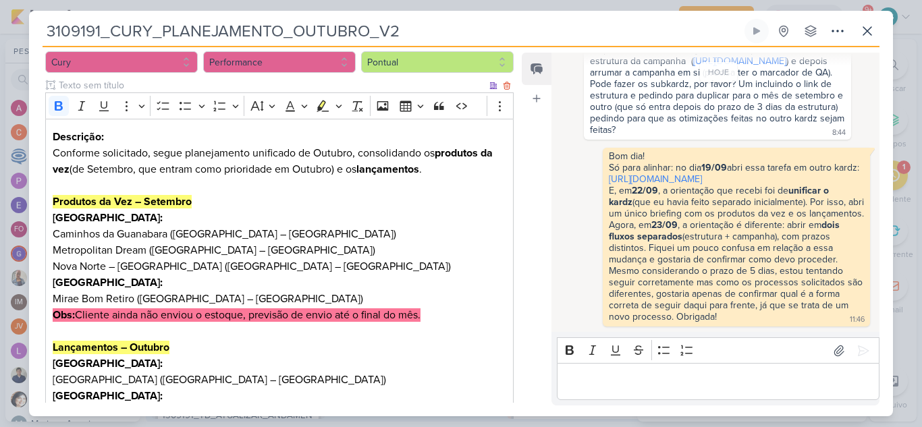
scroll to position [258, 0]
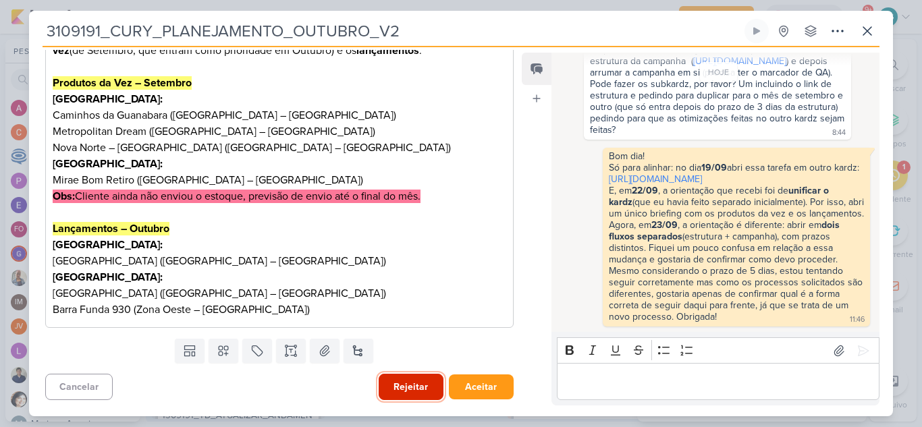
click at [407, 393] on button "Rejeitar" at bounding box center [411, 387] width 65 height 26
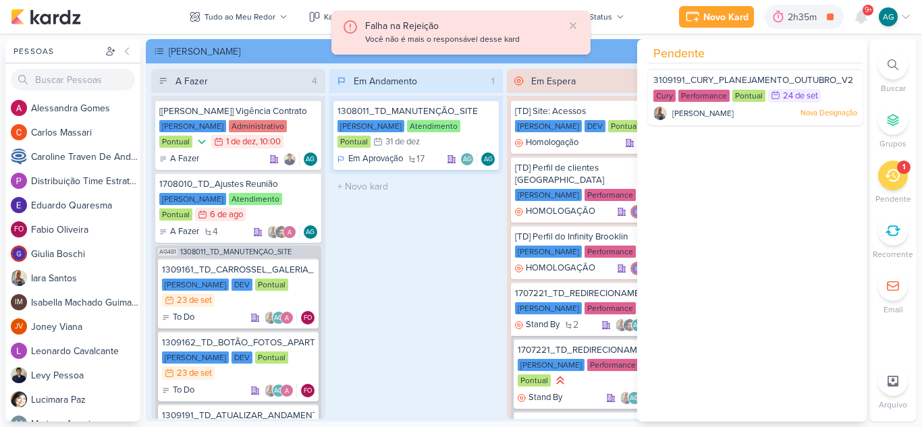
click at [417, 290] on div "Em Andamento 1 1308011_TD_MANUTENÇÃO_SITE [PERSON_NAME] Atendimento Pontual 31/…" at bounding box center [416, 244] width 174 height 350
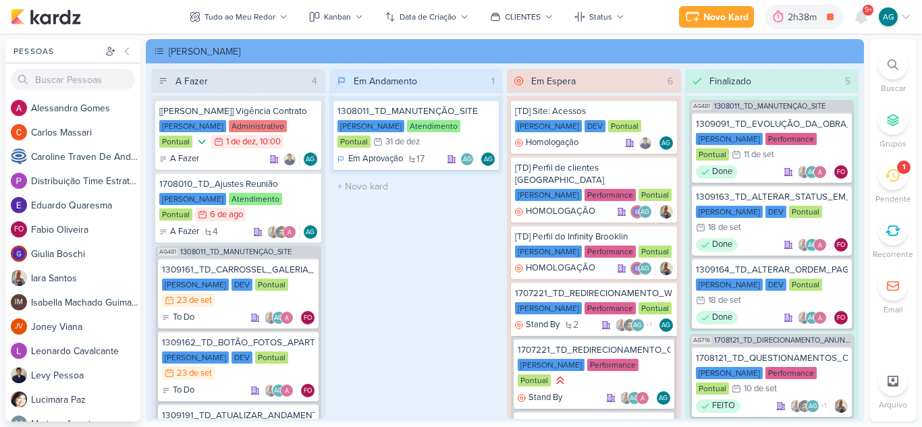
click at [863, 13] on div "9+" at bounding box center [868, 10] width 11 height 11
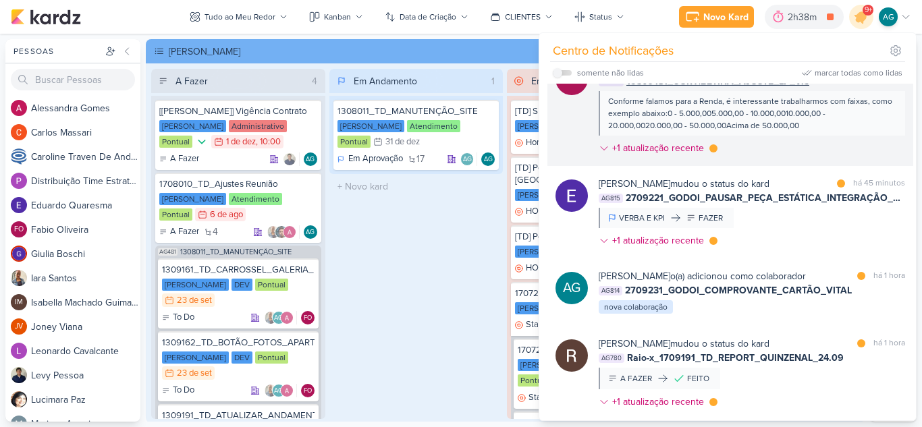
scroll to position [67, 0]
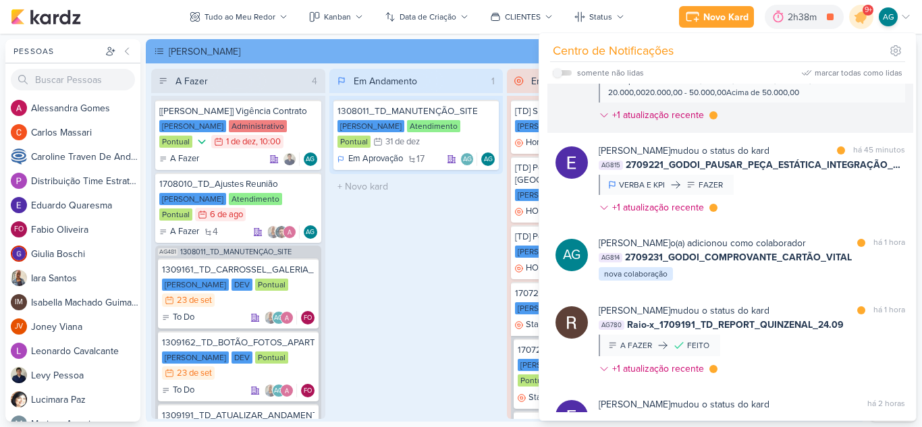
click at [764, 190] on div "Eduardo Quaresma mudou o status do kard marcar como lida há 45 minutos AG815 27…" at bounding box center [752, 182] width 306 height 76
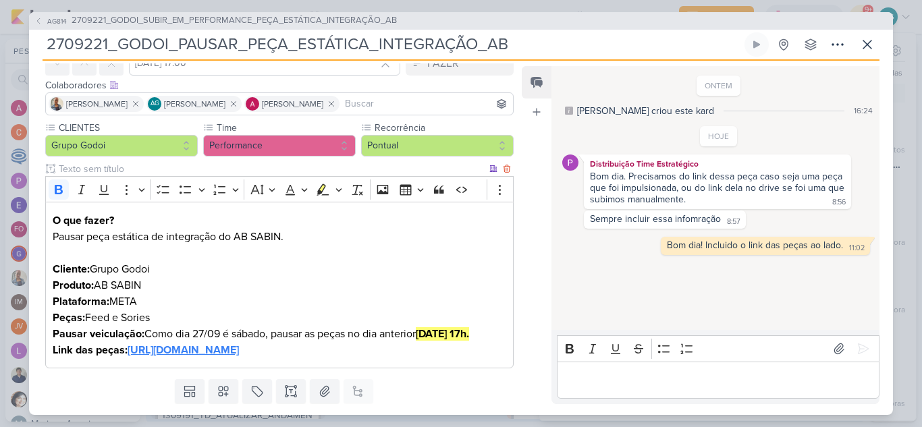
scroll to position [124, 0]
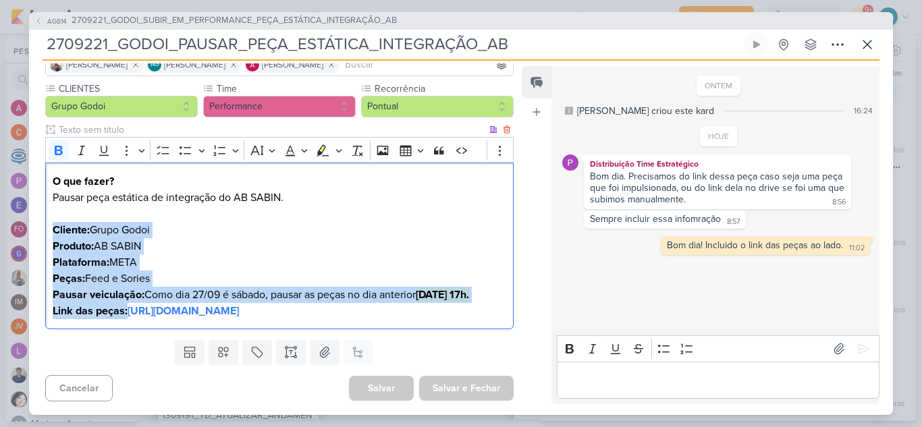
drag, startPoint x: 53, startPoint y: 213, endPoint x: 171, endPoint y: 294, distance: 142.8
click at [171, 294] on div "O que fazer? Pausar peça estática de integração do AB SABIN. Cliente: Grupo God…" at bounding box center [279, 246] width 468 height 167
copy div "Cliente: Grupo Godoi Produto: AB SABIN Plataforma: META Peças: Feed e Sories Pa…"
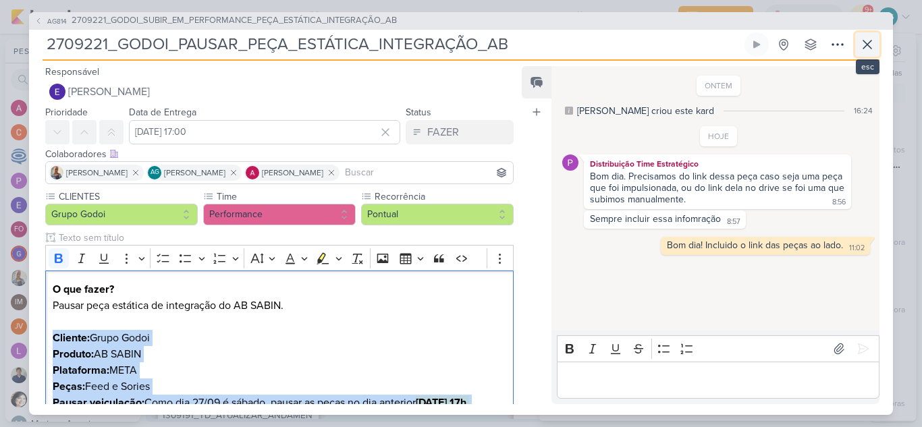
click at [861, 44] on icon at bounding box center [867, 44] width 16 height 16
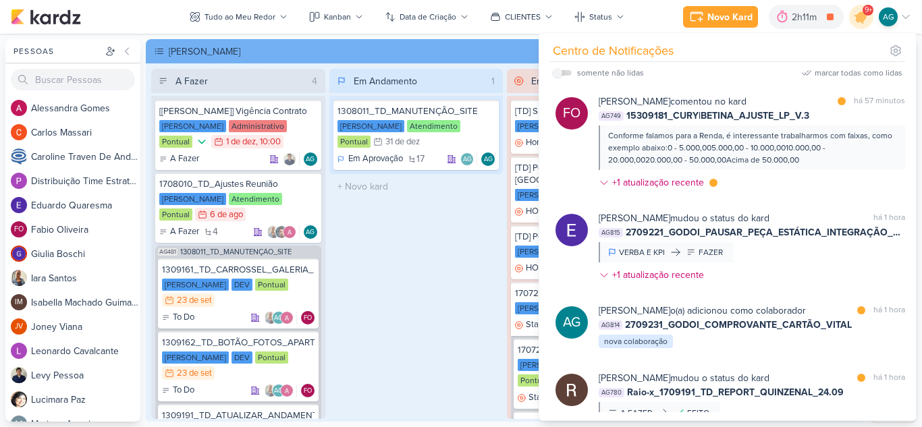
scroll to position [607, 0]
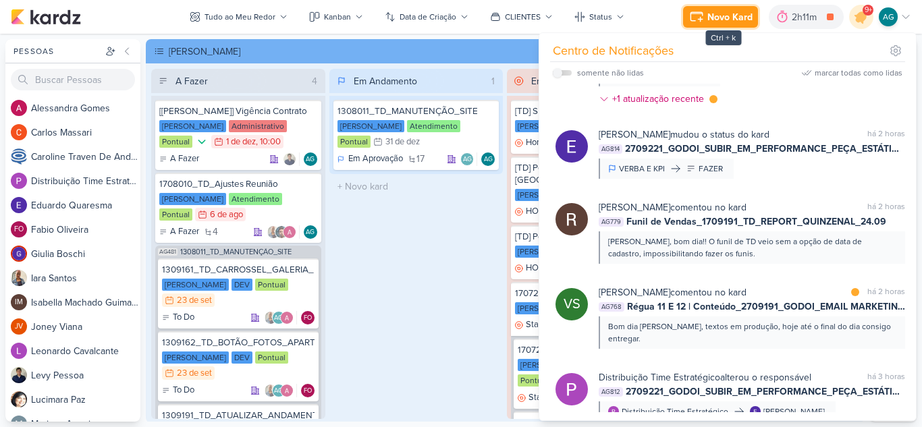
click at [707, 20] on button "Novo Kard" at bounding box center [720, 17] width 75 height 22
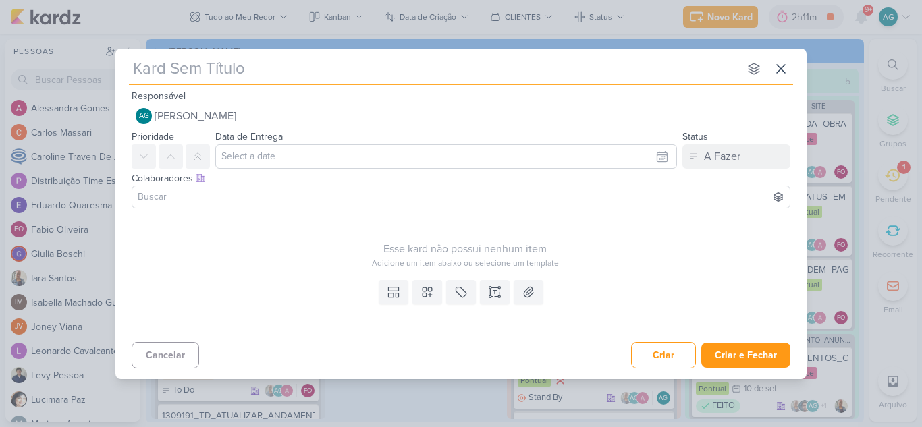
type input "1709231_TD_SUGESTÕES_ALTERNATIVAS_AO_RD"
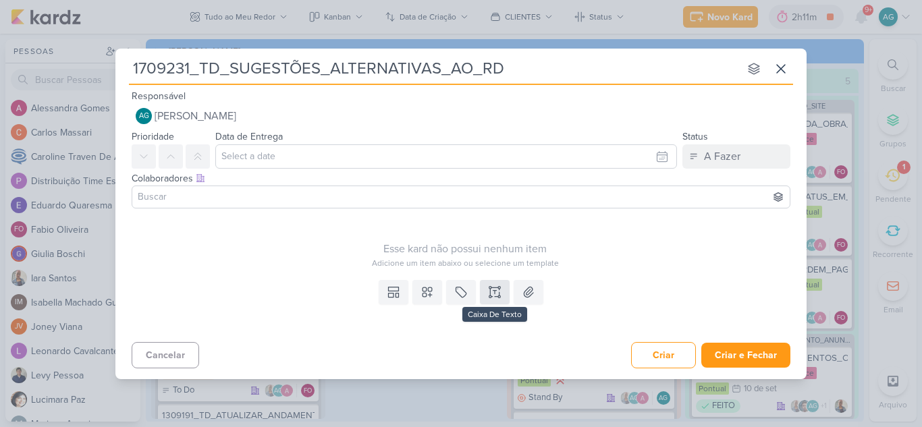
type input "1709231_TD_SUGESTÕES_ALTERNATIVAS_AO_RD"
click at [493, 293] on icon at bounding box center [494, 291] width 13 height 13
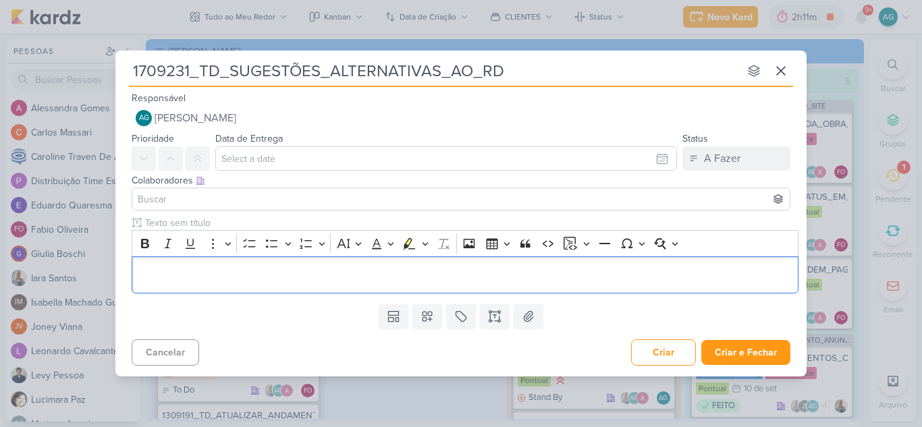
scroll to position [10, 0]
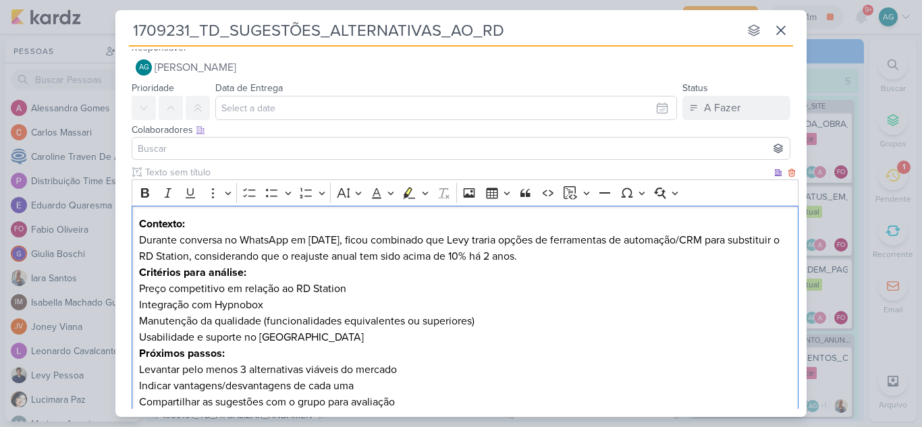
click at [659, 261] on p "Contexto: Durante conversa no WhatsApp em [DATE], ficou combinado que [PERSON_N…" at bounding box center [465, 240] width 653 height 49
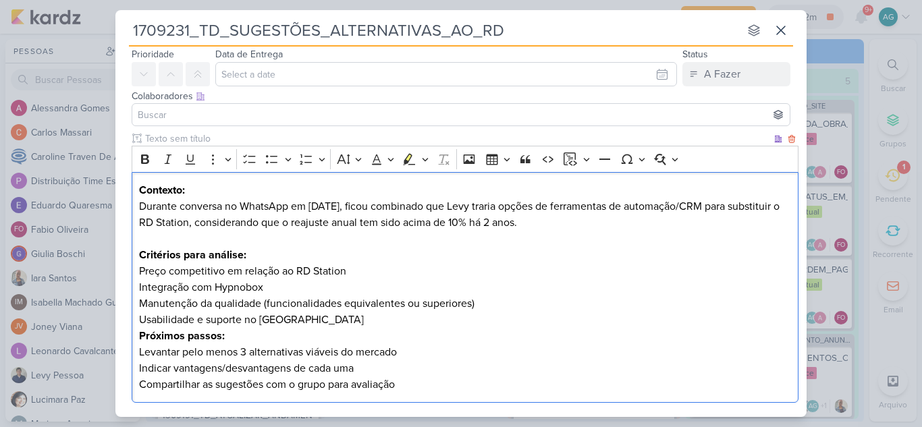
scroll to position [78, 0]
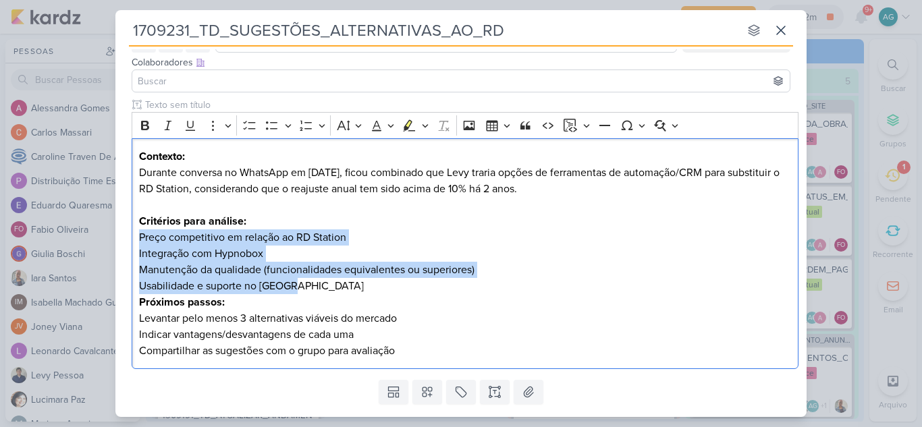
drag, startPoint x: 333, startPoint y: 286, endPoint x: 131, endPoint y: 232, distance: 209.7
click at [131, 232] on div "Clique para deixar o item visível somente à membros da sua organização Rich Tex…" at bounding box center [460, 236] width 691 height 277
click at [268, 119] on icon "Editor toolbar" at bounding box center [271, 125] width 13 height 13
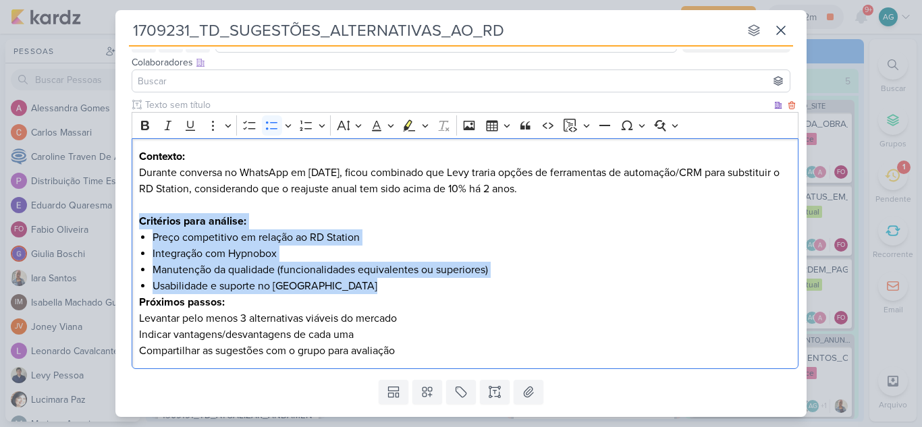
click at [293, 271] on li "Manutenção da qualidade (funcionalidades equivalentes ou superiores)" at bounding box center [472, 270] width 639 height 16
click at [335, 287] on li "Usabilidade e suporte no Brasil" at bounding box center [472, 286] width 639 height 16
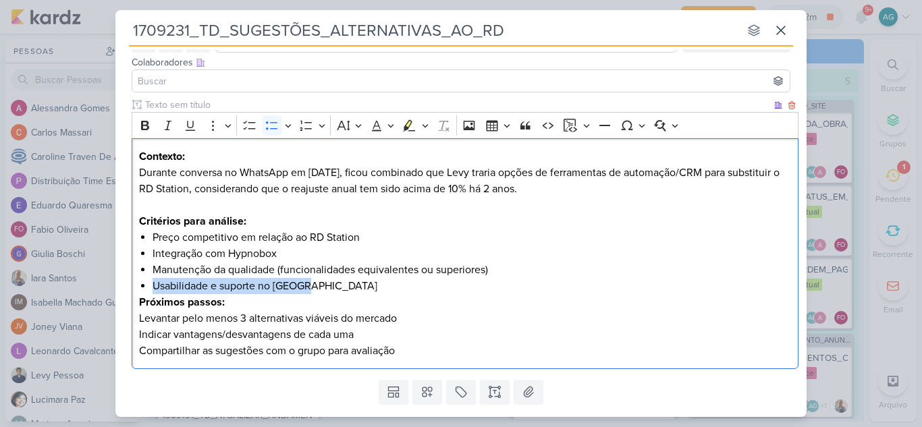
drag, startPoint x: 335, startPoint y: 290, endPoint x: 155, endPoint y: 291, distance: 180.2
click at [155, 291] on li "Usabilidade e suporte no Brasil" at bounding box center [472, 286] width 639 height 16
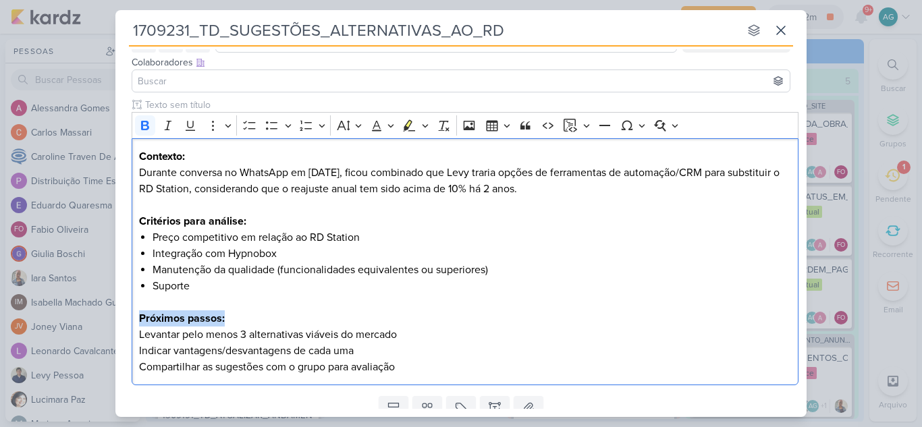
drag, startPoint x: 244, startPoint y: 319, endPoint x: 130, endPoint y: 319, distance: 113.4
click at [130, 319] on div "Clique para deixar o item visível somente à membros da sua organização Rich Tex…" at bounding box center [460, 244] width 691 height 293
click at [136, 333] on div "Contexto: Durante conversa no WhatsApp em 19/09/2025, ficou combinado que Levy …" at bounding box center [465, 262] width 667 height 248
click at [215, 126] on icon "Editor toolbar" at bounding box center [213, 125] width 13 height 13
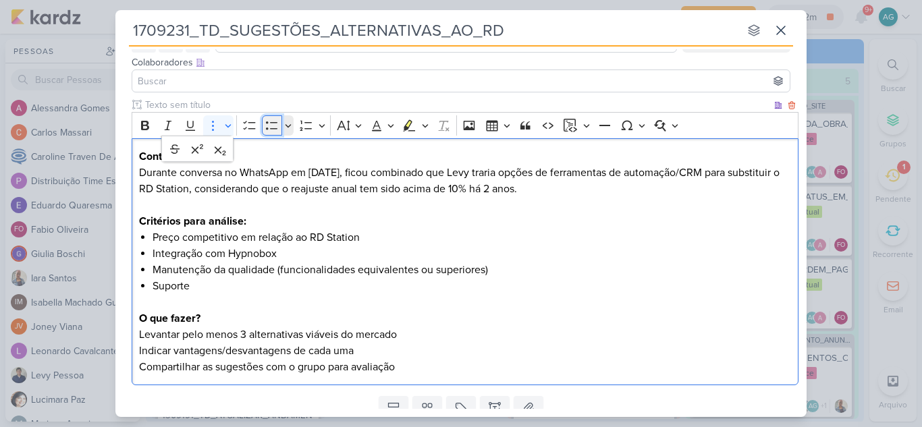
click at [275, 127] on icon "Editor toolbar" at bounding box center [271, 125] width 13 height 13
drag, startPoint x: 195, startPoint y: 336, endPoint x: 256, endPoint y: 335, distance: 61.4
click at [256, 335] on li "Levantar pelo menos 3 alternativas viáveis do mercado" at bounding box center [472, 335] width 639 height 16
click at [436, 337] on li "Levantar pelo menos 3 alternativas viáveis do mercado" at bounding box center [472, 335] width 639 height 16
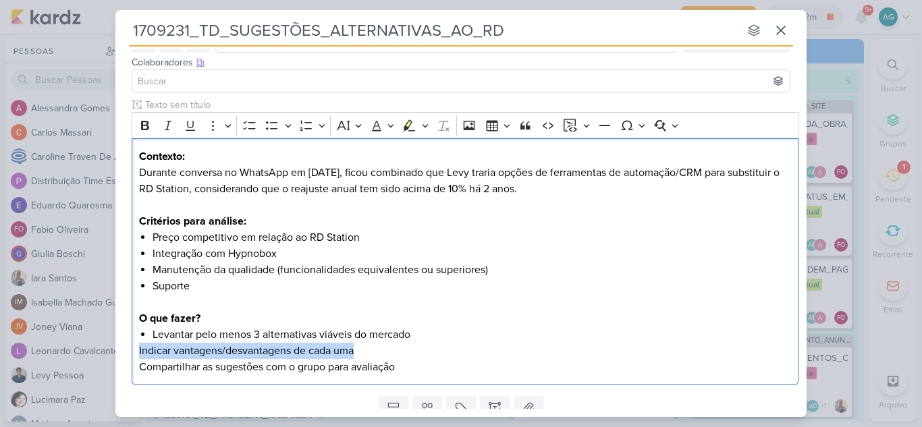
drag, startPoint x: 327, startPoint y: 355, endPoint x: 124, endPoint y: 350, distance: 203.2
click at [124, 350] on div "Clique para deixar o item visível somente à membros da sua organização Rich Tex…" at bounding box center [460, 244] width 691 height 293
click at [273, 121] on icon "Editor toolbar" at bounding box center [271, 125] width 13 height 13
click at [405, 356] on li "Indicar vantagens/desvantagens de cada uma" at bounding box center [472, 351] width 639 height 16
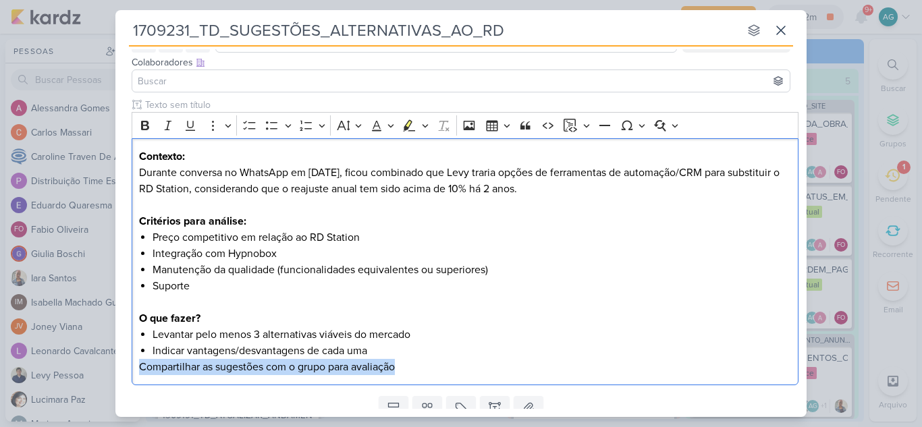
drag, startPoint x: 422, startPoint y: 364, endPoint x: 116, endPoint y: 362, distance: 305.8
click at [116, 362] on div "Clique para deixar o item visível somente à membros da sua organização Rich Tex…" at bounding box center [460, 244] width 691 height 293
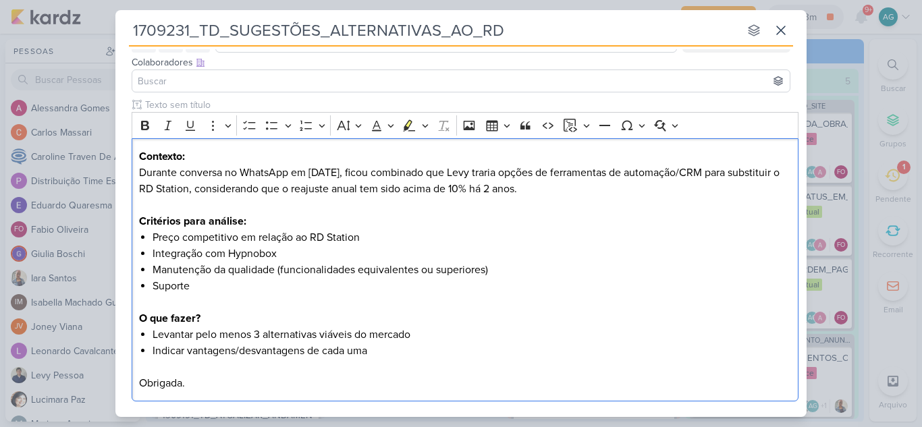
scroll to position [10, 0]
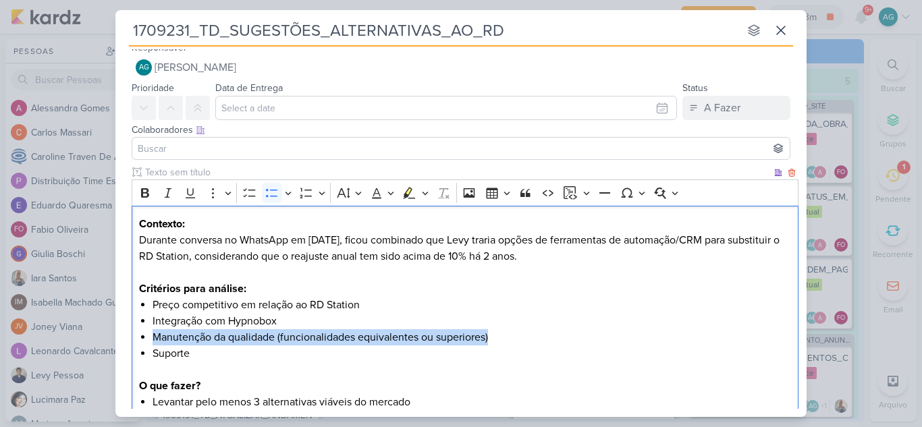
drag, startPoint x: 160, startPoint y: 337, endPoint x: 523, endPoint y: 342, distance: 363.1
click at [523, 342] on li "Manutenção da qualidade (funcionalidades equivalentes ou superiores)" at bounding box center [472, 337] width 639 height 16
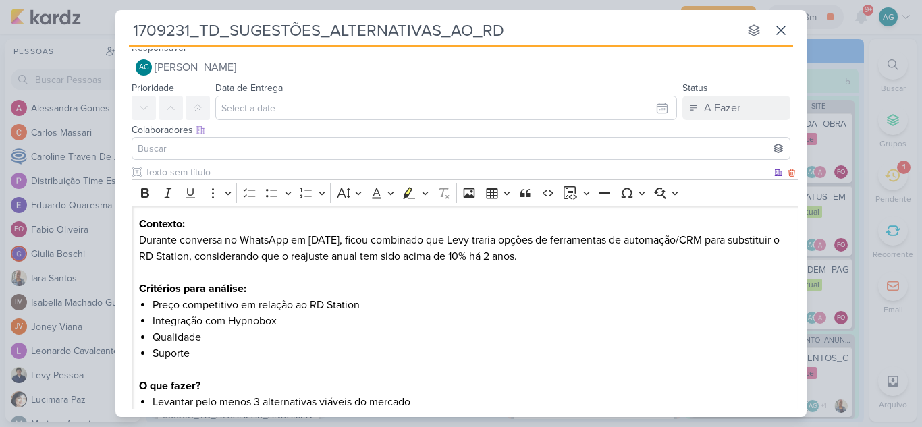
drag, startPoint x: 248, startPoint y: 256, endPoint x: 581, endPoint y: 260, distance: 333.4
click at [581, 260] on p "Contexto: Durante conversa no WhatsApp em 19/09/2025, ficou combinado que Levy …" at bounding box center [465, 248] width 653 height 65
click at [404, 193] on icon "Editor toolbar" at bounding box center [408, 192] width 13 height 13
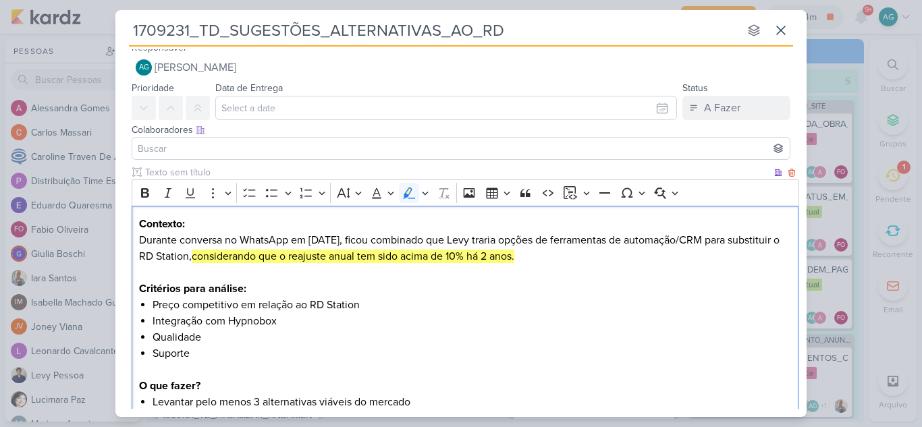
drag, startPoint x: 457, startPoint y: 257, endPoint x: 503, endPoint y: 331, distance: 86.7
click at [457, 258] on mark "considerando que o reajuste anual tem sido acima de 10% há 2 anos." at bounding box center [353, 256] width 323 height 13
click at [508, 337] on li "Qualidade" at bounding box center [472, 337] width 639 height 16
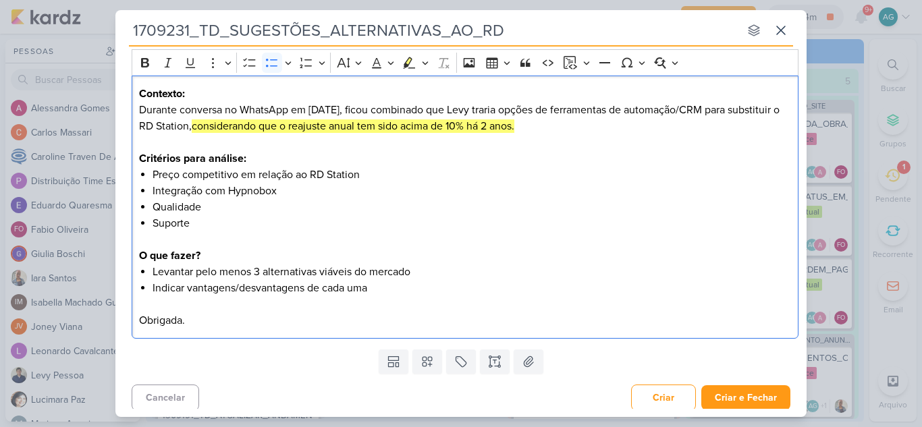
scroll to position [145, 0]
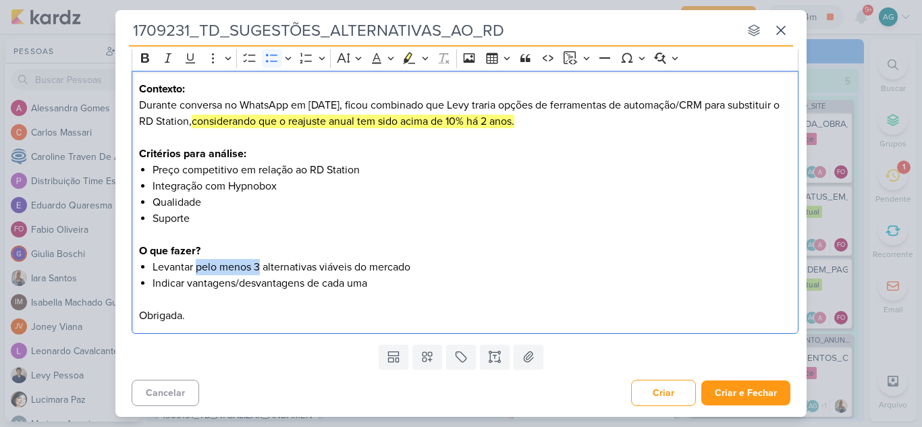
drag, startPoint x: 197, startPoint y: 271, endPoint x: 261, endPoint y: 263, distance: 64.6
click at [261, 263] on li "Levantar pelo menos 3 alternativas viáveis do mercado" at bounding box center [472, 267] width 639 height 16
click at [369, 268] on li "Levantar alternativas viáveis do mercado" at bounding box center [472, 267] width 639 height 16
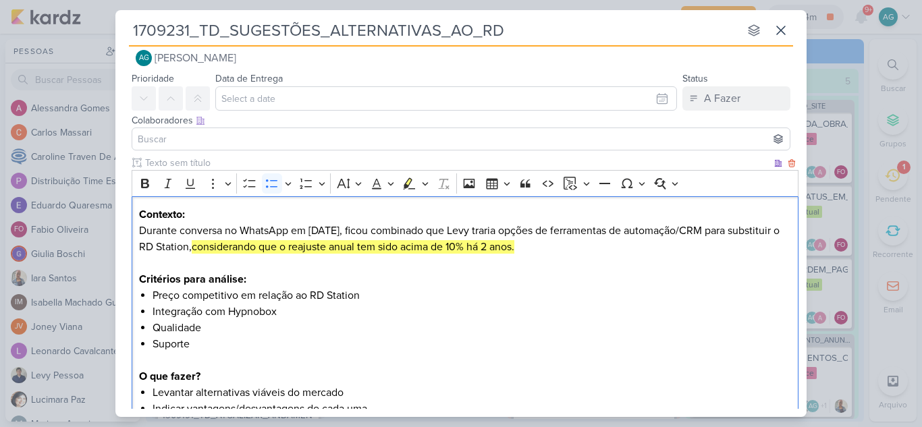
scroll to position [0, 0]
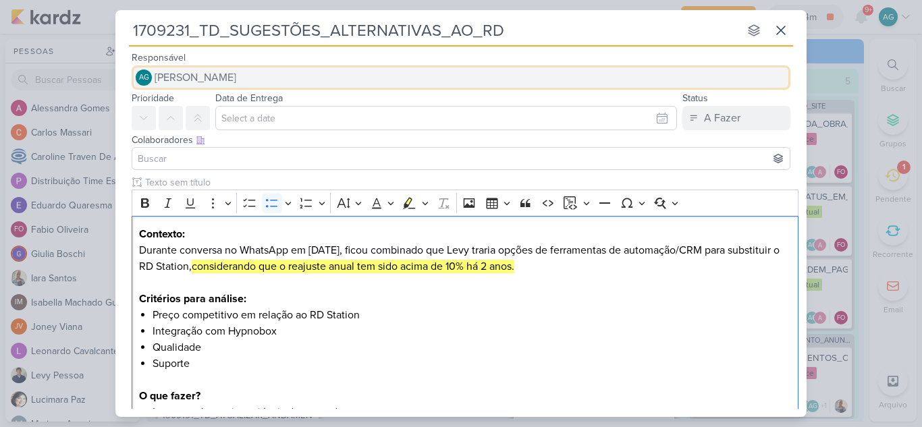
click at [321, 80] on button "AG Aline Gimenez Graciano" at bounding box center [461, 77] width 659 height 24
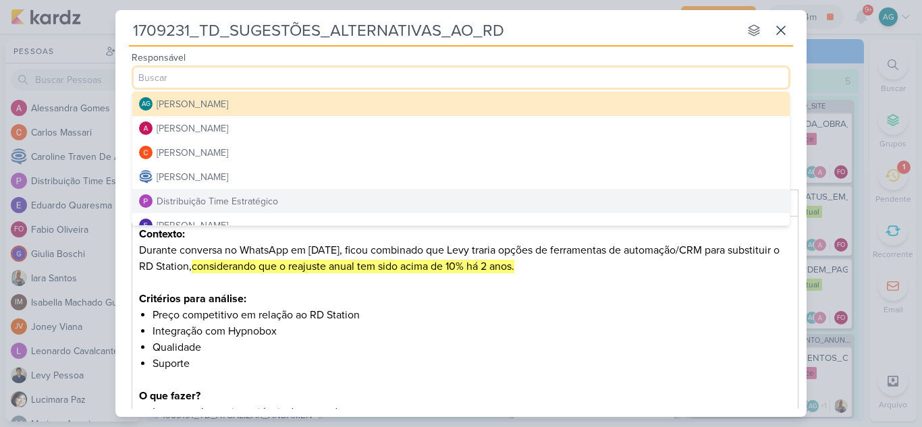
click at [281, 202] on button "Distribuição Time Estratégico" at bounding box center [460, 201] width 657 height 24
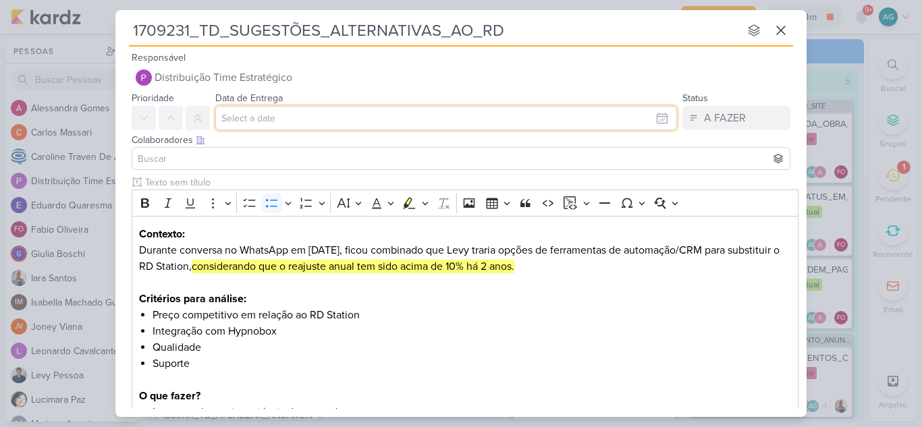
click at [309, 115] on input "text" at bounding box center [446, 118] width 462 height 24
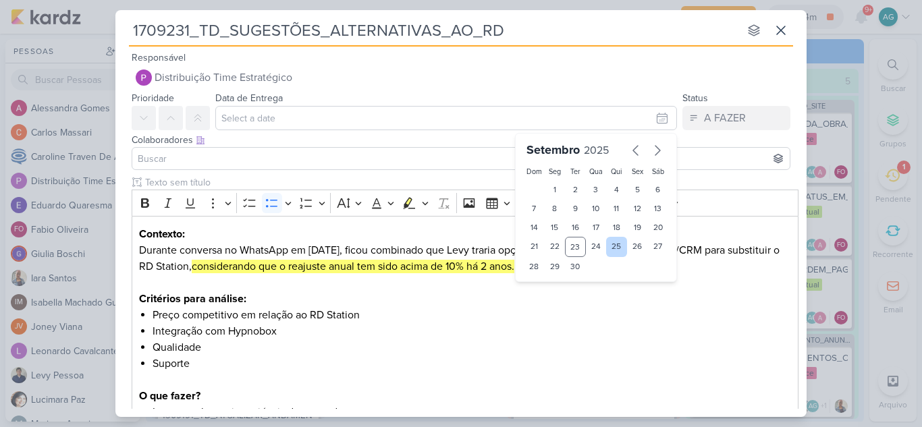
click at [607, 250] on div "25" at bounding box center [616, 247] width 21 height 20
type input "25 de setembro de 2025 às 23:59"
click at [547, 288] on select "00 01 02 03 04 05 06 07 08 09 10 11 12 13 14 15 16 17 18 19 20 21 22 23" at bounding box center [554, 289] width 19 height 16
select select "12"
click at [545, 281] on select "00 01 02 03 04 05 06 07 08 09 10 11 12 13 14 15 16 17 18 19 20 21 22 23" at bounding box center [554, 289] width 19 height 16
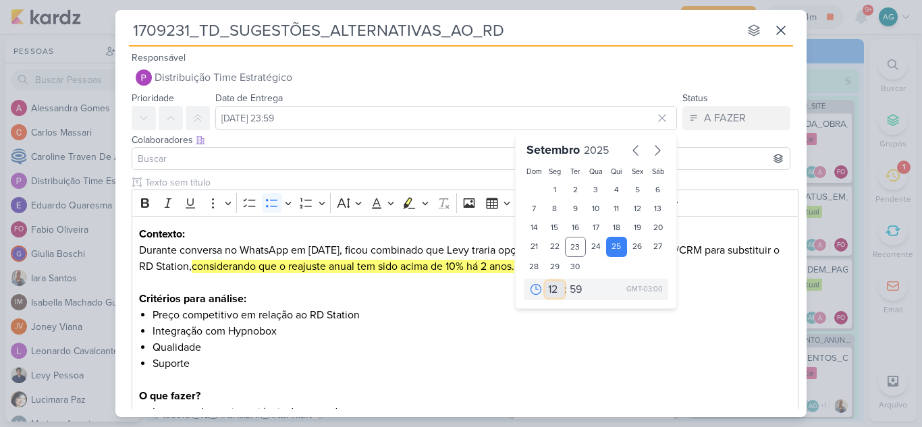
type input "25 de setembro de 2025 às 12:59"
click at [568, 287] on select "00 05 10 15 20 25 30 35 40 45 50 55 59" at bounding box center [576, 289] width 19 height 16
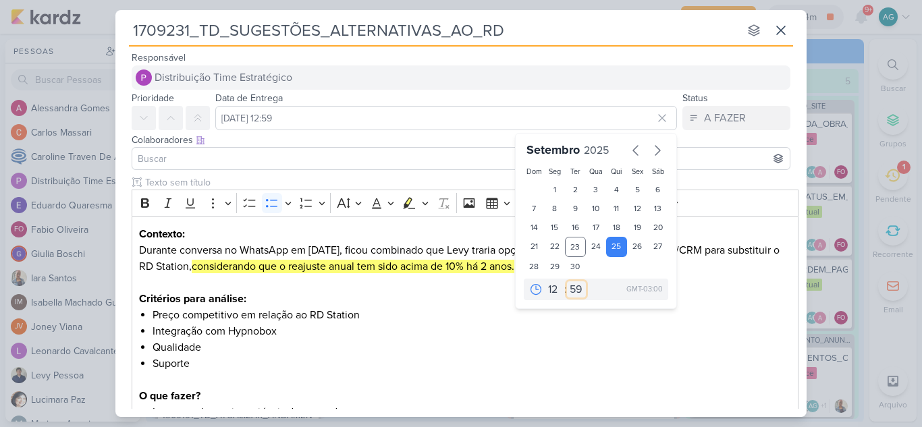
select select "0"
click at [567, 281] on select "00 05 10 15 20 25 30 35 40 45 50 55 59" at bounding box center [576, 289] width 19 height 16
type input "25 de setembro de 2025 às 12:00"
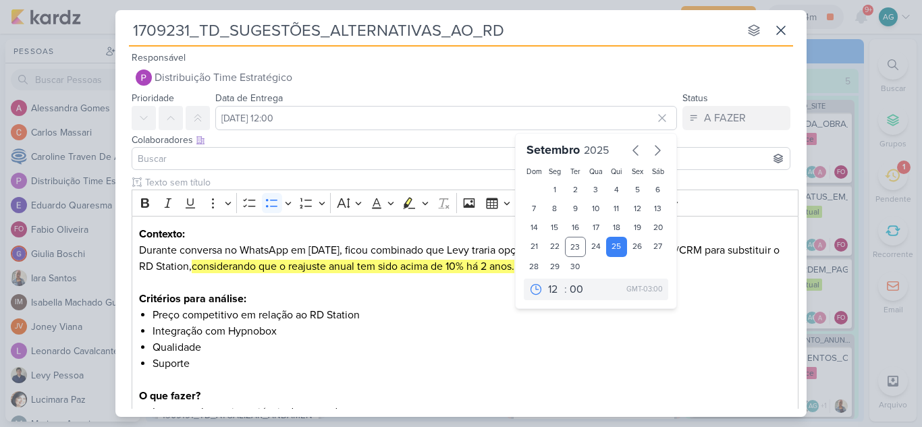
click at [262, 161] on input at bounding box center [461, 159] width 652 height 16
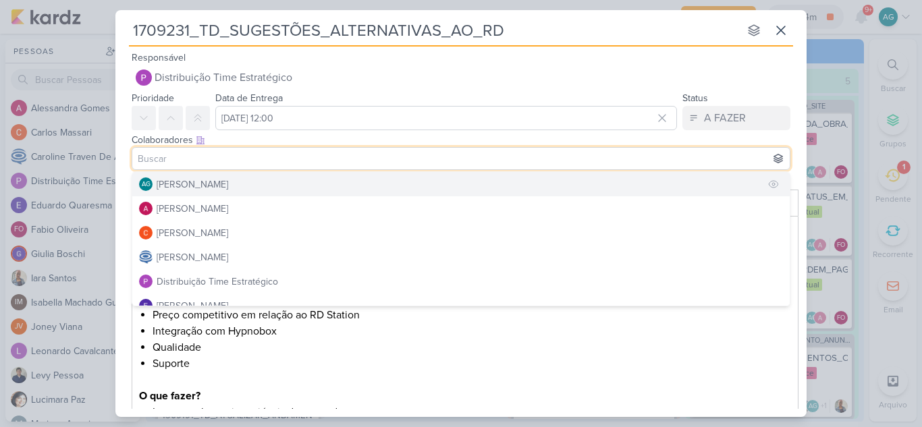
click at [228, 186] on div "[PERSON_NAME]" at bounding box center [193, 185] width 72 height 14
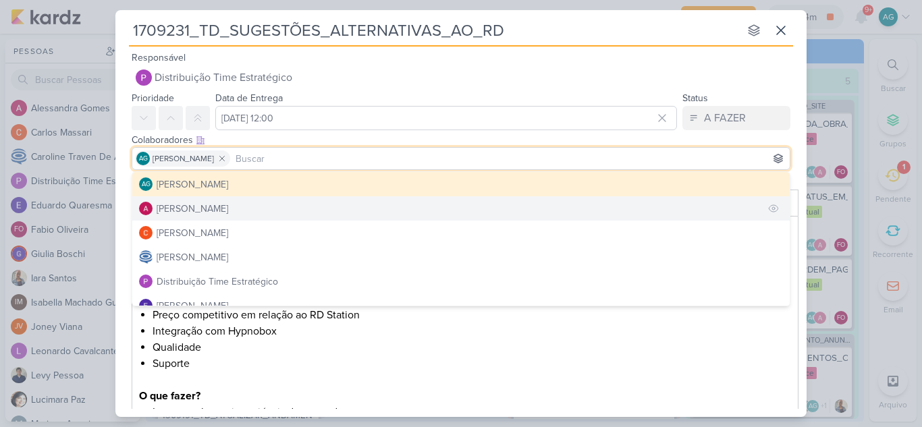
click at [228, 209] on div "[PERSON_NAME]" at bounding box center [193, 209] width 72 height 14
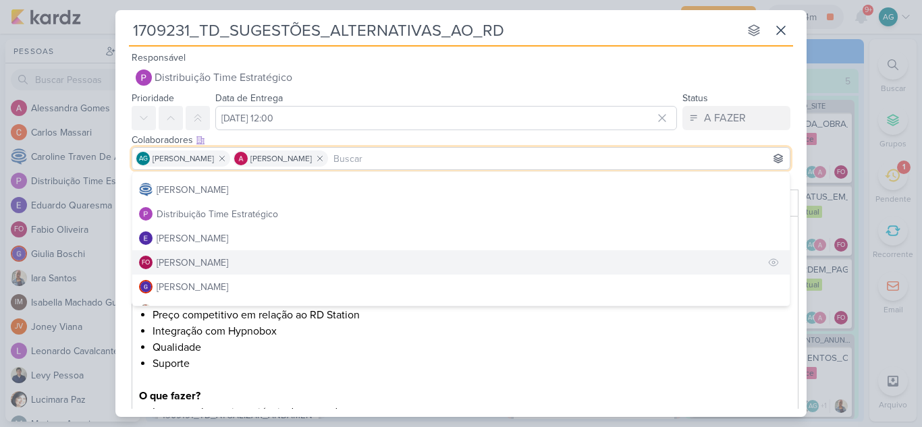
scroll to position [135, 0]
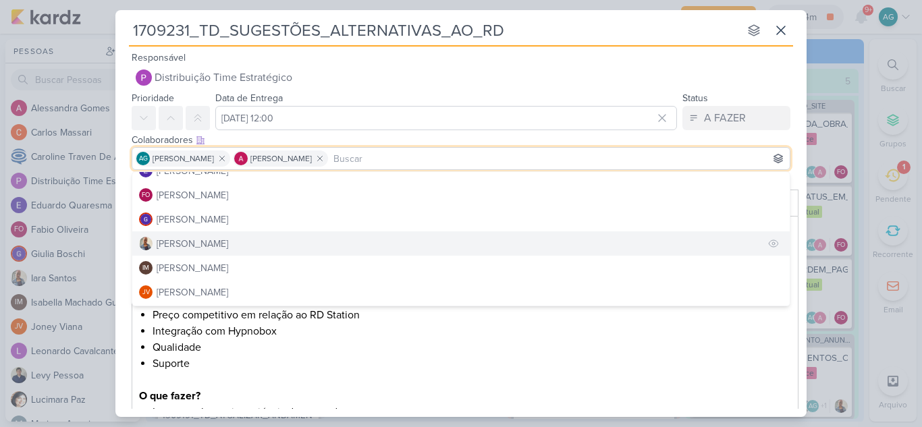
click at [223, 250] on button "[PERSON_NAME]" at bounding box center [460, 244] width 657 height 24
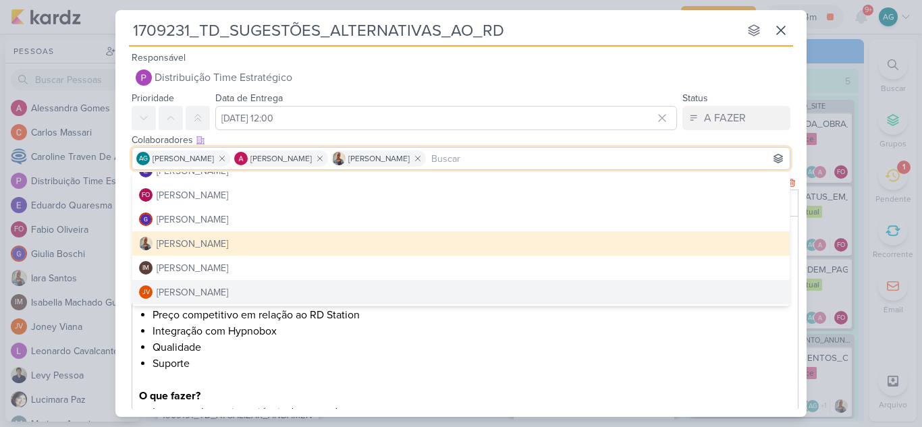
click at [352, 346] on li "Qualidade" at bounding box center [472, 347] width 639 height 16
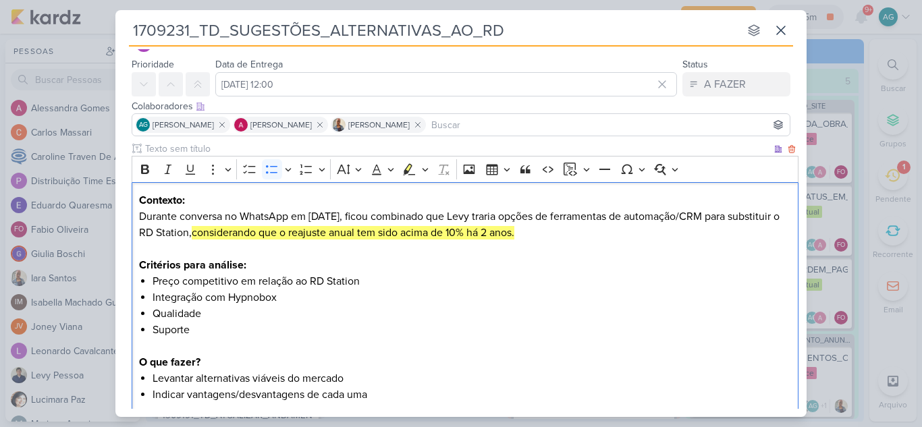
scroll to position [0, 0]
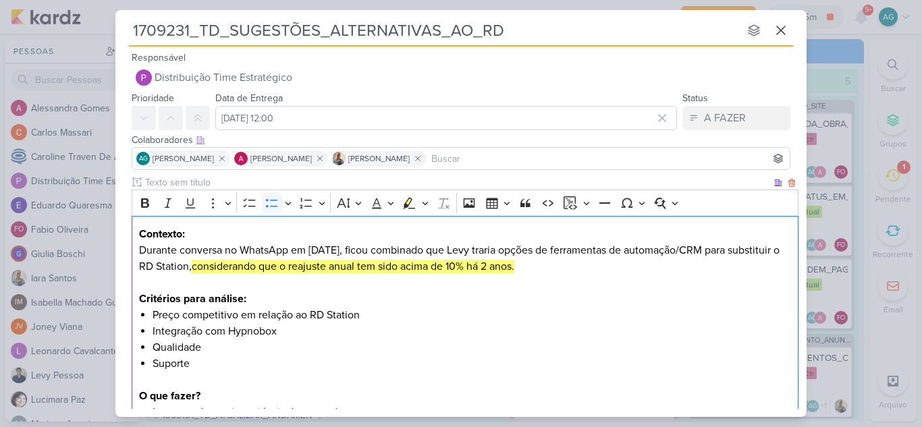
click at [249, 271] on mark "considerando que o reajuste anual tem sido acima de 10% há 2 anos." at bounding box center [353, 266] width 323 height 13
click at [477, 248] on p "Contexto: Durante conversa no WhatsApp em 19/09/2025, ficou combinado que Levy …" at bounding box center [465, 258] width 653 height 65
click at [147, 204] on icon "Editor toolbar" at bounding box center [145, 202] width 8 height 9
click at [509, 385] on li "Suporte" at bounding box center [472, 372] width 639 height 32
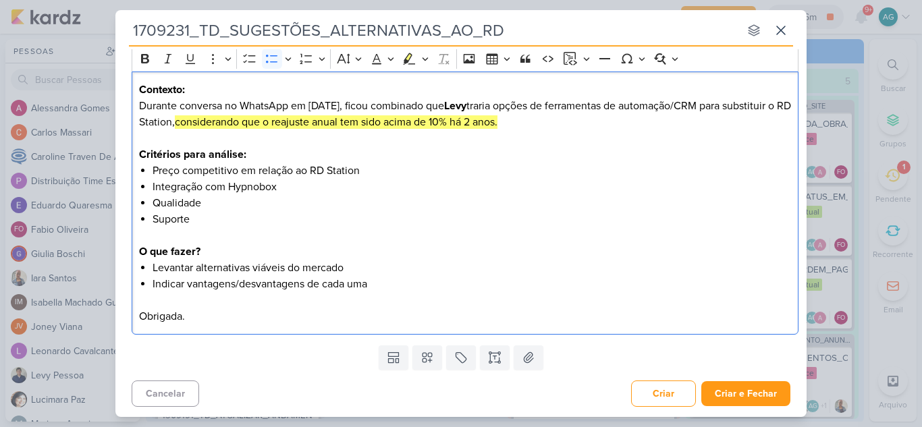
scroll to position [145, 0]
click at [240, 107] on p "Contexto: Durante conversa no WhatsApp em 19/09/2025, ficou combinado que Levy …" at bounding box center [465, 113] width 653 height 65
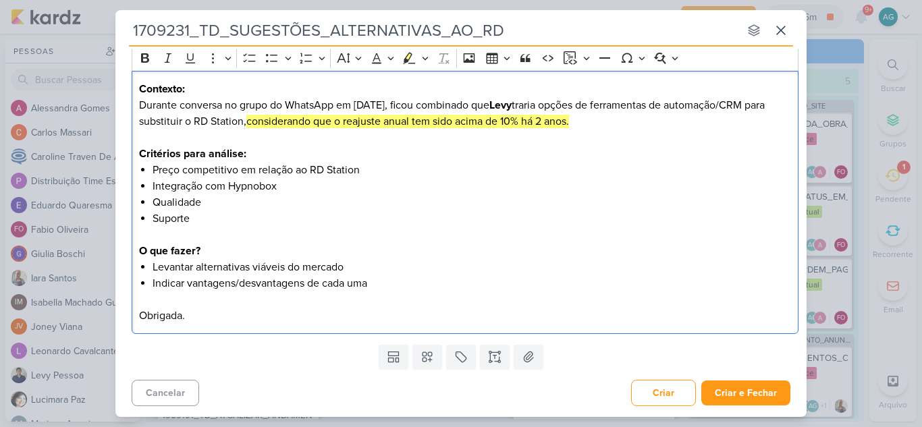
click at [341, 123] on mark "considerando que o reajuste anual tem sido acima de 10% há 2 anos." at bounding box center [407, 121] width 323 height 13
drag, startPoint x: 217, startPoint y: 119, endPoint x: 266, endPoint y: 117, distance: 48.6
click at [266, 117] on p "Contexto: Durante conversa no grupo do WhatsApp em 19/09/2025, ficou combinado …" at bounding box center [465, 113] width 653 height 65
click at [151, 60] on icon "Editor toolbar" at bounding box center [144, 57] width 13 height 13
click at [530, 275] on li "Levantar alternativas viáveis do mercado" at bounding box center [472, 267] width 639 height 16
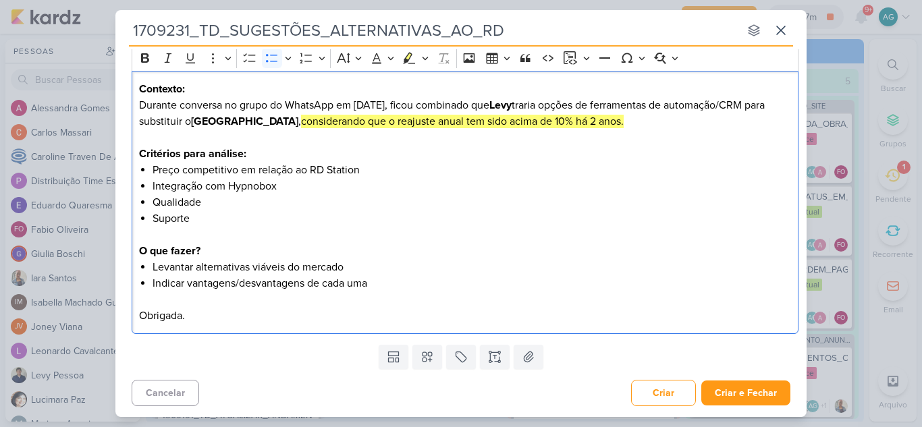
click at [627, 127] on p "Contexto: Durante conversa no grupo do WhatsApp em 19/09/2025, ficou combinado …" at bounding box center [465, 113] width 653 height 65
click at [430, 353] on icon at bounding box center [426, 356] width 13 height 13
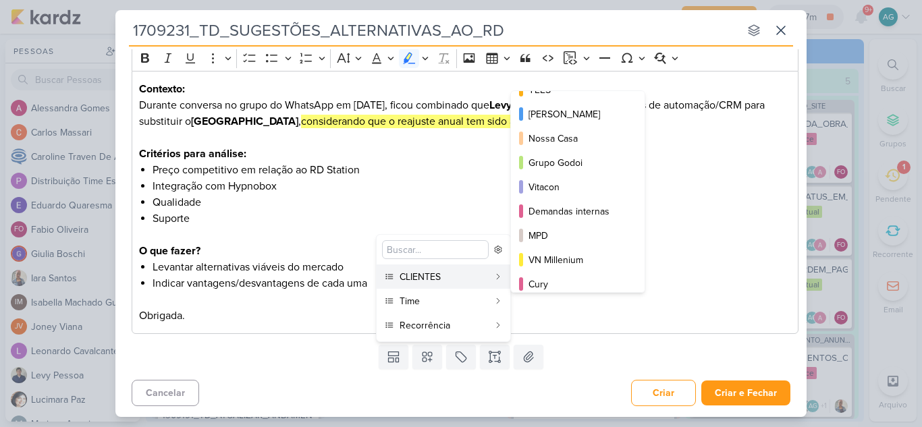
scroll to position [0, 0]
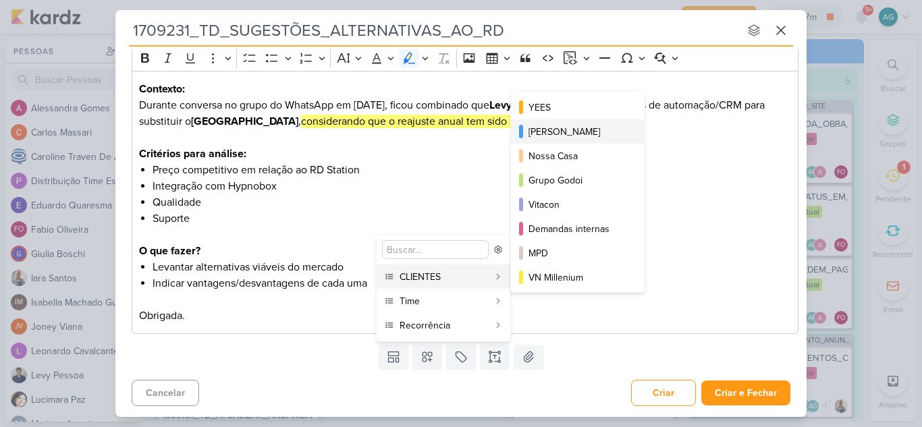
click at [584, 136] on div "[PERSON_NAME]" at bounding box center [578, 132] width 100 height 14
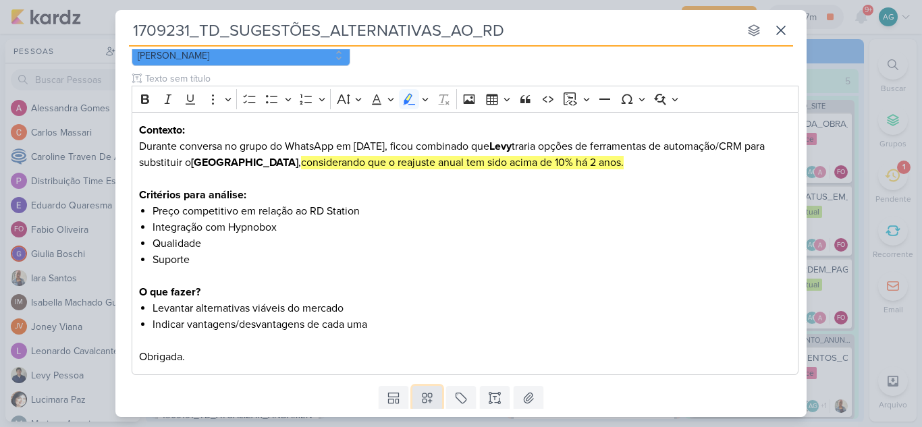
click at [429, 391] on icon at bounding box center [426, 397] width 13 height 13
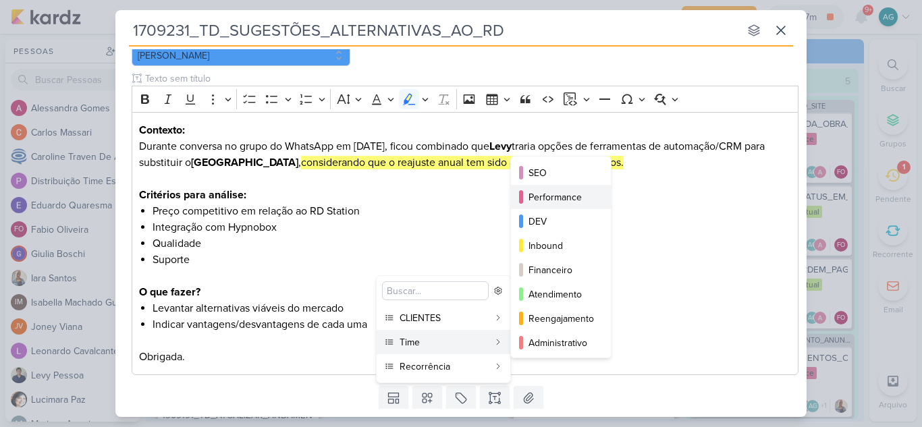
click at [566, 196] on div "Performance" at bounding box center [561, 197] width 66 height 14
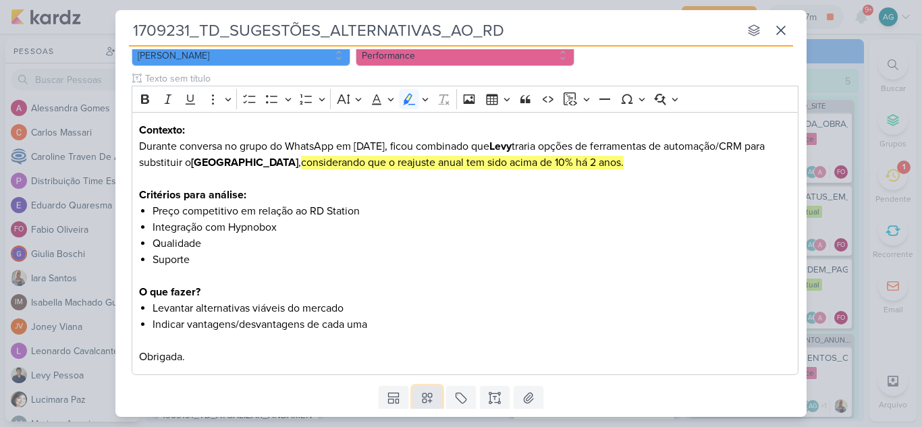
click at [428, 404] on icon at bounding box center [426, 397] width 13 height 13
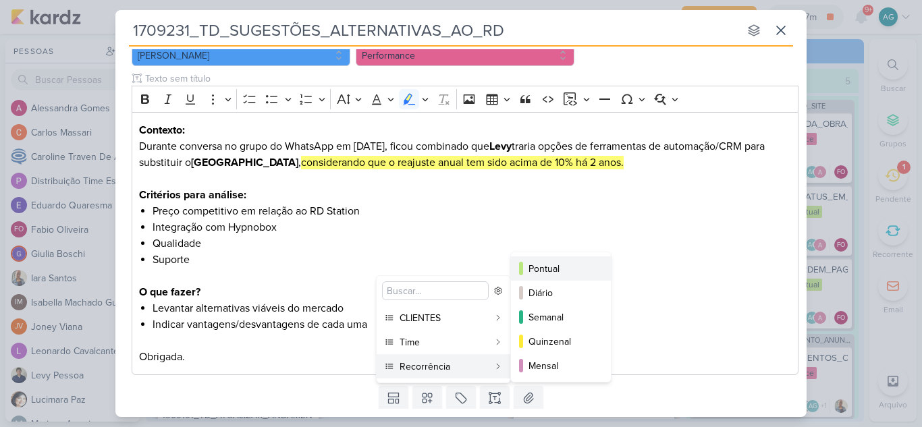
click at [538, 270] on div "Pontual" at bounding box center [561, 269] width 66 height 14
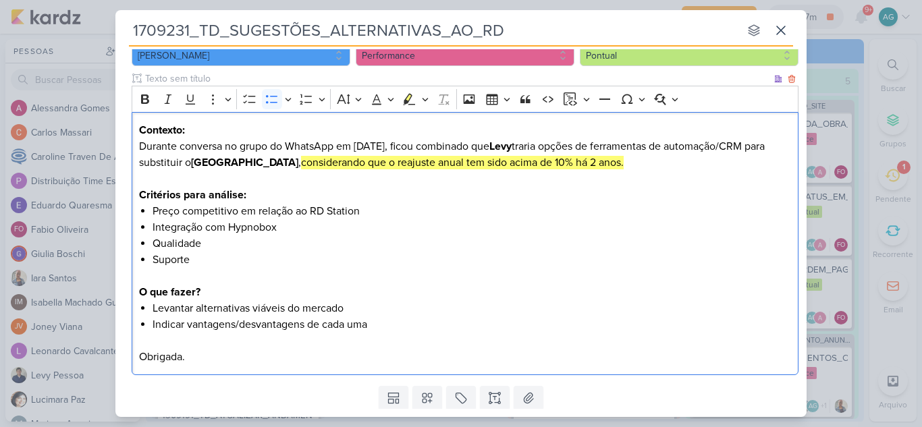
click at [586, 305] on li "Levantar alternativas viáveis do mercado" at bounding box center [472, 308] width 639 height 16
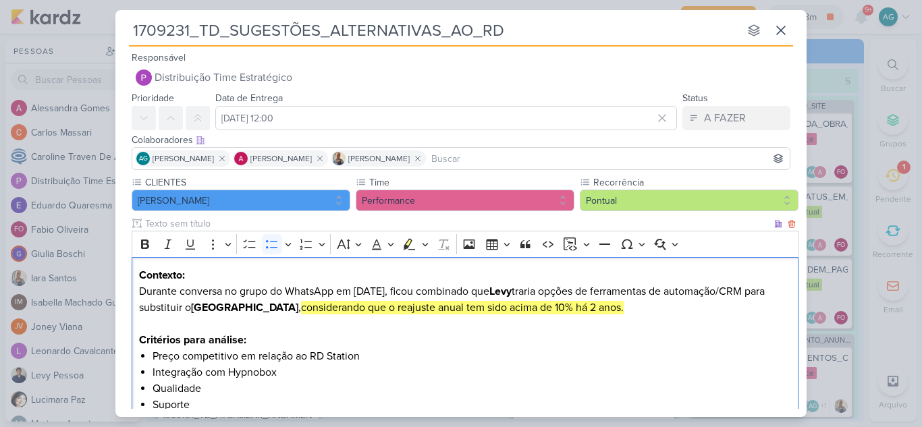
scroll to position [186, 0]
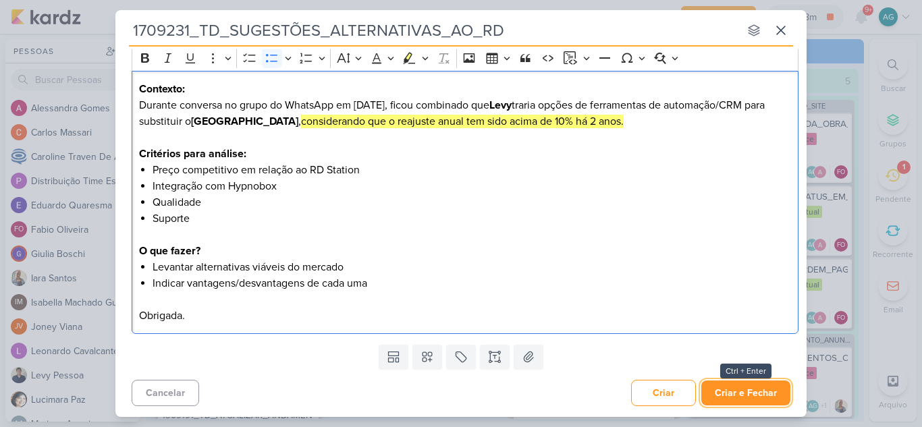
click at [743, 394] on button "Criar e Fechar" at bounding box center [745, 393] width 89 height 25
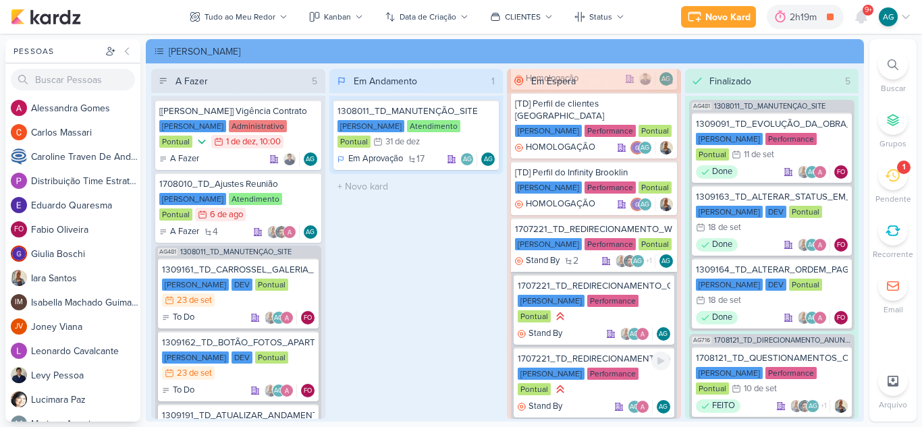
scroll to position [40, 0]
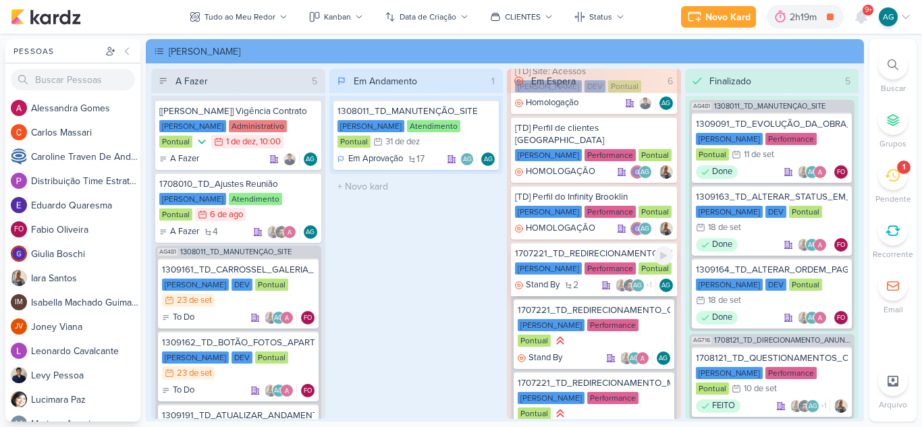
click at [576, 248] on div "1707221_TD_REDIRECIONAMENTO_WHATSAPP_GOOGLE_E_META" at bounding box center [594, 254] width 158 height 12
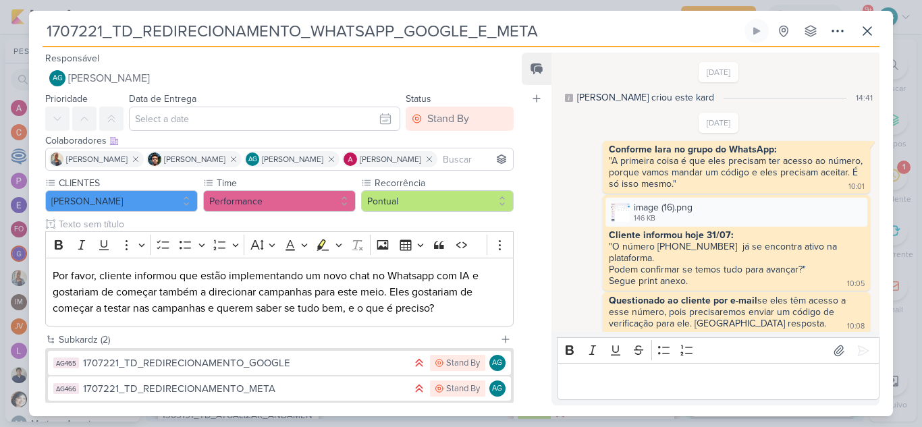
scroll to position [379, 0]
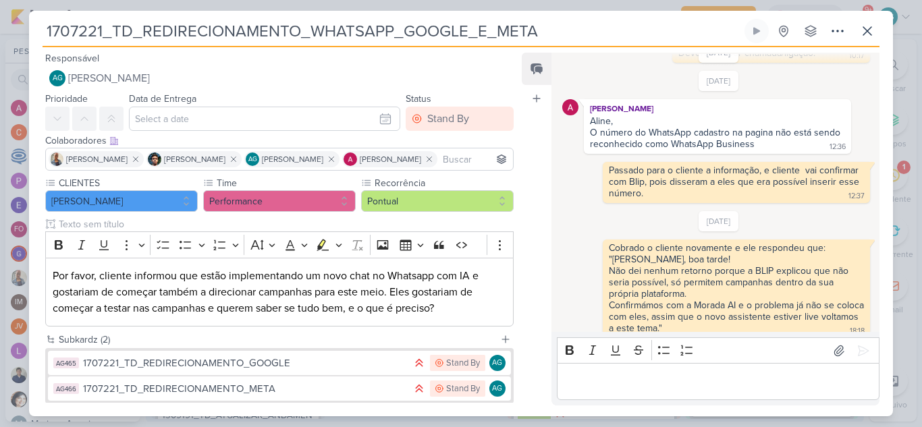
click at [635, 382] on p "Editor editing area: main" at bounding box center [718, 382] width 308 height 16
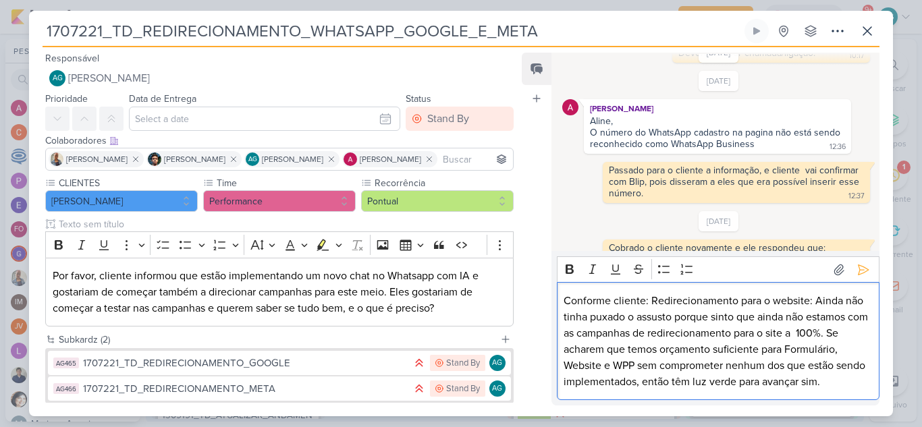
scroll to position [460, 0]
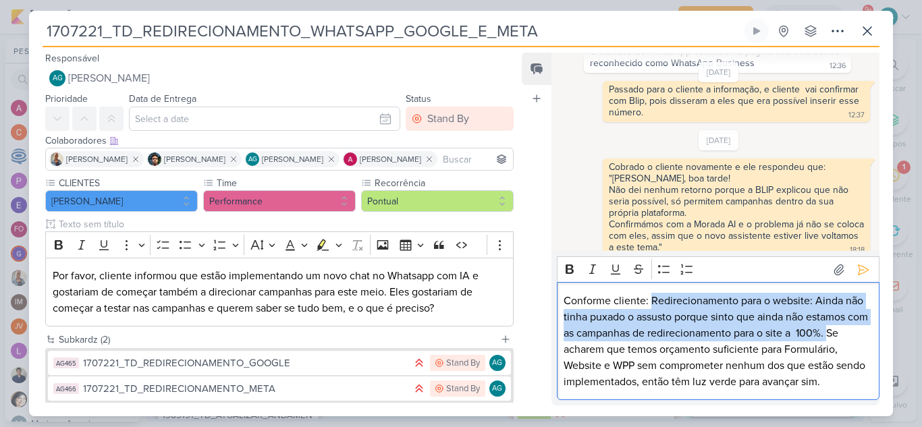
drag, startPoint x: 652, startPoint y: 300, endPoint x: 855, endPoint y: 334, distance: 206.1
click at [855, 334] on p "Conforme cliente: Redirecionamento para o website: Ainda não tinha puxado o ass…" at bounding box center [718, 341] width 308 height 97
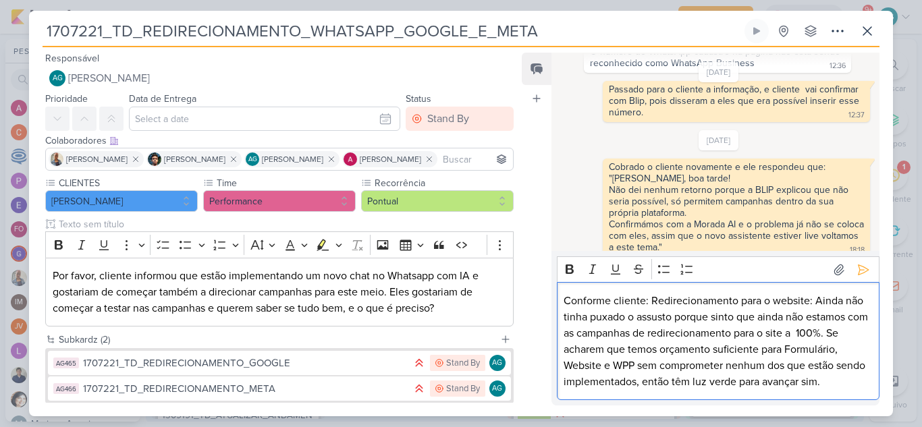
scroll to position [427, 0]
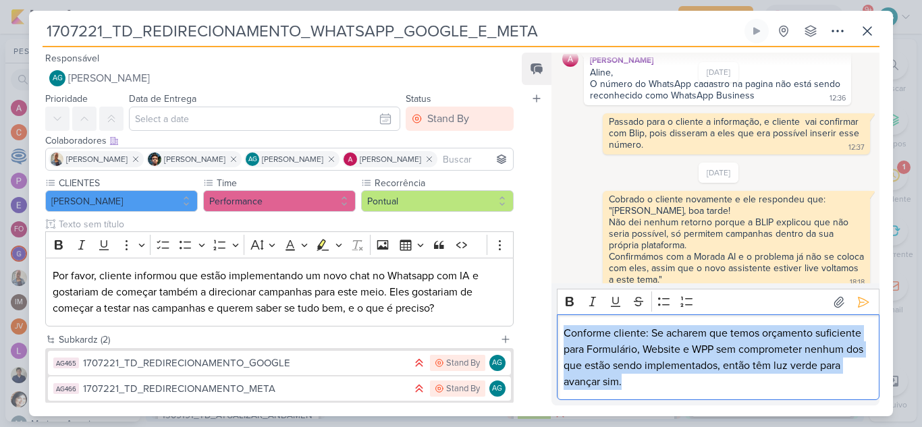
drag, startPoint x: 574, startPoint y: 344, endPoint x: 562, endPoint y: 333, distance: 15.8
click at [562, 333] on div "Conforme cliente: Se acharem que temos orçamento suficiente para Formulário, We…" at bounding box center [718, 358] width 323 height 86
copy p "Conforme cliente: Se acharem que temos orçamento suficiente para Formulário, We…"
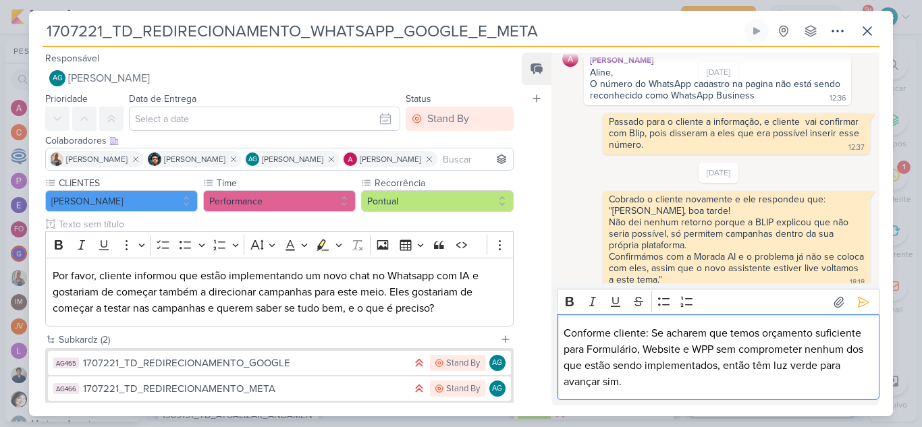
scroll to position [460, 0]
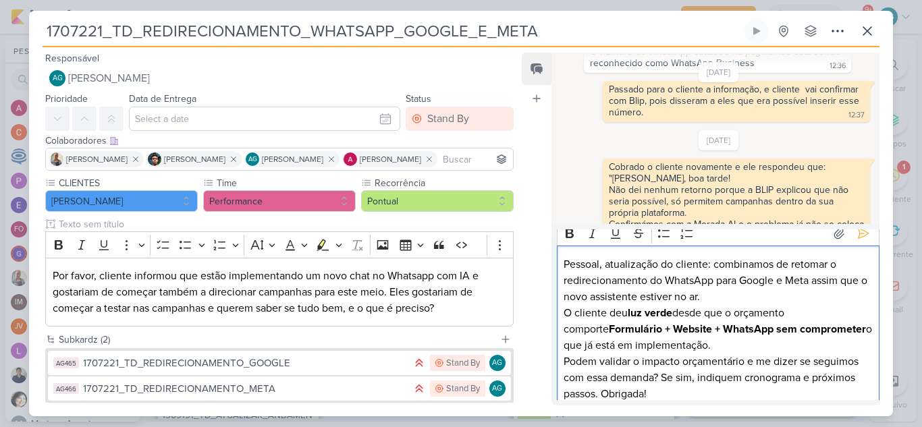
click at [715, 265] on p "Pessoal, atualização do cliente: combinamos de retomar o redirecionamento do Wh…" at bounding box center [718, 329] width 308 height 146
click at [825, 296] on p "Combinamos de retomar o redirecionamento do WhatsApp para Google e Meta assim q…" at bounding box center [718, 338] width 308 height 130
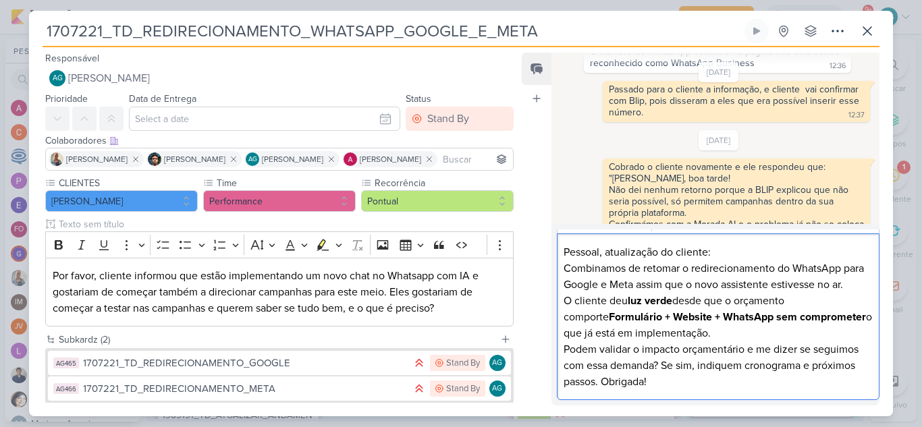
click at [565, 350] on p "Combinamos de retomar o redirecionamento do WhatsApp para Google e Meta assim q…" at bounding box center [718, 326] width 308 height 130
click at [748, 370] on p "Combinamos de retomar o redirecionamento do WhatsApp para Google e Meta assim q…" at bounding box center [718, 326] width 308 height 130
click at [775, 381] on p "Combinamos de retomar o redirecionamento do WhatsApp para Google e Meta assim q…" at bounding box center [718, 326] width 308 height 130
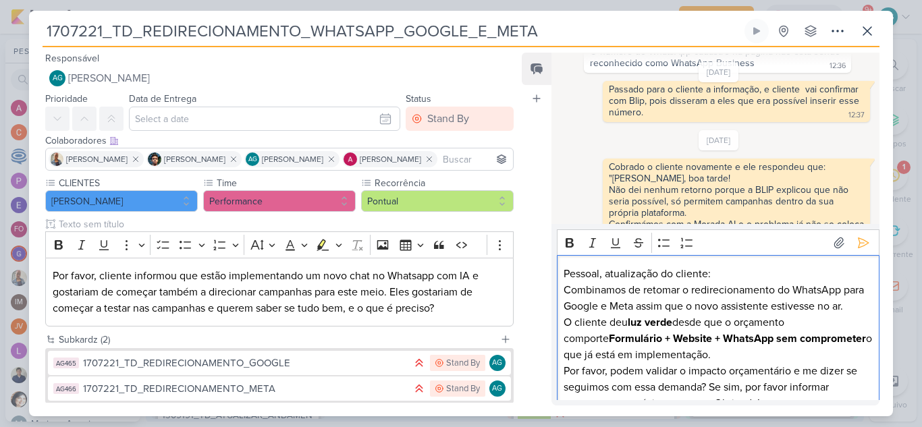
click at [564, 272] on p "Pessoal, atualização do cliente:" at bounding box center [718, 274] width 308 height 16
click at [622, 273] on p "Alessandra, atualização do cliente:" at bounding box center [718, 274] width 308 height 16
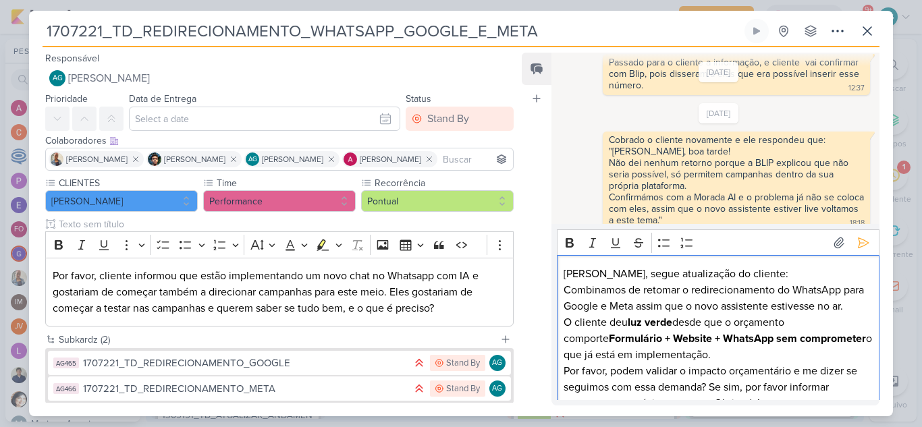
scroll to position [38, 0]
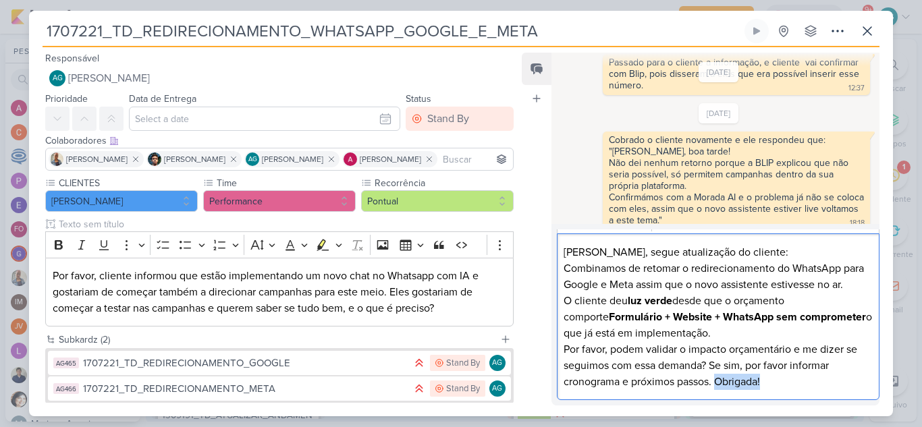
drag, startPoint x: 775, startPoint y: 379, endPoint x: 719, endPoint y: 375, distance: 56.1
click at [719, 375] on p "Combinamos de retomar o redirecionamento do WhatsApp para Google e Meta assim q…" at bounding box center [718, 326] width 308 height 130
click at [830, 393] on div "Alessandra, segue atualização do cliente: Combinamos de retomar o redirecioname…" at bounding box center [718, 317] width 323 height 167
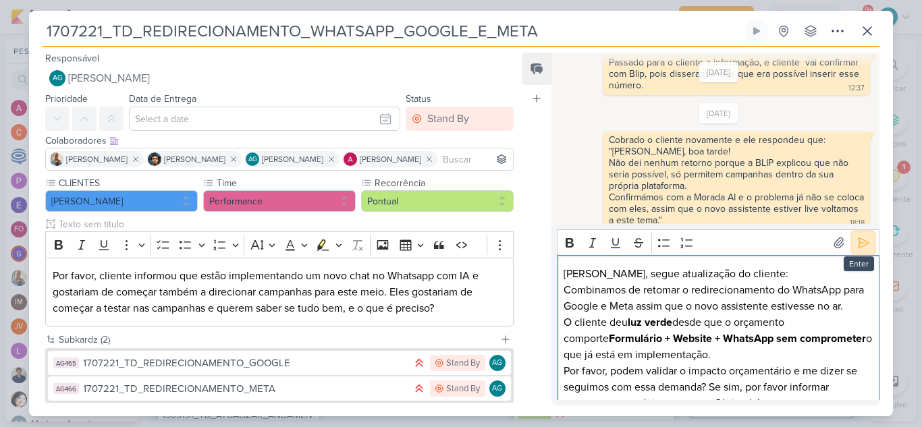
click at [859, 247] on icon at bounding box center [864, 243] width 10 height 10
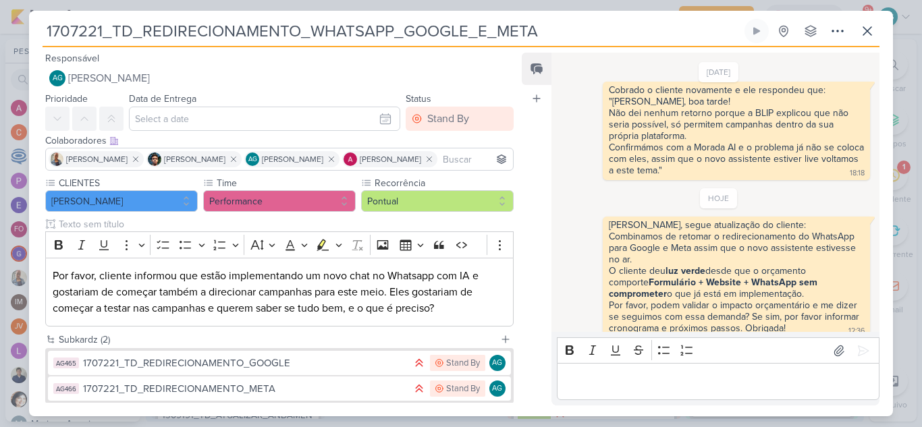
drag, startPoint x: 559, startPoint y: 31, endPoint x: 0, endPoint y: 17, distance: 559.0
click at [0, 17] on div "1707221_TD_REDIRECIONAMENTO_WHATSAPP_GOOGLE_E_META" at bounding box center [461, 213] width 922 height 427
click at [865, 30] on icon at bounding box center [867, 31] width 8 height 8
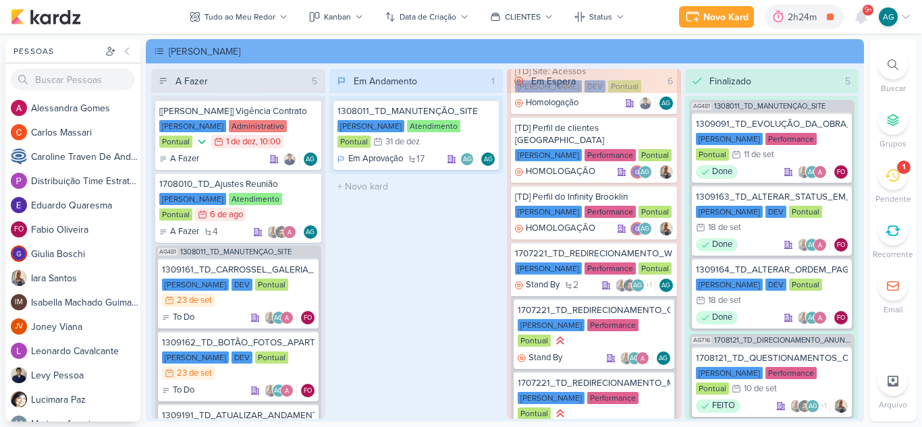
scroll to position [67, 0]
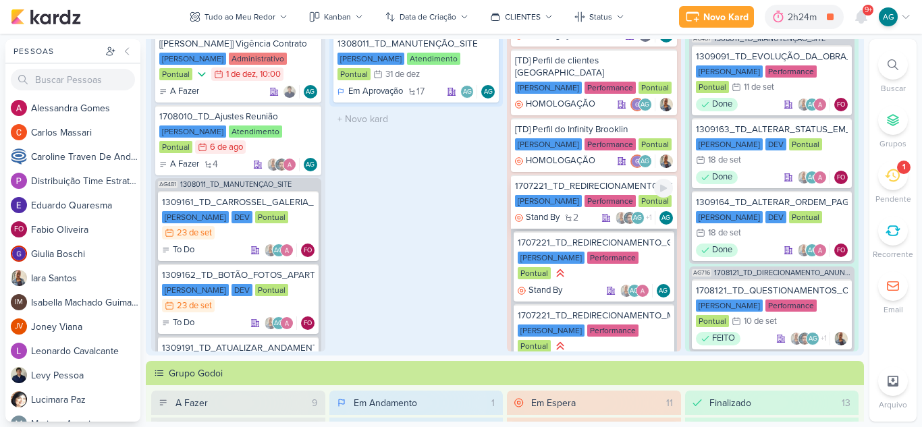
click at [607, 180] on div "1707221_TD_REDIRECIONAMENTO_WHATSAPP_GOOGLE_E_META" at bounding box center [594, 186] width 158 height 12
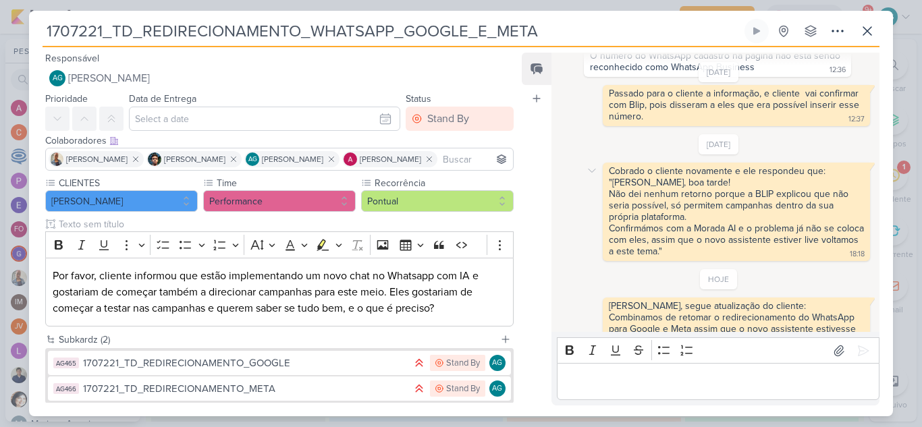
scroll to position [537, 0]
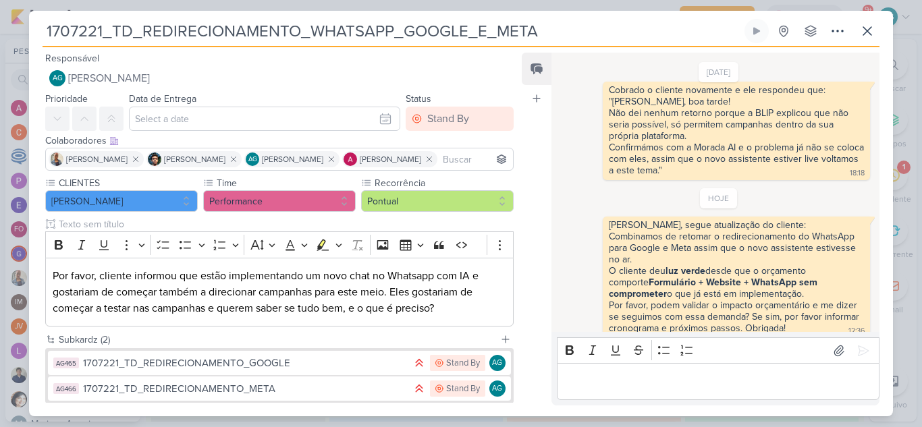
drag, startPoint x: 563, startPoint y: 31, endPoint x: 19, endPoint y: 29, distance: 544.0
click at [19, 29] on div "1707221_TD_REDIRECIONAMENTO_WHATSAPP_GOOGLE_E_META" at bounding box center [461, 213] width 922 height 427
click at [867, 31] on icon at bounding box center [867, 31] width 8 height 8
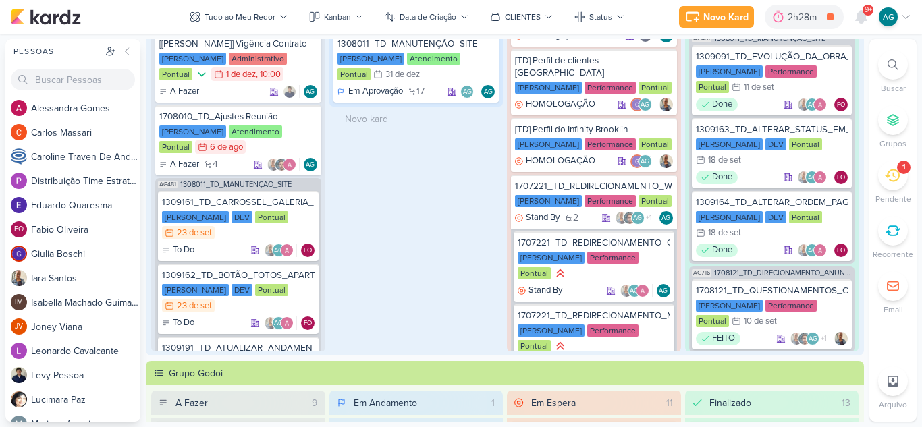
click at [896, 63] on icon at bounding box center [893, 64] width 11 height 11
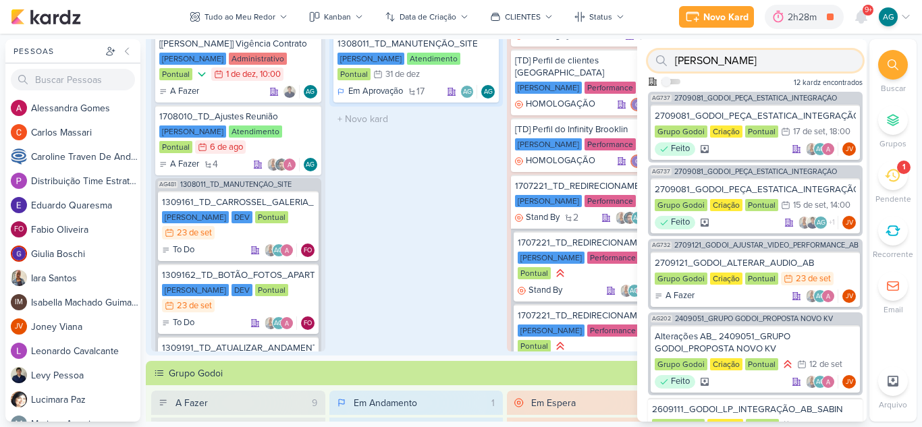
paste input "1709121_TD_FOMULÁRIOS_LOOMI"
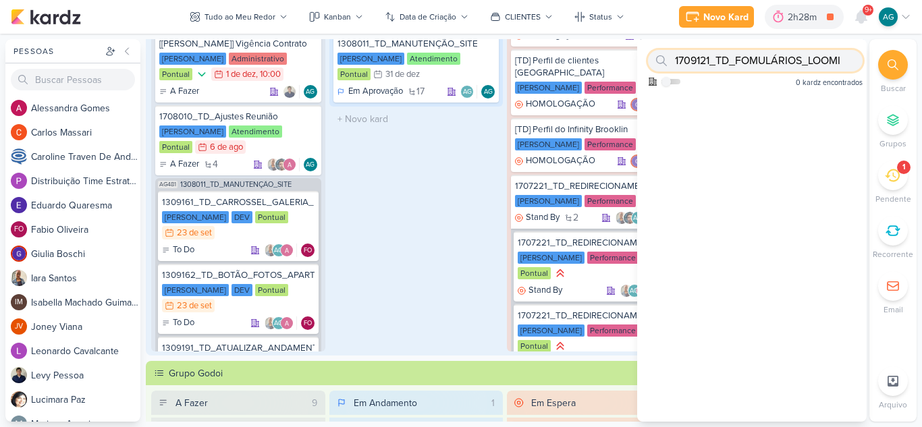
drag, startPoint x: 711, startPoint y: 59, endPoint x: 885, endPoint y: 57, distance: 174.1
click at [885, 57] on div "Buscar Grupos 1 Pendente Recorrente" at bounding box center [892, 230] width 47 height 383
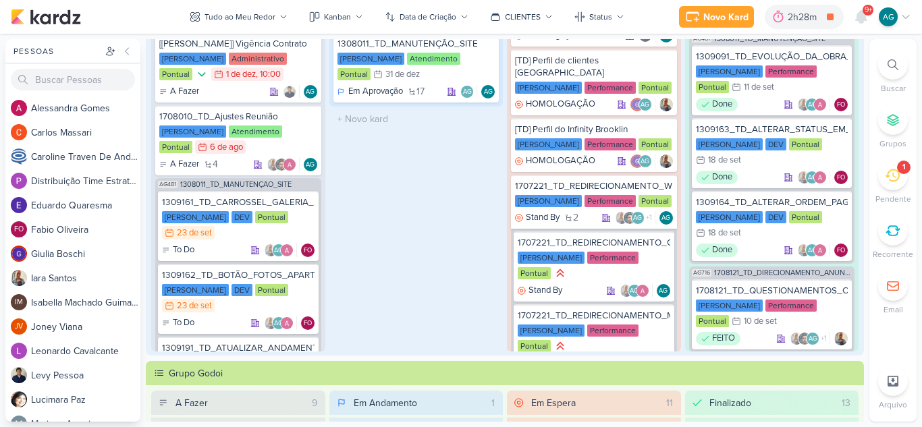
click at [895, 63] on icon at bounding box center [893, 64] width 11 height 11
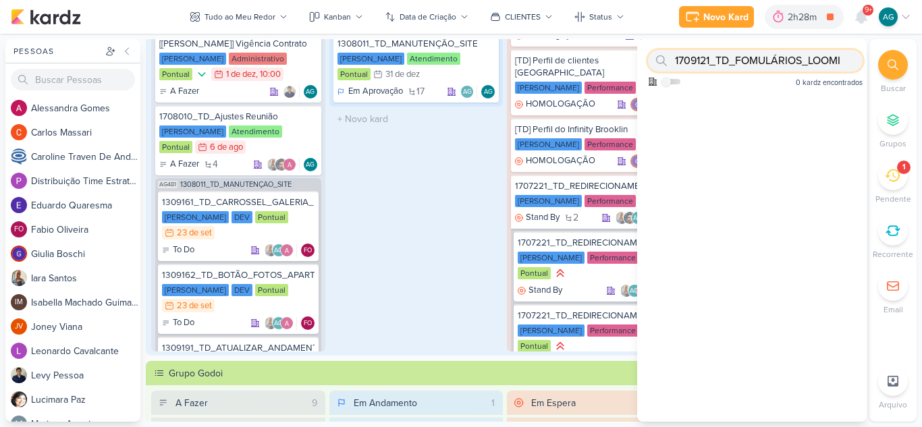
click at [730, 58] on input "1709121_TD_FOMULÁRIOS_LOOMI" at bounding box center [755, 61] width 215 height 22
drag, startPoint x: 710, startPoint y: 61, endPoint x: 873, endPoint y: 57, distance: 163.4
click at [873, 57] on div "Buscar Grupos 1 Pendente Recorrente" at bounding box center [892, 230] width 47 height 383
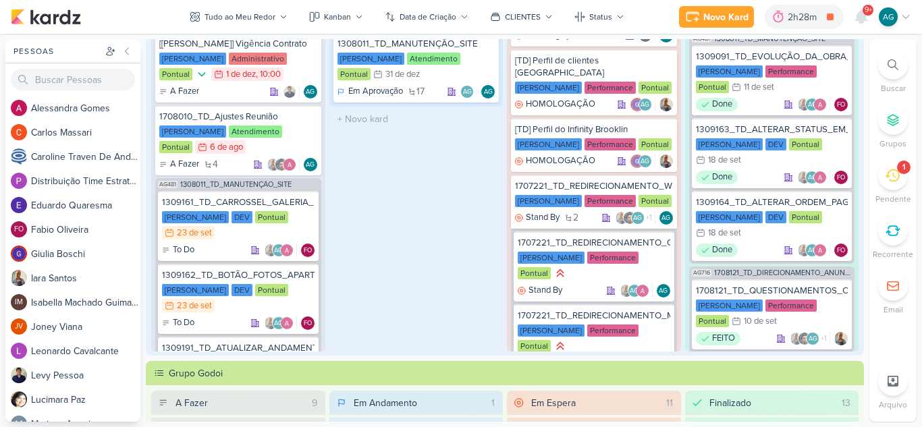
click at [892, 65] on icon at bounding box center [893, 64] width 11 height 11
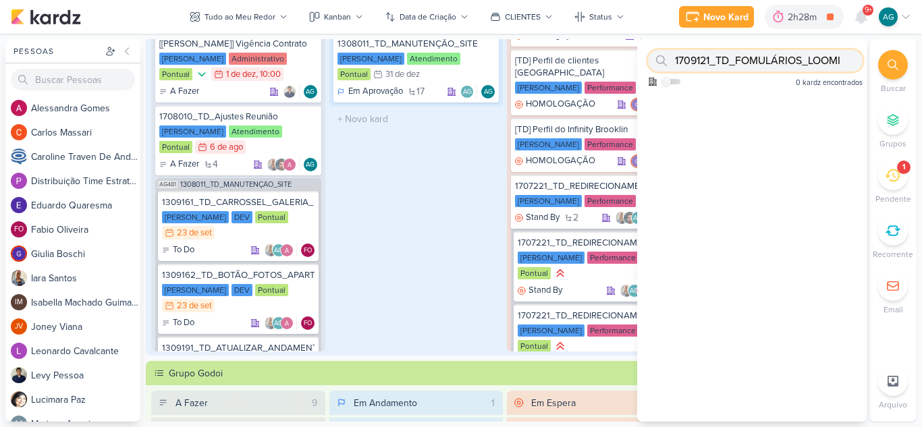
click at [847, 60] on input "1709121_TD_FOMULÁRIOS_LOOMI" at bounding box center [755, 61] width 215 height 22
click at [842, 61] on input "1709121_TD_FOMULÁRIOS_LOOMI" at bounding box center [755, 61] width 215 height 22
type input "1709121"
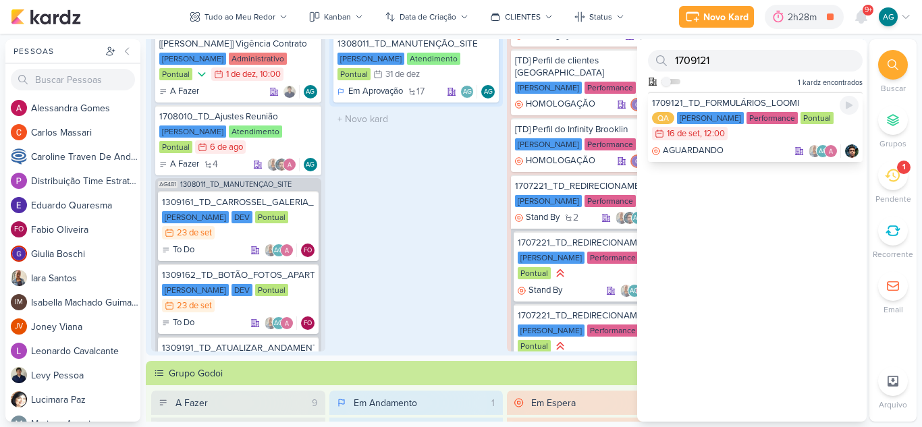
click at [743, 101] on div "1709121_TD_FORMULÁRIOS_LOOMI" at bounding box center [755, 103] width 207 height 12
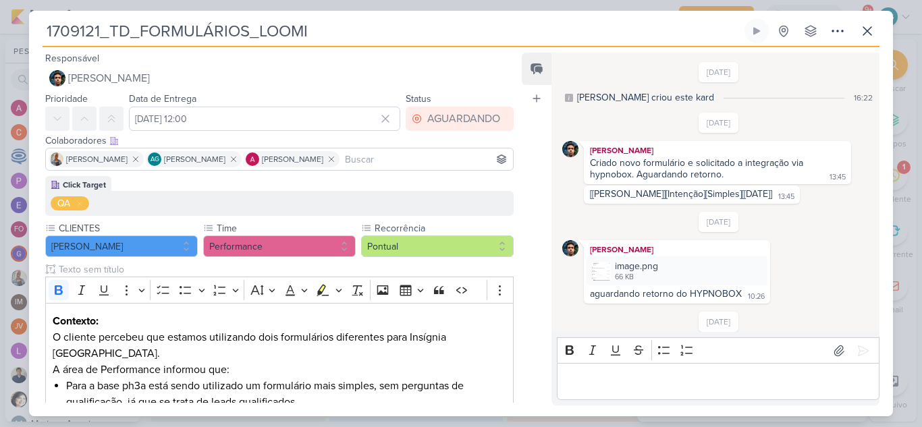
scroll to position [111, 0]
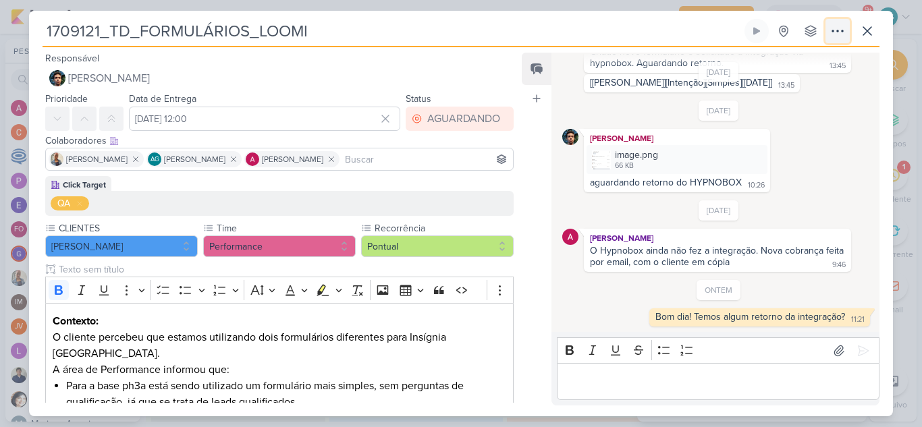
click at [837, 35] on icon at bounding box center [837, 31] width 16 height 16
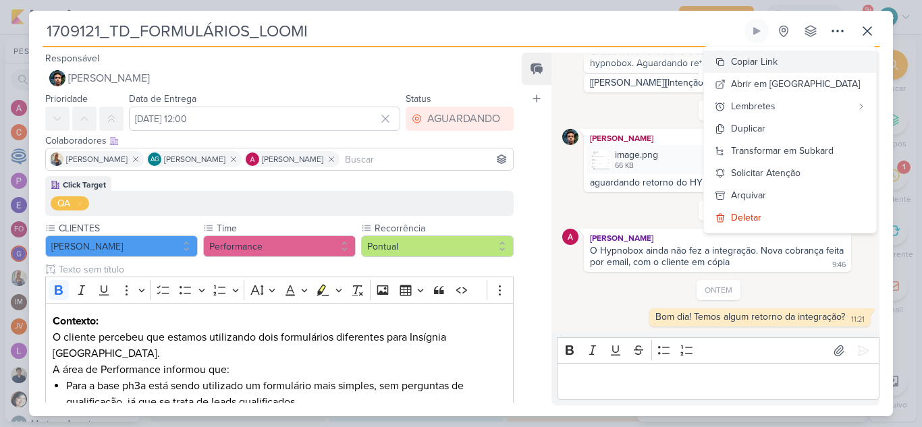
click at [818, 59] on button "Copiar Link" at bounding box center [790, 62] width 172 height 22
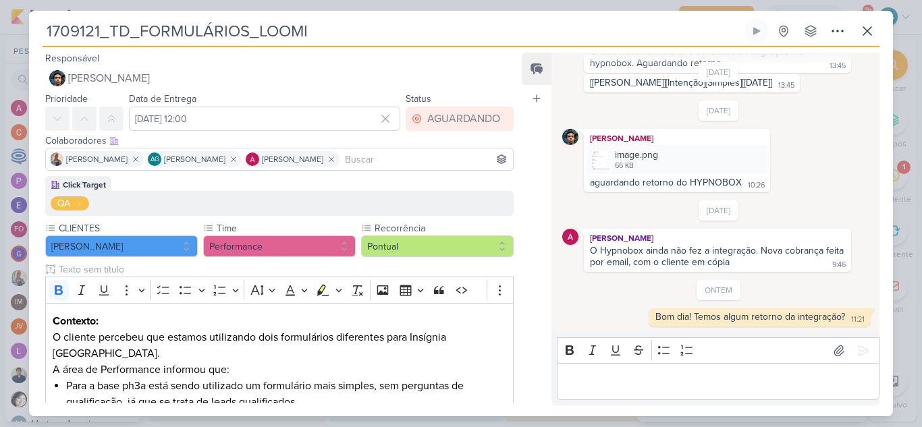
scroll to position [0, 0]
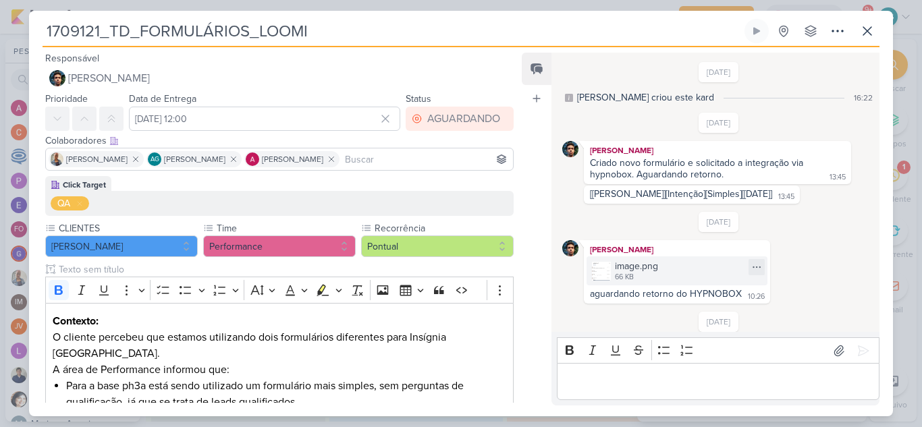
click at [689, 275] on div "image.png 66 KB" at bounding box center [677, 270] width 181 height 29
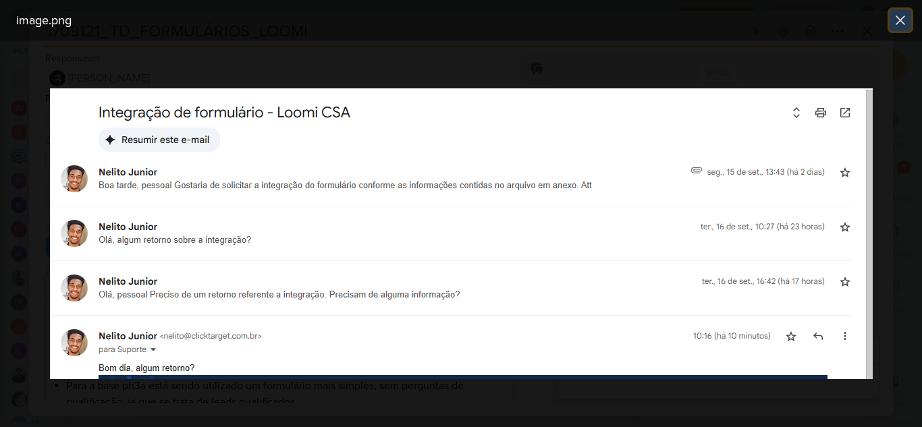
click at [900, 20] on icon at bounding box center [900, 20] width 8 height 8
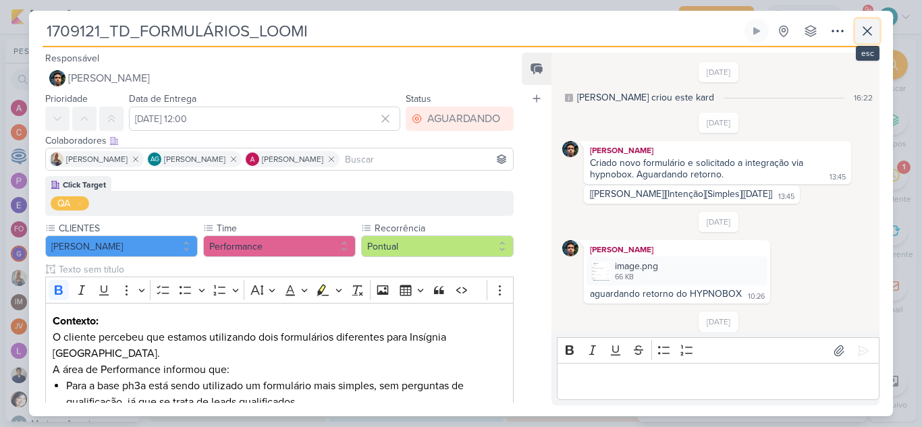
click at [865, 28] on icon at bounding box center [867, 31] width 16 height 16
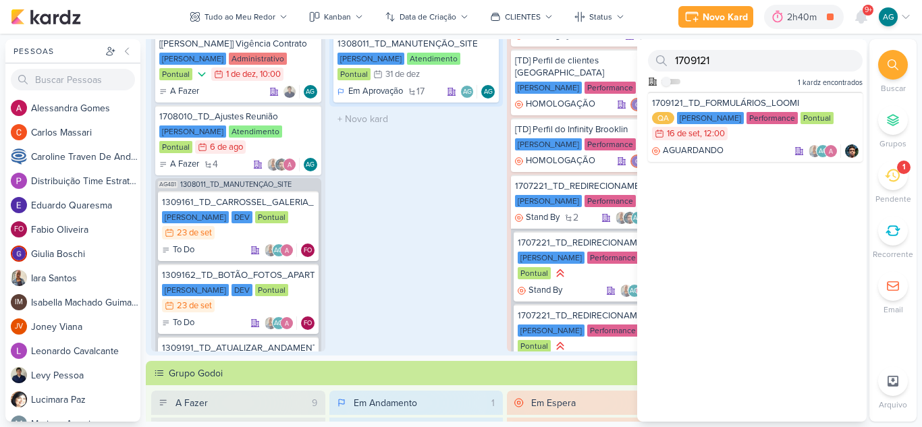
click at [465, 240] on div "Em Andamento 1 1308011_TD_MANUTENÇÃO_SITE Teixeira Duarte Atendimento Pontual 3…" at bounding box center [416, 176] width 174 height 350
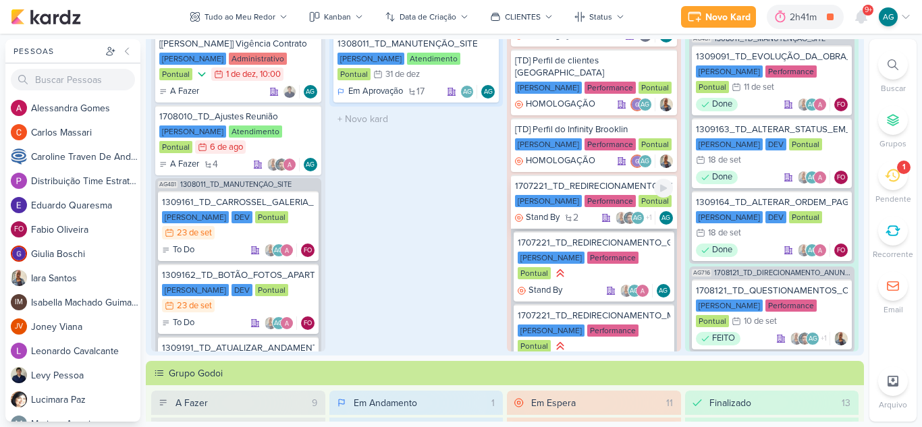
click at [606, 180] on div "1707221_TD_REDIRECIONAMENTO_WHATSAPP_GOOGLE_E_META Teixeira Duarte Performance …" at bounding box center [594, 202] width 166 height 54
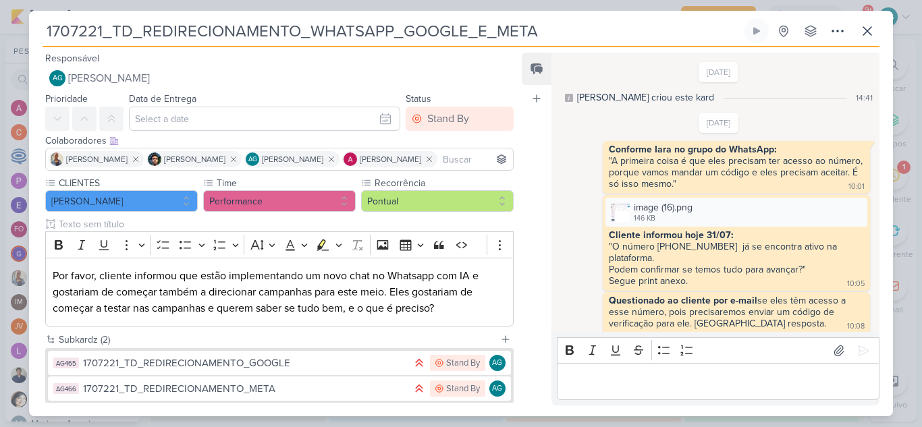
scroll to position [537, 0]
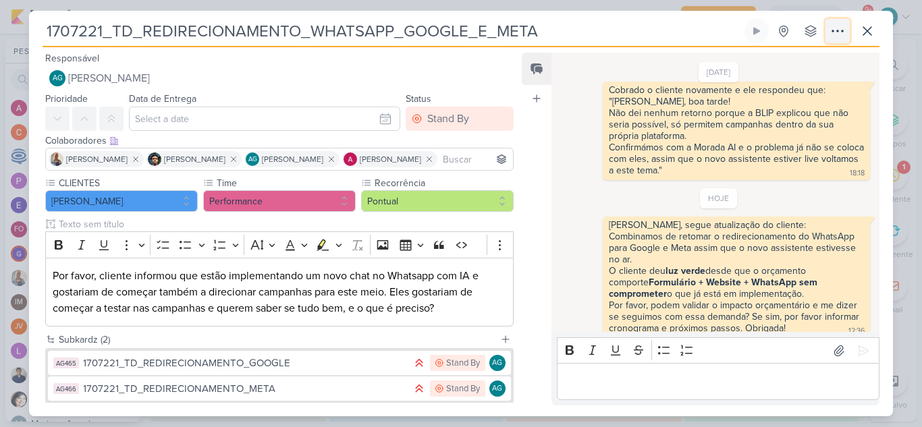
click at [837, 34] on icon at bounding box center [837, 31] width 16 height 16
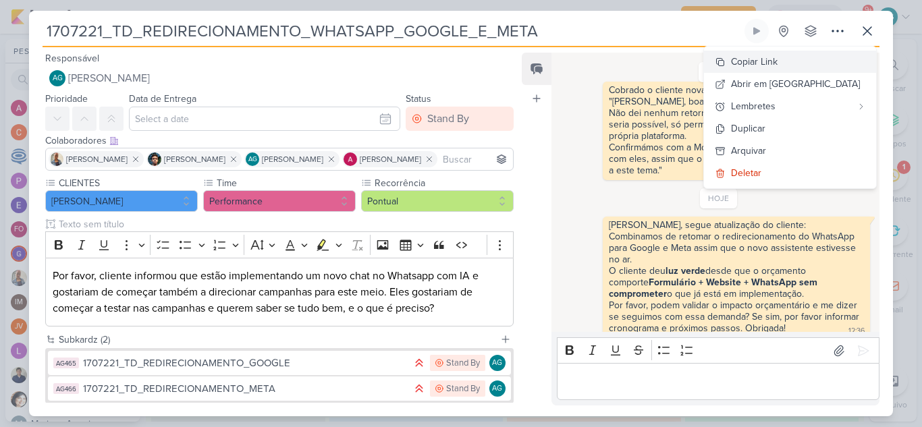
click at [778, 63] on div "Copiar Link" at bounding box center [754, 62] width 47 height 14
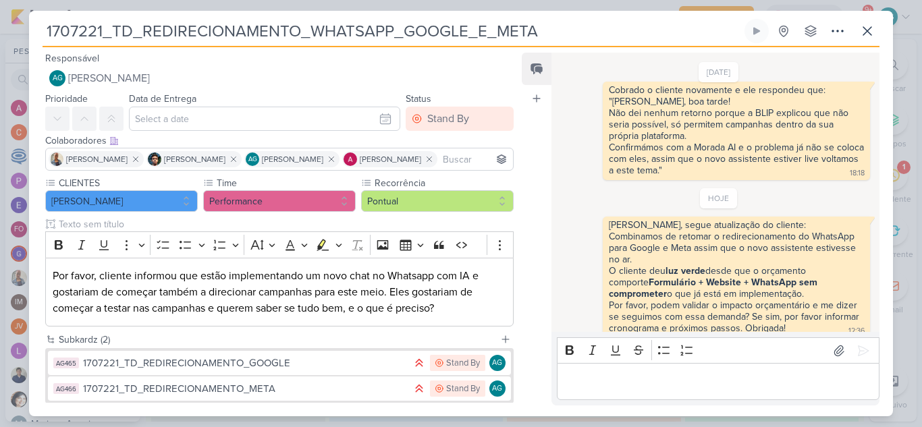
drag, startPoint x: 561, startPoint y: 36, endPoint x: 0, endPoint y: 47, distance: 561.0
click at [0, 47] on div "1707221_TD_REDIRECIONAMENTO_WHATSAPP_GOOGLE_E_META" at bounding box center [461, 213] width 922 height 427
click at [863, 39] on button at bounding box center [867, 31] width 24 height 24
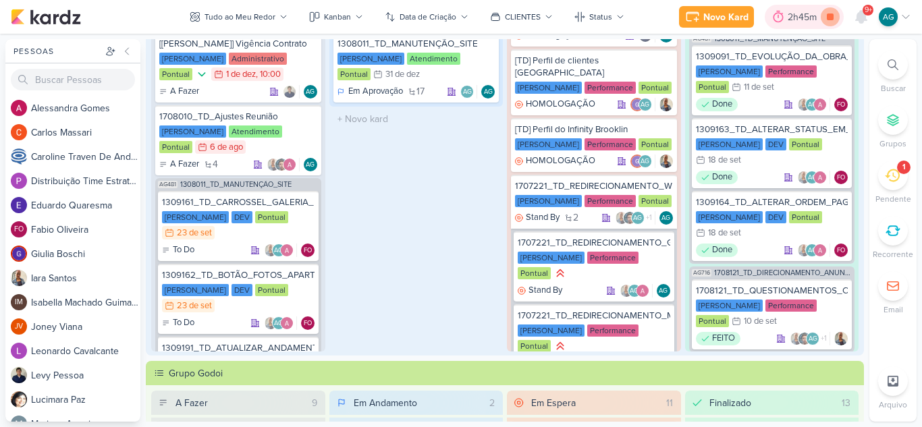
click at [832, 17] on icon at bounding box center [830, 16] width 7 height 7
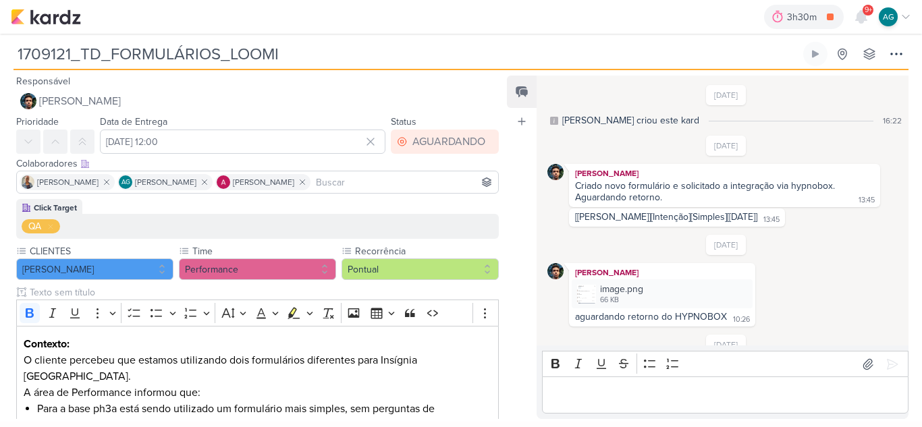
scroll to position [67, 0]
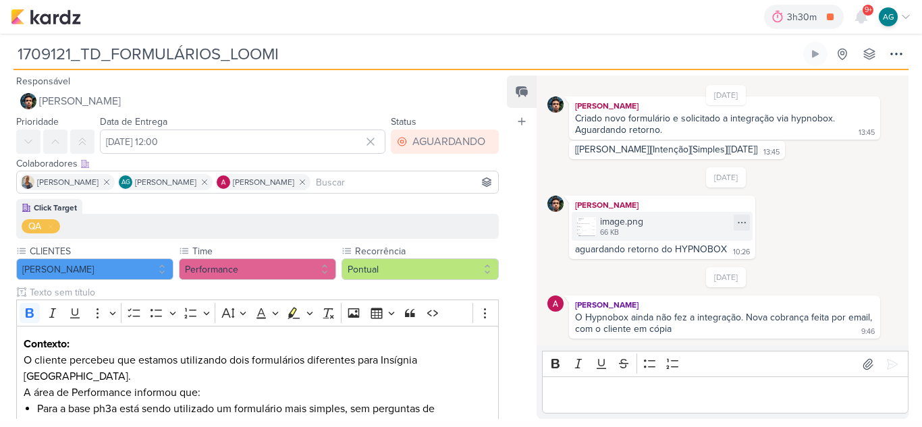
click at [599, 230] on div "image.png 66 KB" at bounding box center [662, 226] width 181 height 29
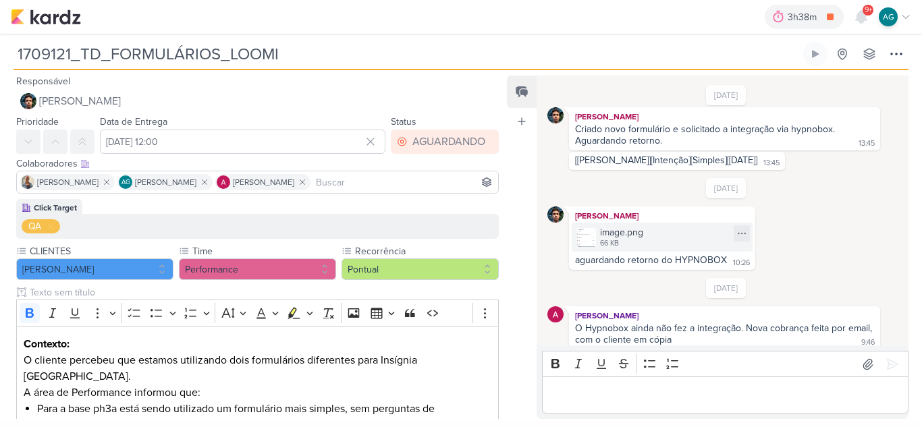
scroll to position [121, 0]
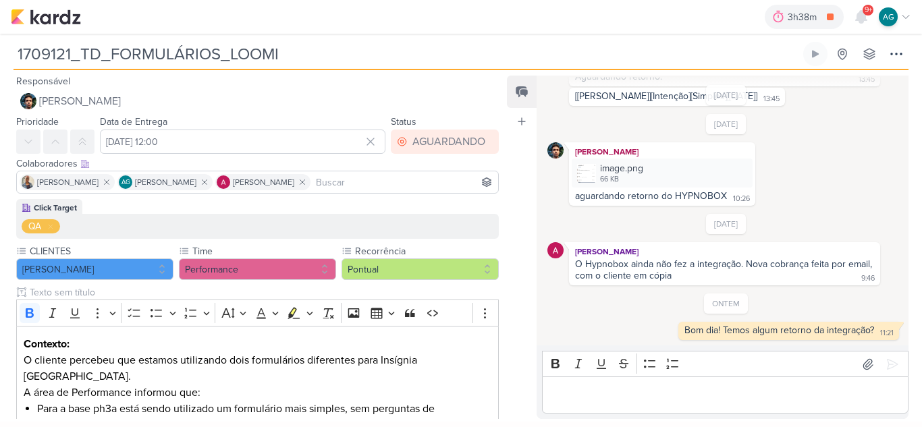
click at [745, 396] on p "Editor editing area: main" at bounding box center [725, 395] width 352 height 16
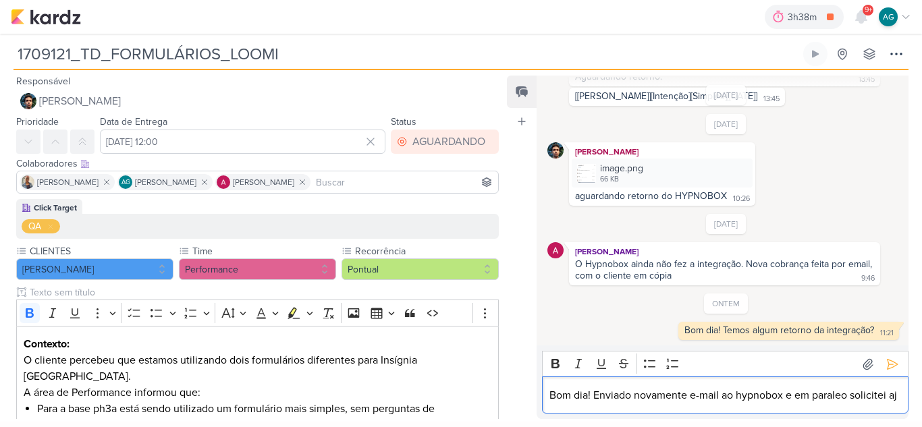
scroll to position [137, 0]
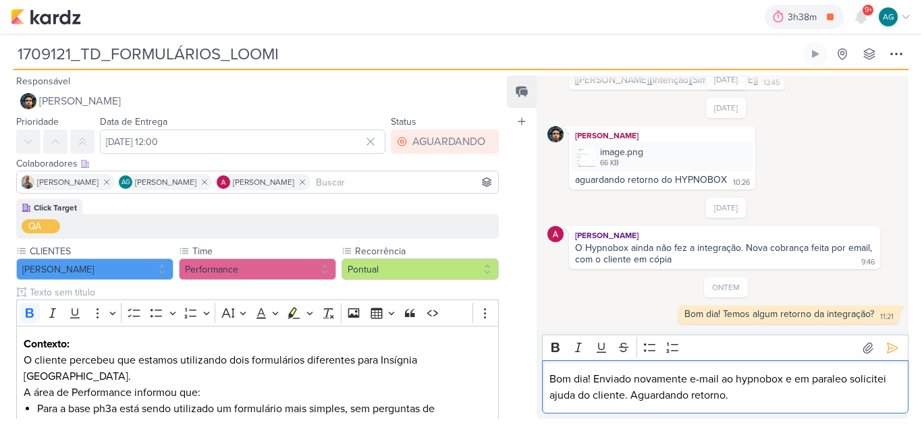
click at [584, 395] on p "Bom dia! Enviado novamente e-mail ao hypnobox e em paraleo solicitei ajuda do c…" at bounding box center [725, 387] width 352 height 32
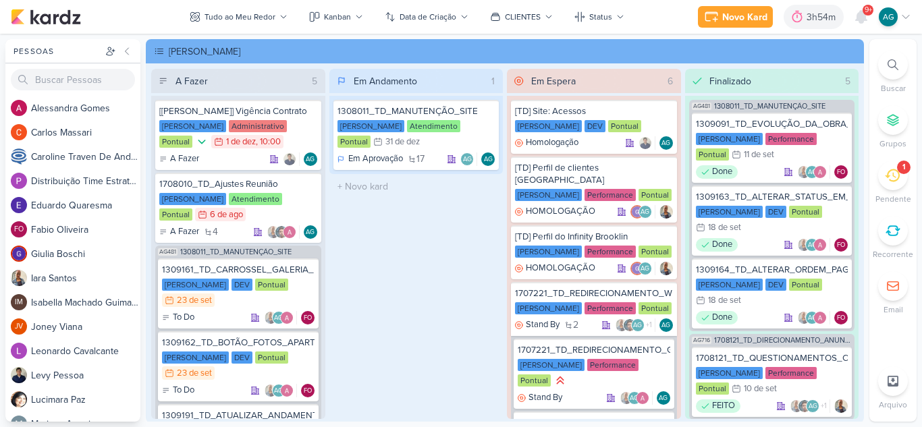
click at [891, 175] on icon at bounding box center [892, 175] width 15 height 15
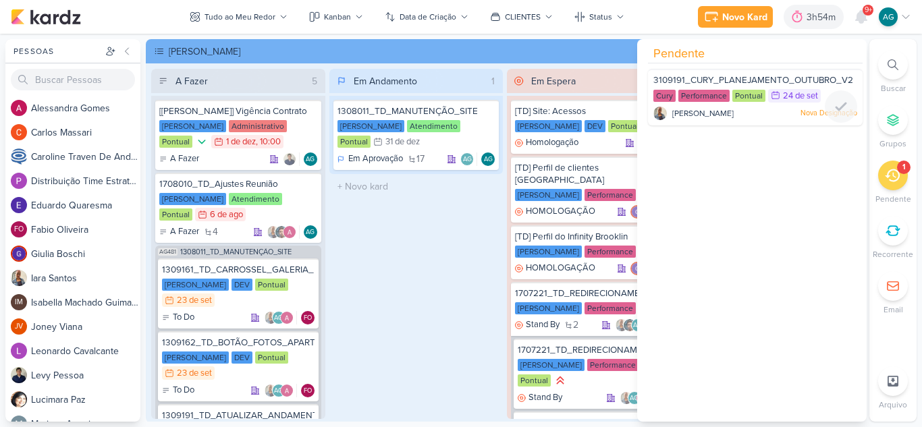
click at [718, 82] on span "3109191_CURY_PLANEJAMENTO_OUTUBRO_V2" at bounding box center [753, 80] width 200 height 11
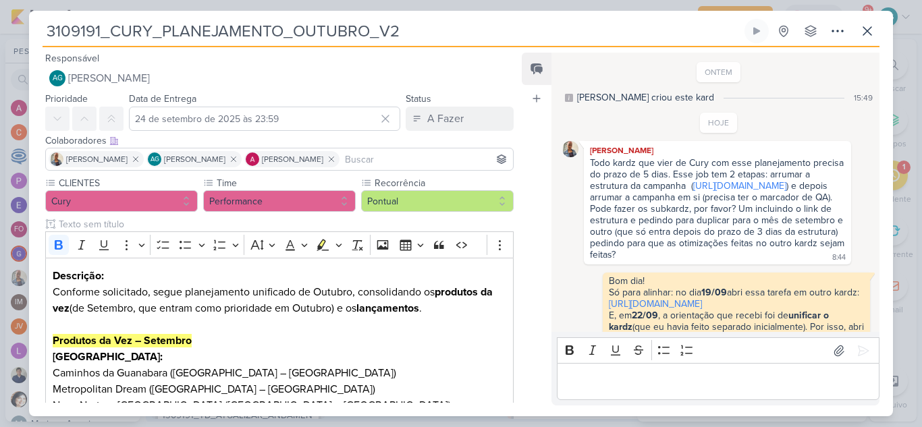
scroll to position [182, 0]
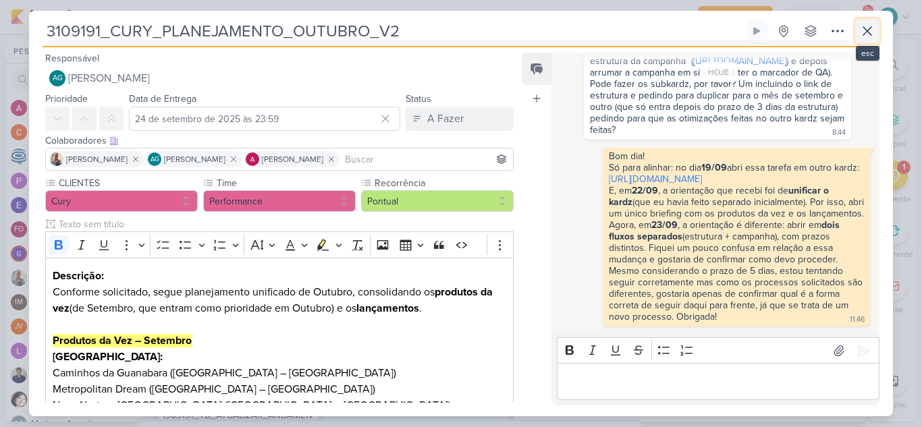
click at [865, 32] on icon at bounding box center [867, 31] width 16 height 16
